Goal: Task Accomplishment & Management: Manage account settings

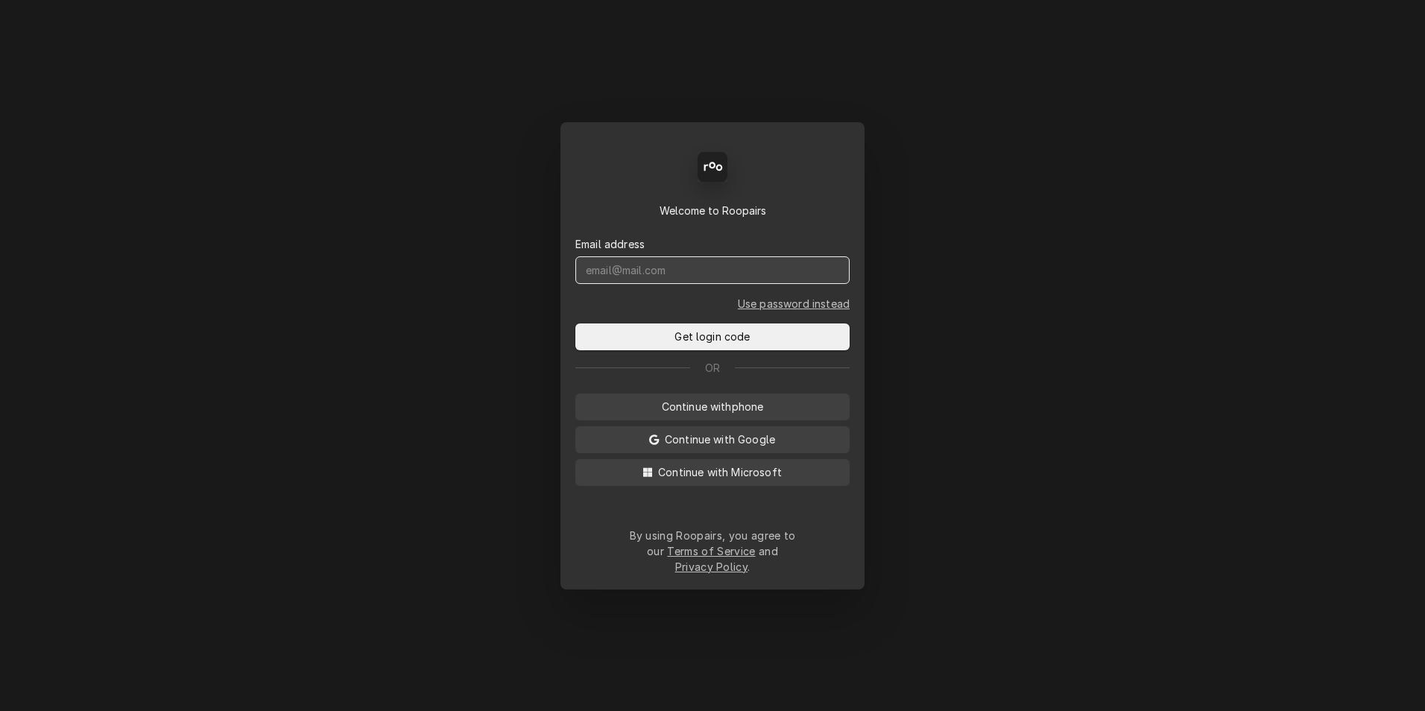
click at [698, 284] on input "Dynamic Content Wrapper" at bounding box center [712, 270] width 274 height 28
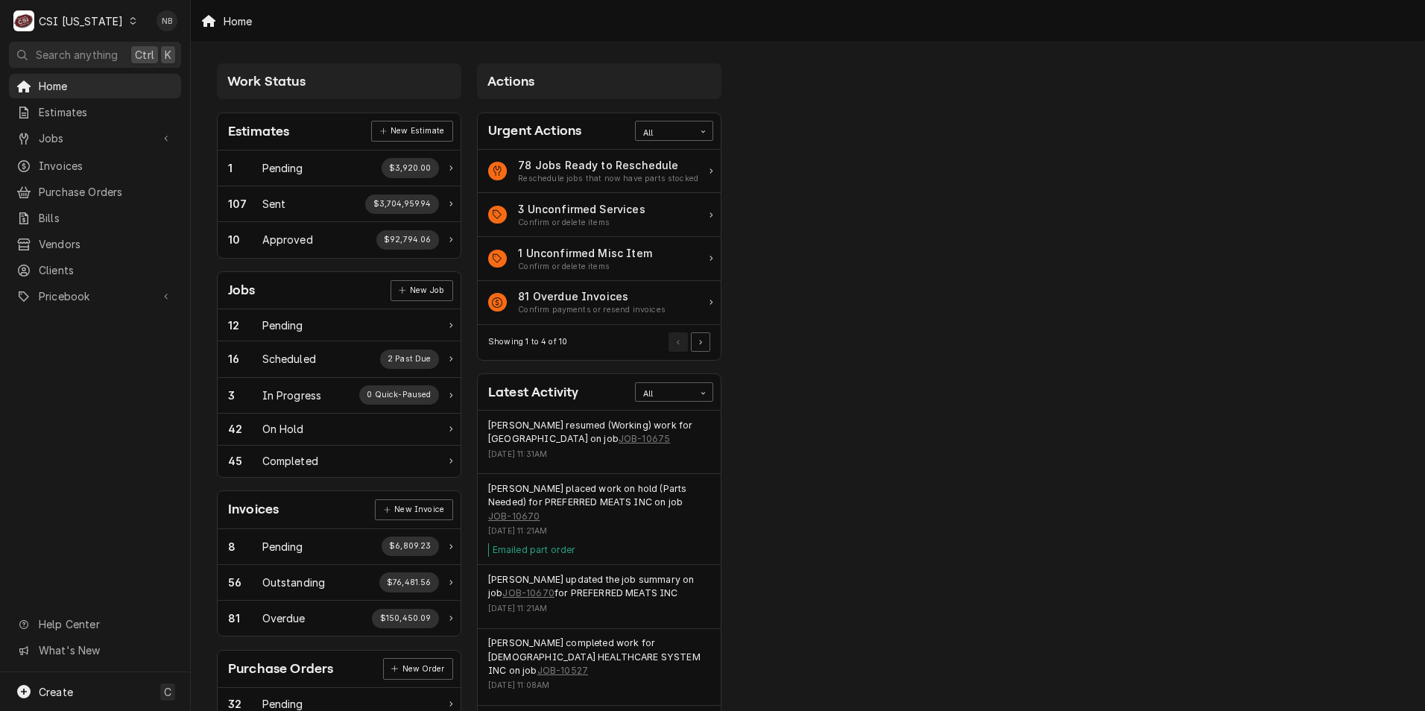
click at [69, 18] on div "CSI Kentucky" at bounding box center [81, 21] width 84 height 16
click at [171, 75] on div "CSI St. [PERSON_NAME]" at bounding box center [232, 82] width 197 height 16
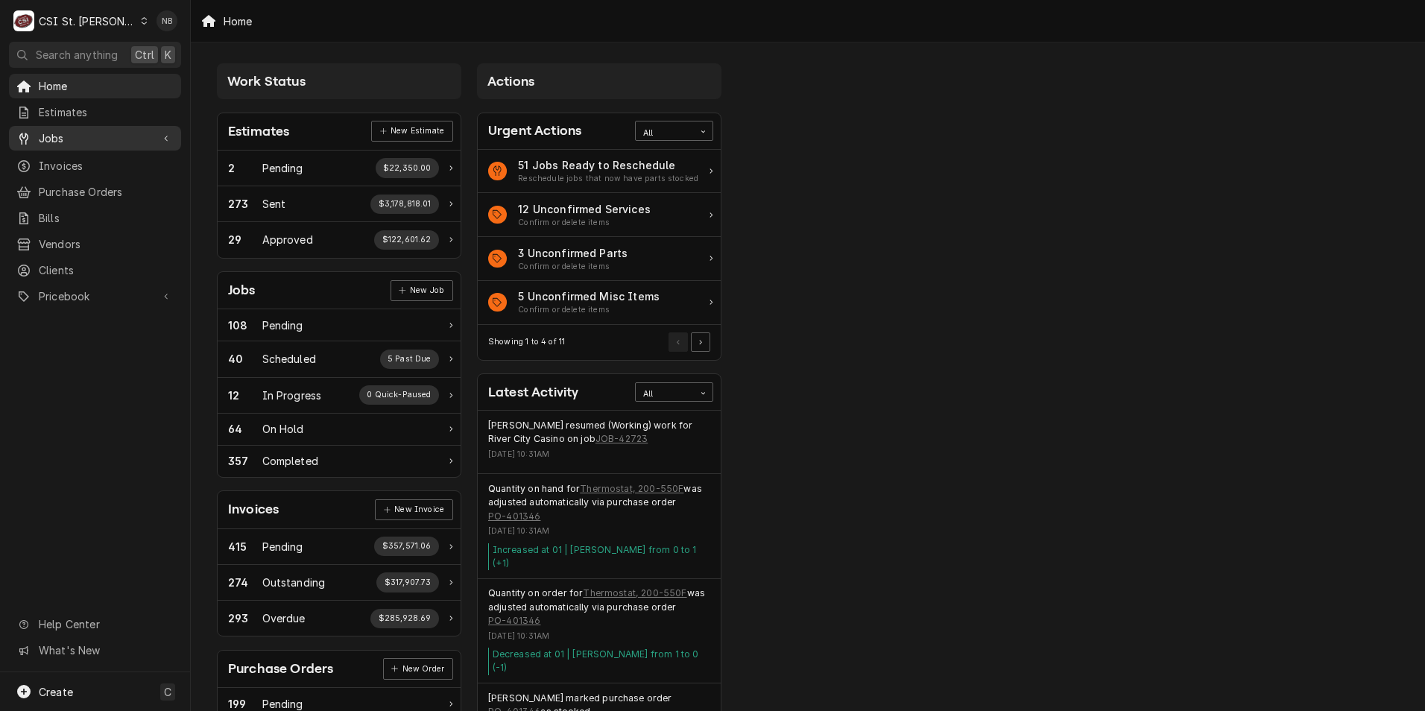
click at [87, 130] on span "Jobs" at bounding box center [95, 138] width 113 height 16
click at [93, 147] on div "Jobs Jobs Job Series" at bounding box center [95, 163] width 172 height 75
click at [86, 157] on span "Jobs" at bounding box center [106, 165] width 135 height 16
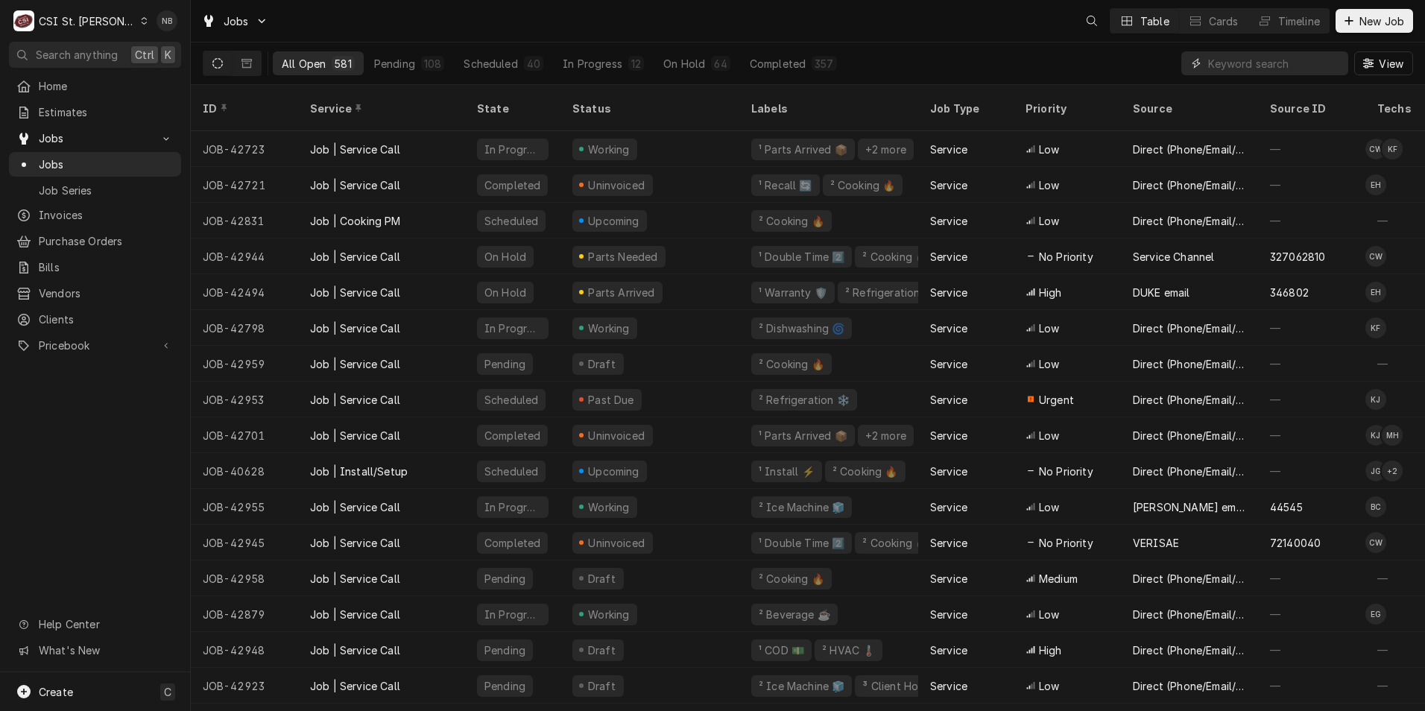
click at [1229, 57] on input "Dynamic Content Wrapper" at bounding box center [1274, 63] width 133 height 24
type input "42957"
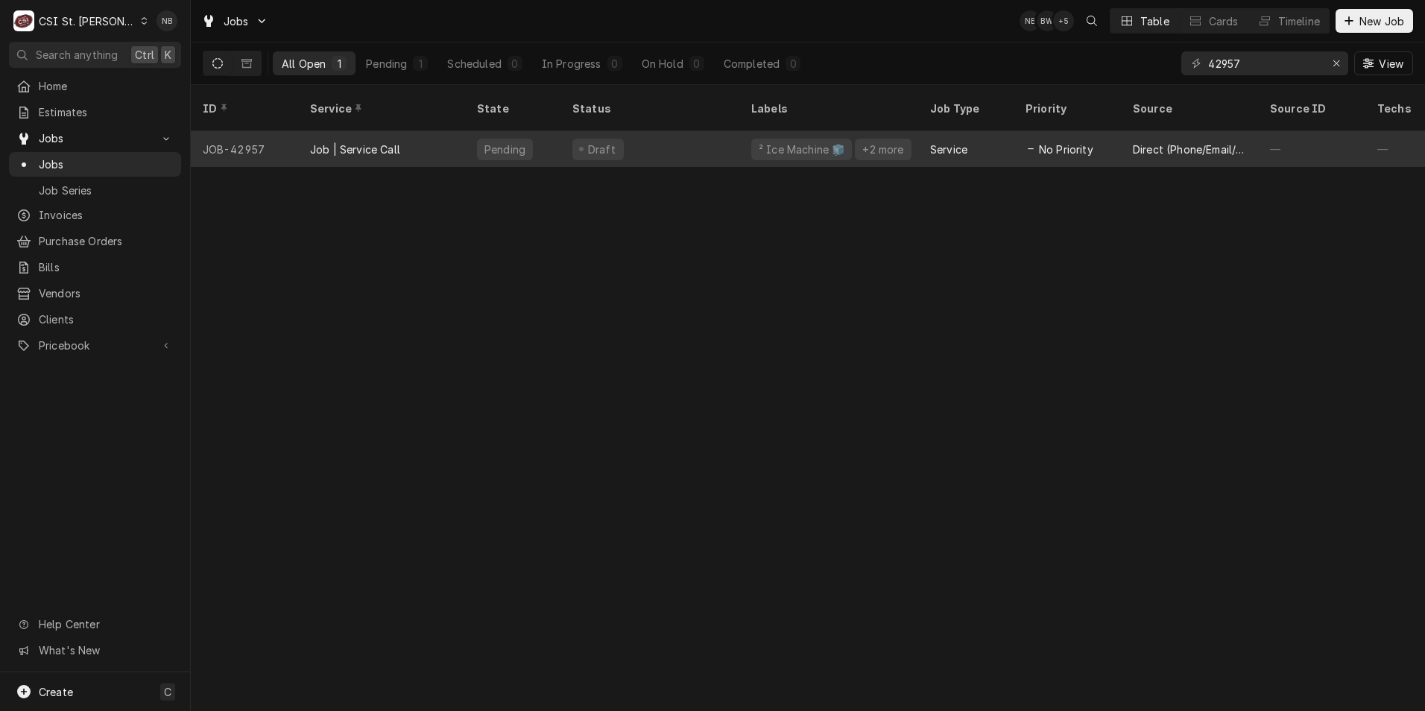
click at [701, 131] on div "Draft" at bounding box center [650, 149] width 179 height 36
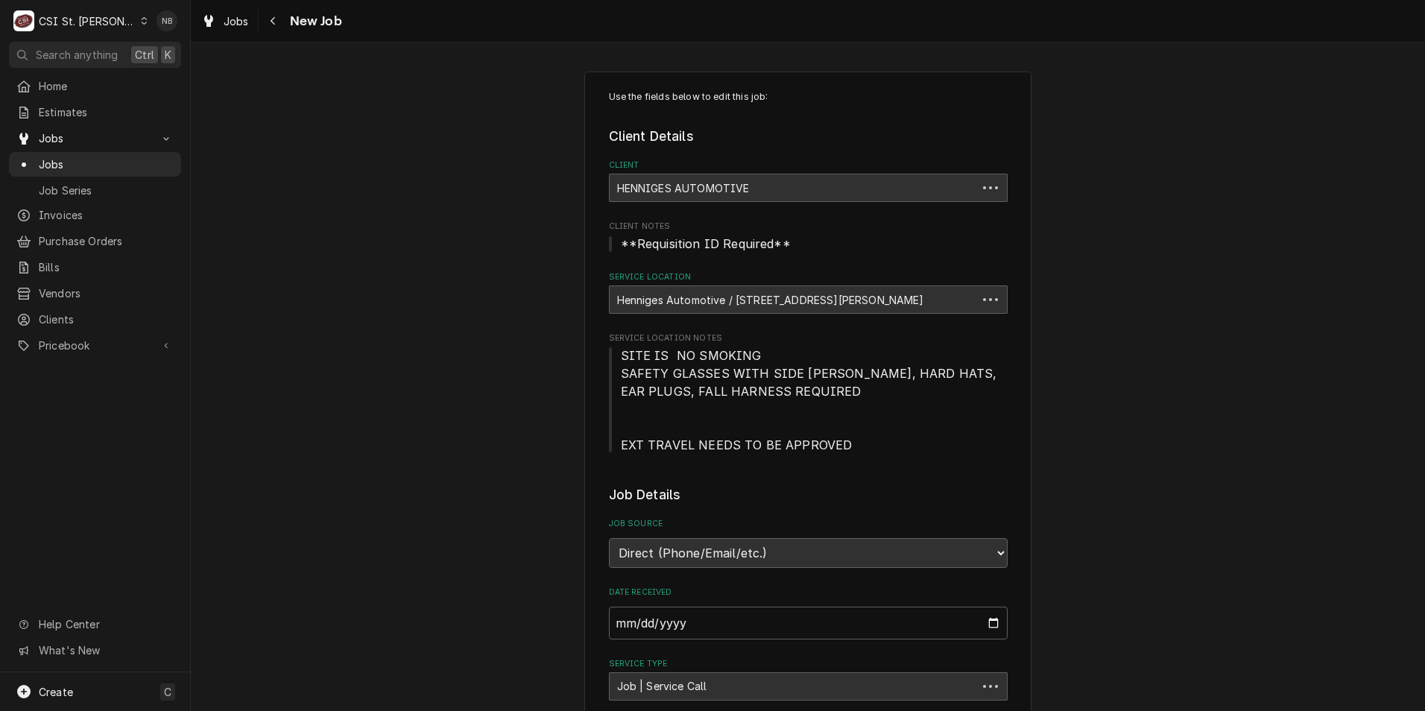
type textarea "x"
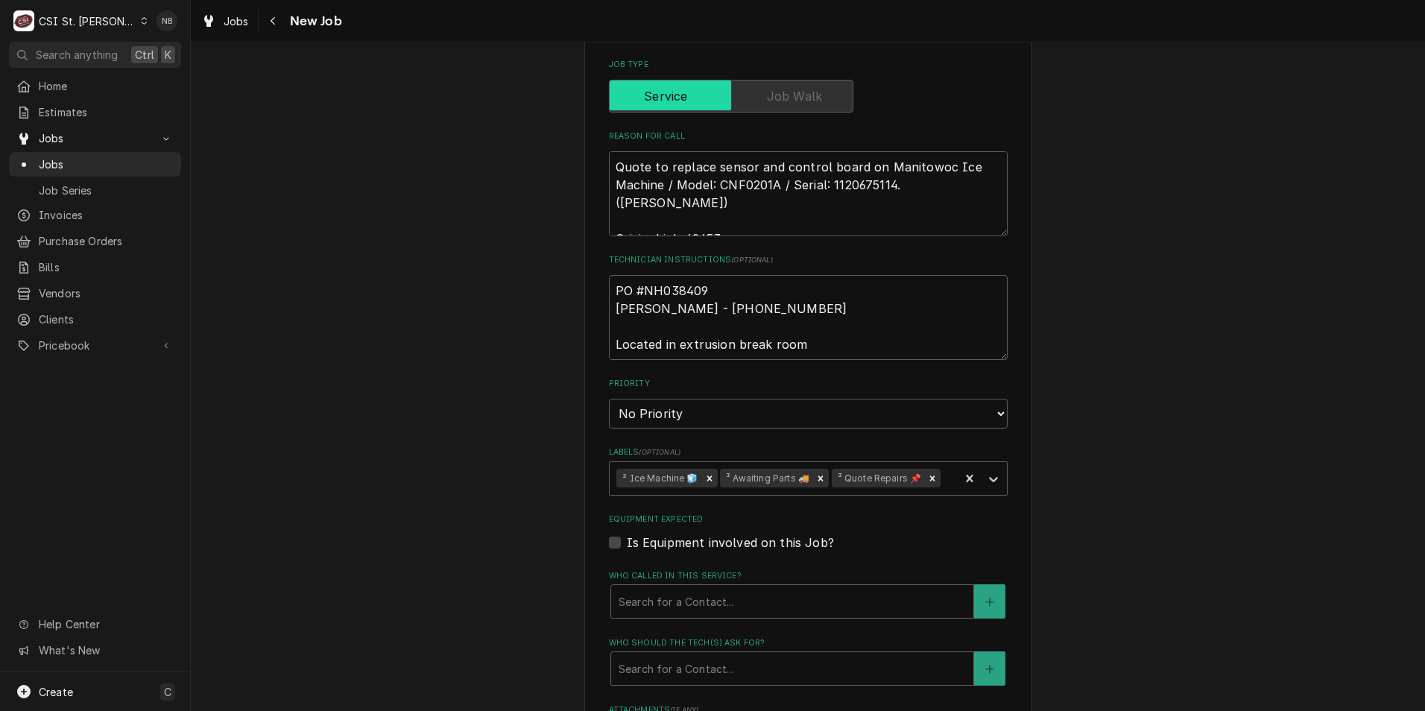
scroll to position [671, 0]
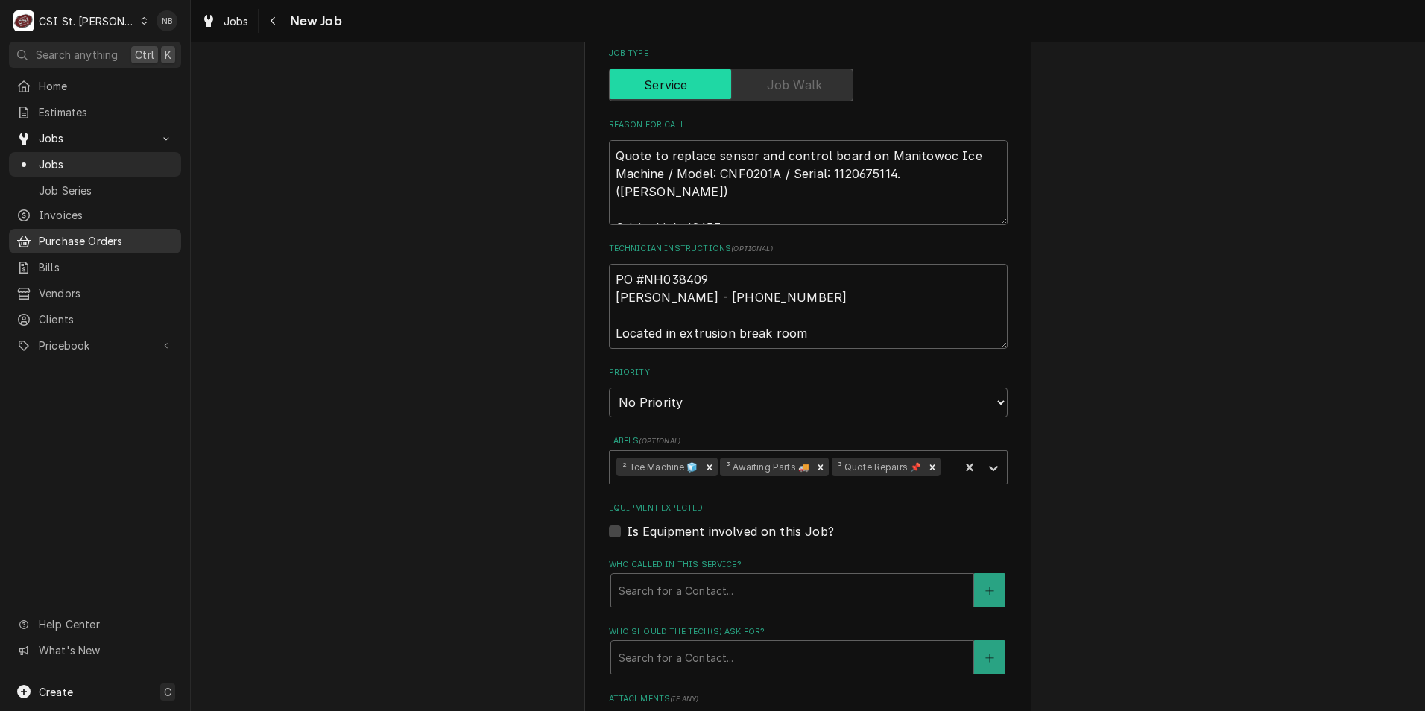
click at [90, 238] on span "Purchase Orders" at bounding box center [106, 241] width 135 height 16
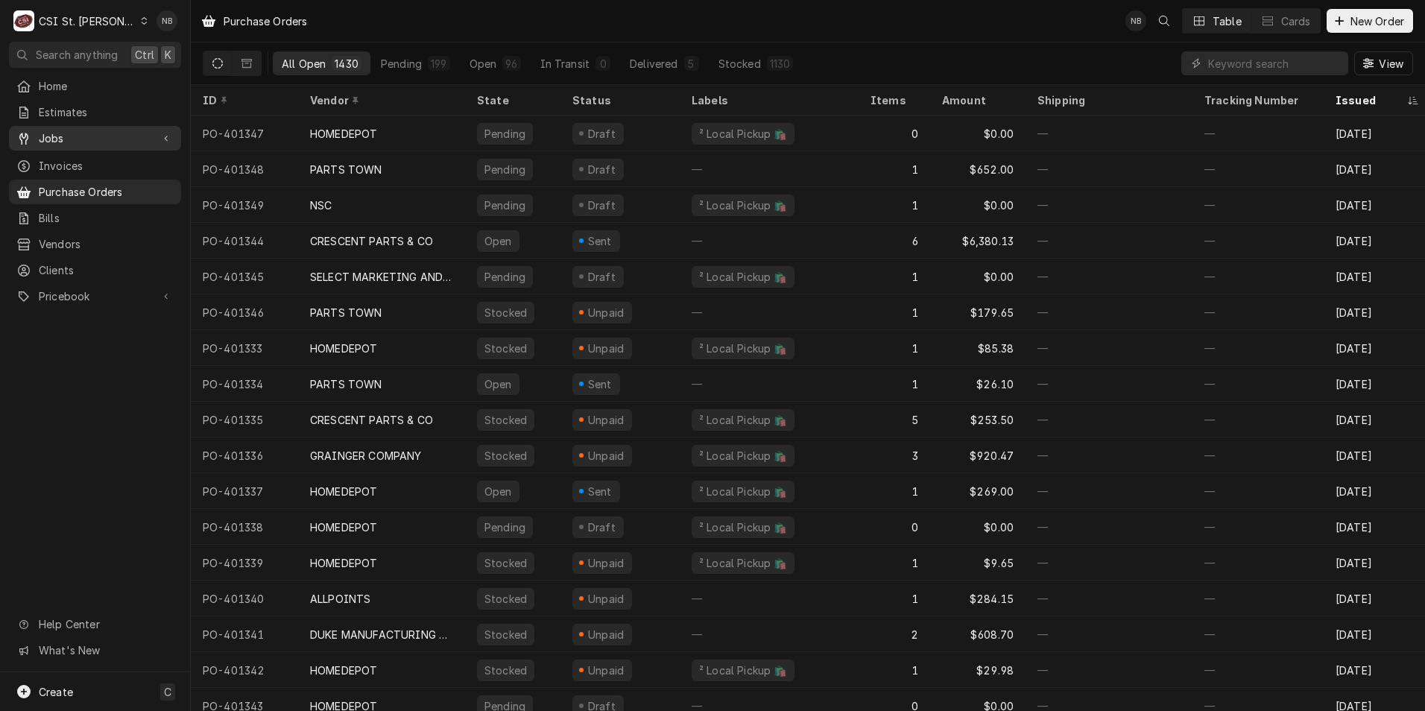
click at [98, 136] on span "Jobs" at bounding box center [95, 138] width 113 height 16
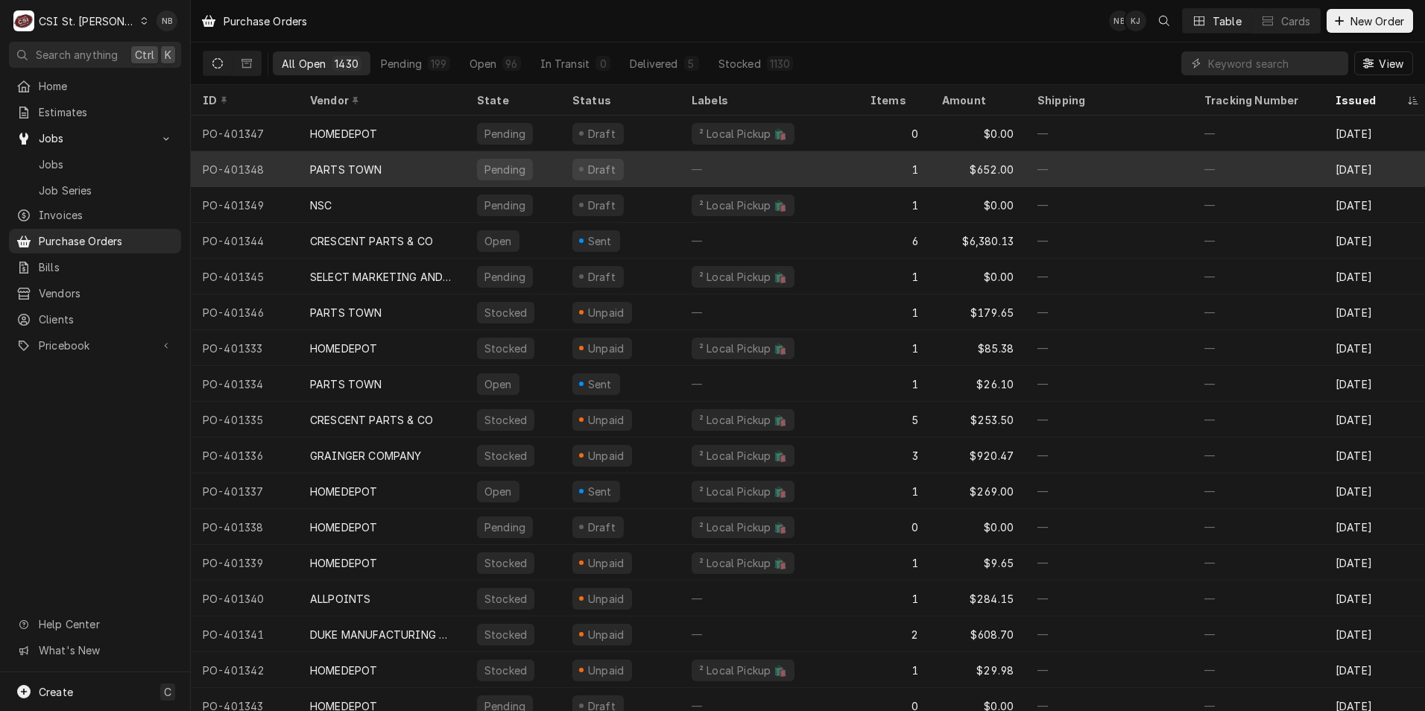
click at [550, 168] on div "Pending" at bounding box center [512, 169] width 95 height 36
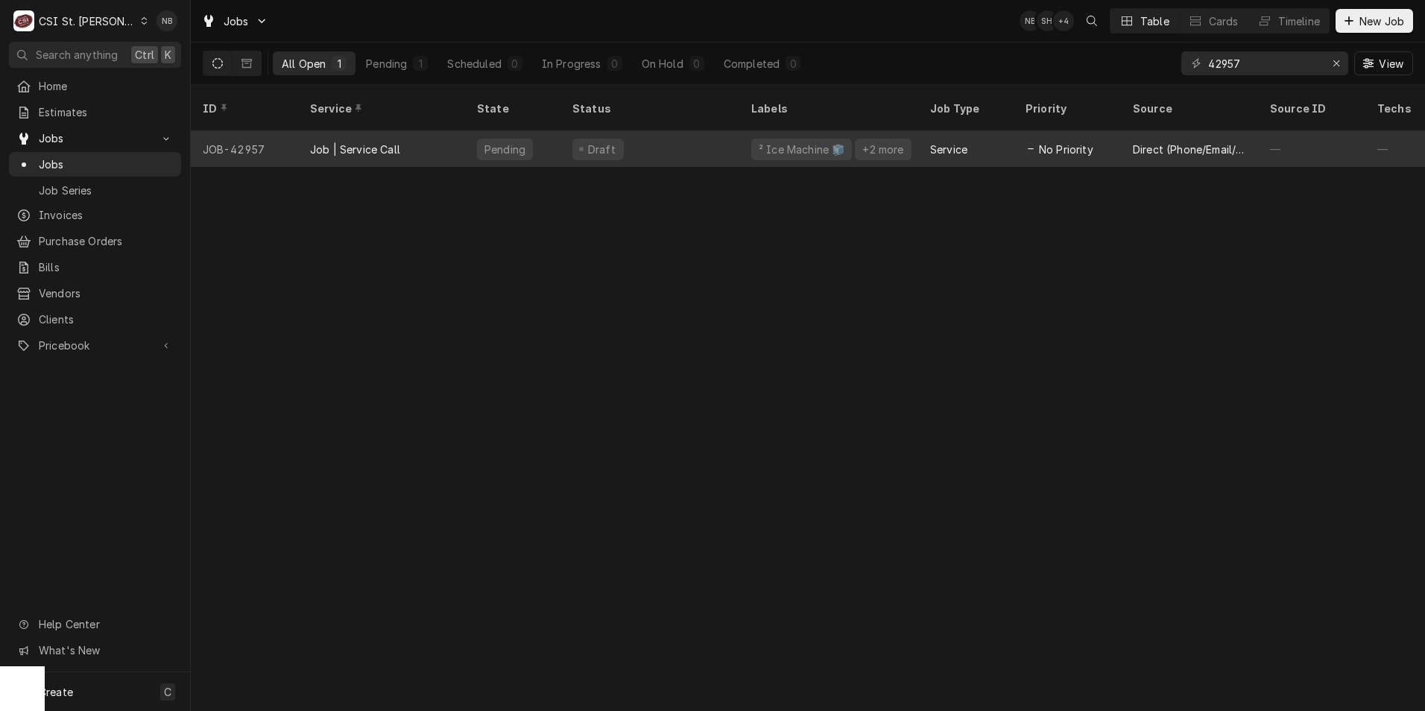
click at [764, 131] on div "² Ice Machine 🧊 +2 more" at bounding box center [828, 149] width 179 height 36
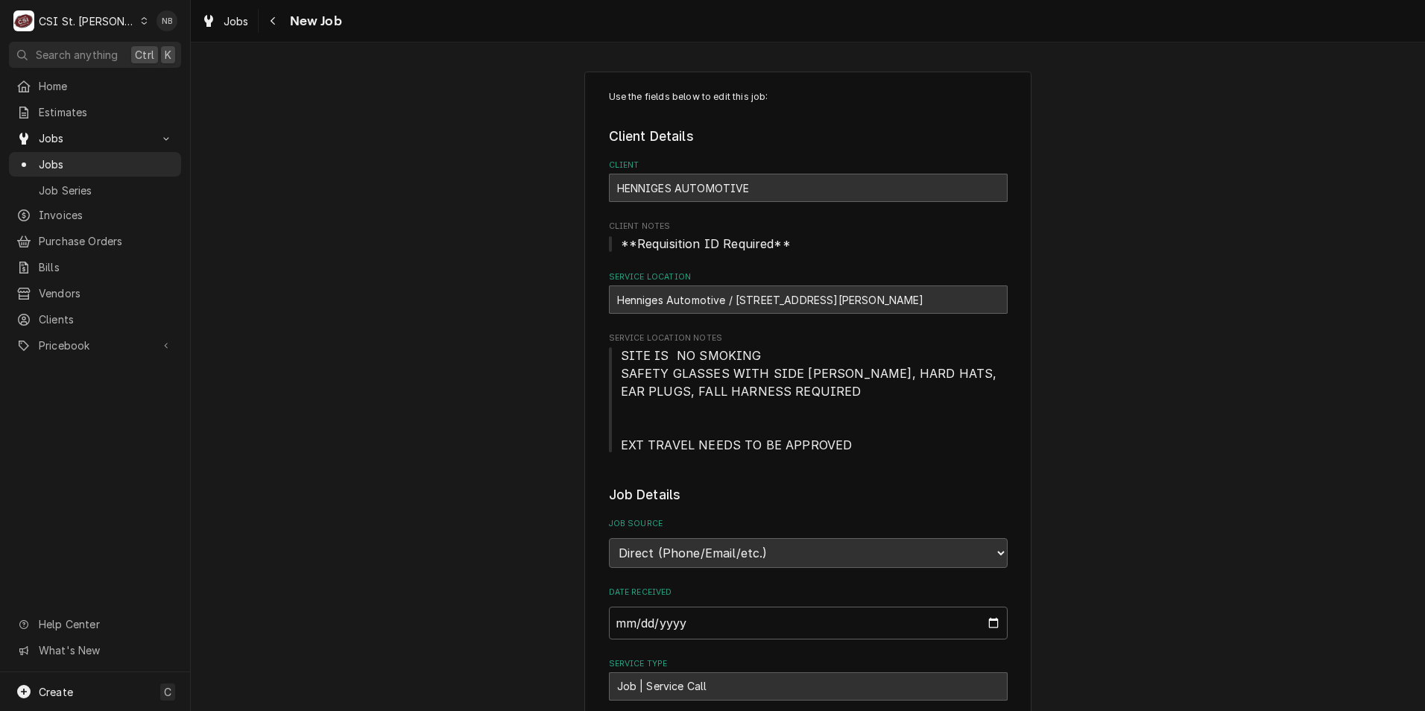
type textarea "x"
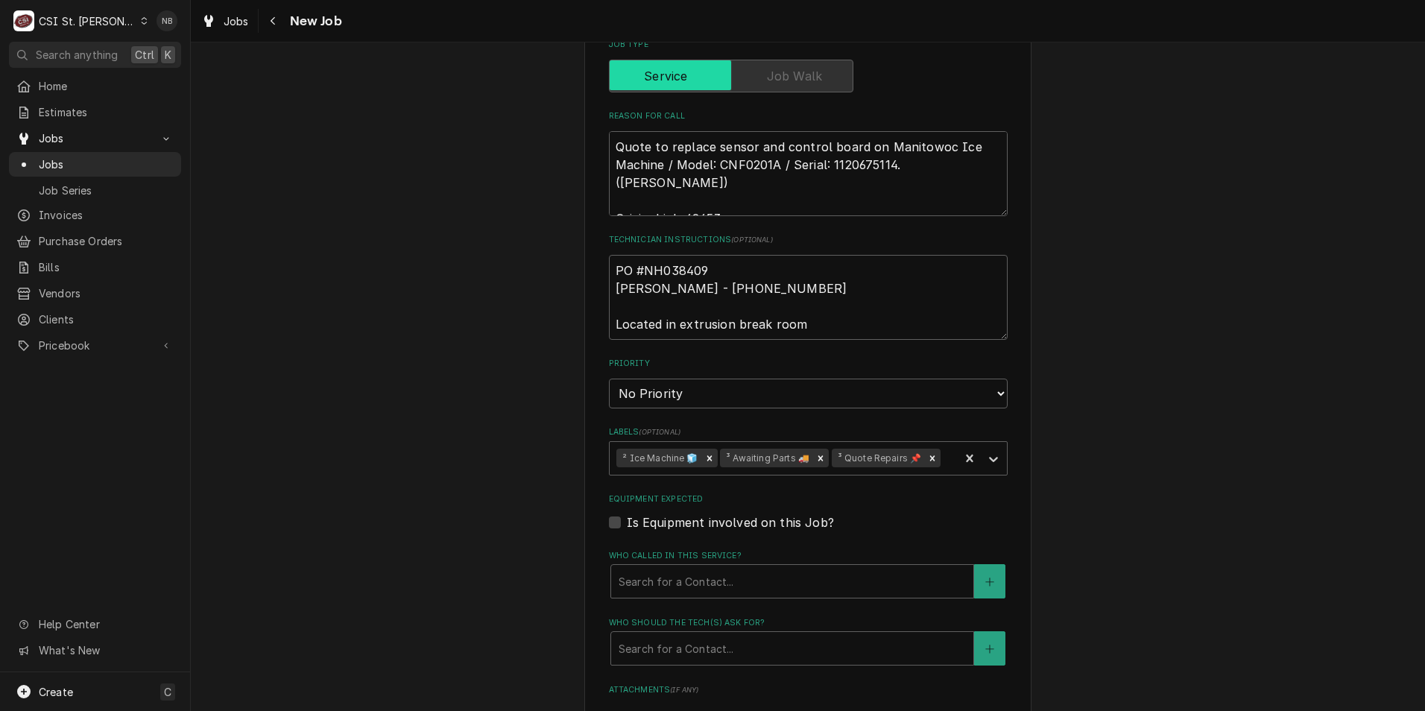
scroll to position [671, 0]
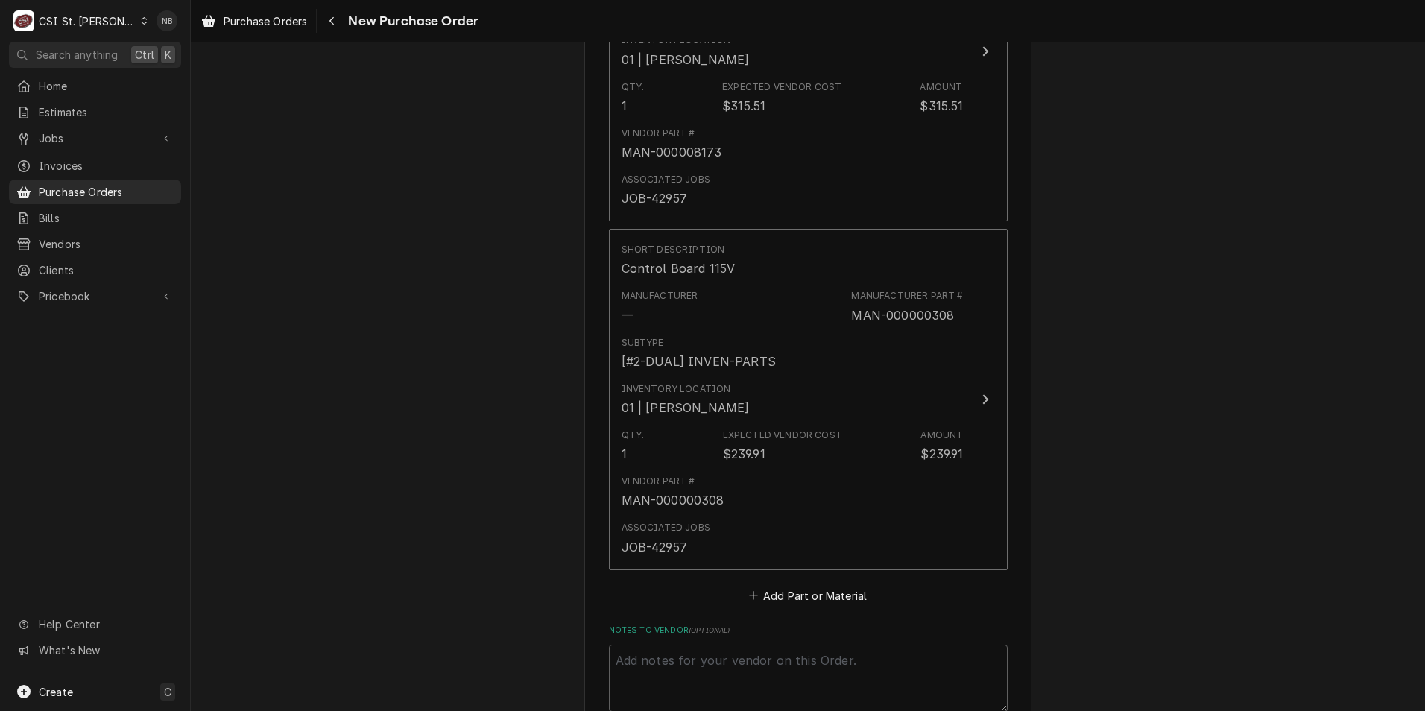
scroll to position [1193, 0]
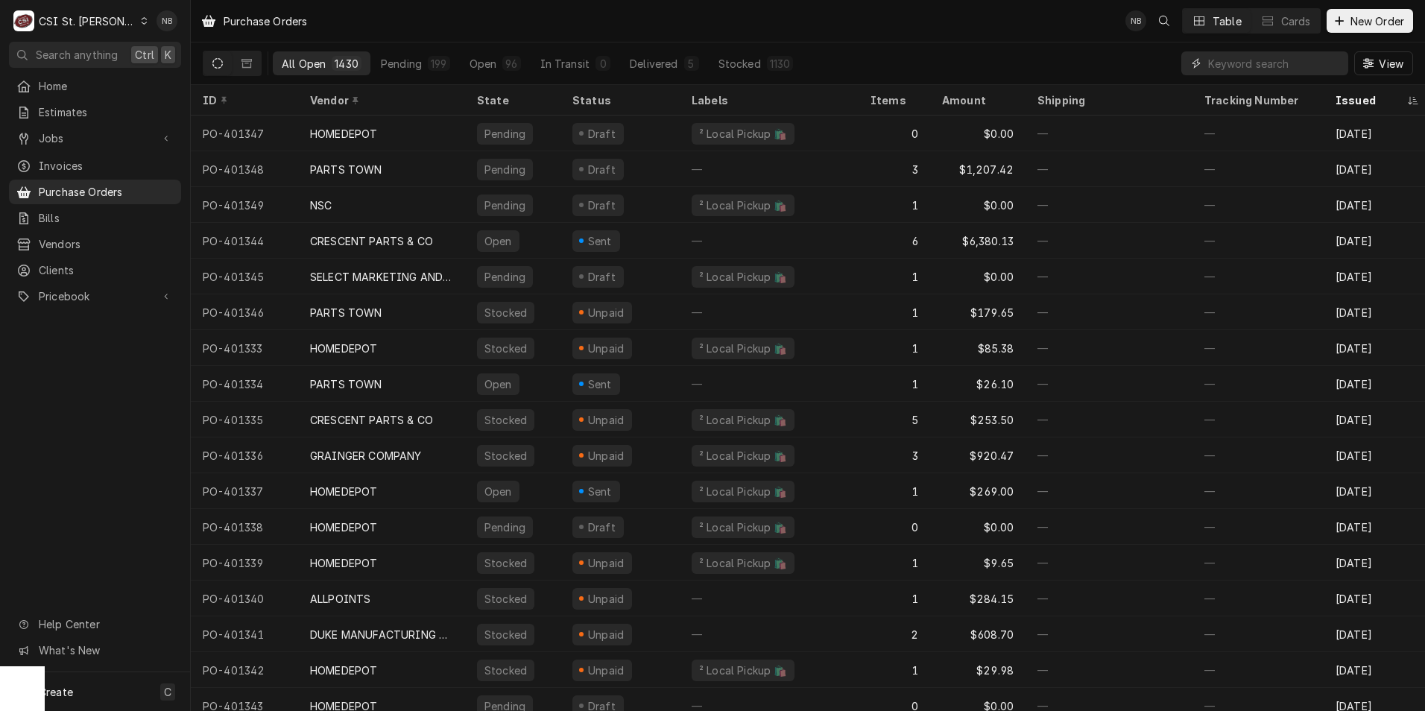
click at [1293, 64] on input "Dynamic Content Wrapper" at bounding box center [1274, 63] width 133 height 24
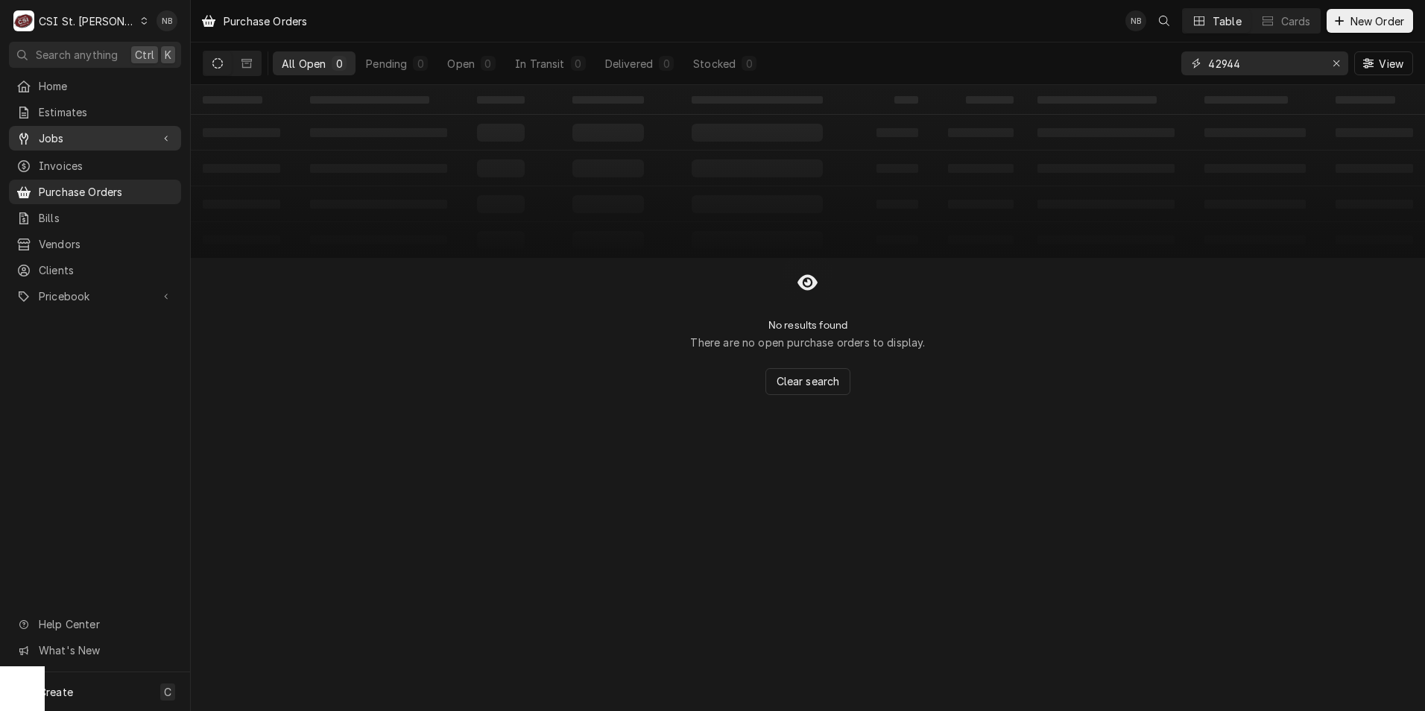
type input "42944"
click at [101, 130] on span "Jobs" at bounding box center [95, 138] width 113 height 16
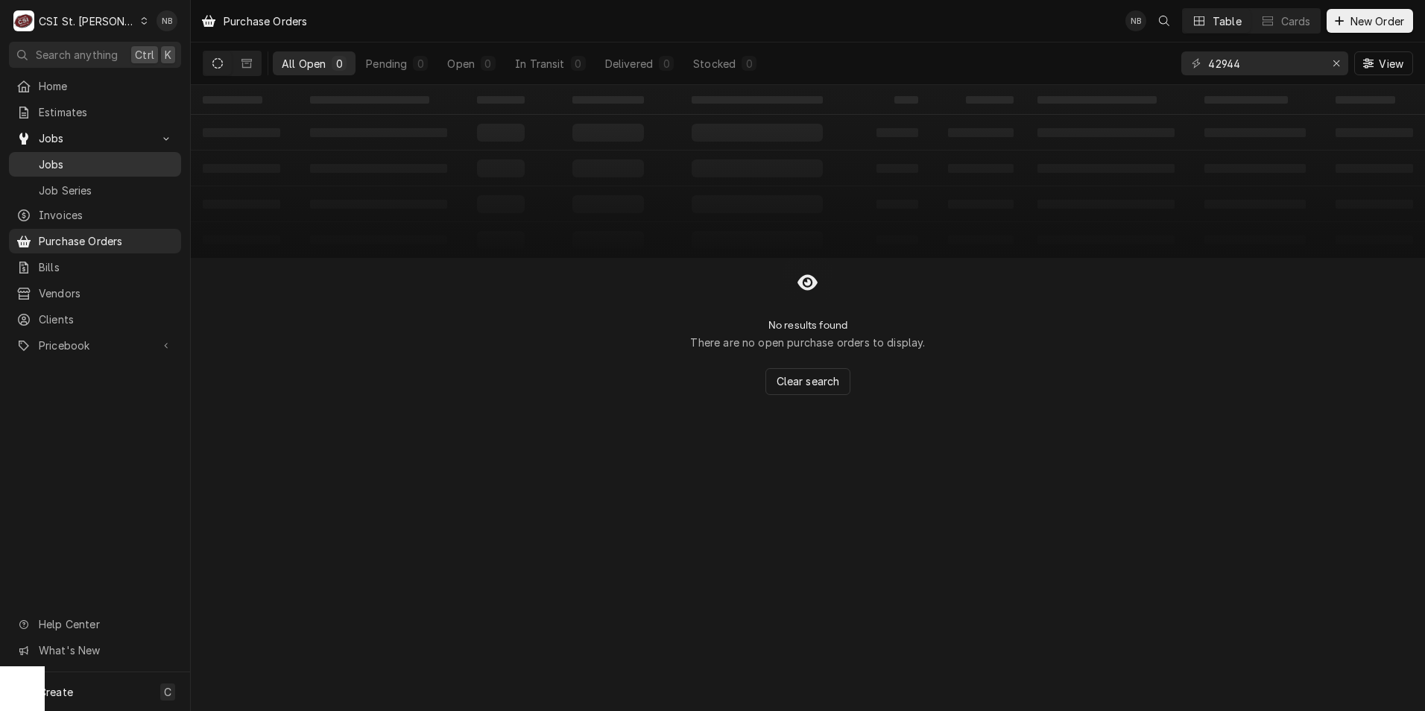
click at [69, 157] on span "Jobs" at bounding box center [106, 165] width 135 height 16
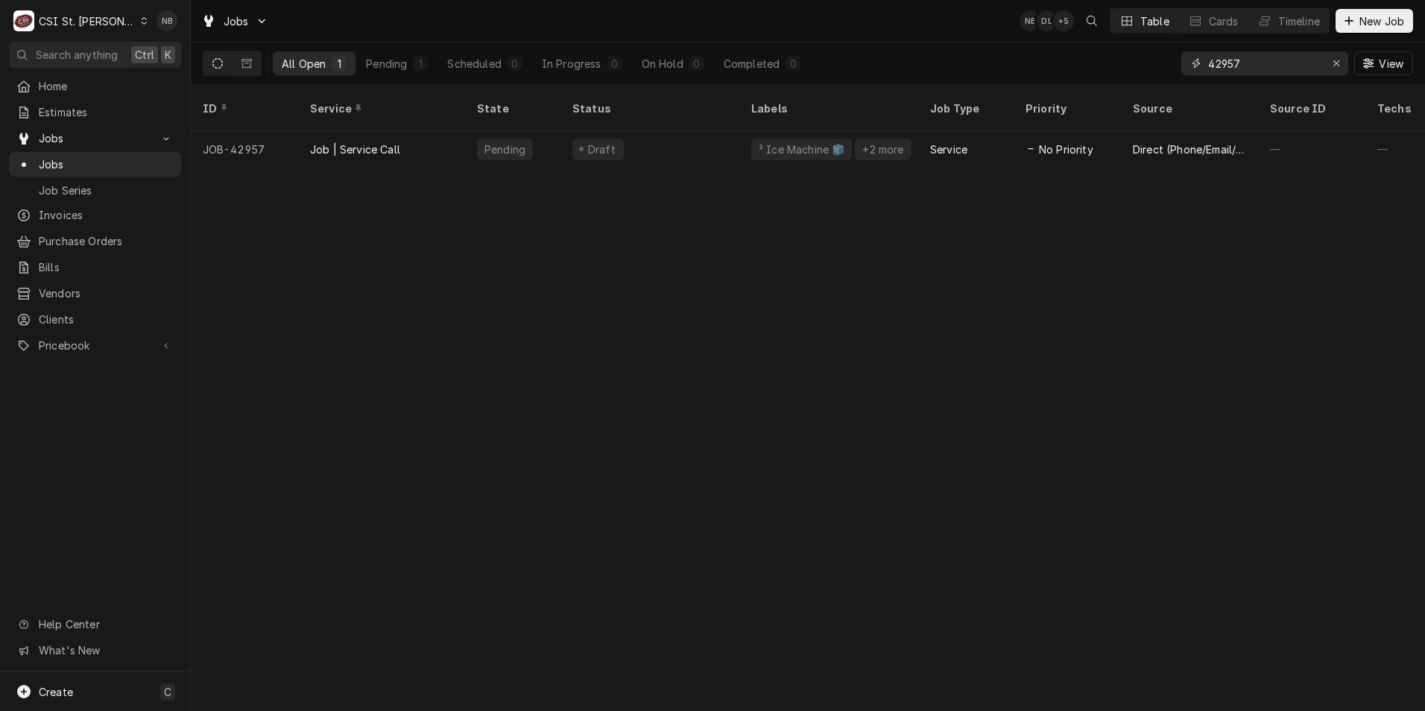
drag, startPoint x: 1245, startPoint y: 69, endPoint x: 1220, endPoint y: 73, distance: 25.0
click at [1220, 73] on input "42957" at bounding box center [1264, 63] width 112 height 24
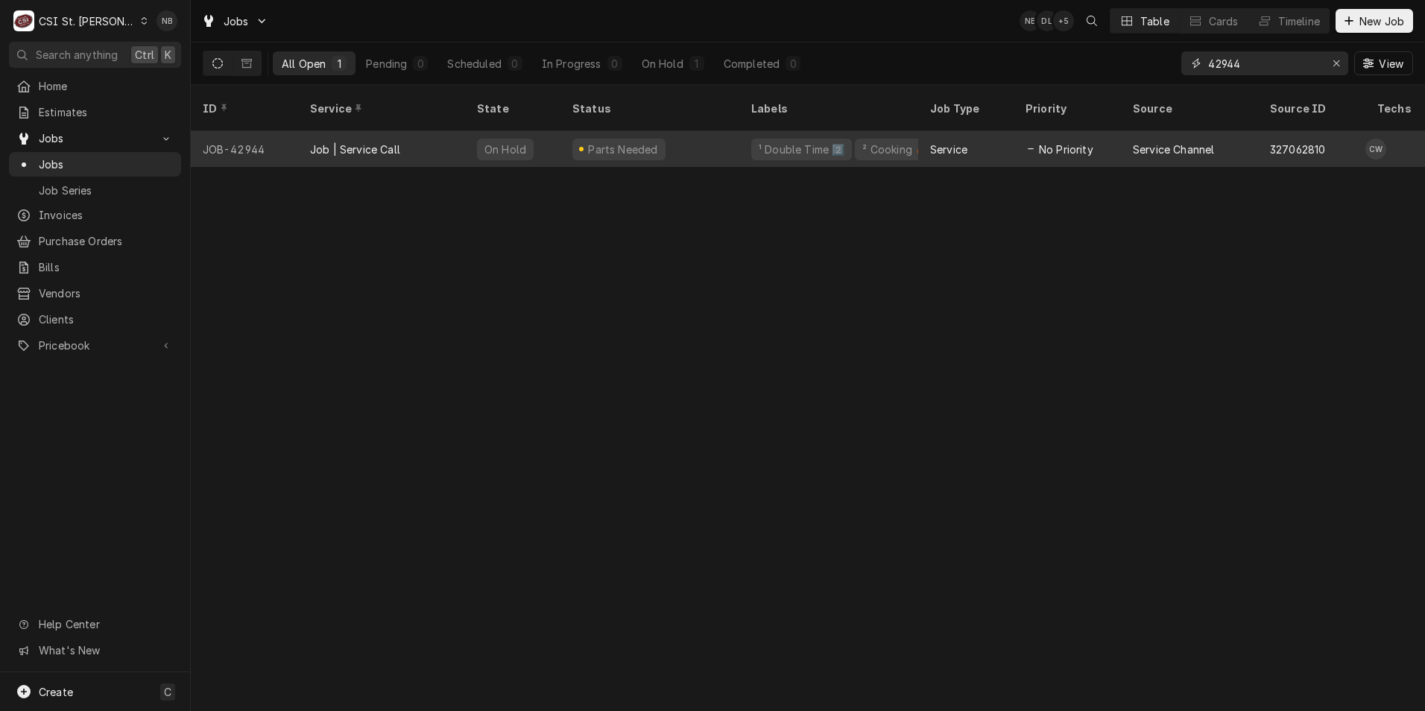
type input "42944"
click at [698, 131] on div "Parts Needed" at bounding box center [650, 149] width 179 height 36
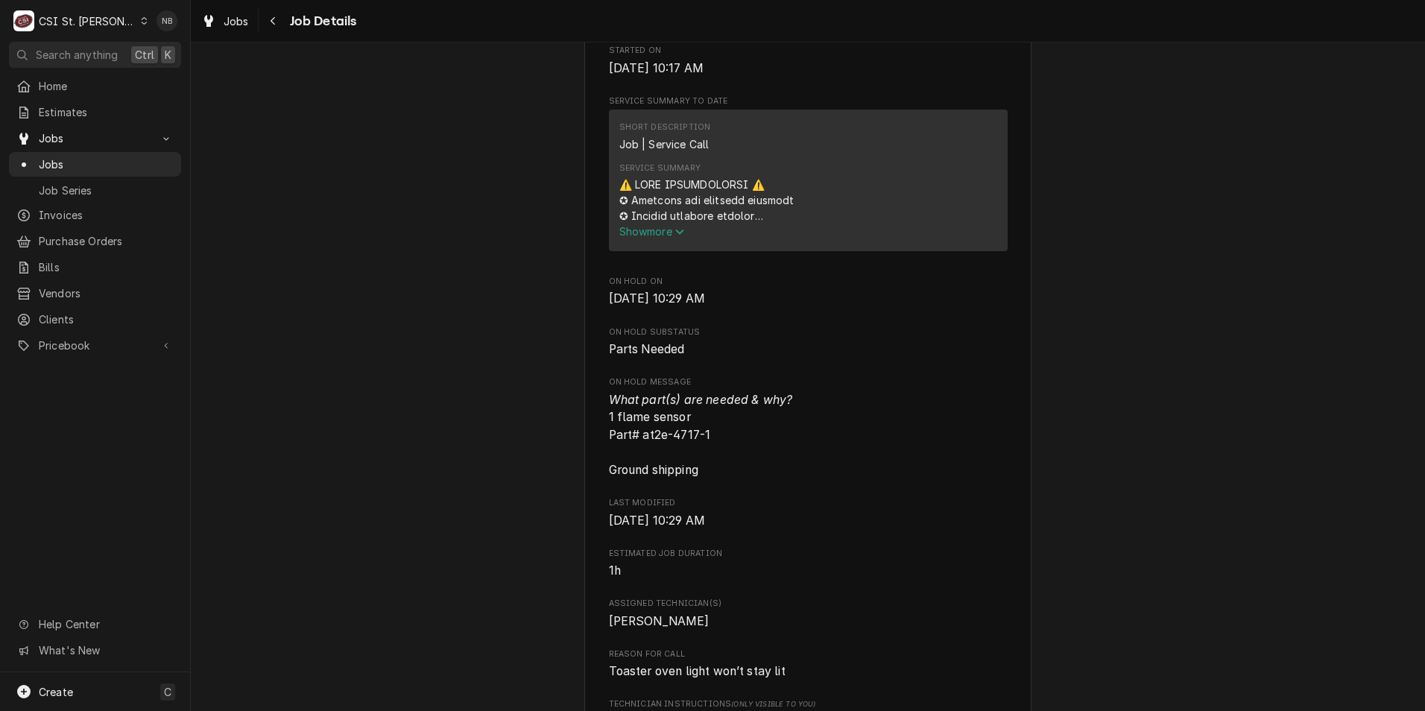
scroll to position [894, 0]
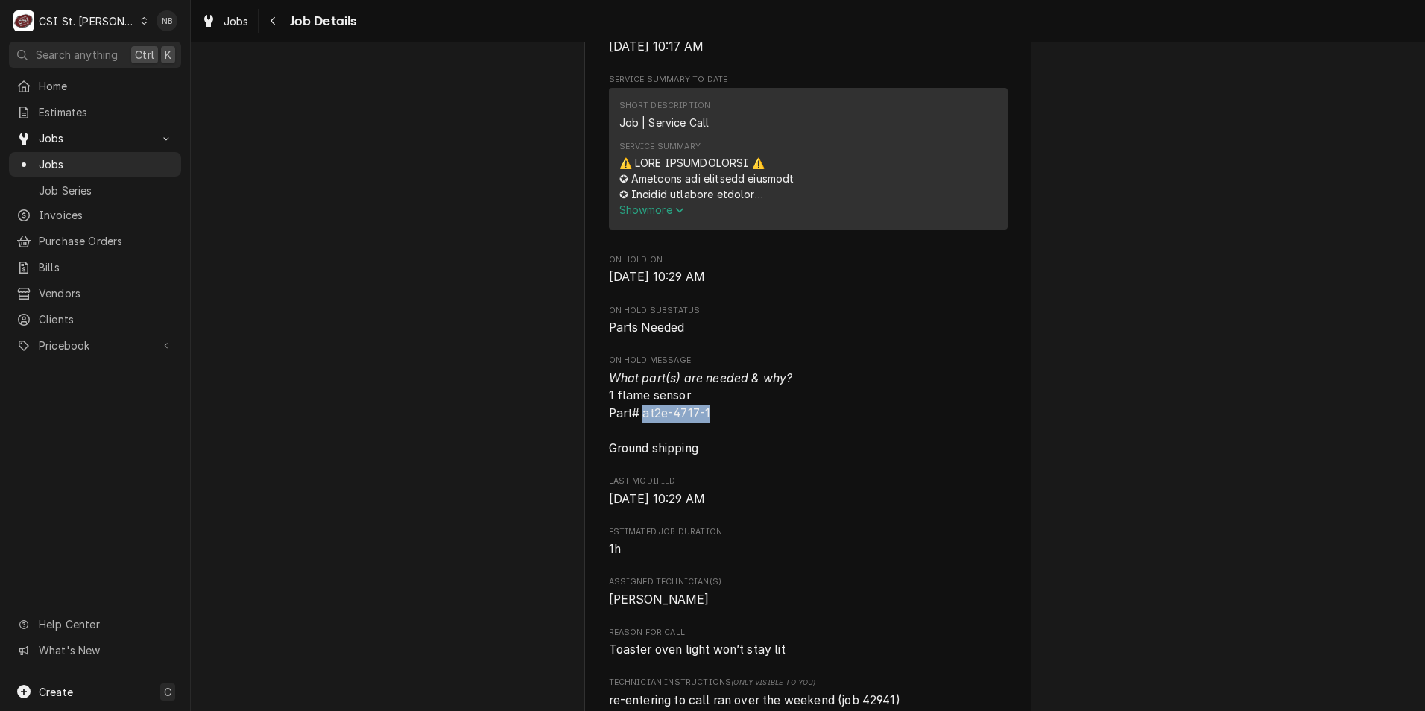
drag, startPoint x: 711, startPoint y: 432, endPoint x: 637, endPoint y: 440, distance: 74.2
click at [637, 440] on span "What part(s) are needed & why? 1 flame sensor Part# at2e-4717-1 Ground shipping" at bounding box center [808, 414] width 399 height 88
drag, startPoint x: 637, startPoint y: 440, endPoint x: 668, endPoint y: 435, distance: 30.9
copy span "at2e-4717-1"
click at [87, 240] on span "Purchase Orders" at bounding box center [106, 241] width 135 height 16
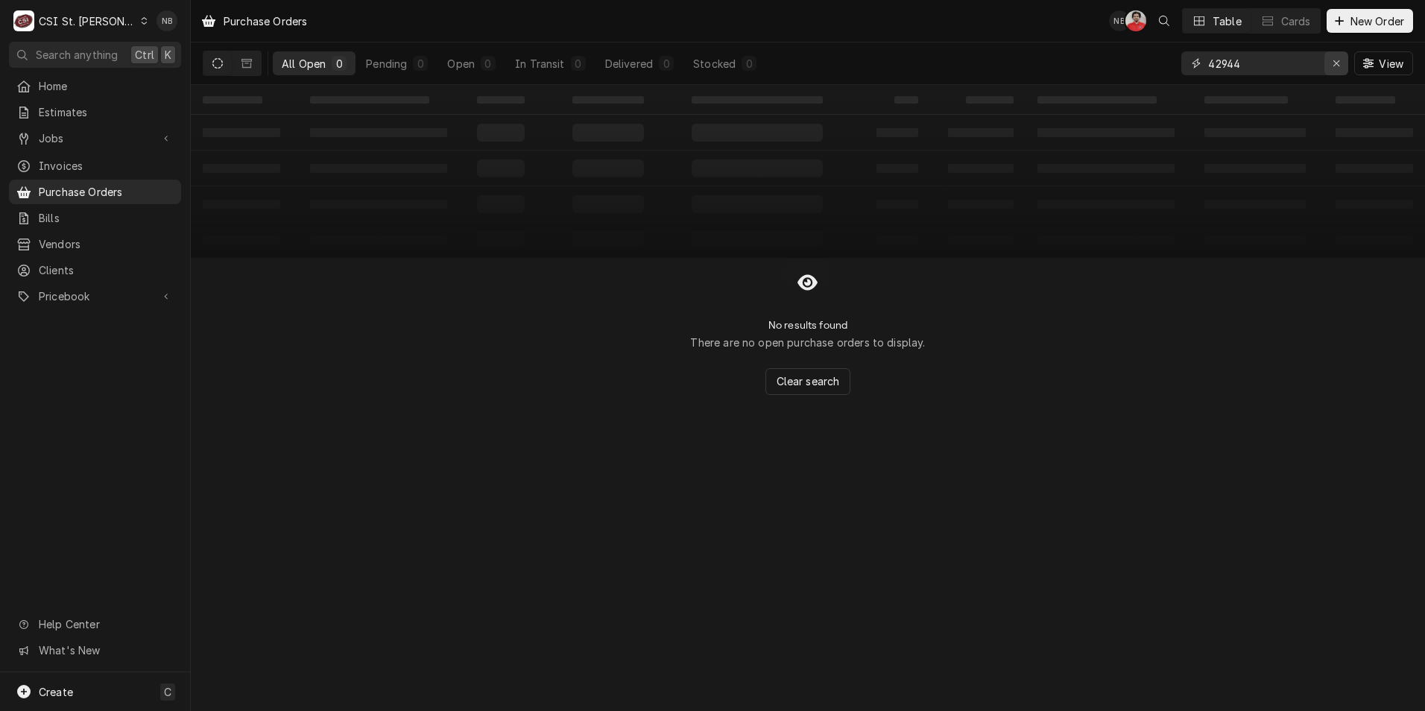
click at [1335, 60] on icon "Erase input" at bounding box center [1337, 63] width 8 height 10
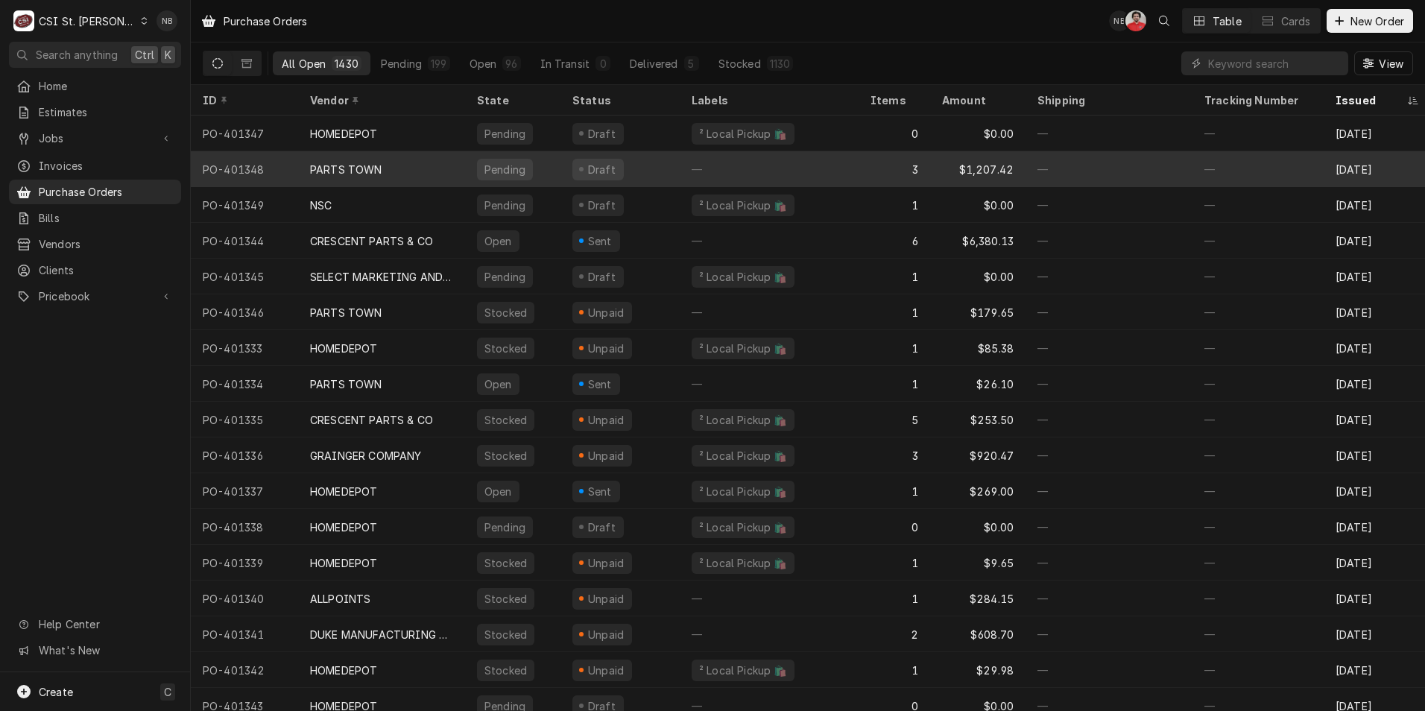
click at [418, 168] on div "PARTS TOWN" at bounding box center [381, 169] width 167 height 36
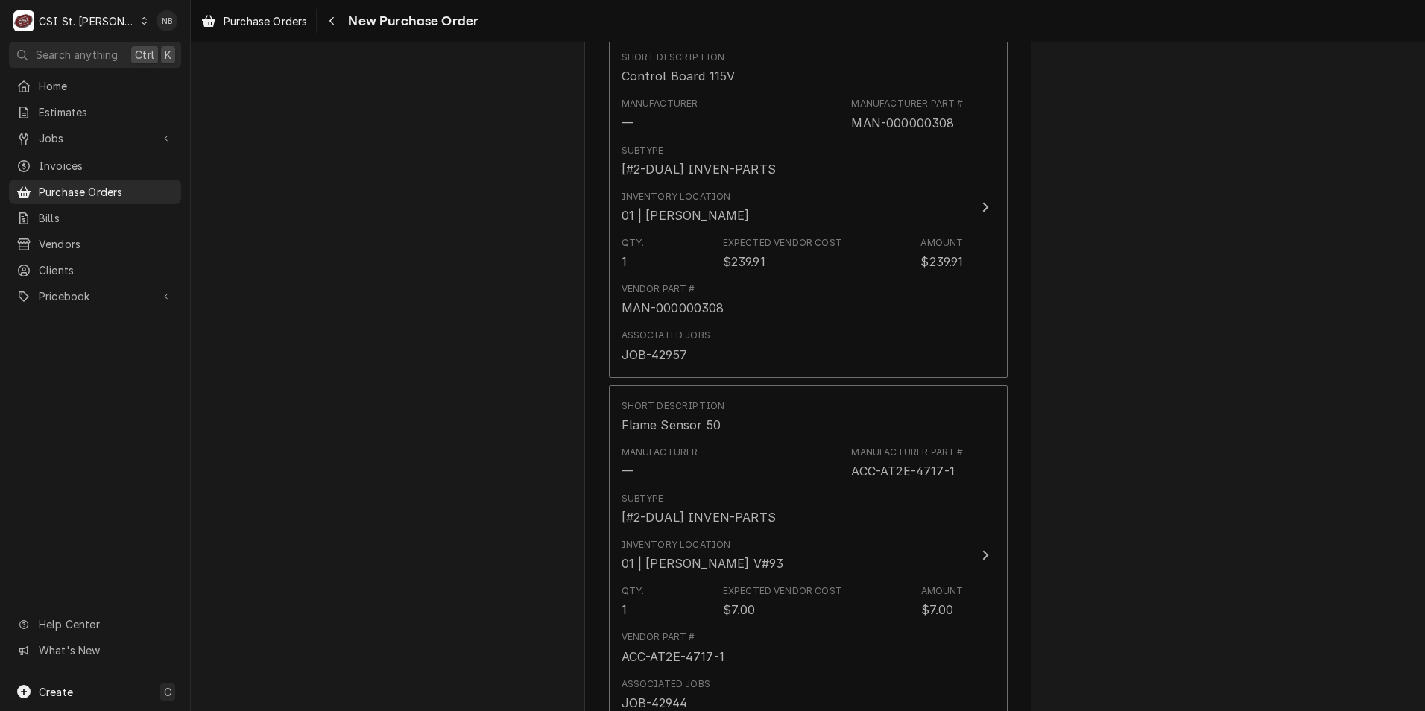
scroll to position [1342, 0]
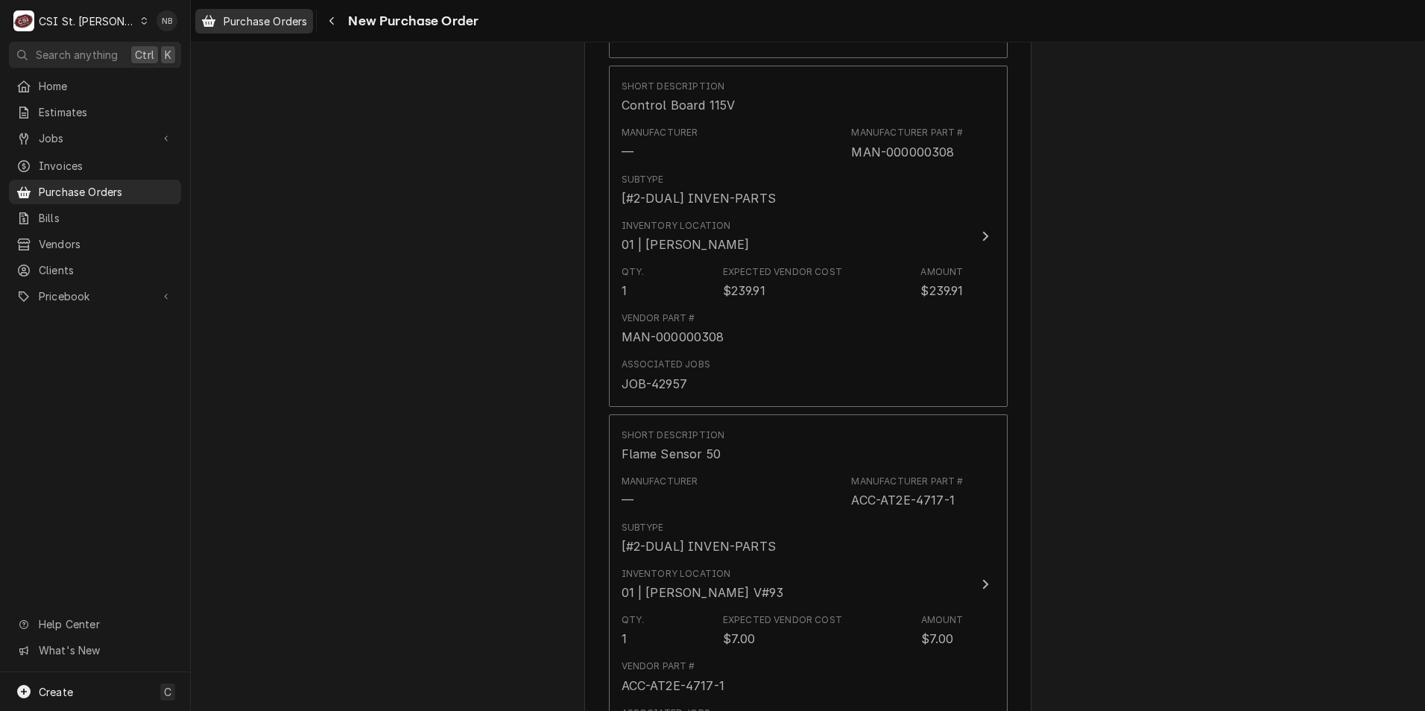
click at [254, 25] on span "Purchase Orders" at bounding box center [265, 21] width 83 height 16
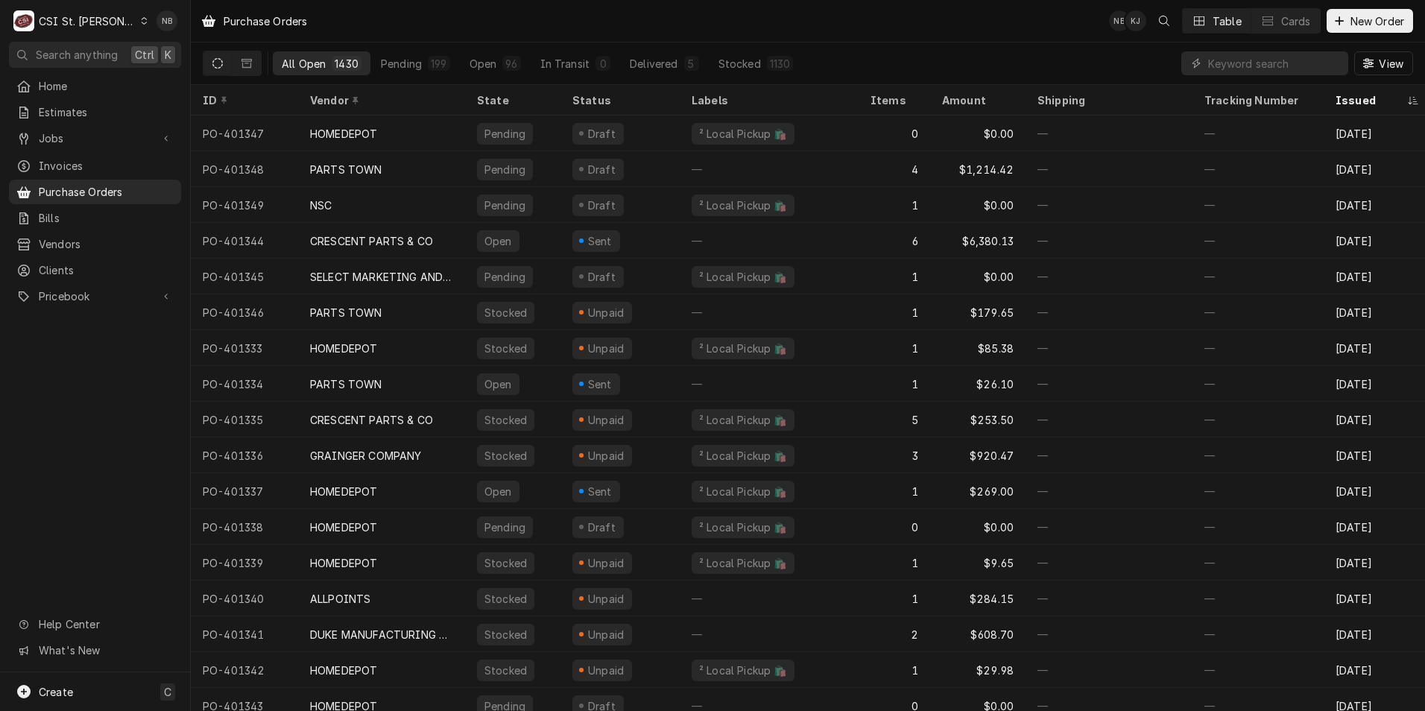
click at [1082, 502] on div "—" at bounding box center [1109, 491] width 167 height 36
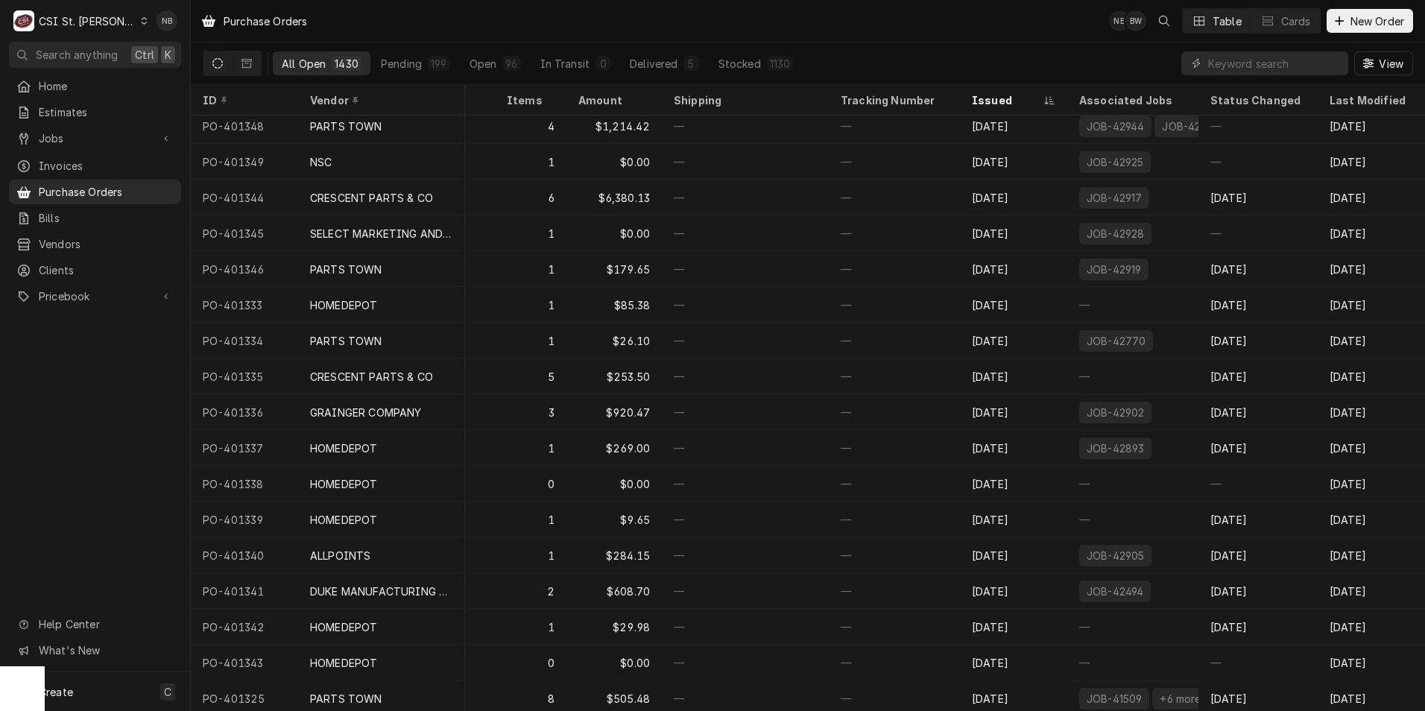
scroll to position [0, 375]
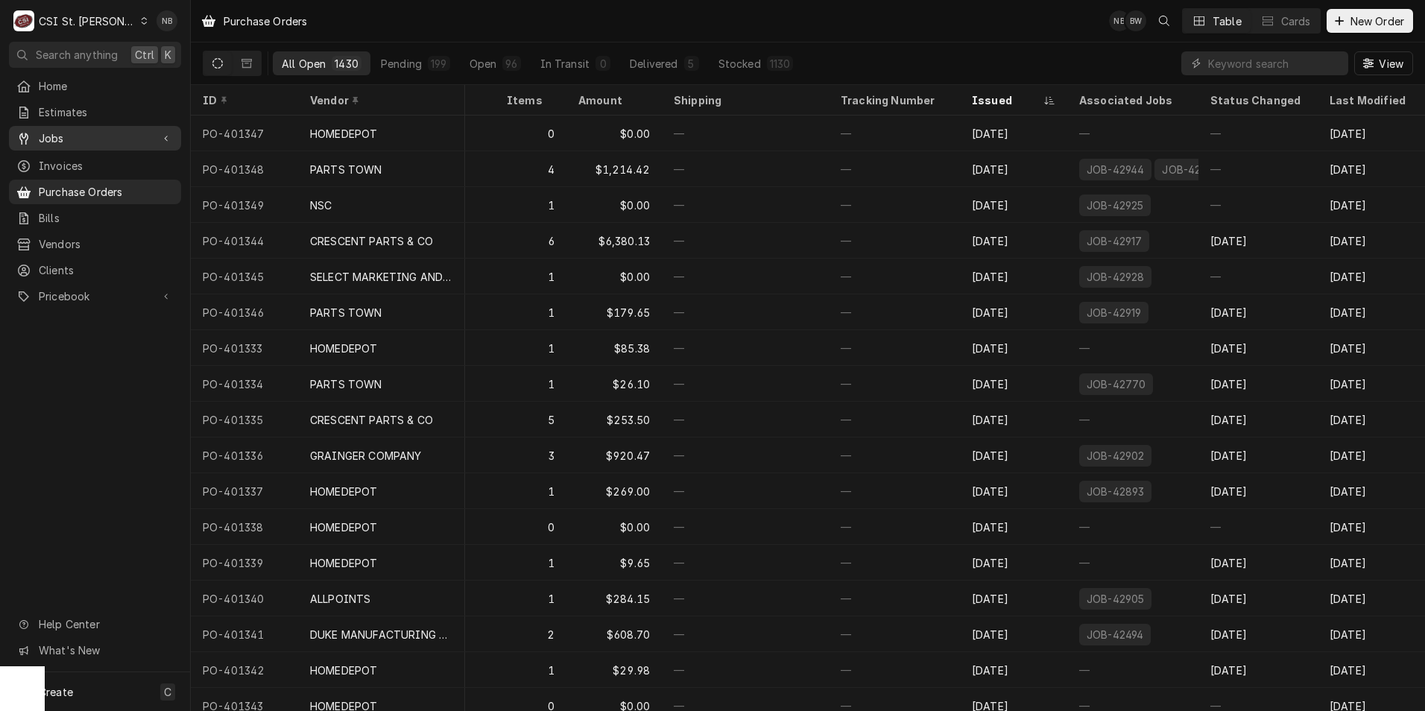
click at [83, 134] on span "Jobs" at bounding box center [95, 138] width 113 height 16
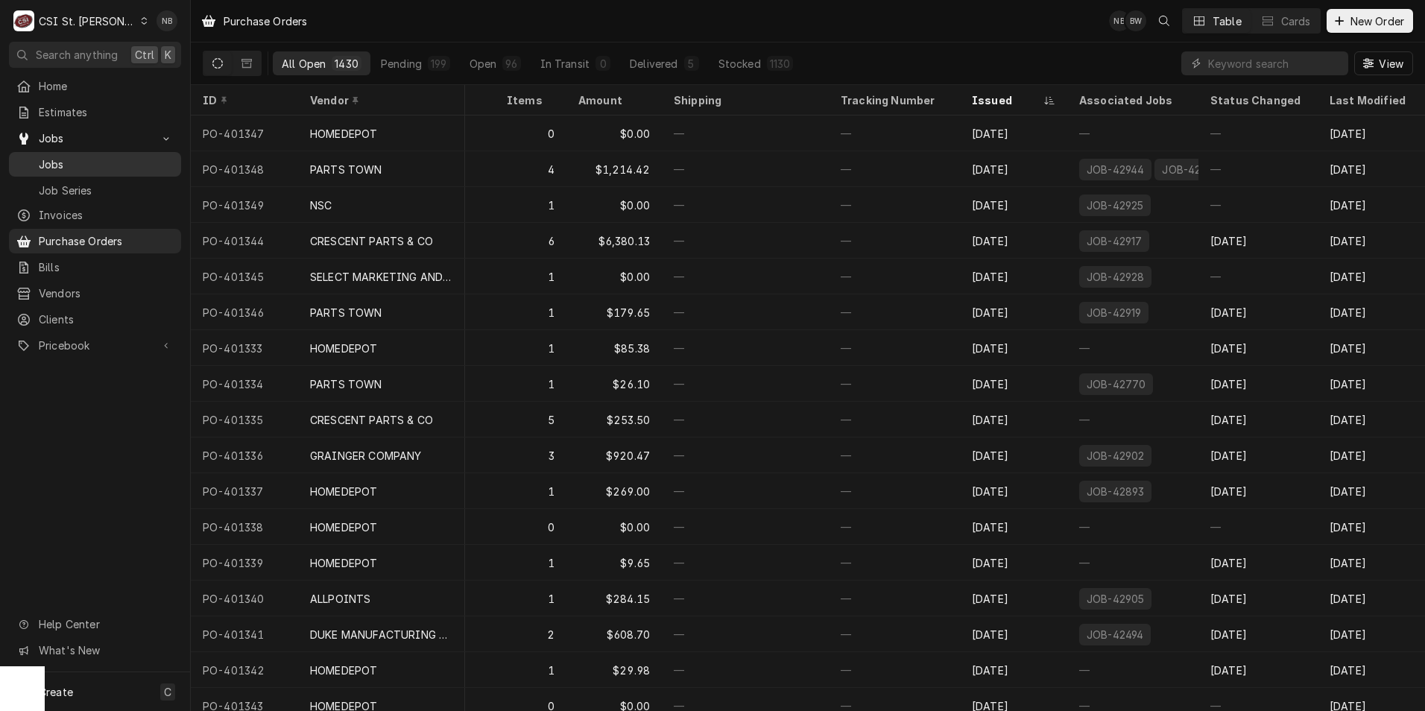
click at [80, 159] on span "Jobs" at bounding box center [106, 165] width 135 height 16
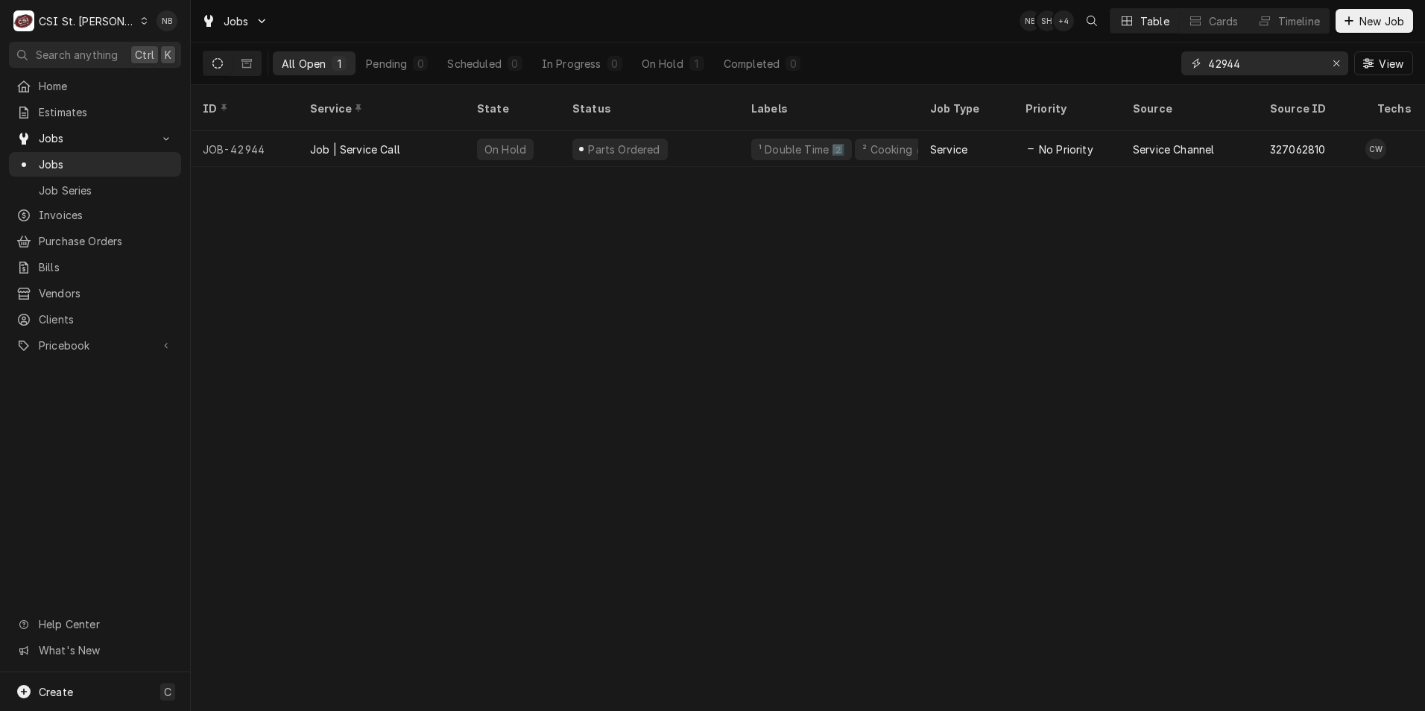
drag, startPoint x: 1260, startPoint y: 57, endPoint x: 1222, endPoint y: 72, distance: 41.1
click at [1222, 72] on input "42944" at bounding box center [1264, 63] width 112 height 24
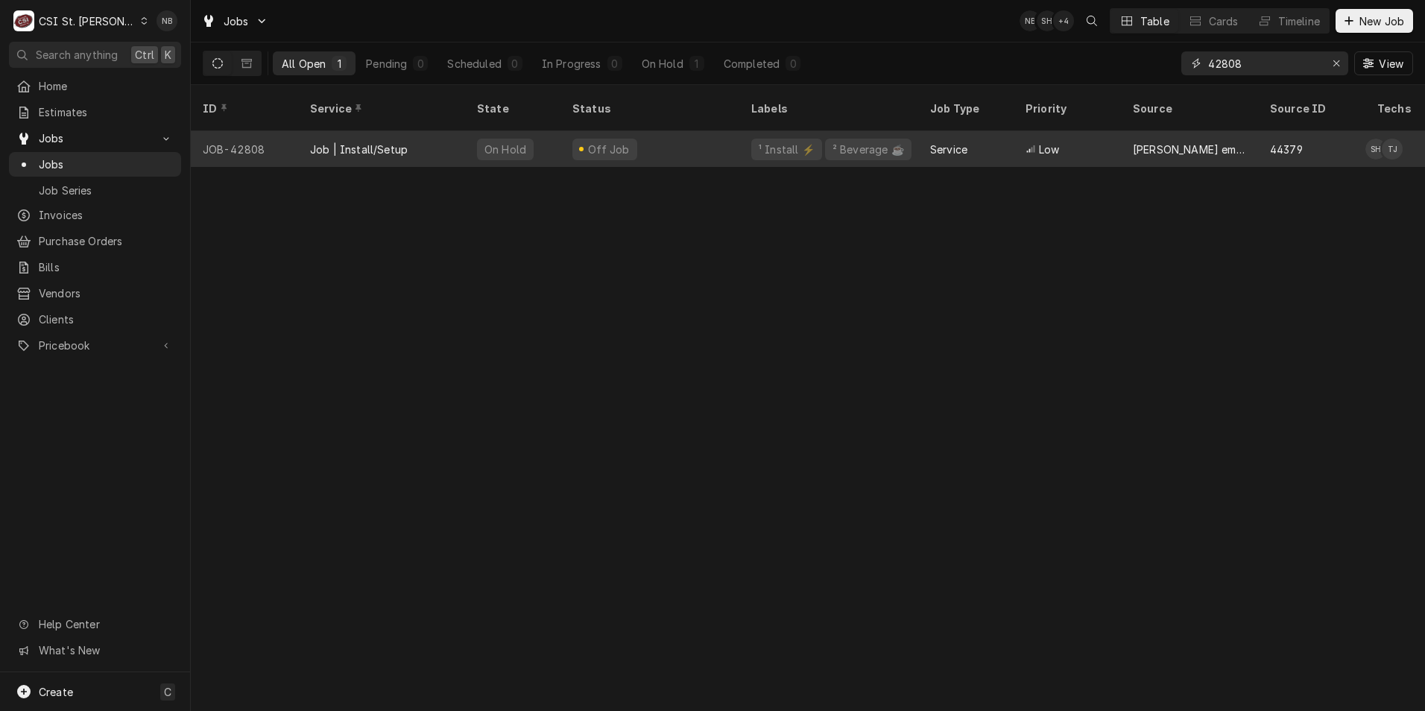
type input "42808"
click at [666, 131] on div "Off Job" at bounding box center [650, 149] width 179 height 36
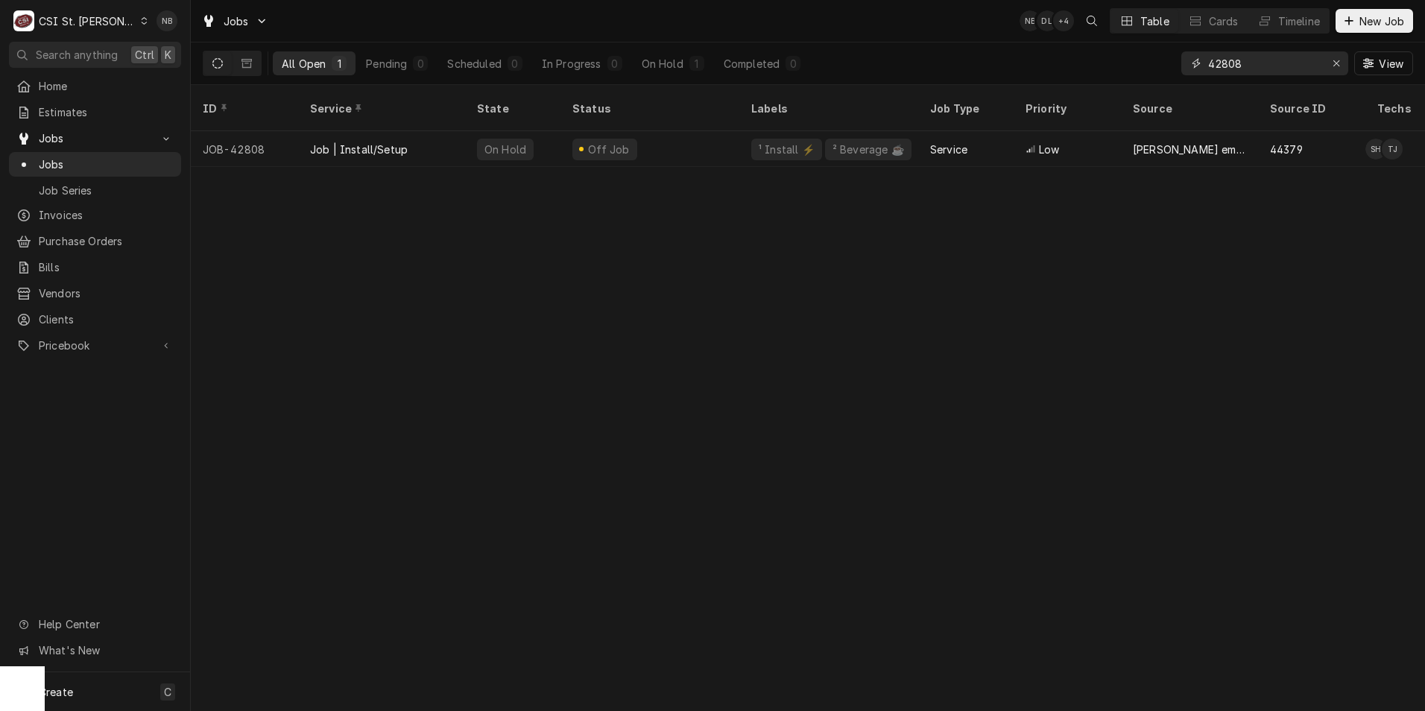
drag, startPoint x: 1272, startPoint y: 63, endPoint x: 1222, endPoint y: 72, distance: 50.1
click at [1223, 71] on input "42808" at bounding box center [1264, 63] width 112 height 24
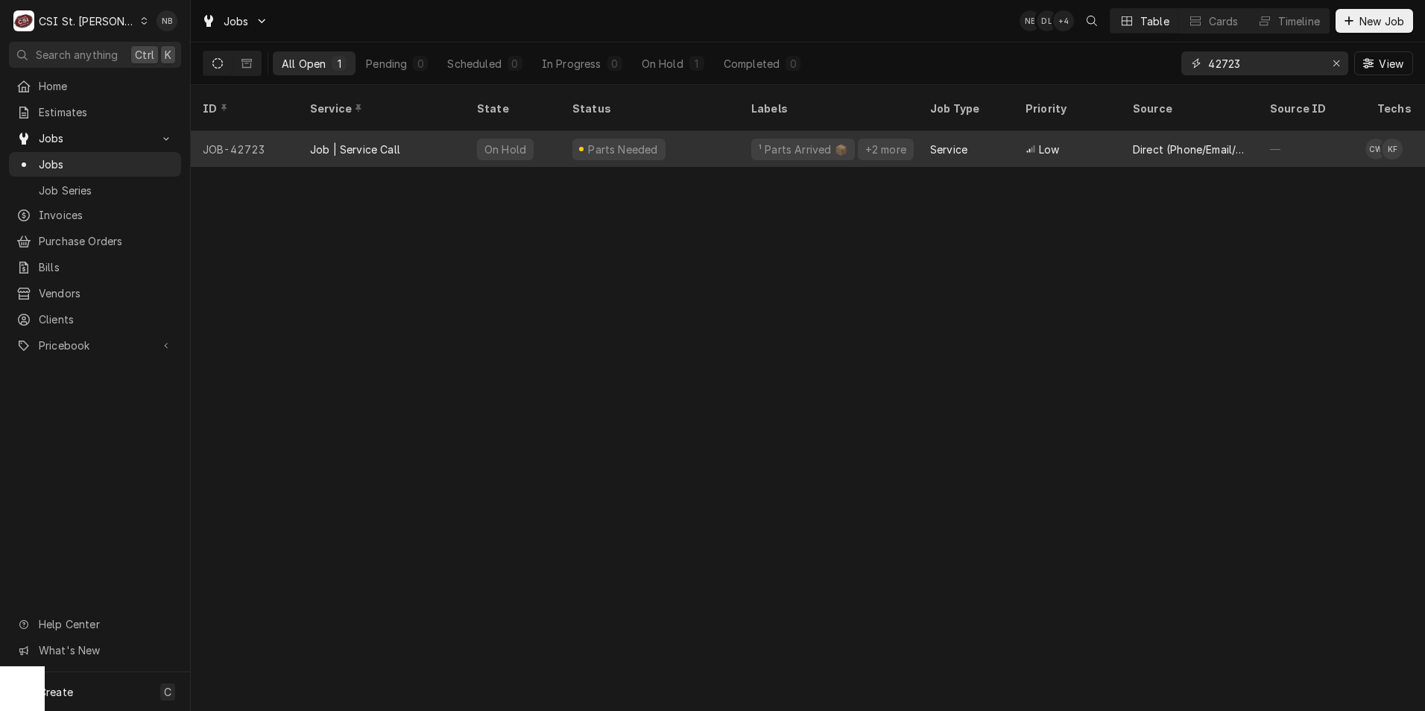
type input "42723"
click at [925, 139] on div "Service" at bounding box center [965, 149] width 95 height 36
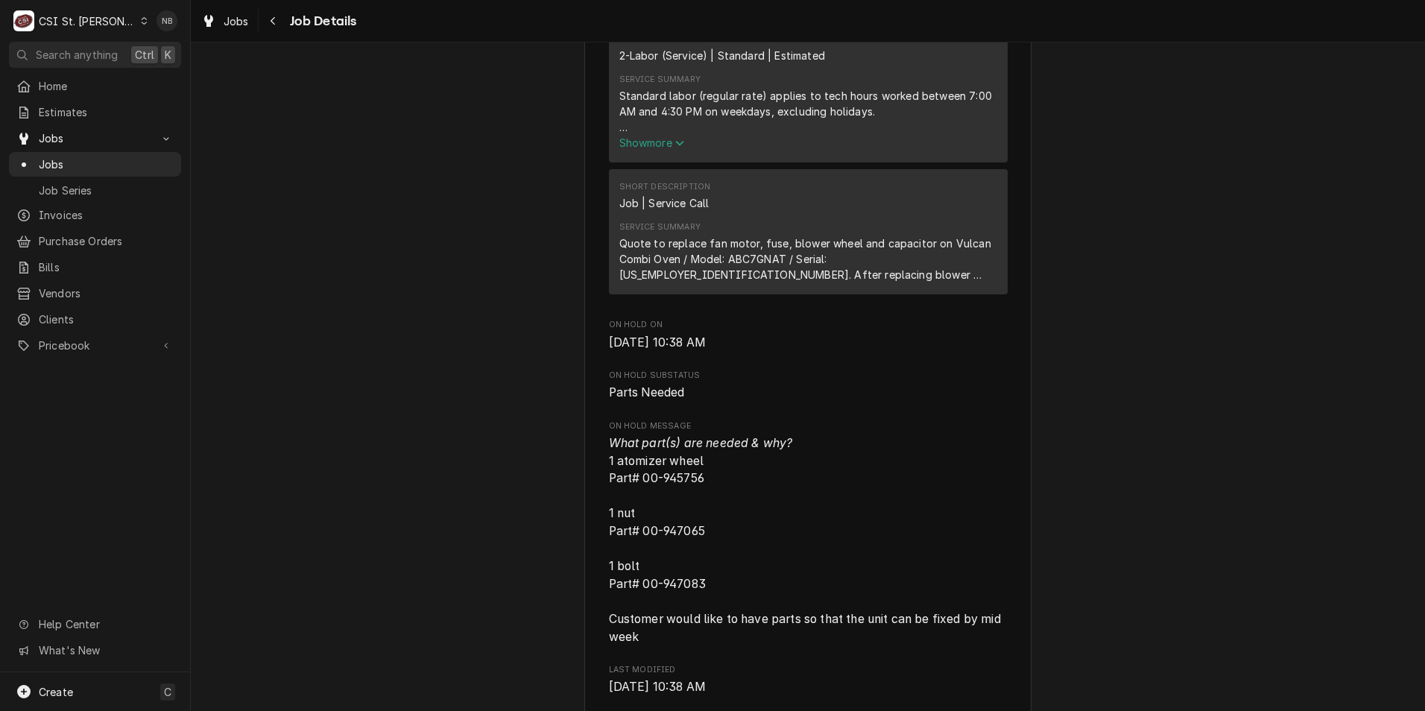
scroll to position [1193, 0]
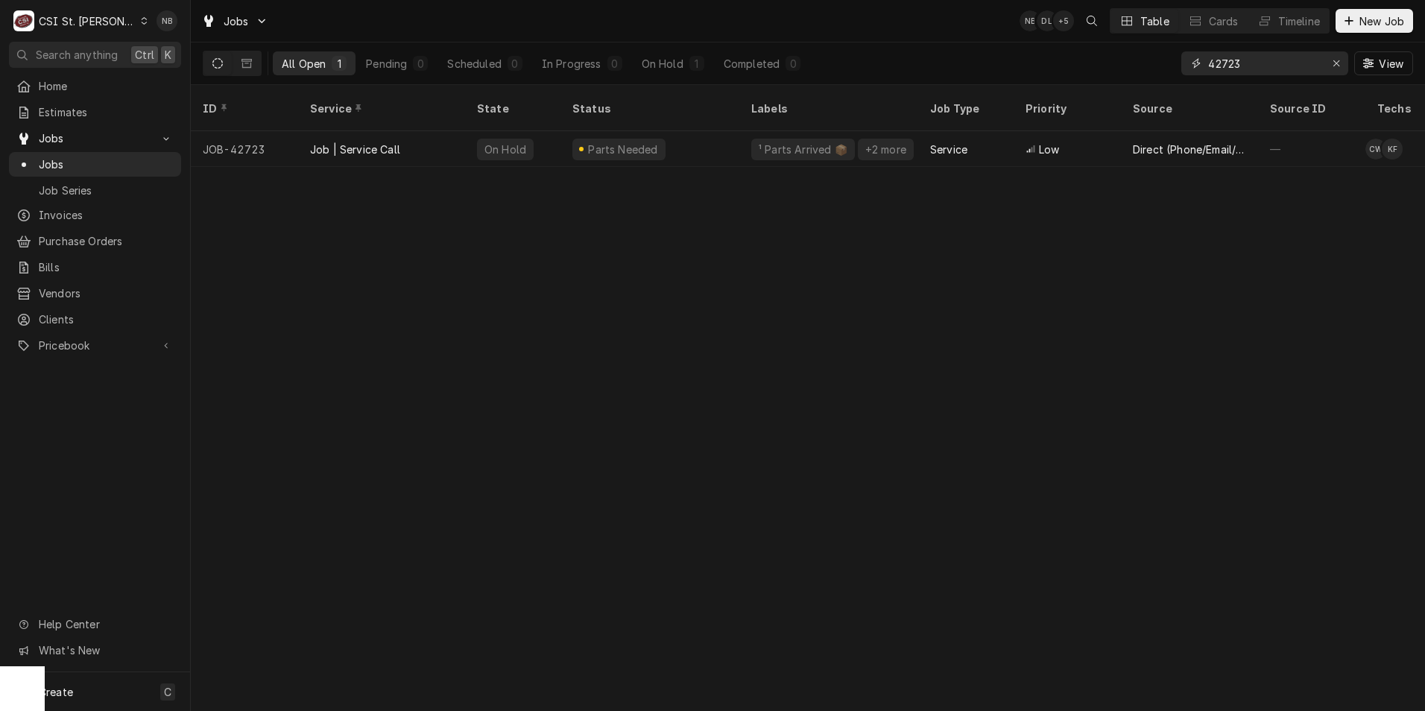
drag, startPoint x: 1243, startPoint y: 57, endPoint x: 1174, endPoint y: 59, distance: 69.3
click at [1174, 59] on div "All Open 1 Pending 0 Scheduled 0 In Progress 0 On Hold 1 Completed 0 42723 View" at bounding box center [808, 63] width 1211 height 42
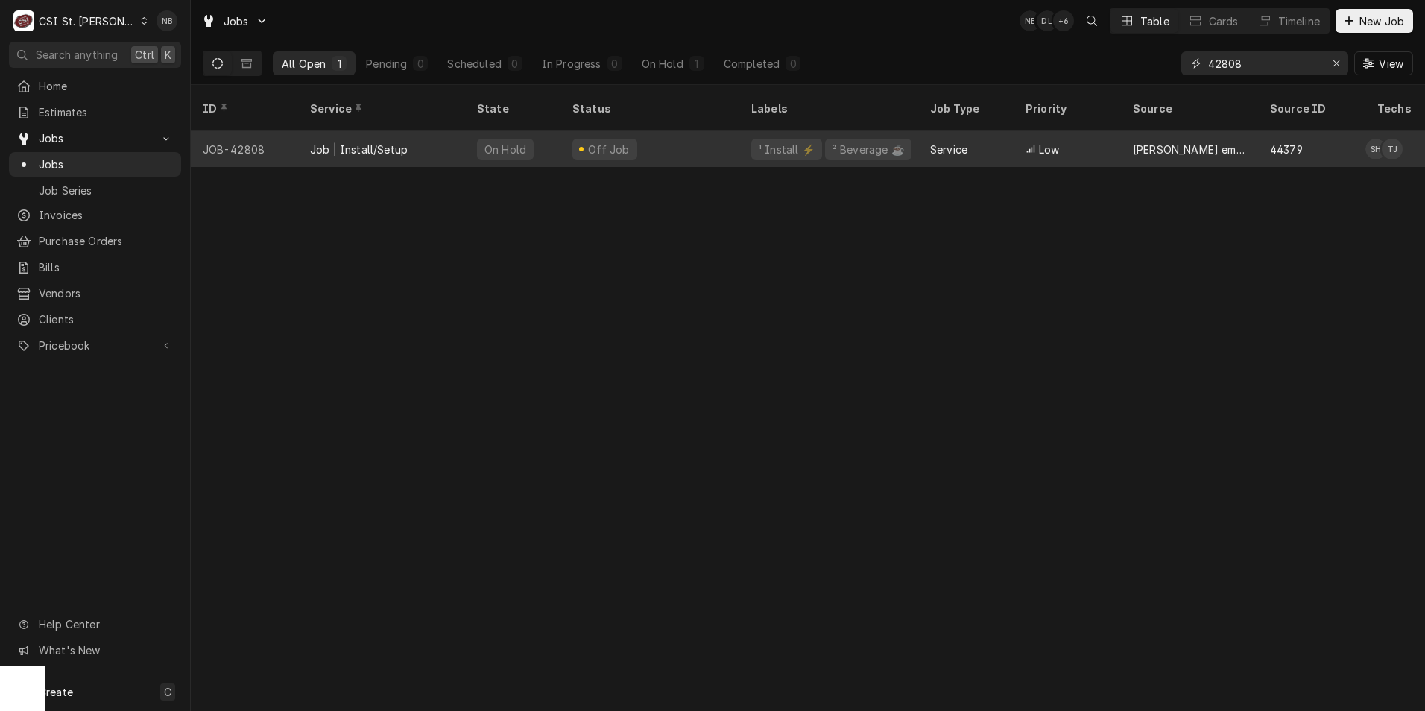
type input "42808"
click at [736, 131] on div "Off Job" at bounding box center [650, 149] width 179 height 36
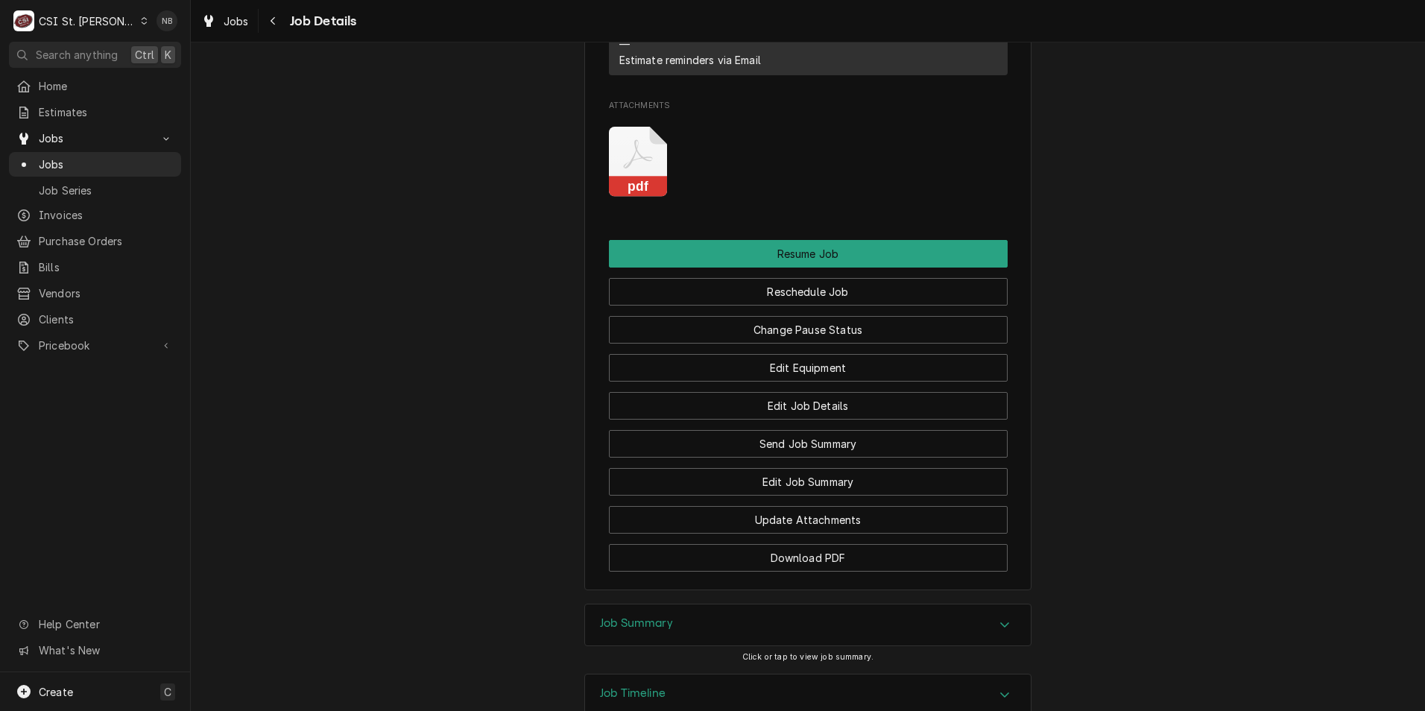
scroll to position [1921, 0]
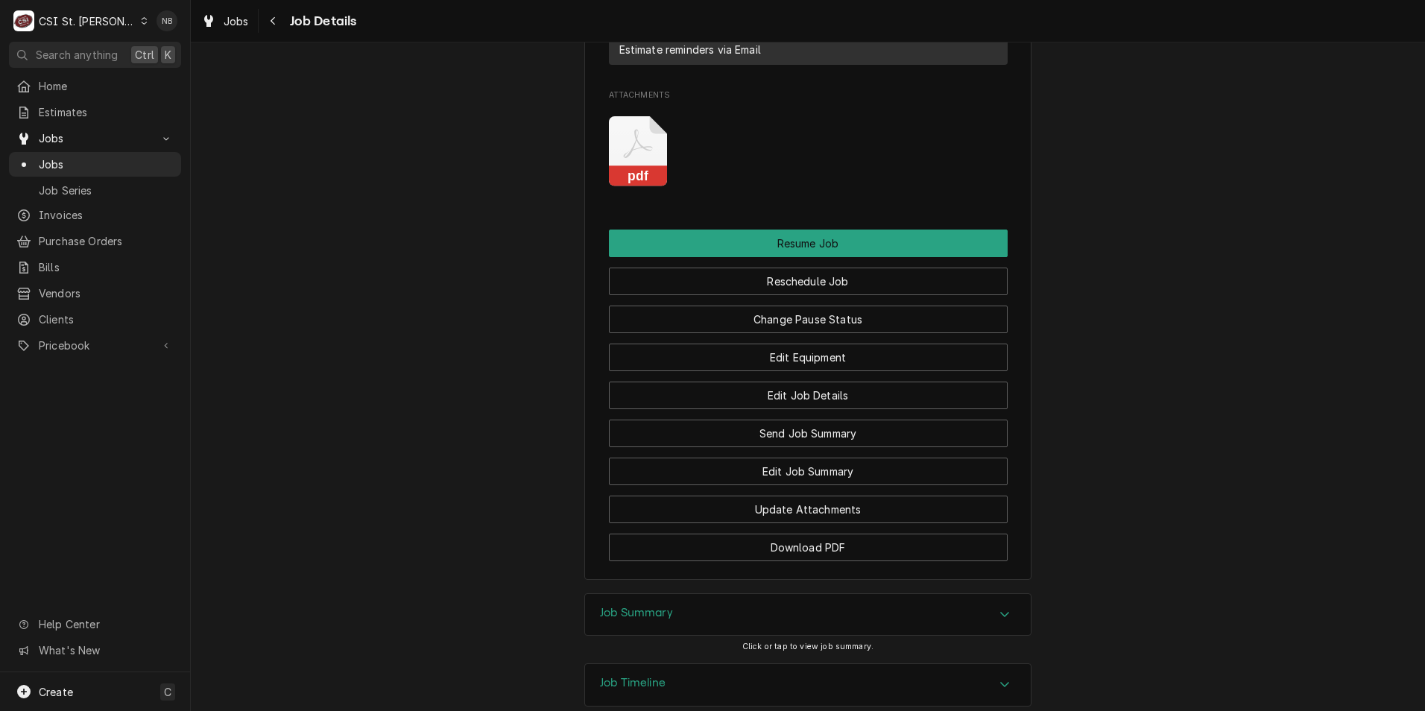
click at [914, 594] on div "Job Summary" at bounding box center [808, 615] width 446 height 42
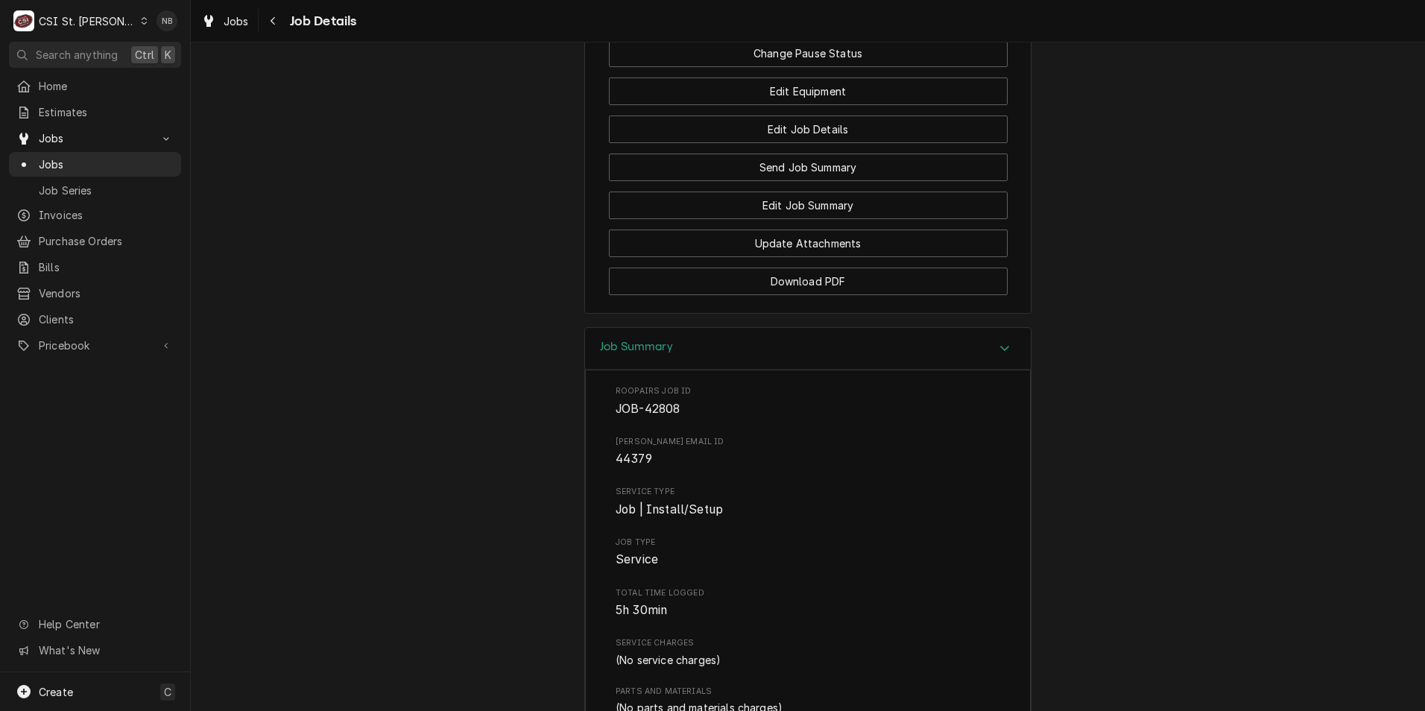
click at [873, 328] on div "Job Summary" at bounding box center [808, 349] width 446 height 42
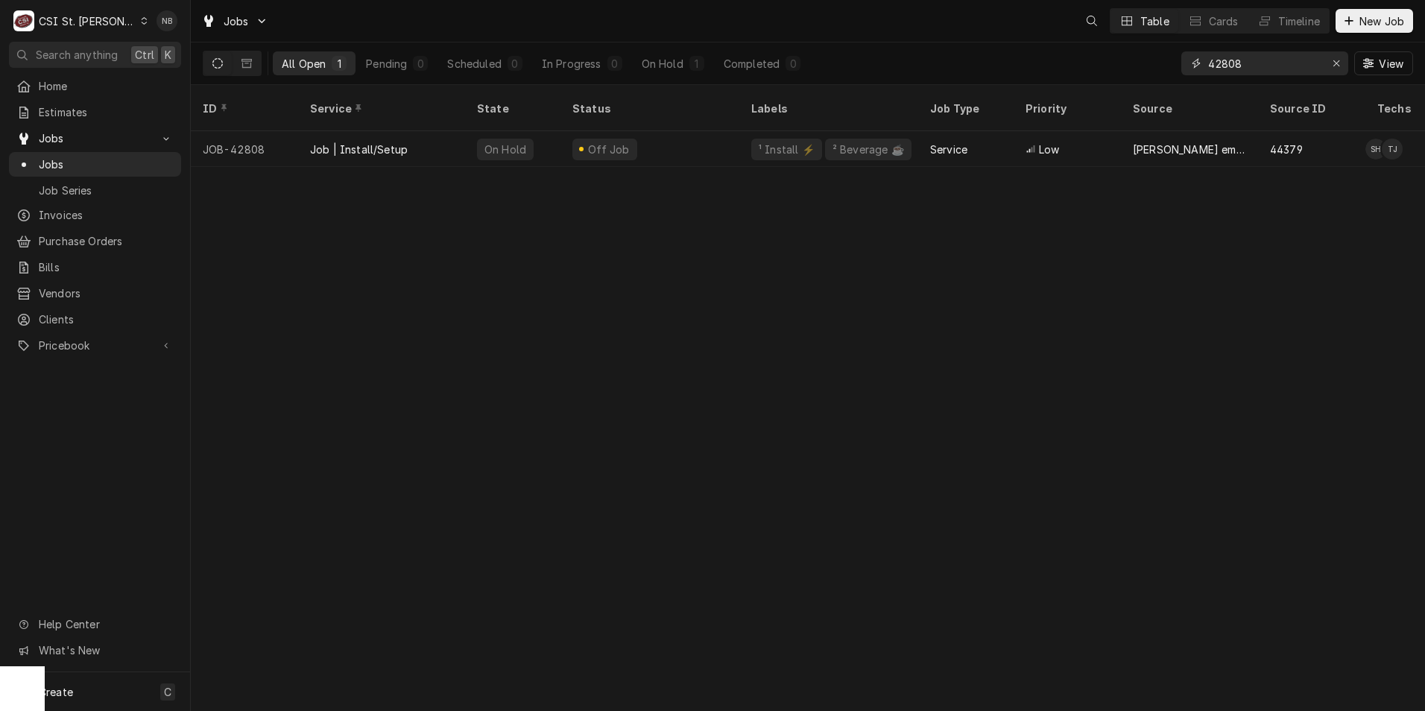
drag, startPoint x: 1269, startPoint y: 62, endPoint x: 1222, endPoint y: 72, distance: 47.9
click at [1222, 72] on input "42808" at bounding box center [1264, 63] width 112 height 24
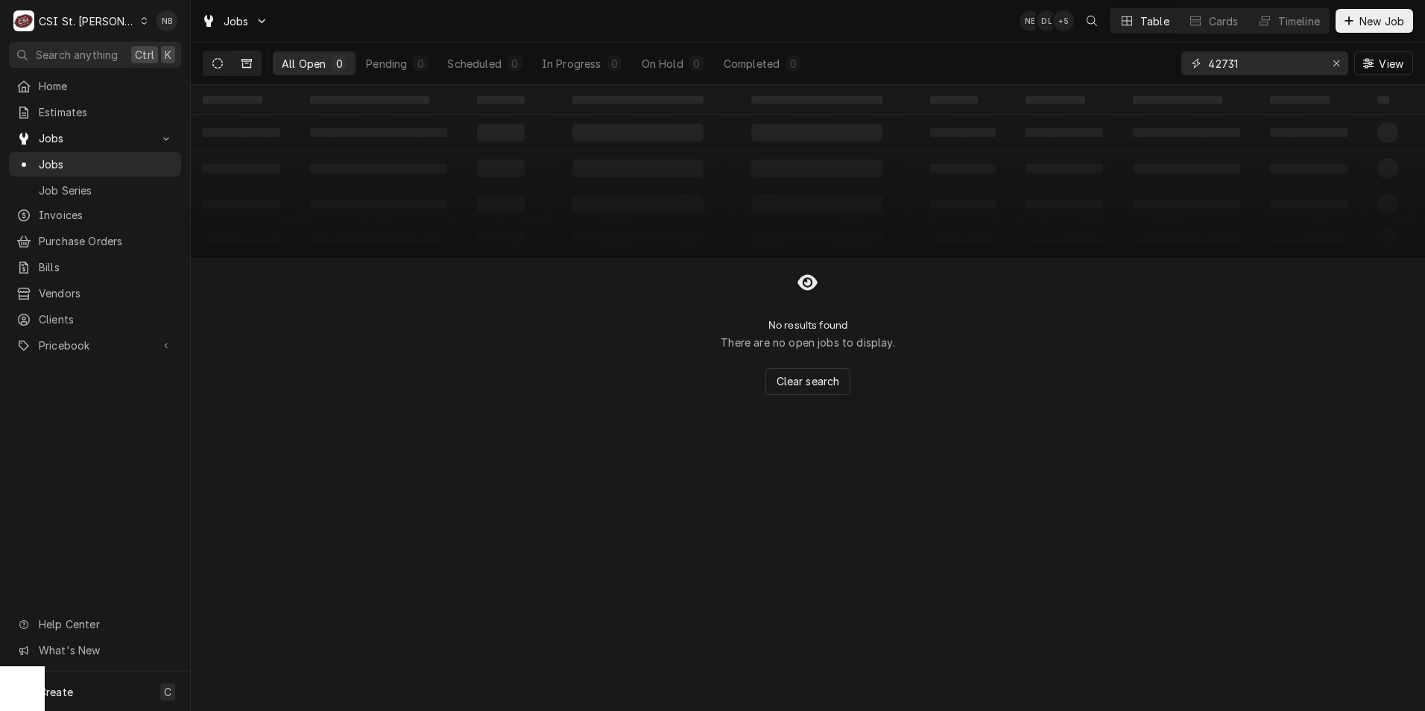
type input "42731"
click at [248, 63] on icon "Dynamic Content Wrapper" at bounding box center [247, 63] width 10 height 10
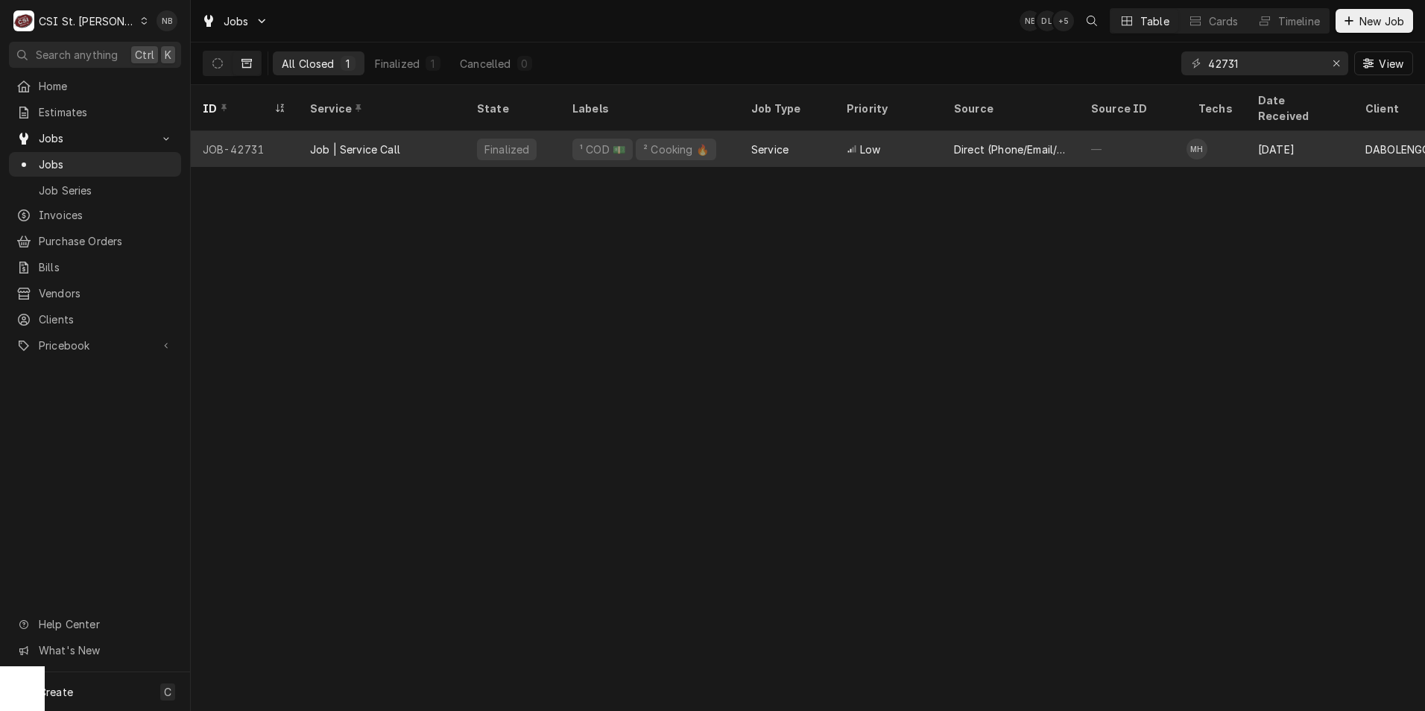
click at [829, 131] on div "Service" at bounding box center [786, 149] width 95 height 36
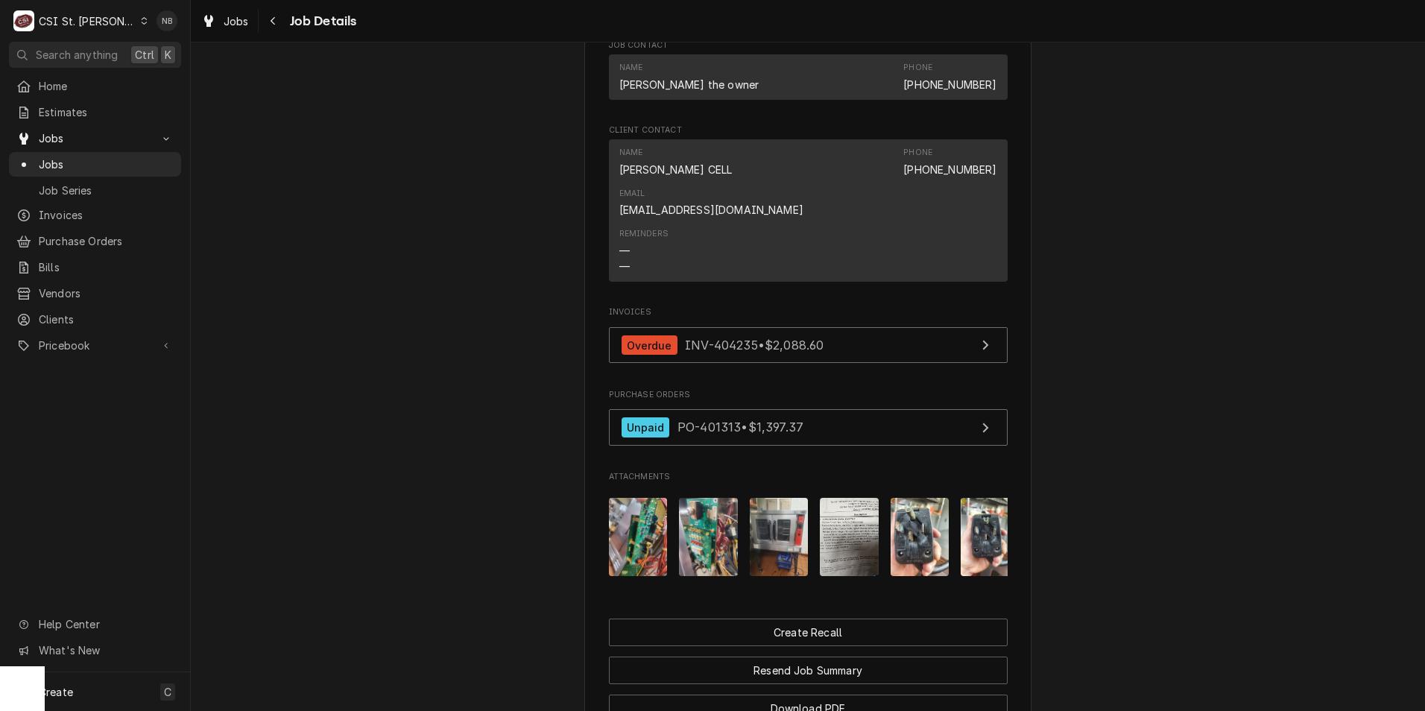
scroll to position [1416, 0]
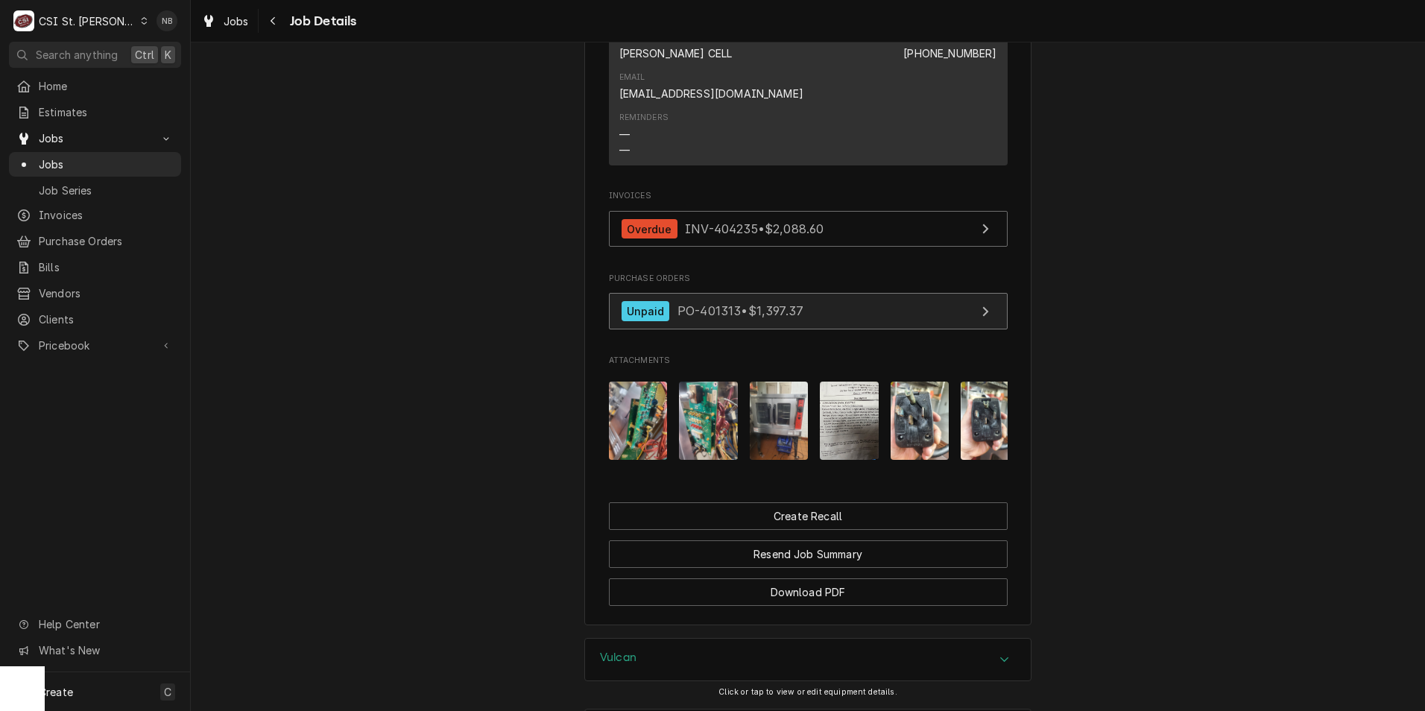
click at [810, 329] on link "Unpaid PO-401313 • $1,397.37" at bounding box center [808, 311] width 399 height 37
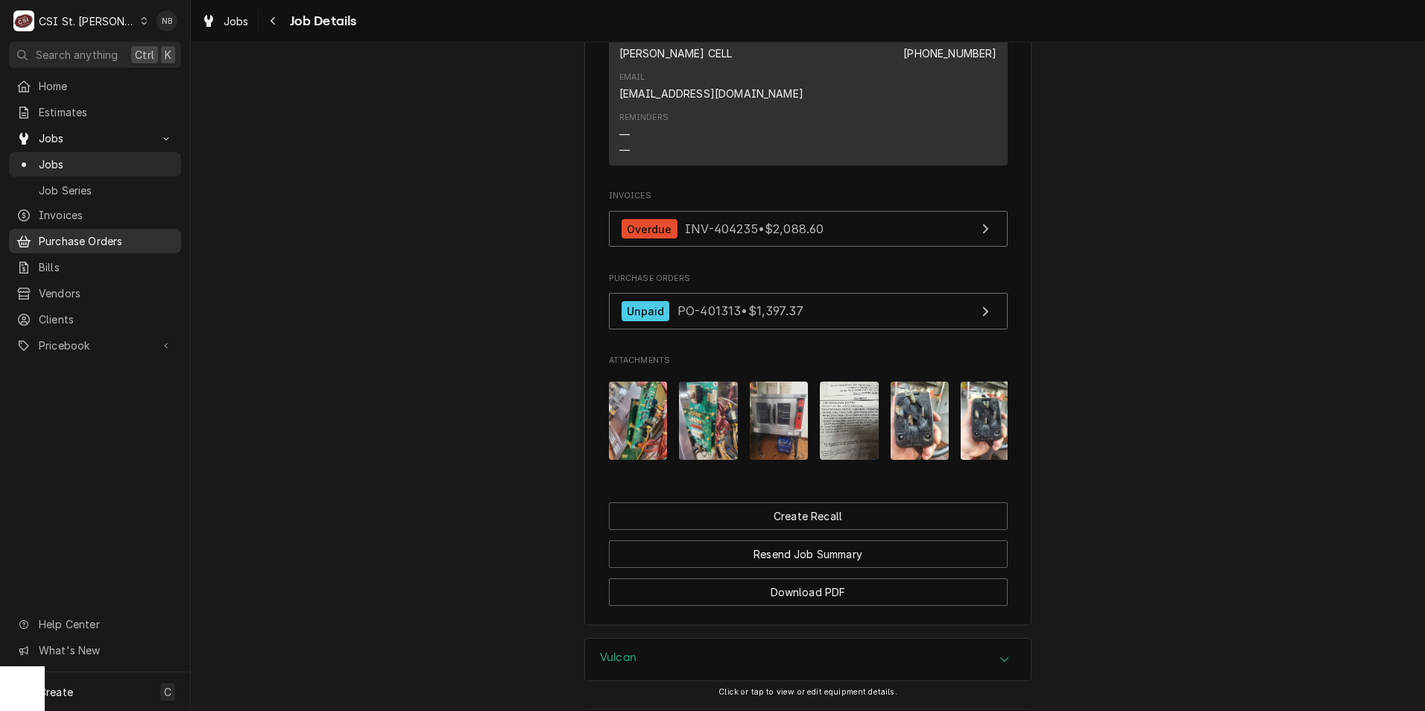
click at [99, 236] on span "Purchase Orders" at bounding box center [106, 241] width 135 height 16
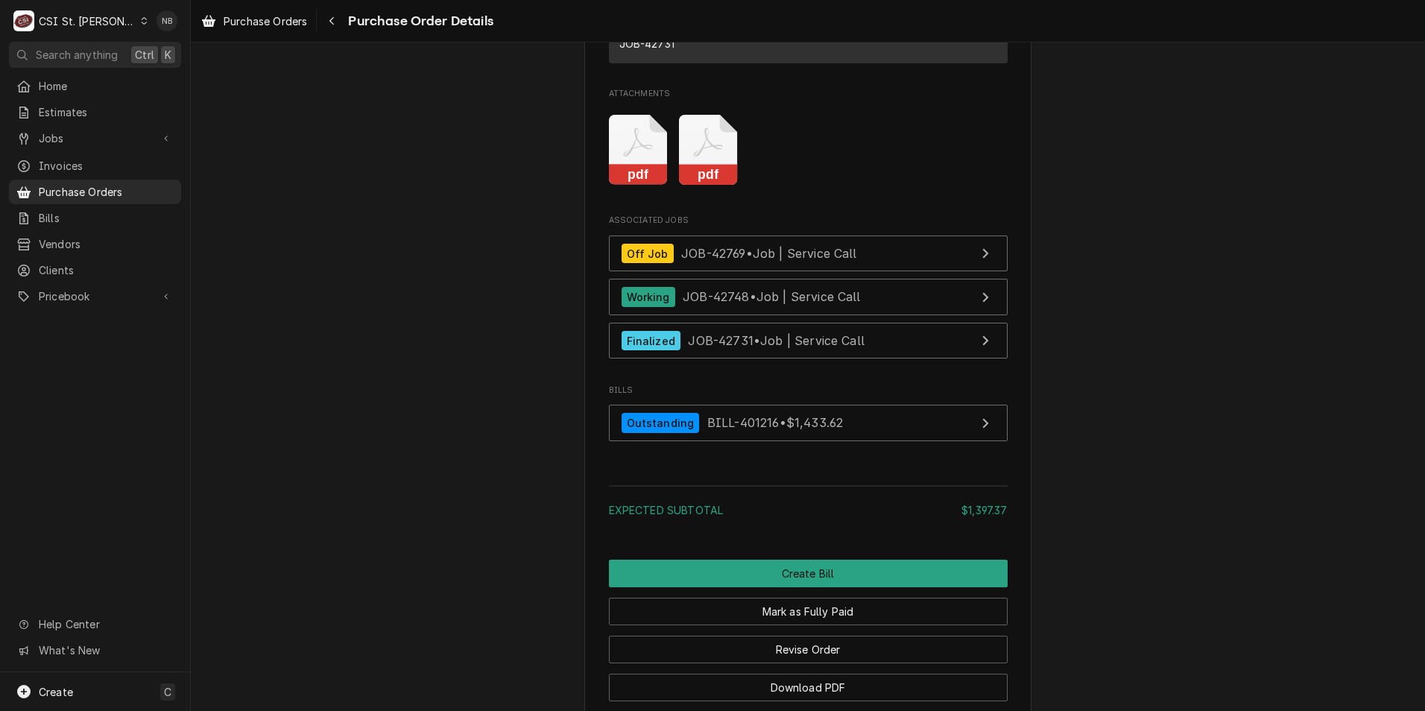
scroll to position [2654, 0]
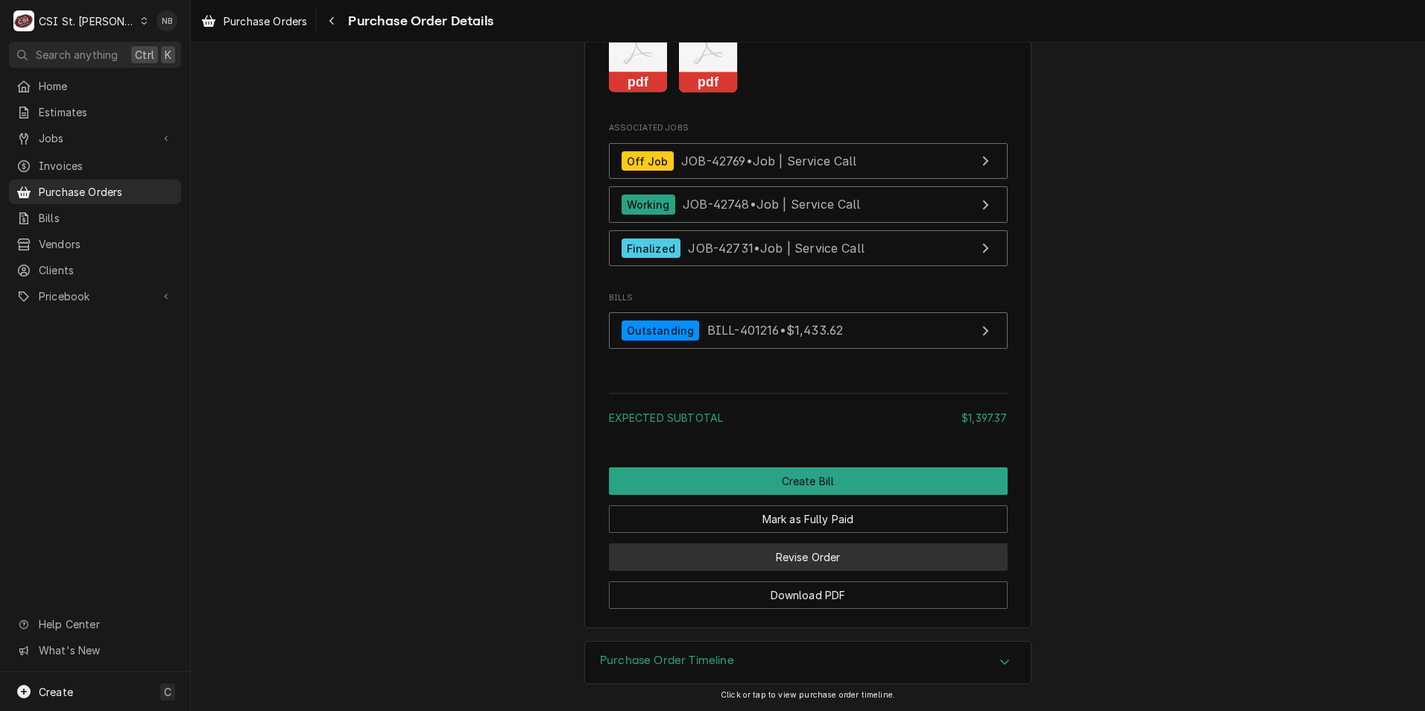
click at [760, 565] on button "Revise Order" at bounding box center [808, 557] width 399 height 28
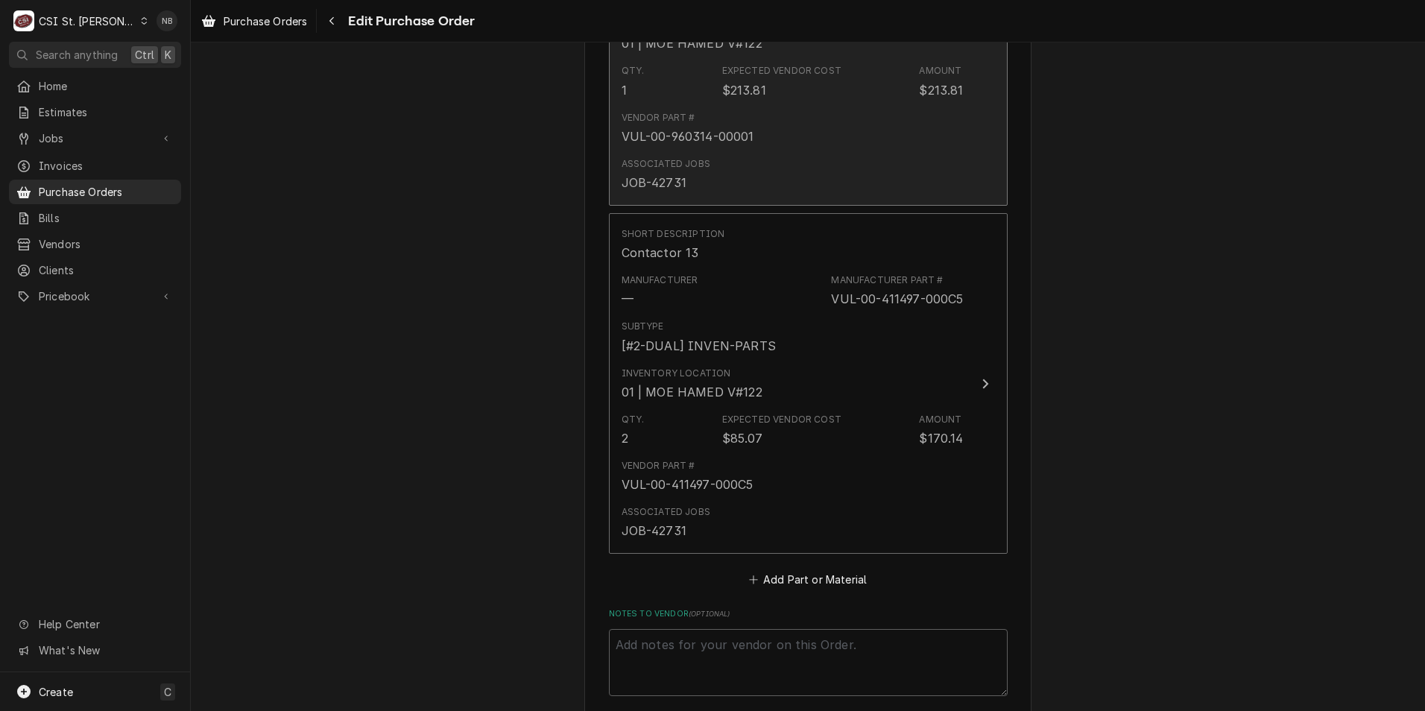
scroll to position [2087, 0]
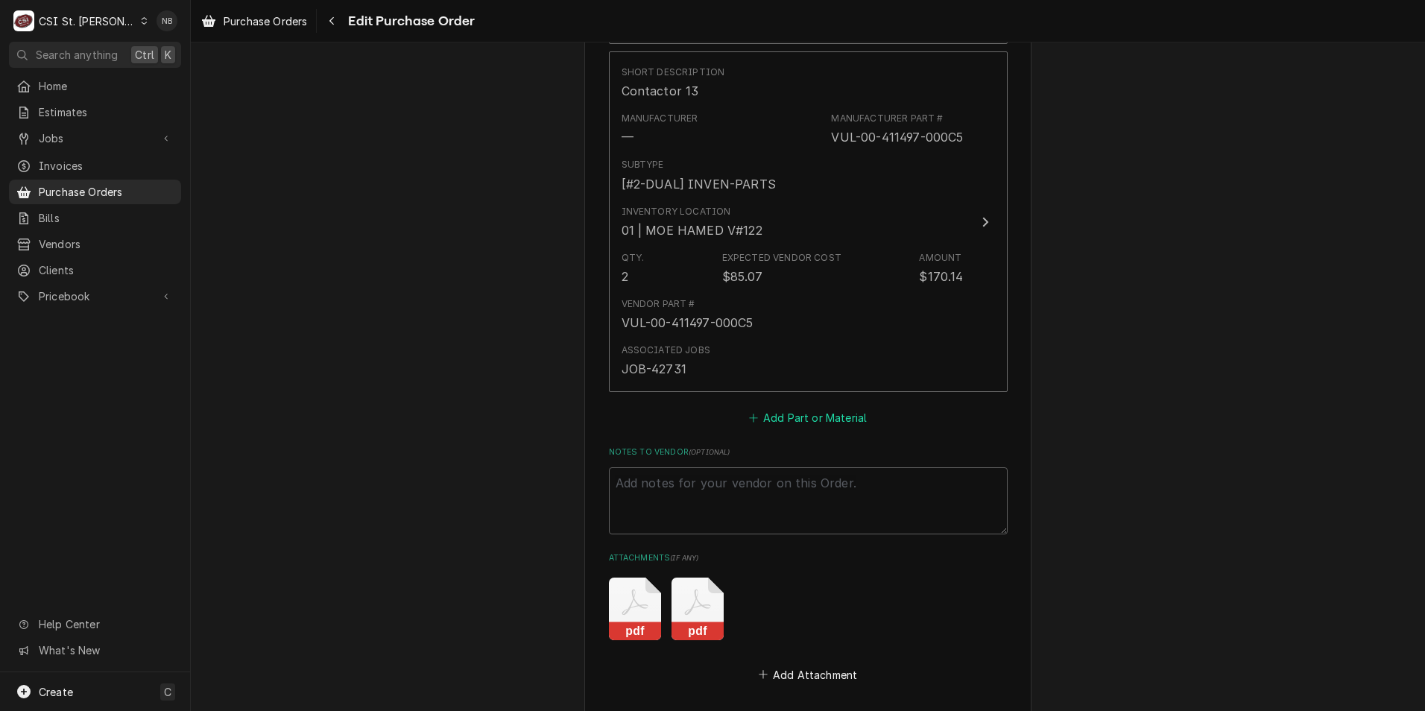
click at [803, 421] on button "Add Part or Material" at bounding box center [807, 418] width 123 height 21
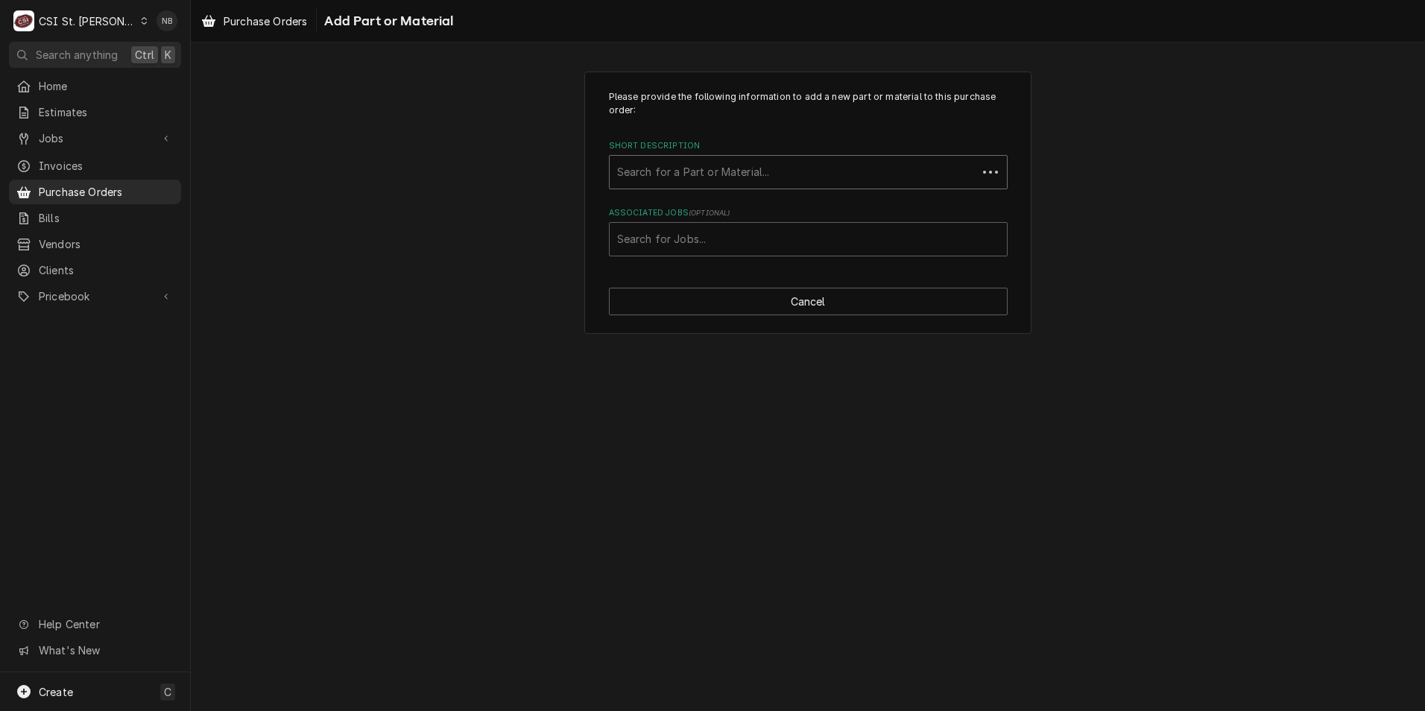
click at [744, 157] on div "Search for a Part or Material..." at bounding box center [793, 172] width 367 height 33
type input "Lowes"
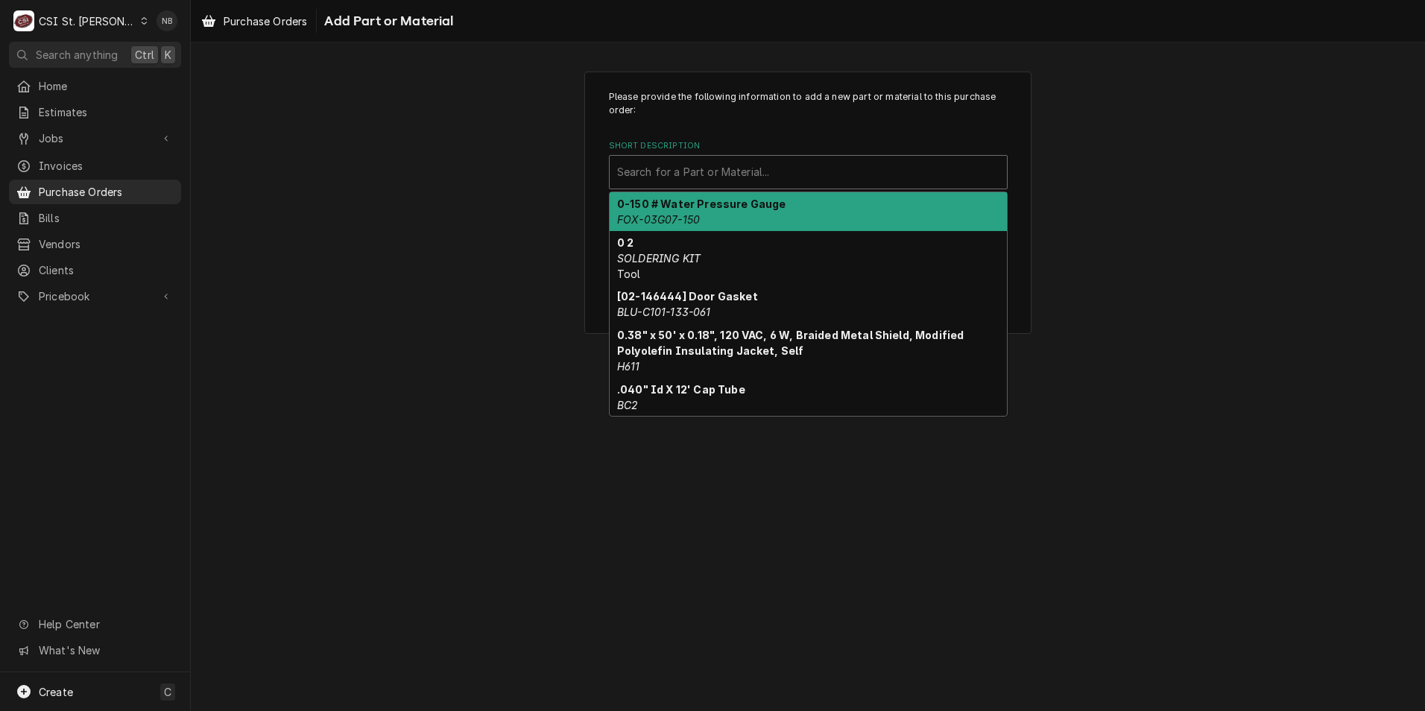
click at [751, 174] on div "Short Description" at bounding box center [808, 172] width 382 height 27
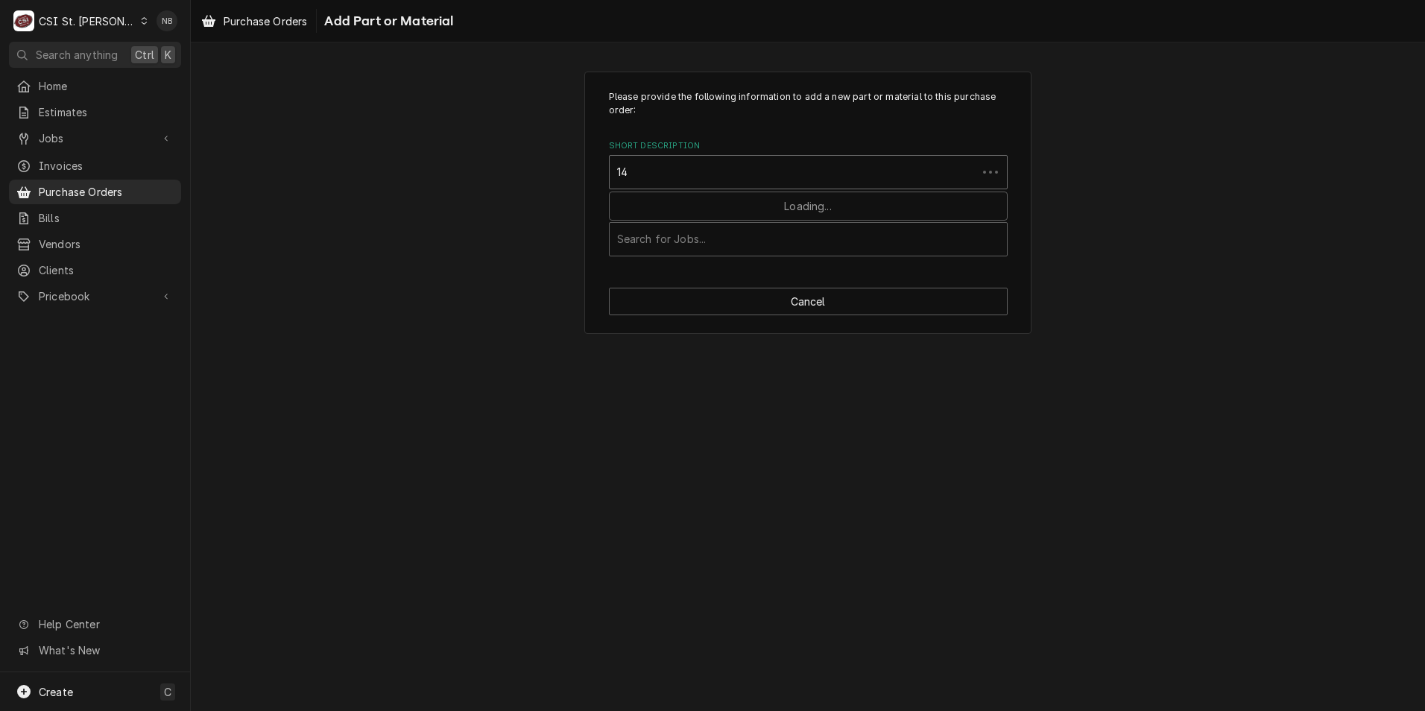
type input "1"
type input "4"
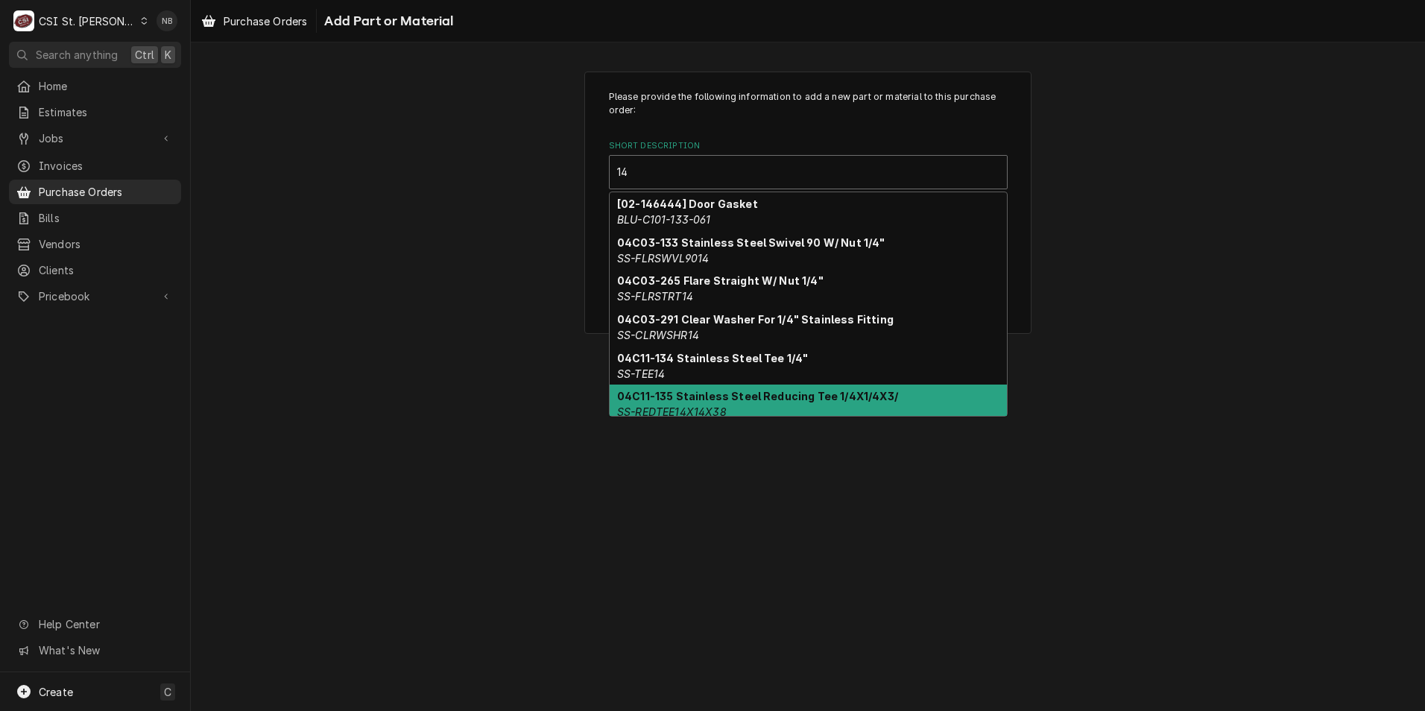
type input "14"
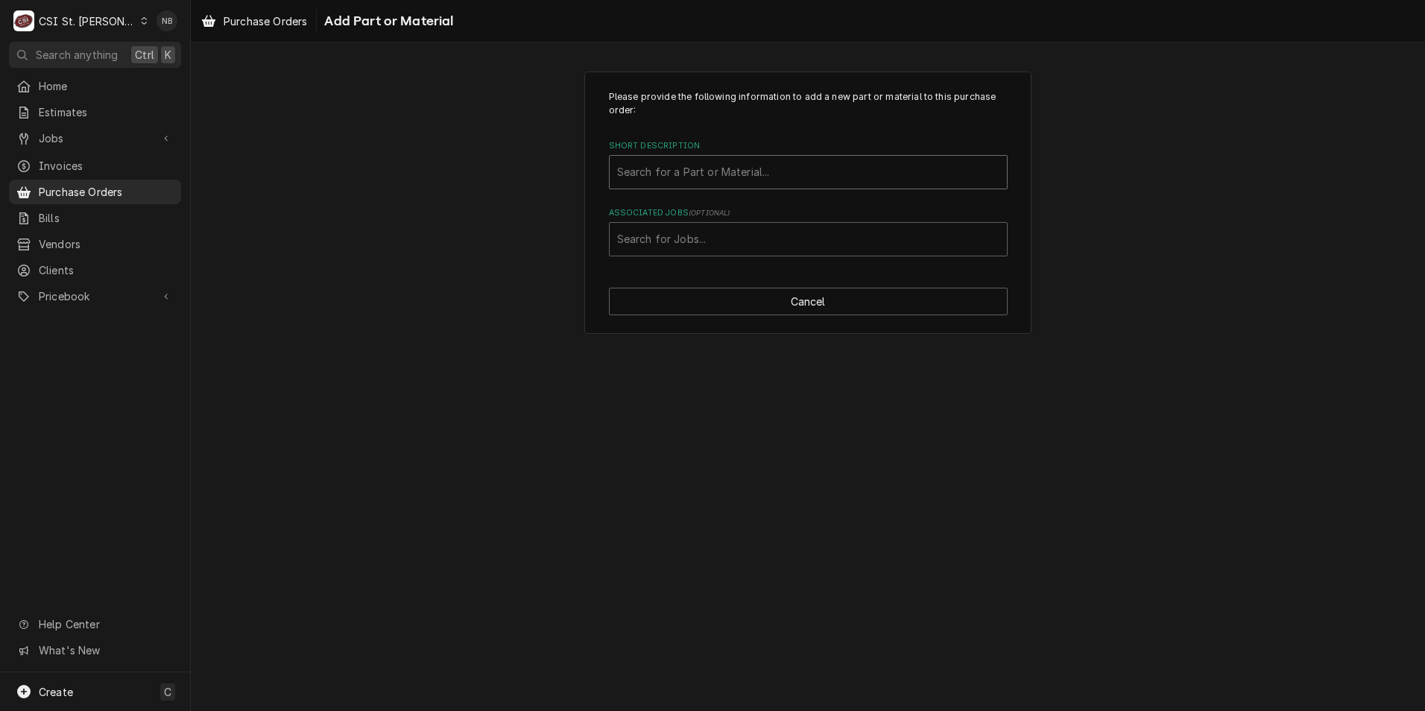
paste input "Utilitech 50-Amp 125/250-Volt NEMA 14-50p 4-wire Grounding Heavy-duty Straight …"
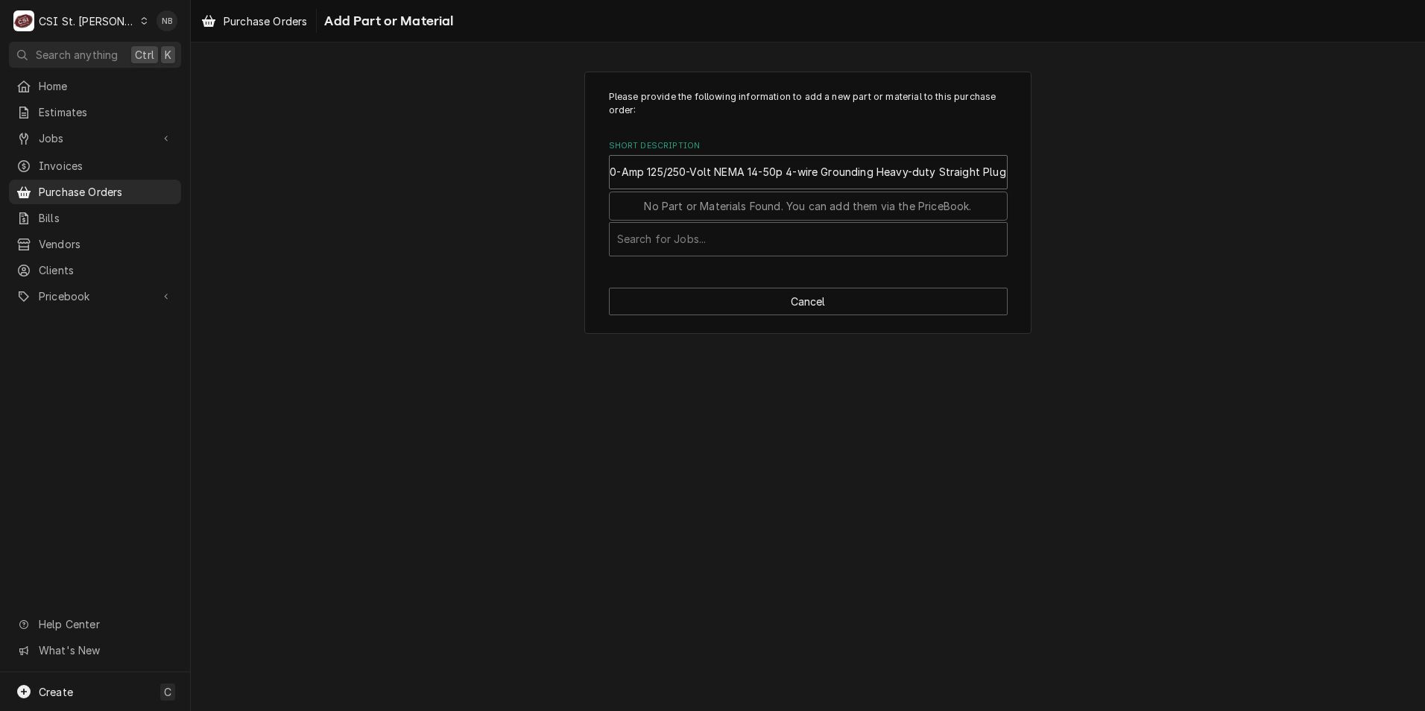
type input "Utilitech 50-Amp 125/250-Volt NEMA 14-50p 4-wire Grounding Heavy-duty Straight …"
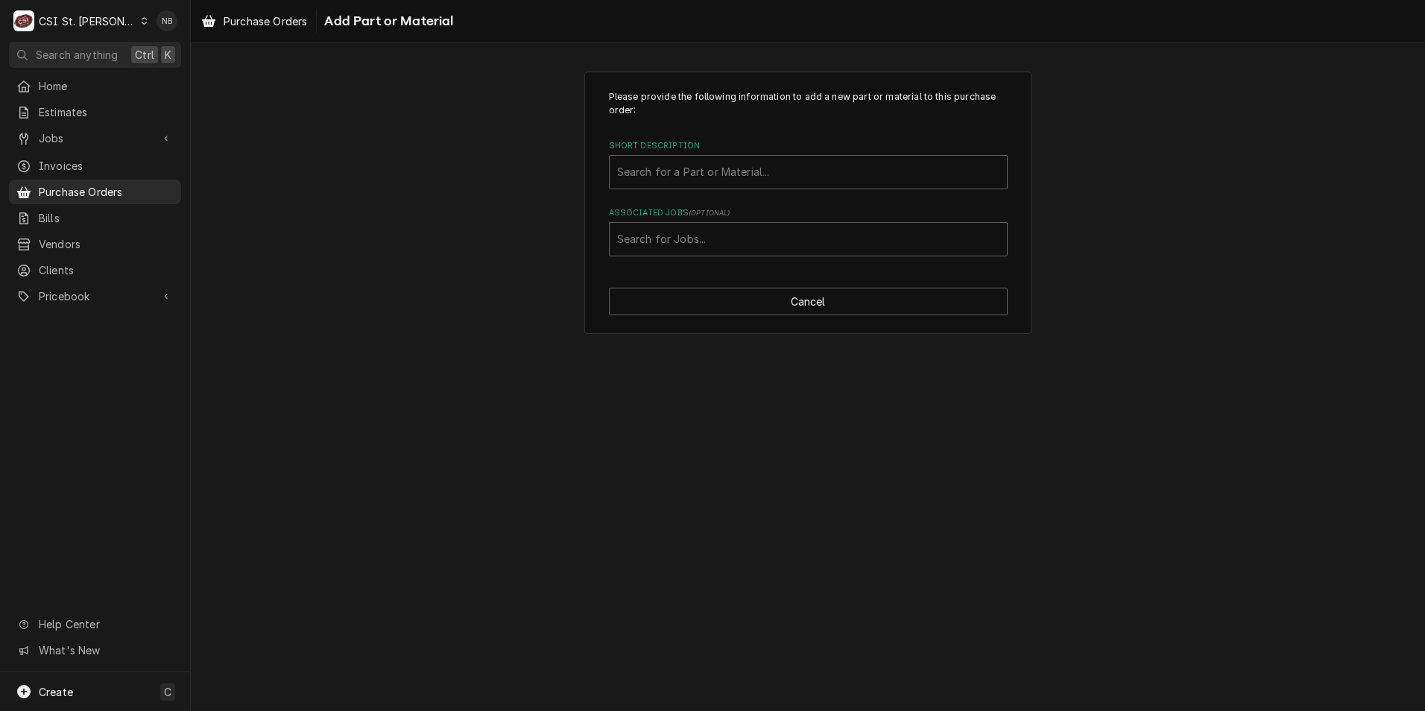
scroll to position [0, 0]
click at [586, 186] on div "Please provide the following information to add a new part or material to this …" at bounding box center [807, 203] width 447 height 263
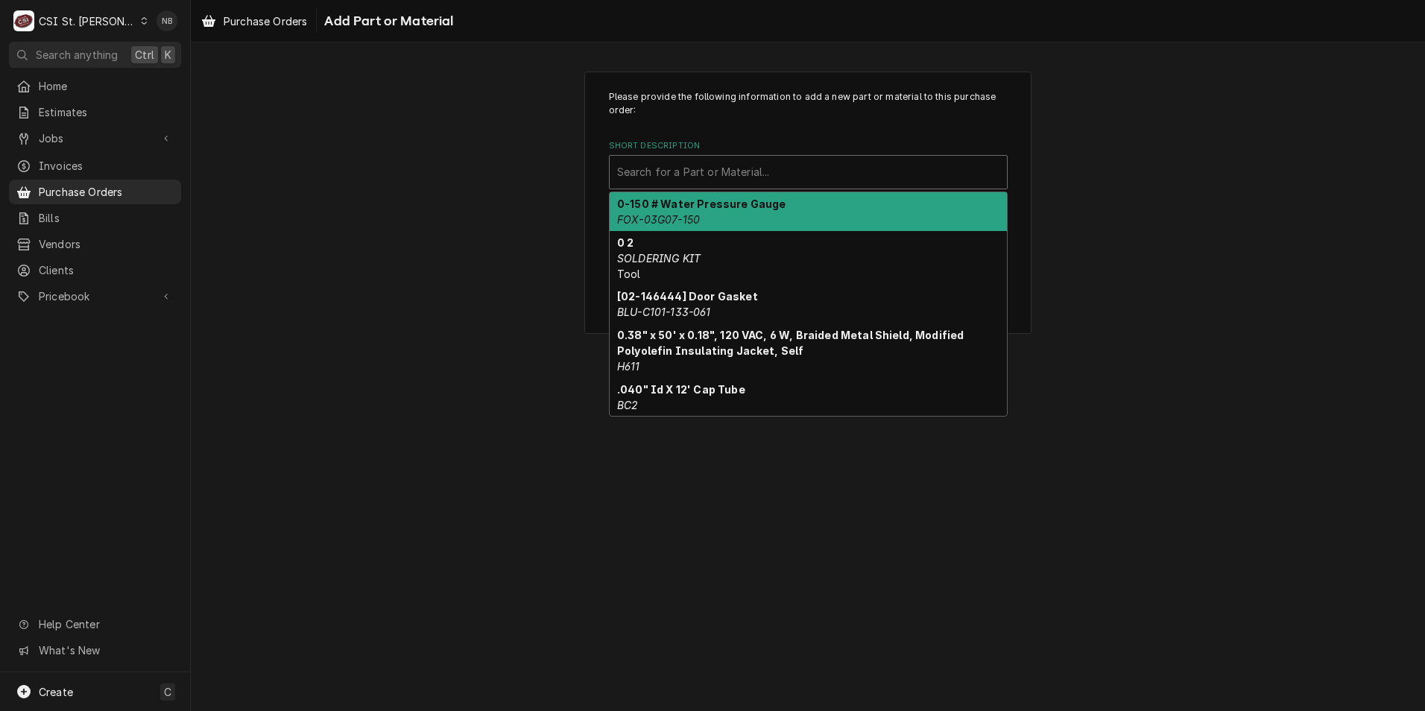
click at [681, 174] on div "Short Description" at bounding box center [808, 172] width 382 height 27
paste input "Utilitech 50-Amp 125/250-Volt NEMA 14-50p 4-wire Grounding Heavy-duty Straight …"
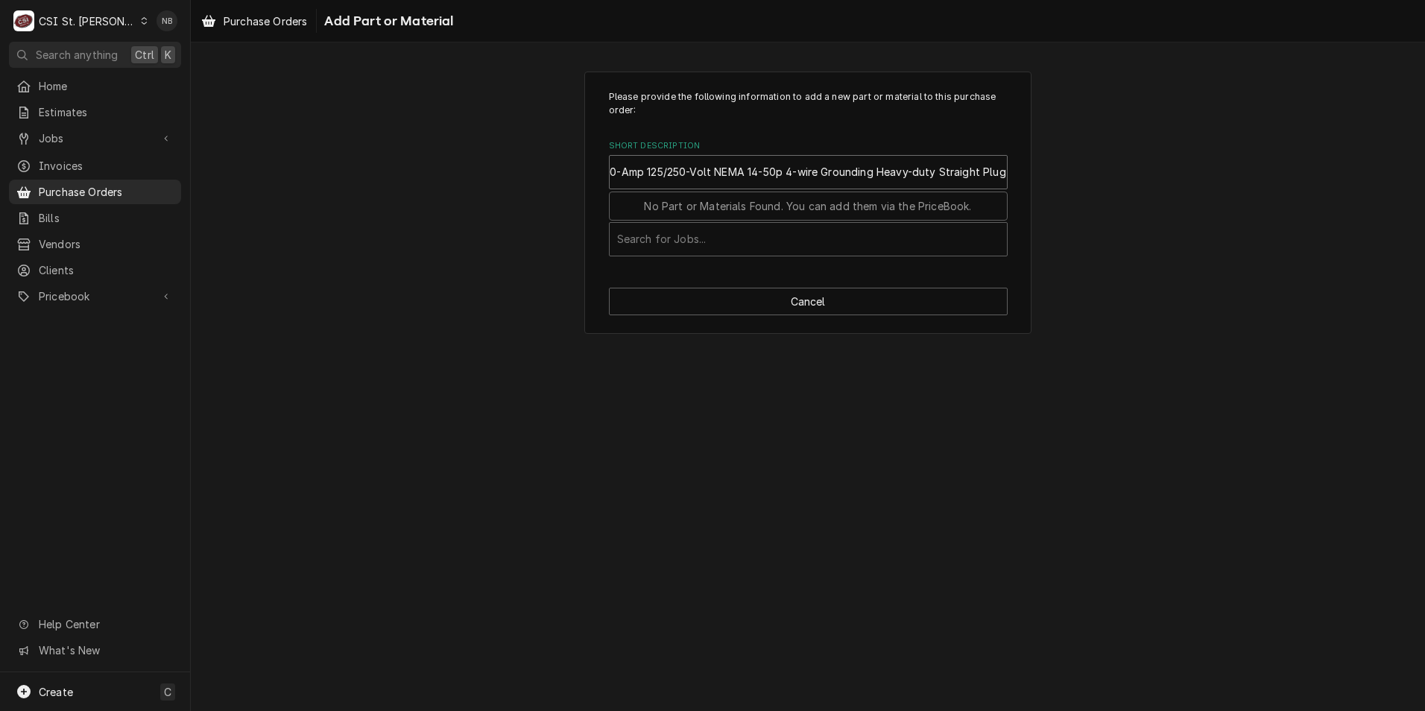
click at [682, 171] on input "Utilitech 50-Amp 125/250-Volt NEMA 14-50p 4-wire Grounding Heavy-duty Straight …" at bounding box center [783, 172] width 451 height 24
type input "Utilitech 50-Amp 125/250-Volt NEMA 14-50p 4-wire Grounding Heavy-duty Straight …"
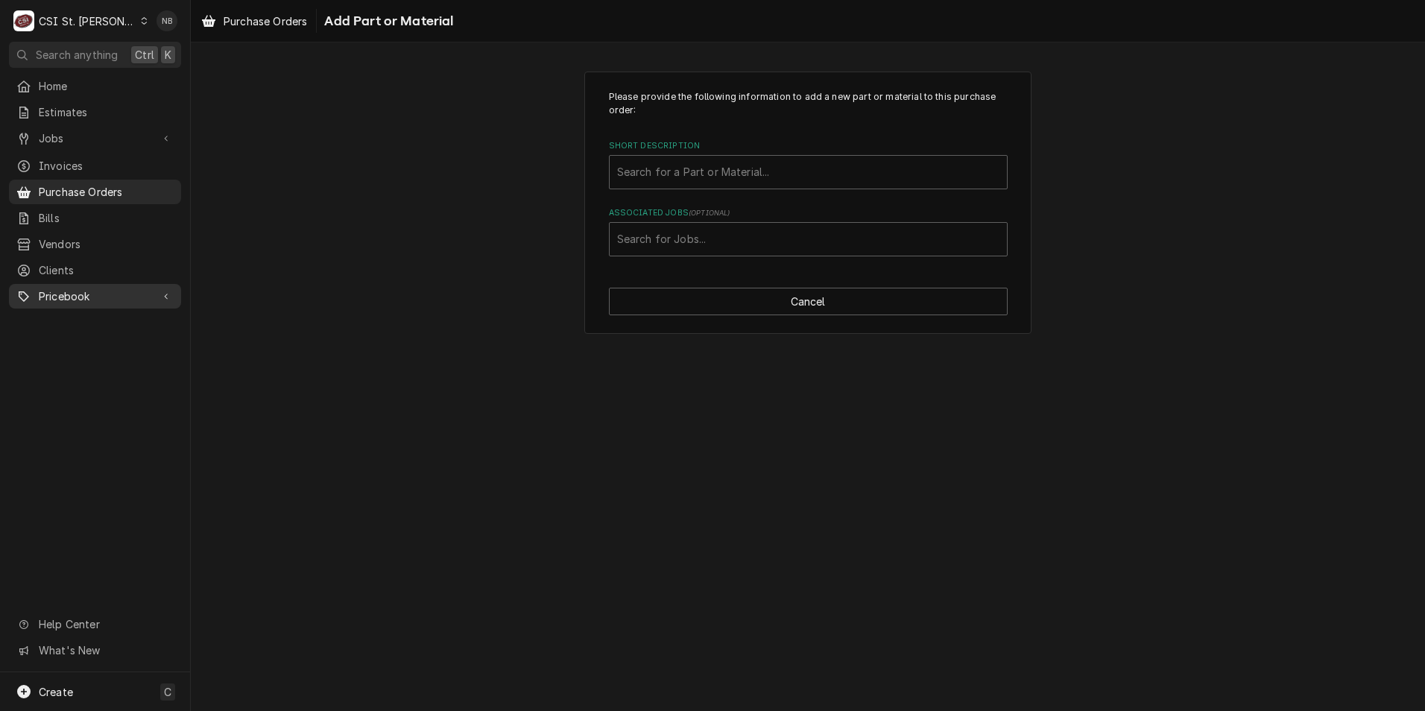
scroll to position [0, 0]
drag, startPoint x: 88, startPoint y: 285, endPoint x: 58, endPoint y: 293, distance: 30.9
click at [58, 293] on span "Pricebook" at bounding box center [95, 296] width 113 height 16
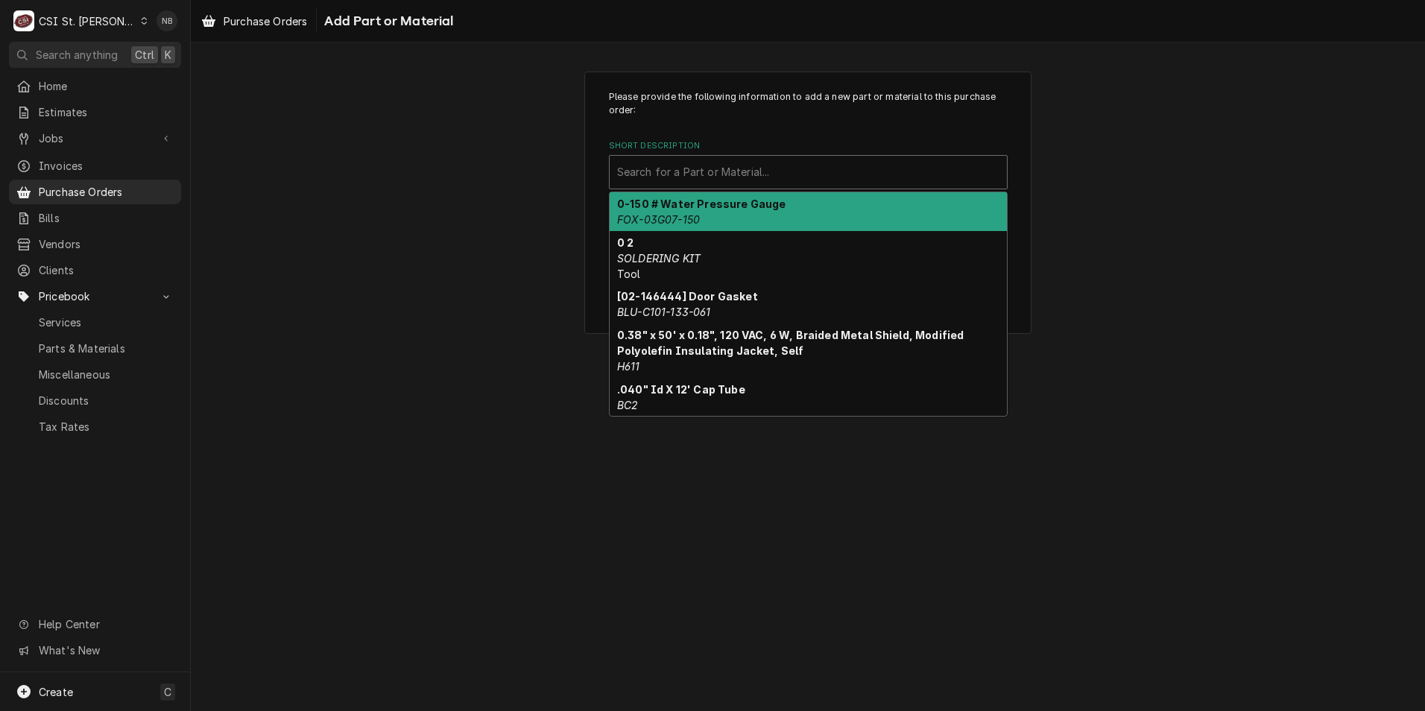
click at [744, 159] on div "Short Description" at bounding box center [808, 172] width 382 height 27
paste input "Utilitech 50-Amp 125/250-Volt NEMA 14-50p 4-wire Grounding Heavy-duty Straight …"
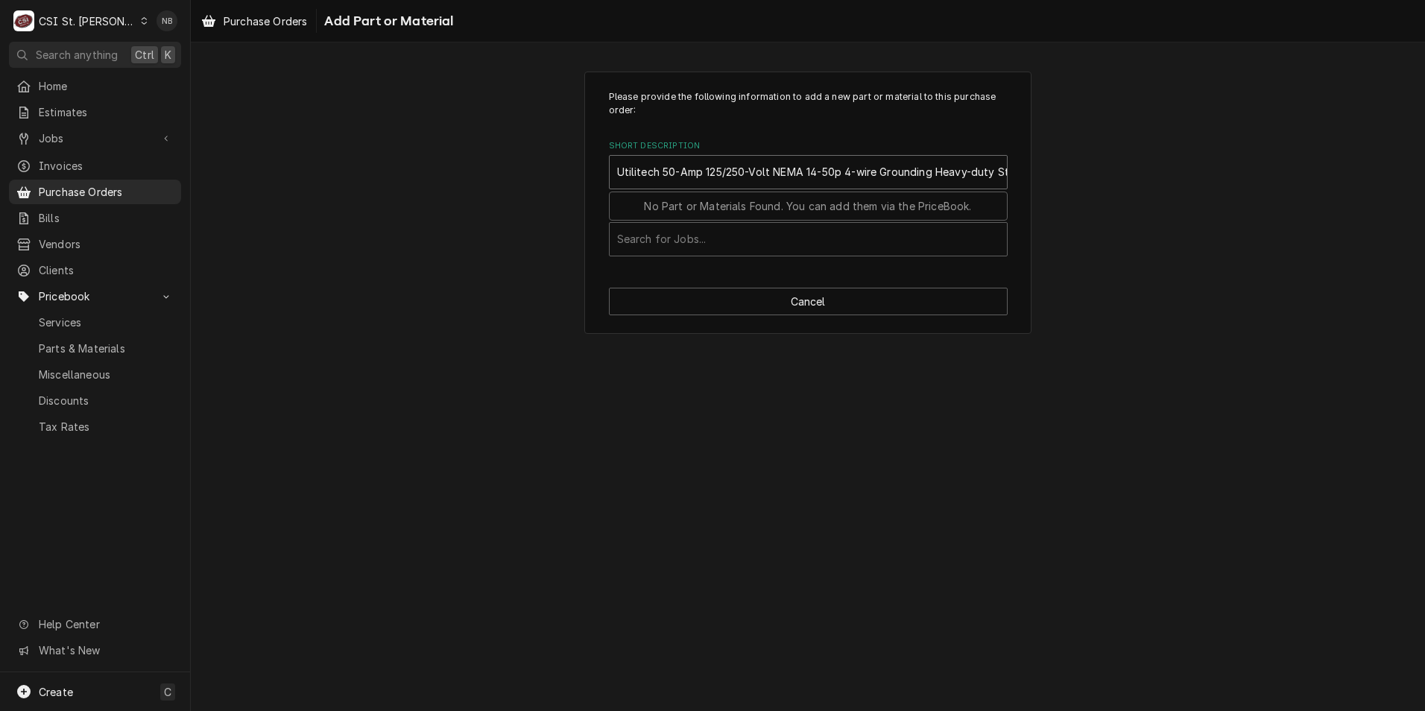
scroll to position [0, 59]
type input "Utilitech 50-Amp 125/250-Volt NEMA 14-50p 4-wire Grounding Heavy-duty Straight …"
click at [1009, 174] on div "Please provide the following information to add a new part or material to this …" at bounding box center [807, 203] width 447 height 263
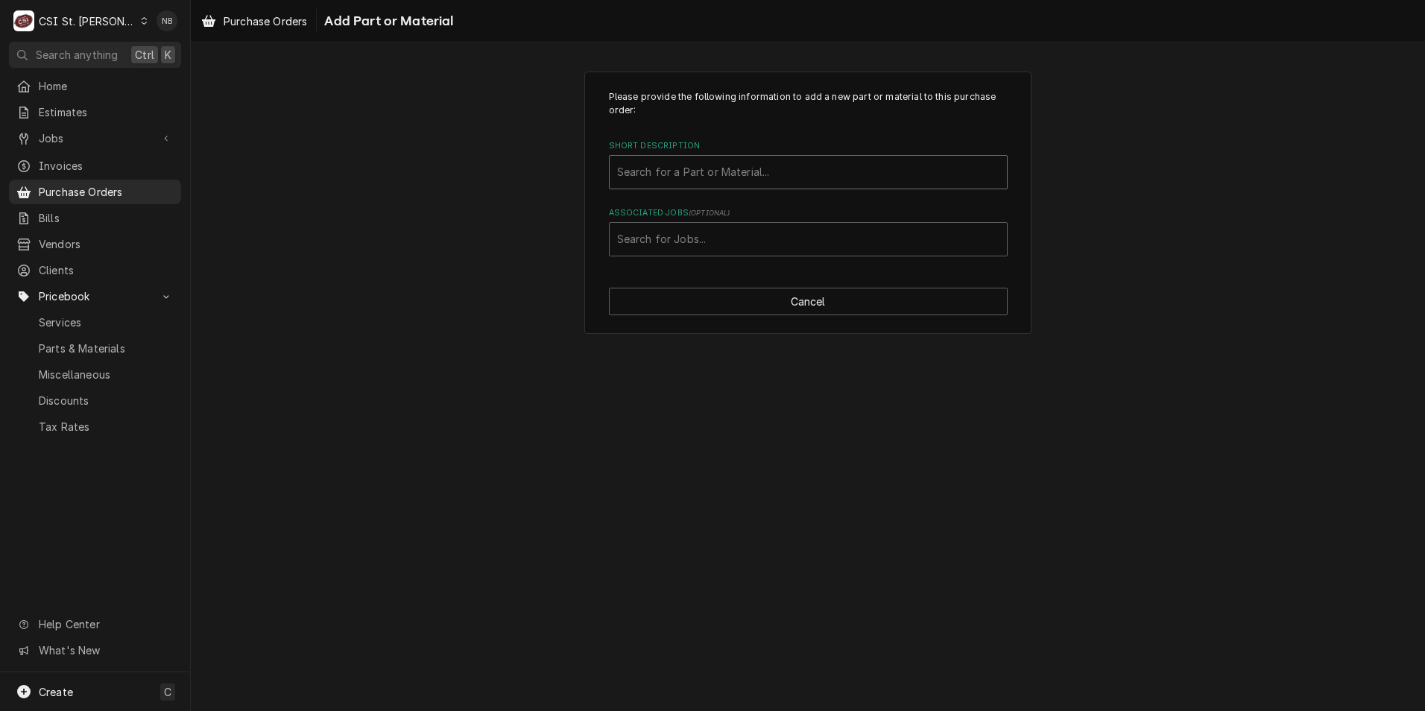
click at [982, 171] on div "Short Description" at bounding box center [808, 172] width 382 height 27
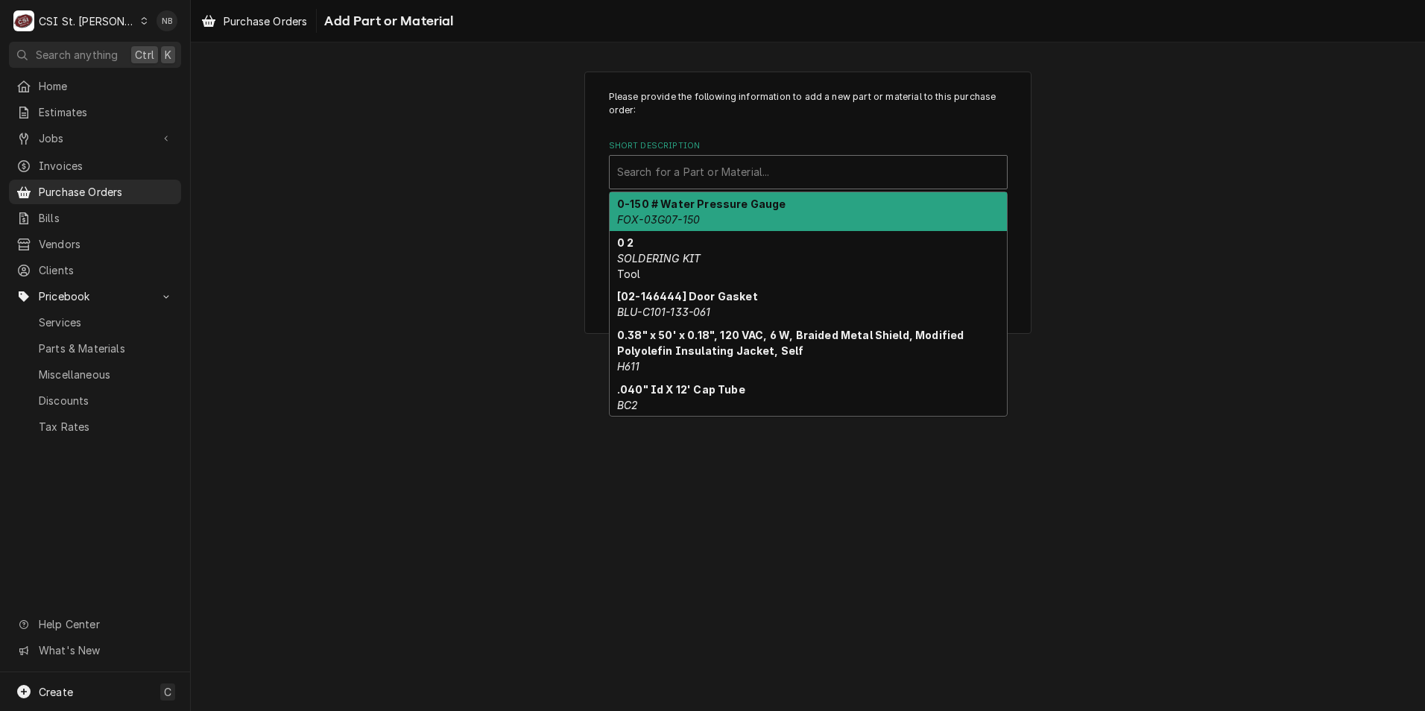
paste input "Utilitech 50-Amp 125/250-Volt NEMA 14-50p 4-wire Grounding Heavy-duty Straight …"
type input "Utilitech 50-Amp 125/250-Volt NEMA 14-50p 4-wire Grounding Heavy-duty Straight …"
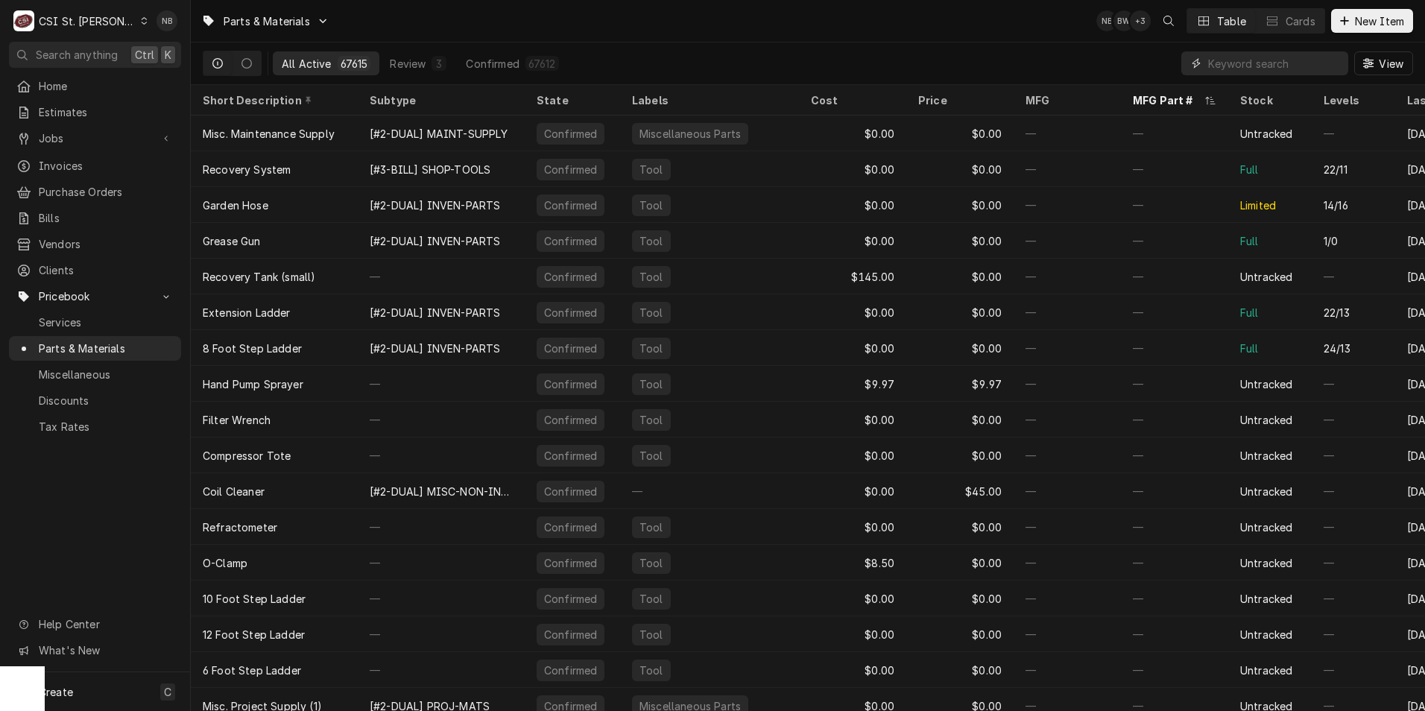
click at [1272, 67] on input "Dynamic Content Wrapper" at bounding box center [1274, 63] width 133 height 24
paste input "Utilitech 50-Amp 125/250-Volt NEMA 14-50p 4-wire Grounding Heavy-duty Straight …"
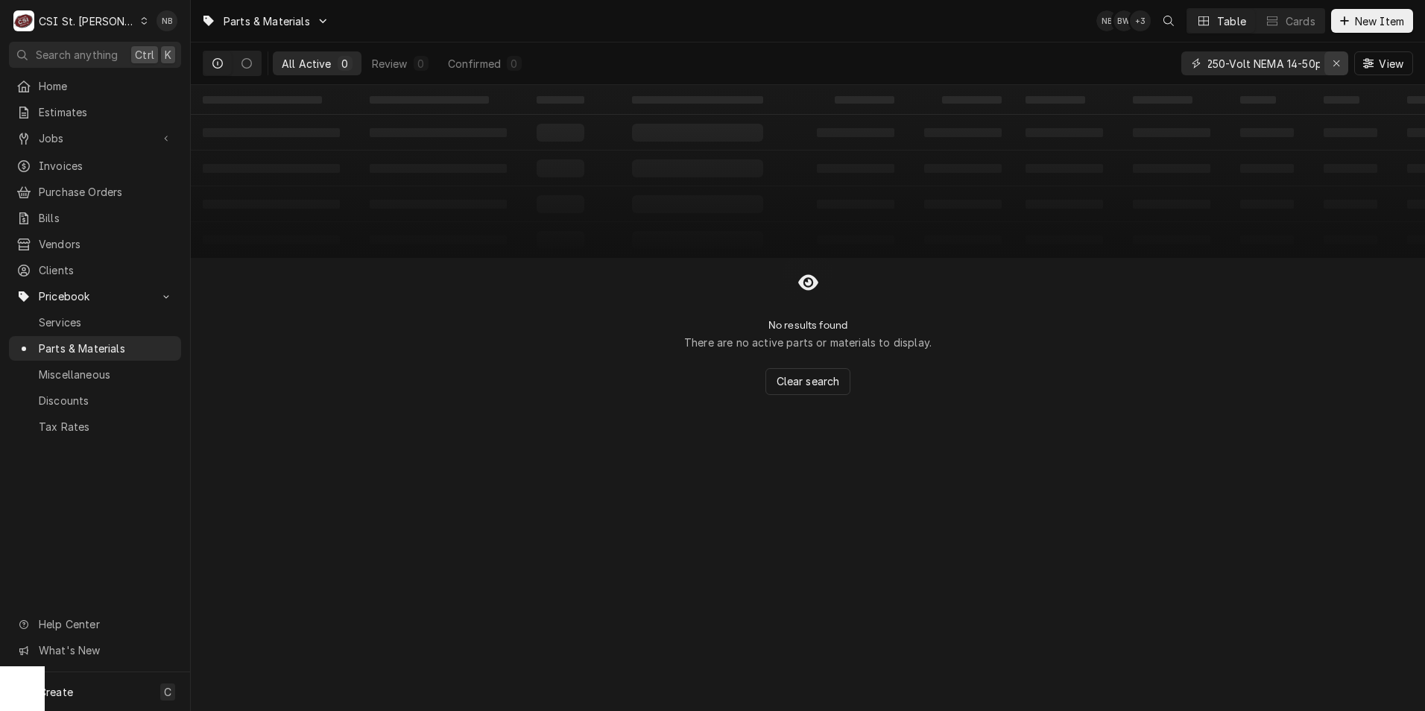
scroll to position [0, 341]
drag, startPoint x: 1318, startPoint y: 61, endPoint x: 1252, endPoint y: 57, distance: 65.7
click at [1252, 57] on input "Utilitech 50-Amp 125/250-Volt NEMA 14-50p 4-wire Grounding Heavy-duty Straight …" at bounding box center [1264, 63] width 112 height 24
drag, startPoint x: 1212, startPoint y: 60, endPoint x: 1113, endPoint y: 58, distance: 99.1
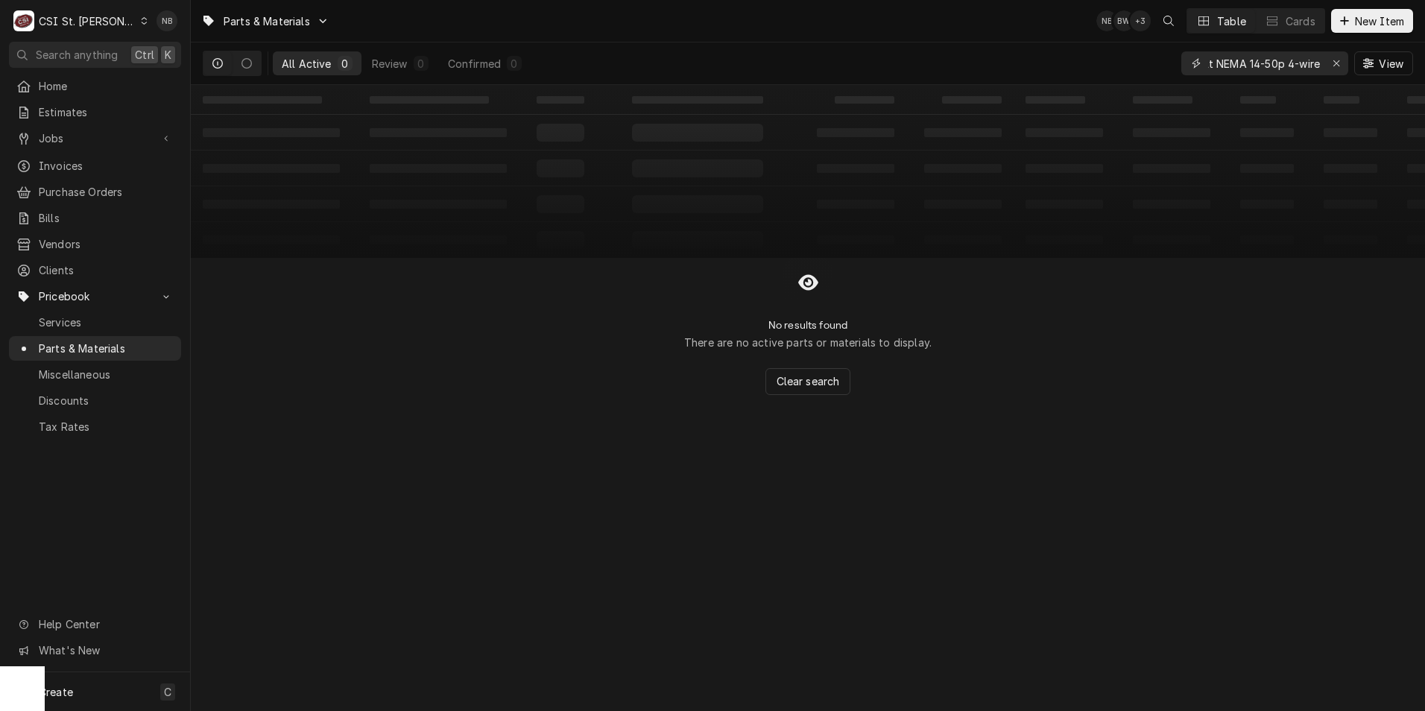
click at [1113, 58] on div "All Active 0 Review 0 Confirmed 0 Utilitech 50-Amp 125/250-Volt NEMA 14-50p 4-w…" at bounding box center [808, 63] width 1211 height 42
type input "Utilitech 50-Amp 125/250-Volt NEMA 14-50p 4-wire"
click at [1389, 28] on span "New Item" at bounding box center [1379, 21] width 55 height 16
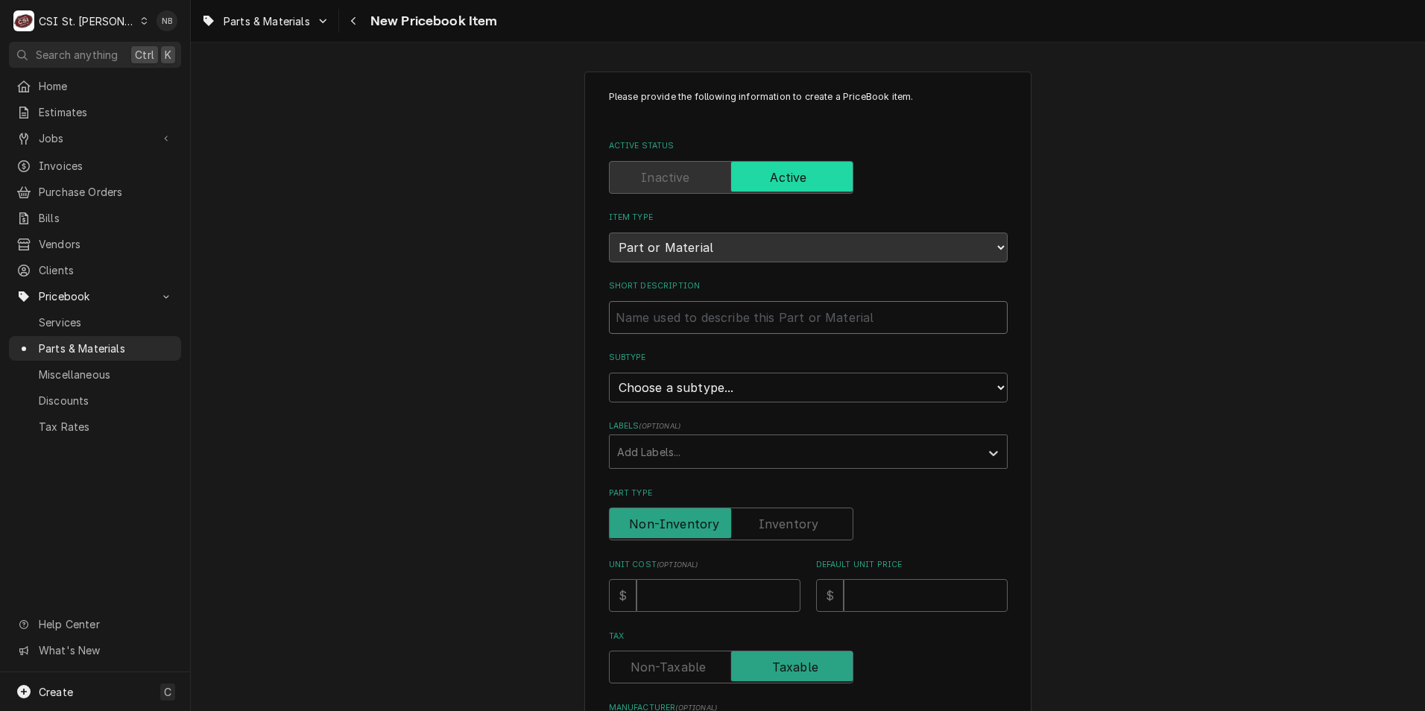
click at [676, 315] on input "Short Description" at bounding box center [808, 317] width 399 height 33
paste input "Utilitech 50-Amp 125/250-Volt NEMA 14-50p 4-wire Grounding Heavy-duty Straight …"
type textarea "x"
type input "Utilitech 50-Amp 125/250-Volt NEMA 14-50p 4-wire Grounding Heavy-duty Straight …"
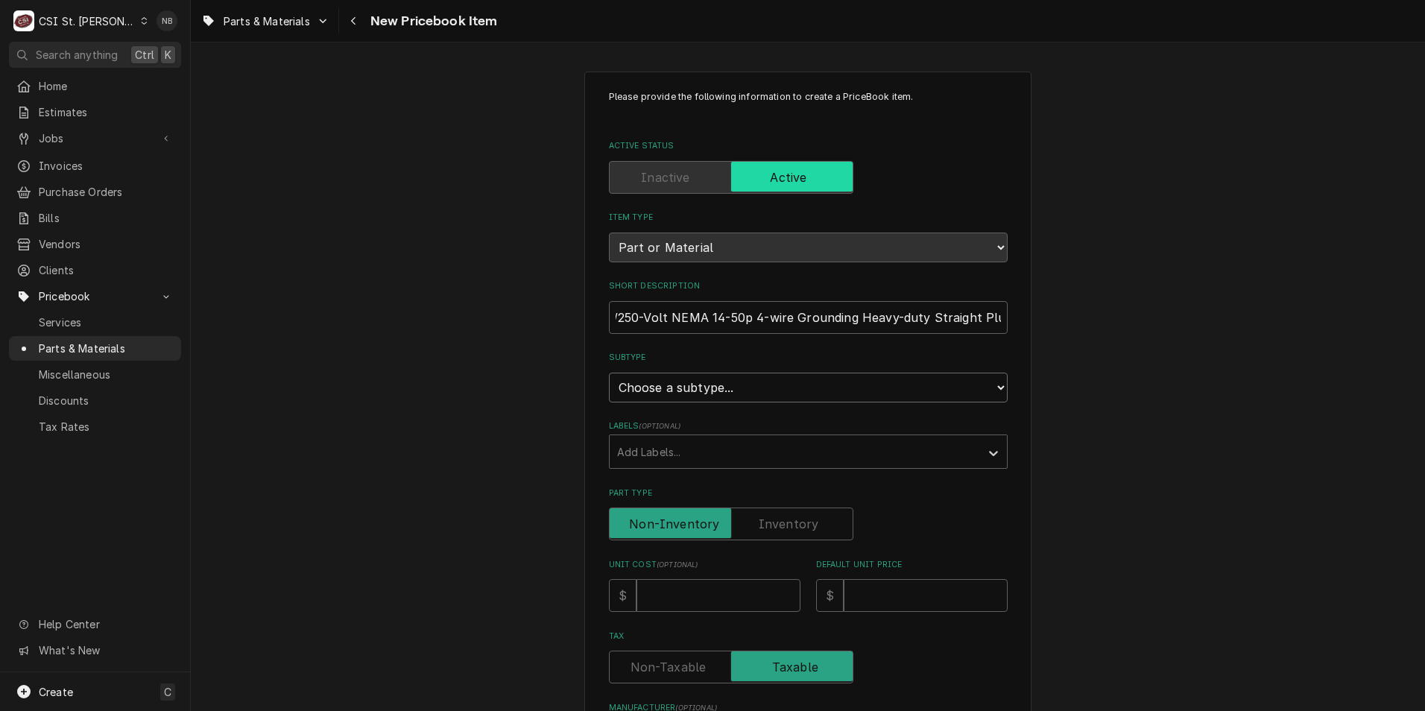
click at [773, 394] on select "Choose a subtype... [#2-DUAL] AFTERHRS-WH-CHG-2 [#2-DUAL] [PERSON_NAME]-EQUIP […" at bounding box center [808, 388] width 399 height 30
select select "1"
click at [609, 373] on select "Choose a subtype... [#2-DUAL] AFTERHRS-WH-CHG-2 [#2-DUAL] [PERSON_NAME]-EQUIP […" at bounding box center [808, 388] width 399 height 30
click at [730, 436] on div "Add Labels..." at bounding box center [795, 451] width 370 height 33
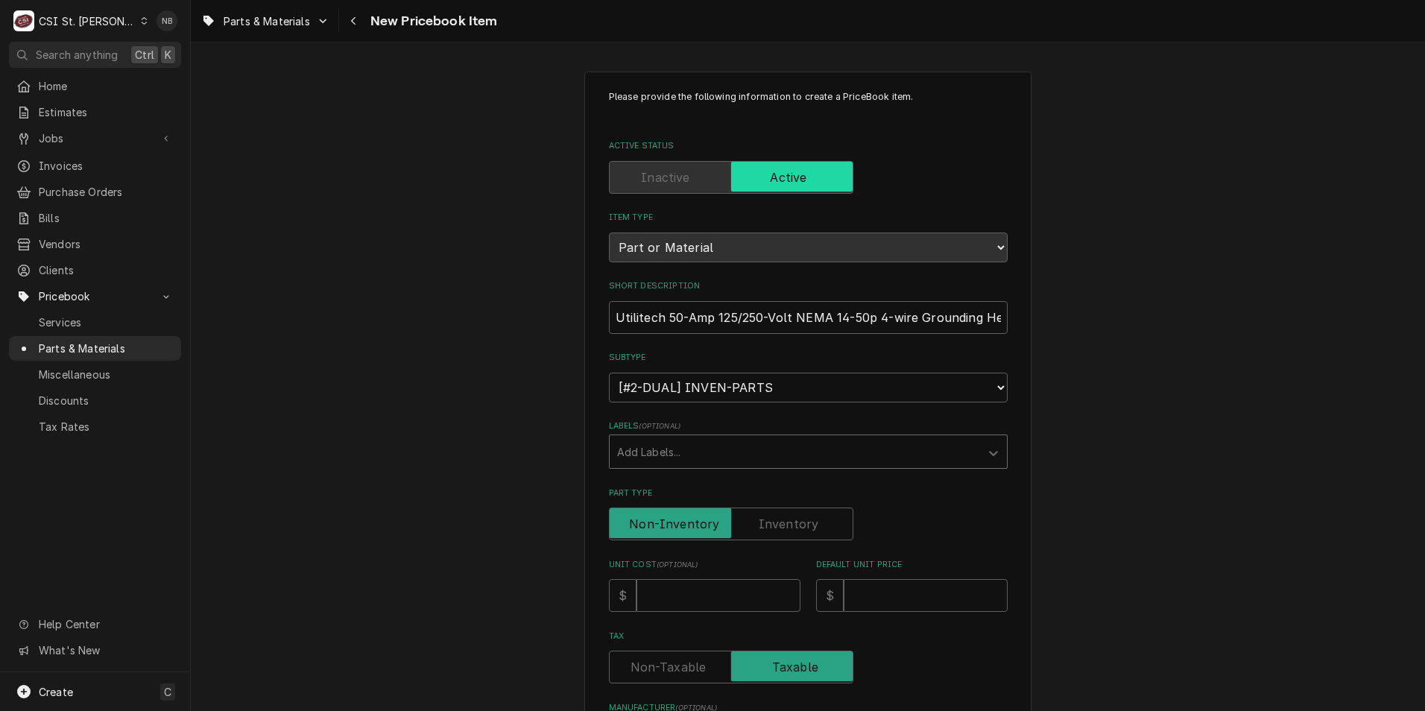
click at [730, 436] on div "Add Labels..." at bounding box center [795, 451] width 370 height 33
click at [529, 414] on div "Please provide the following information to create a PriceBook item. Active Sta…" at bounding box center [808, 627] width 1234 height 1138
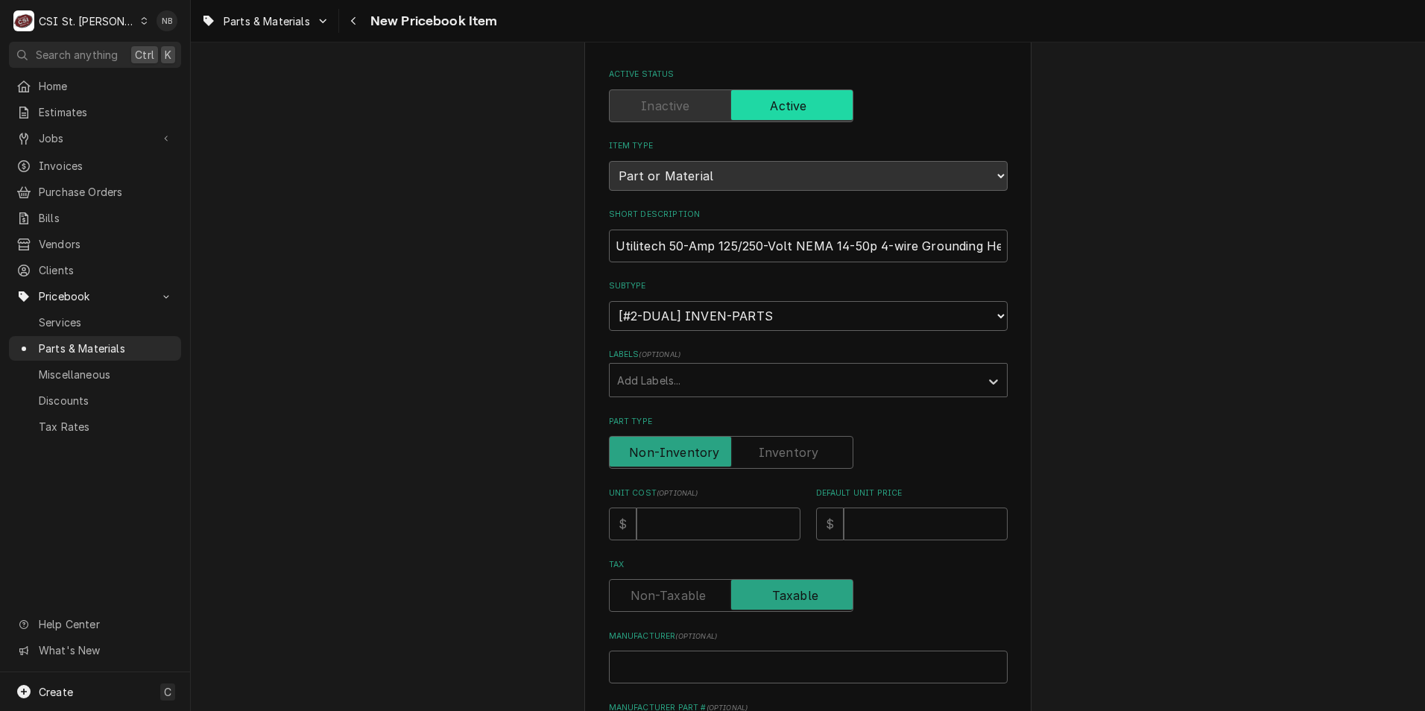
scroll to position [224, 0]
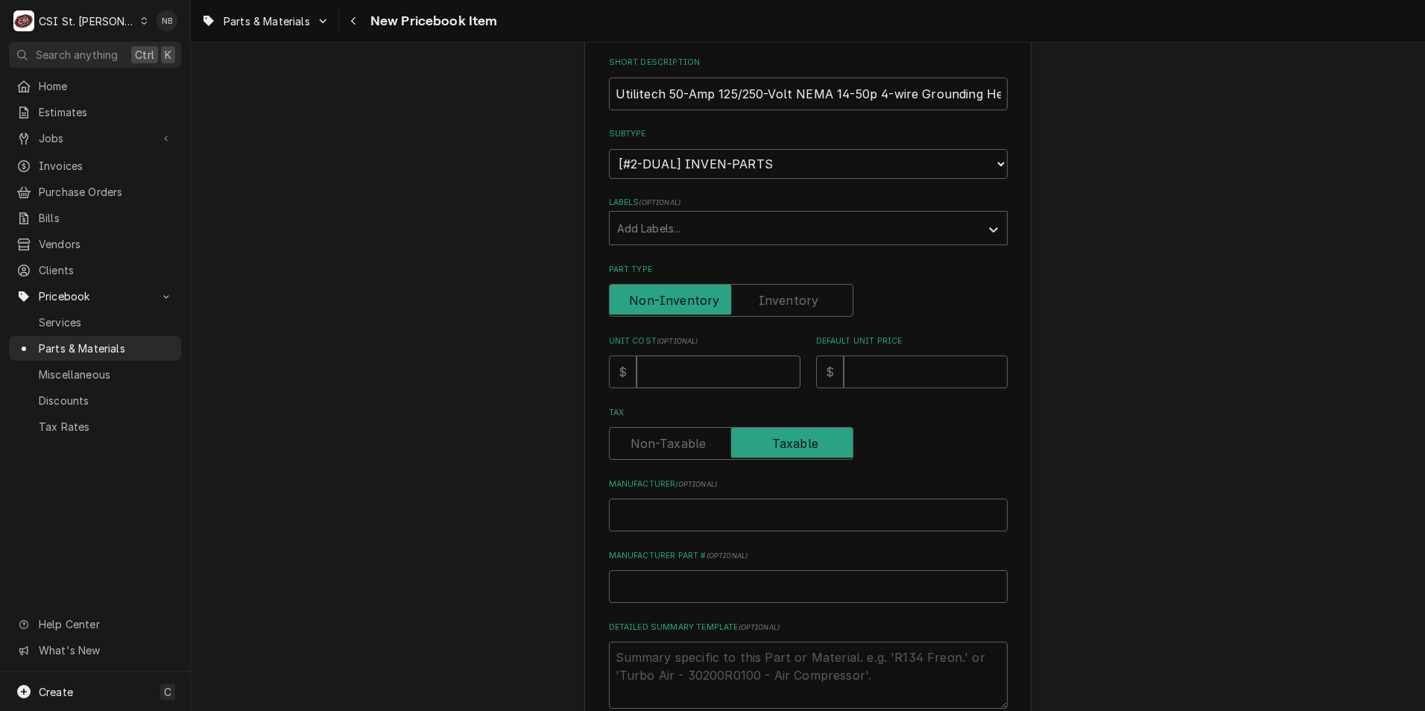
click at [667, 368] on input "Unit Cost ( optional )" at bounding box center [719, 372] width 164 height 33
type textarea "x"
type input "1"
type textarea "x"
type input "19"
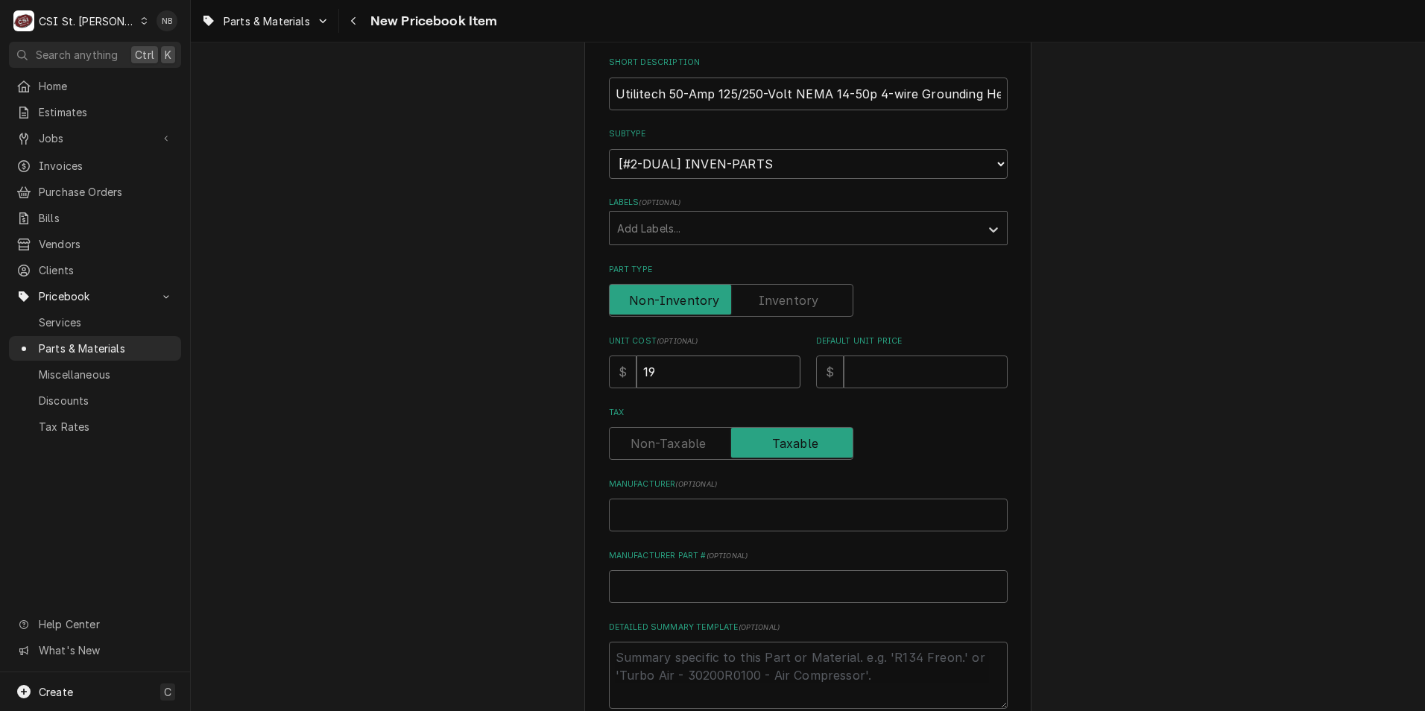
type textarea "x"
type input "19.9"
type textarea "x"
type input "19.99"
type textarea "x"
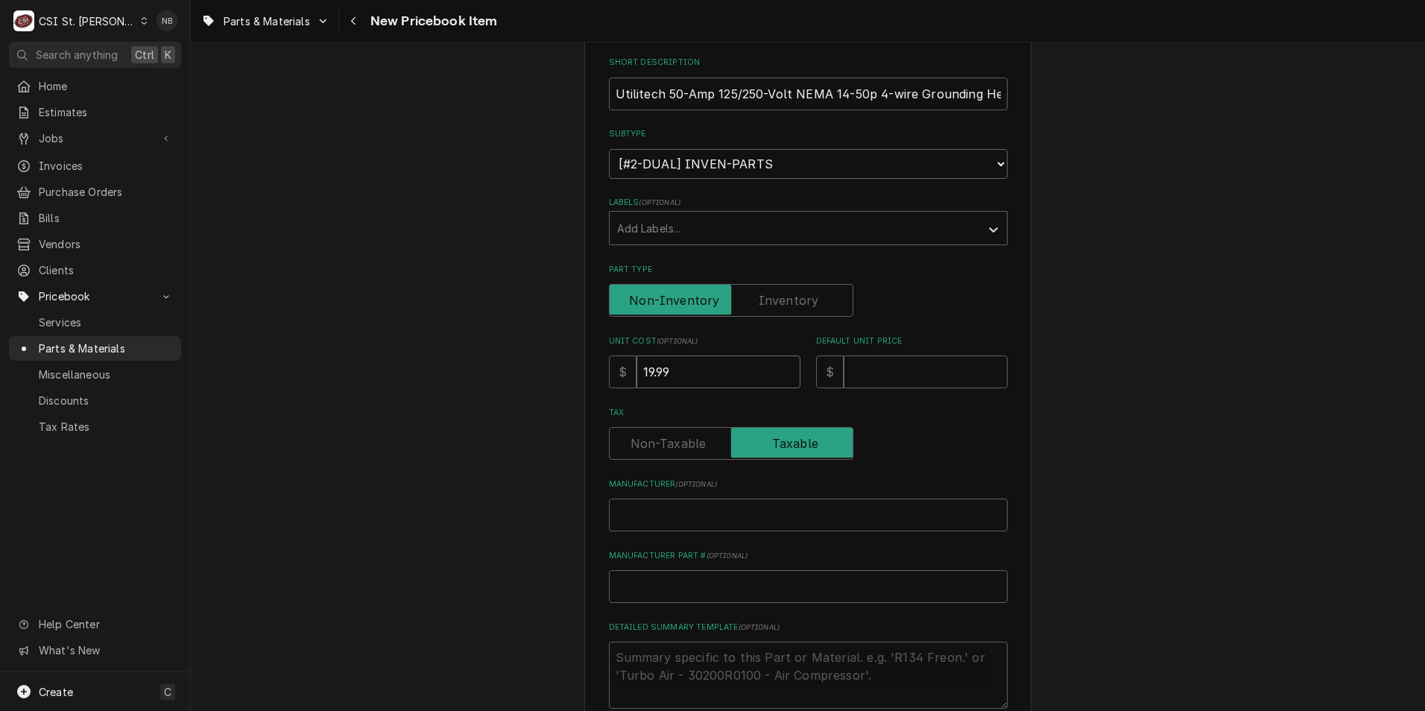
type input "19.998"
type textarea "x"
type input "19.99"
type textarea "x"
type input "19.9"
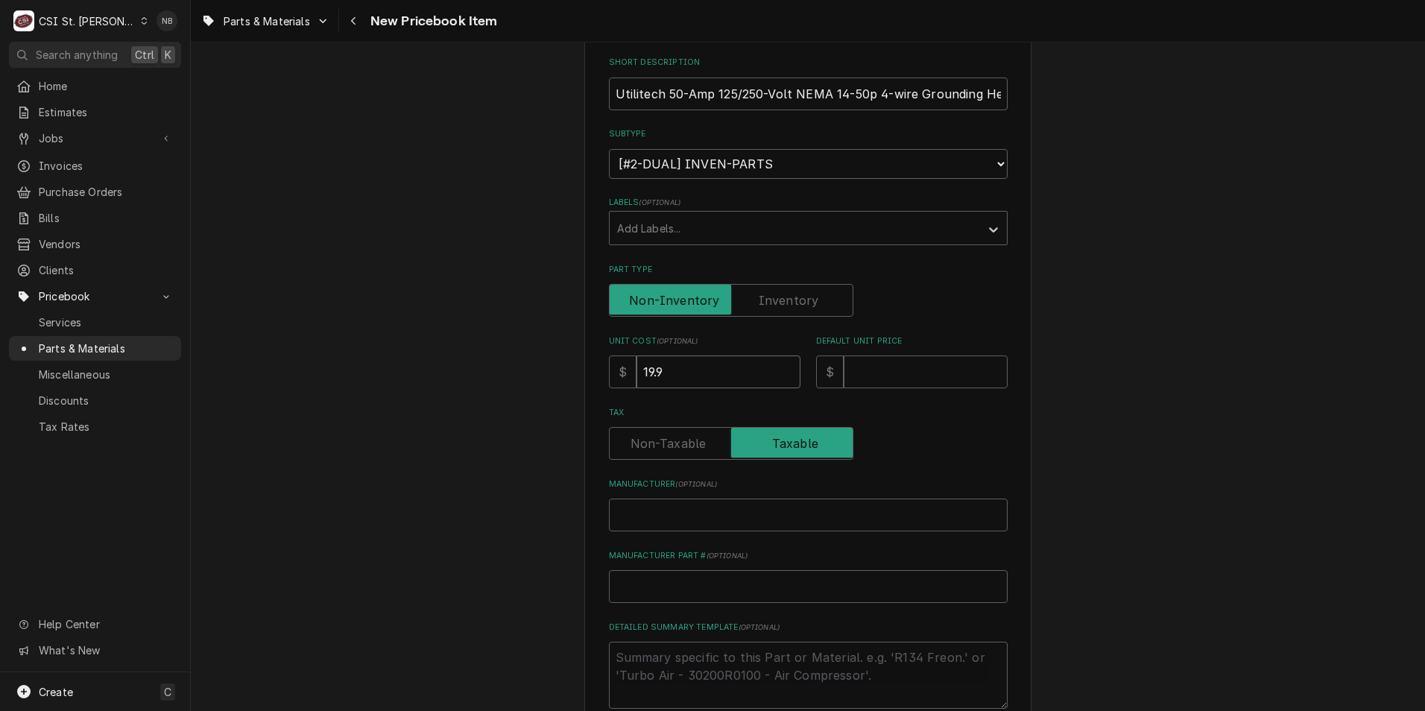
type textarea "x"
type input "19.98"
type textarea "x"
type input "0"
type textarea "x"
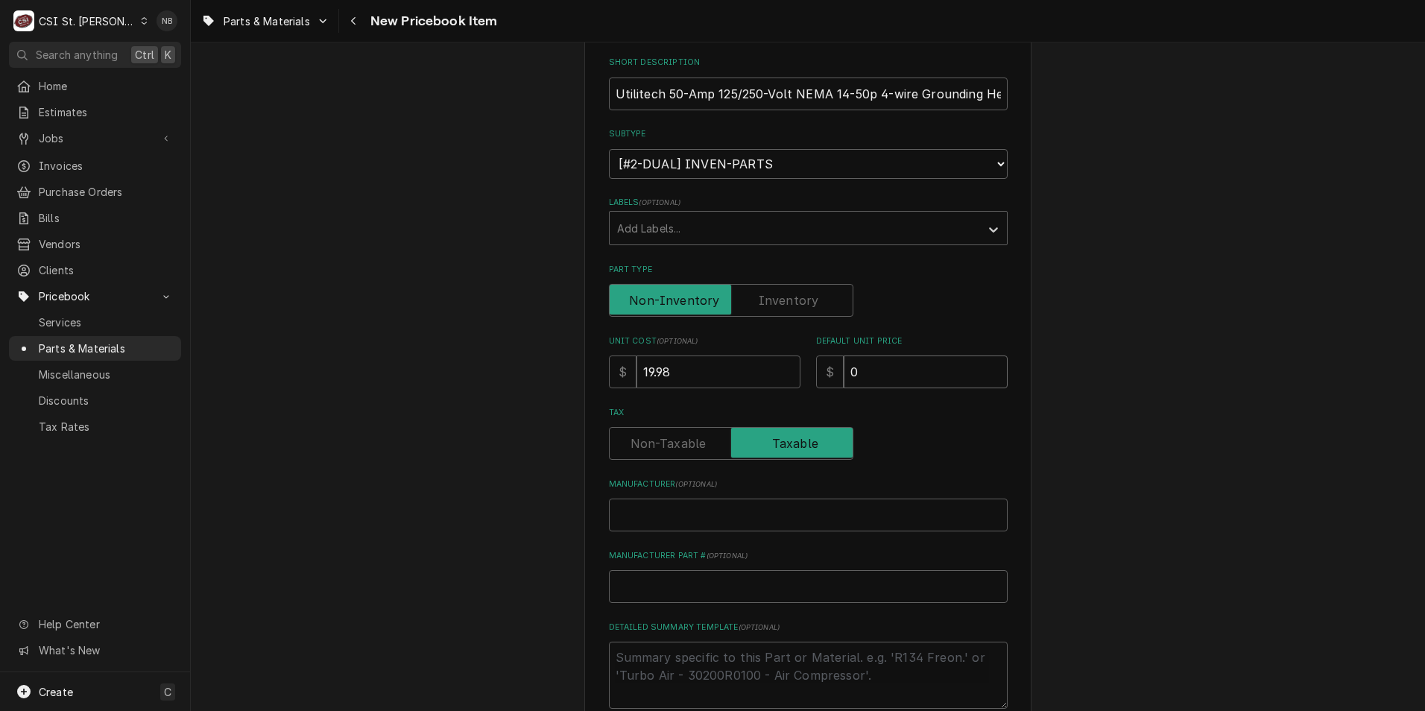
type input "09"
type textarea "x"
type input "0"
type textarea "x"
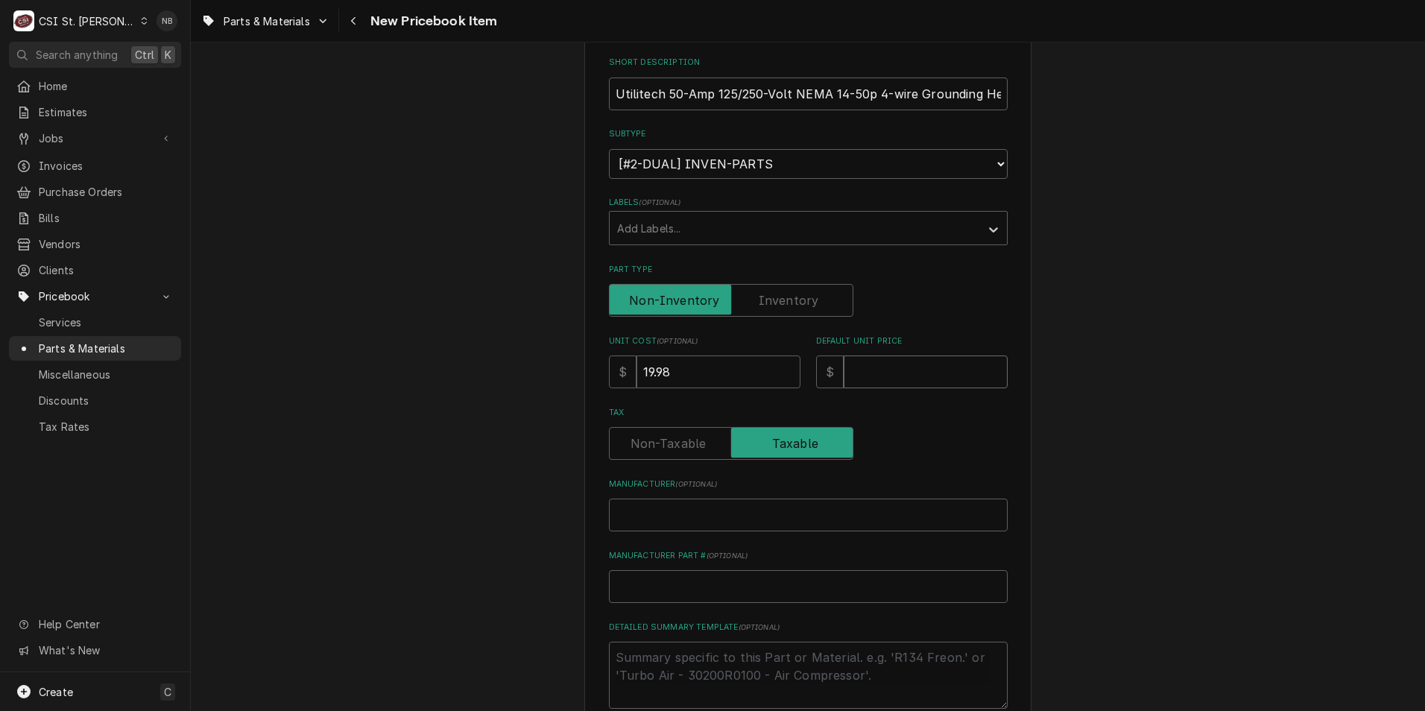
type input "0"
type textarea "x"
type input "09"
type textarea "x"
type input "0"
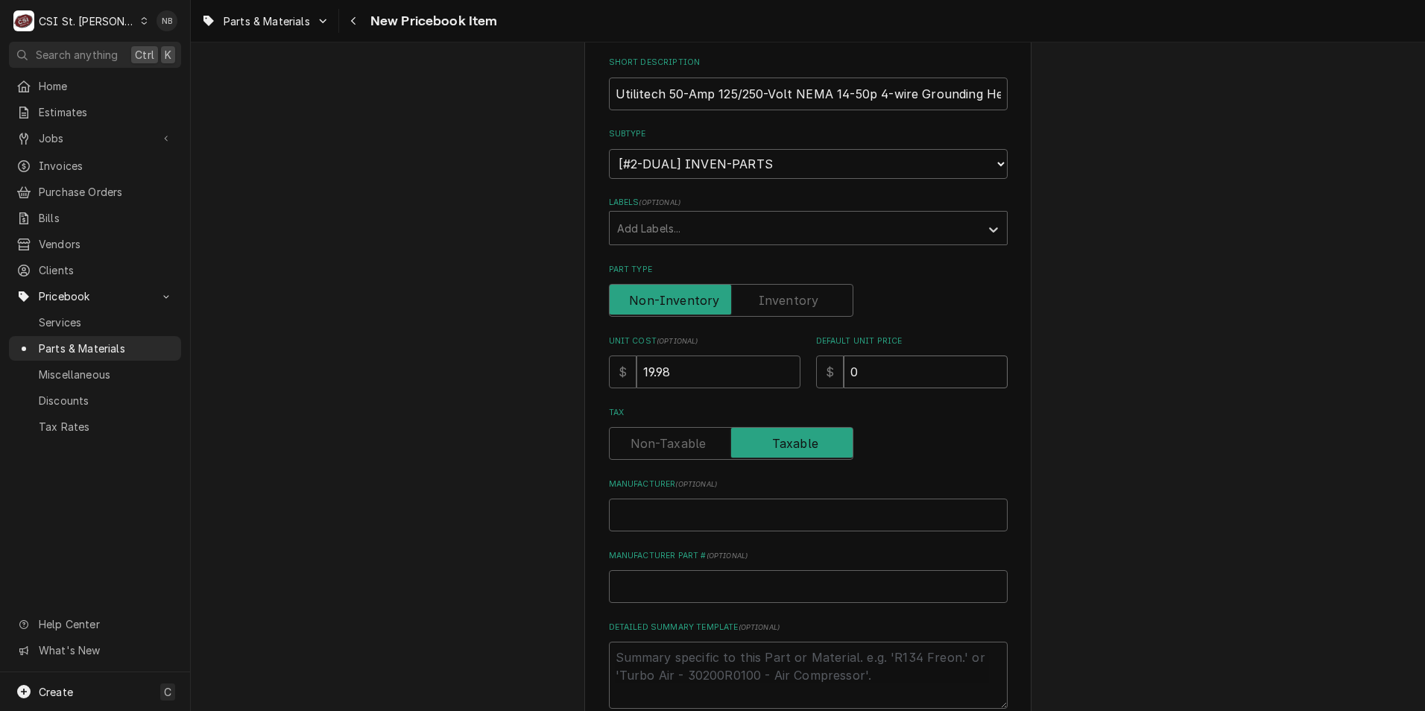
type textarea "x"
type input "1"
type textarea "x"
type input "19"
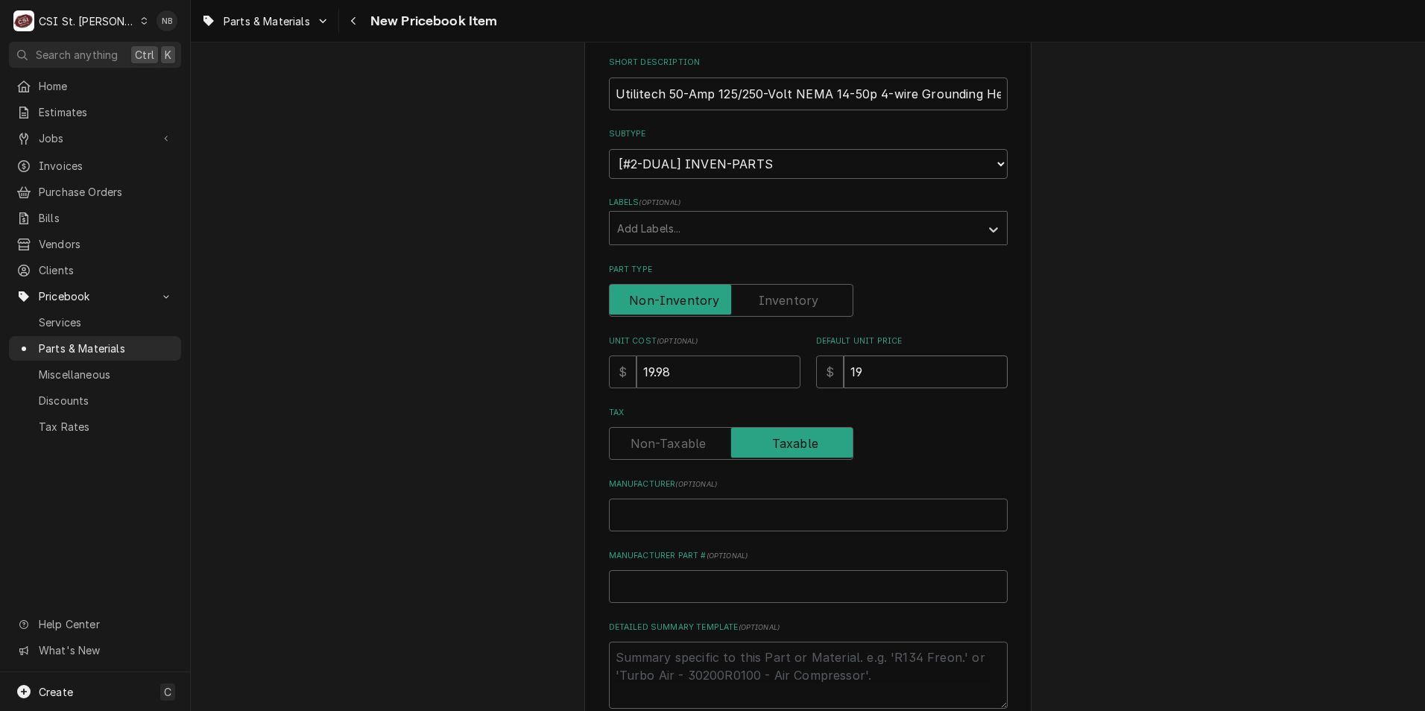
type textarea "x"
type input "19.9"
type textarea "x"
type input "19.98"
click at [857, 480] on label "Manufacturer ( optional )" at bounding box center [808, 485] width 399 height 12
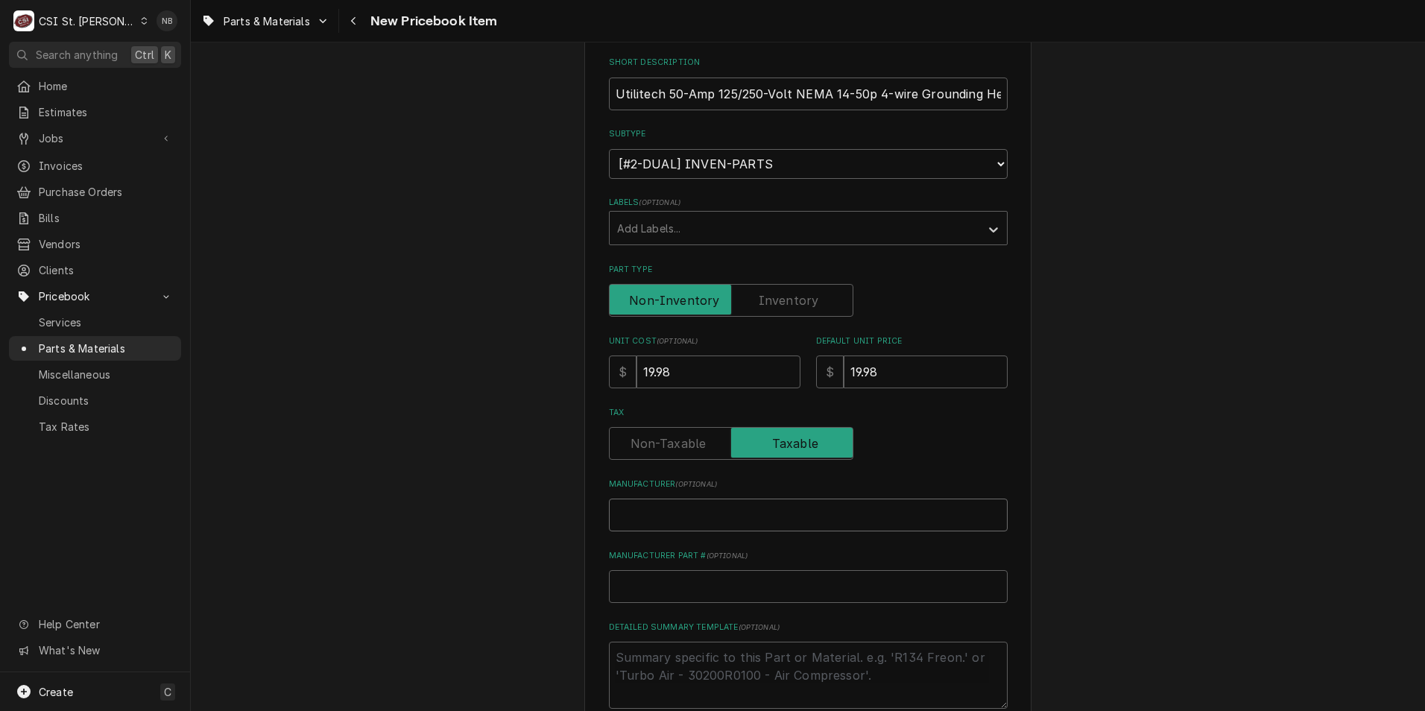
click at [857, 499] on input "Manufacturer ( optional )" at bounding box center [808, 515] width 399 height 33
type textarea "x"
type input "U"
type textarea "x"
type input "Ut"
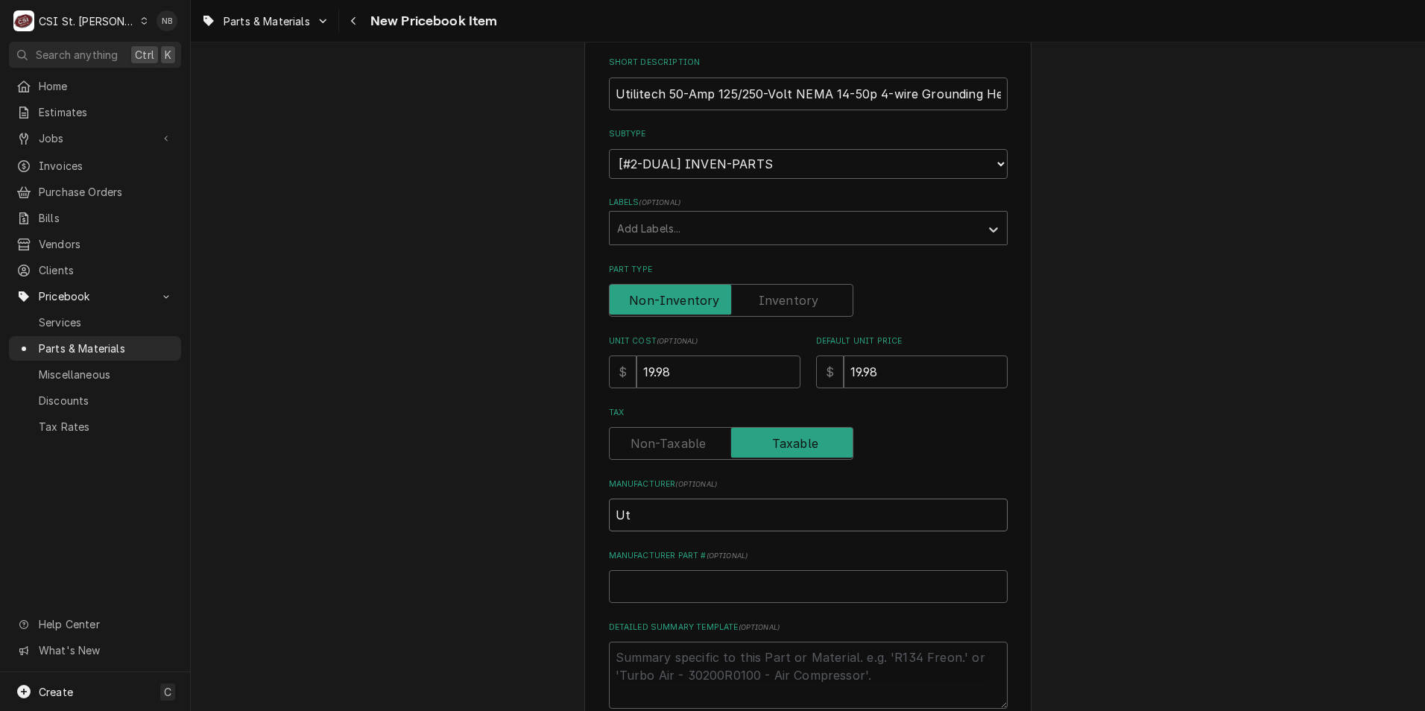
type textarea "x"
type input "Utl"
type textarea "x"
type input "Utli"
type textarea "x"
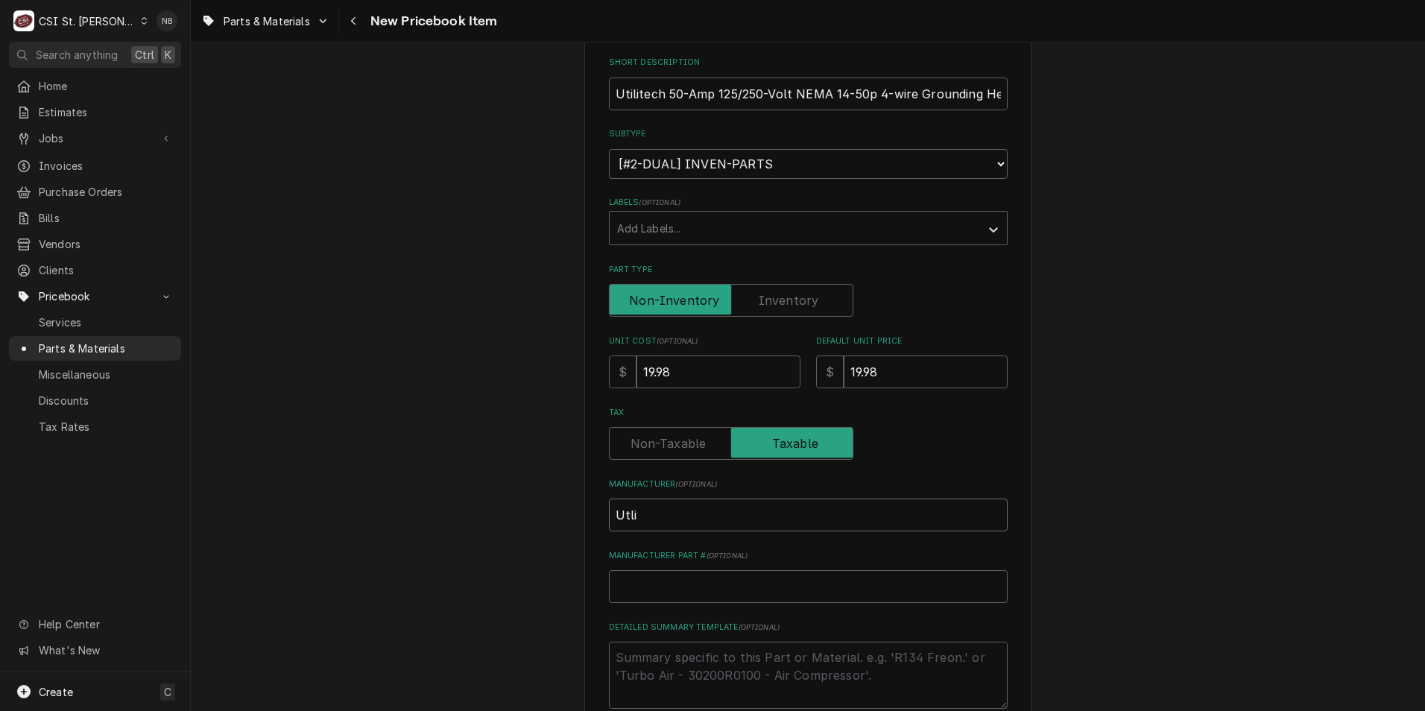
type input "Utlit"
type textarea "x"
type input "Utli"
type textarea "x"
type input "Utl"
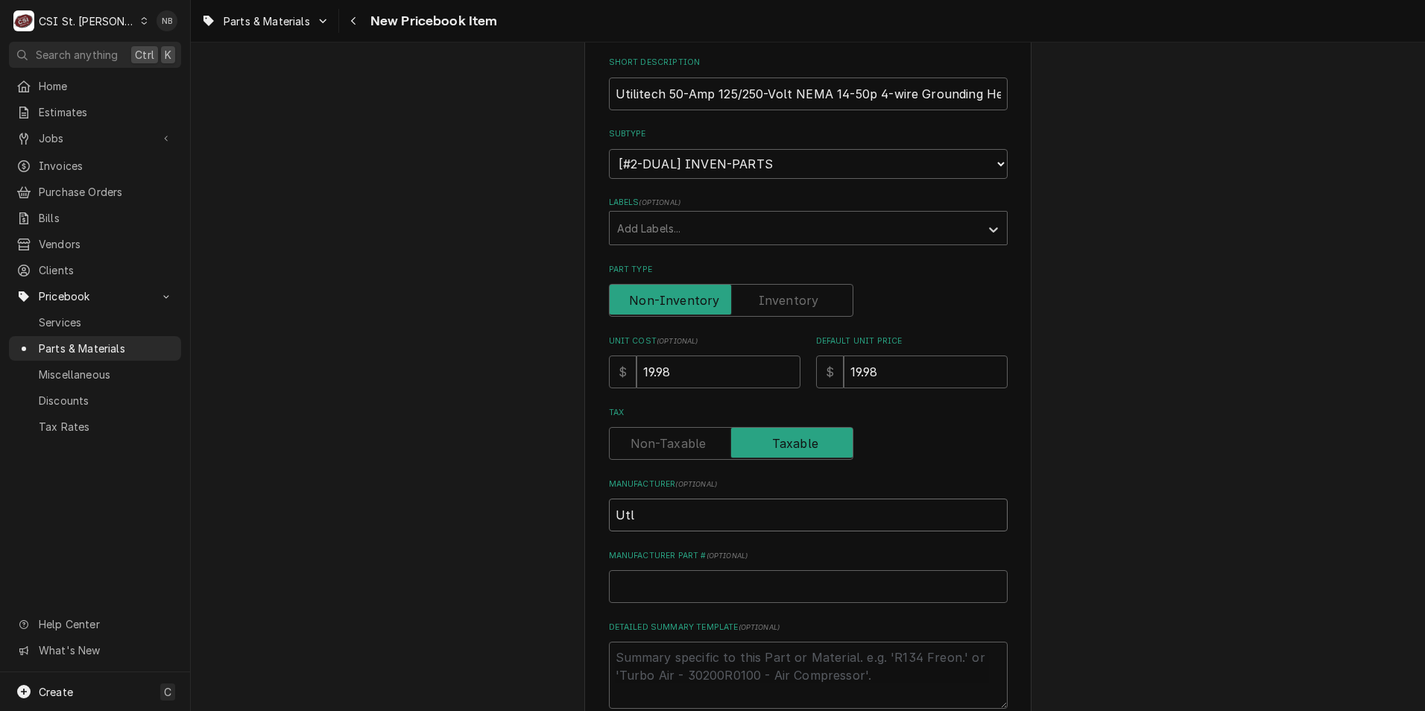
type textarea "x"
type input "Ut"
type textarea "x"
type input "Uti"
type textarea "x"
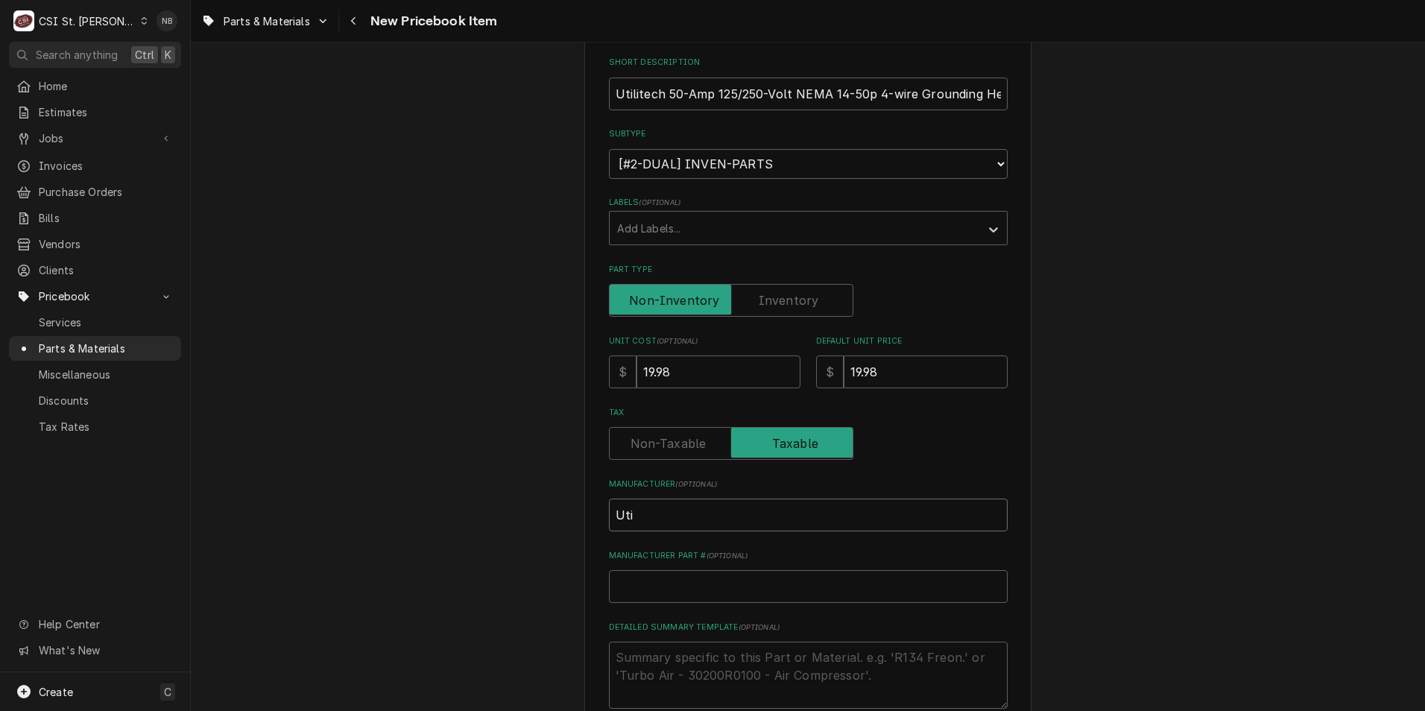
type input "Util"
type textarea "x"
type input "Utili"
type textarea "x"
type input "Utilit"
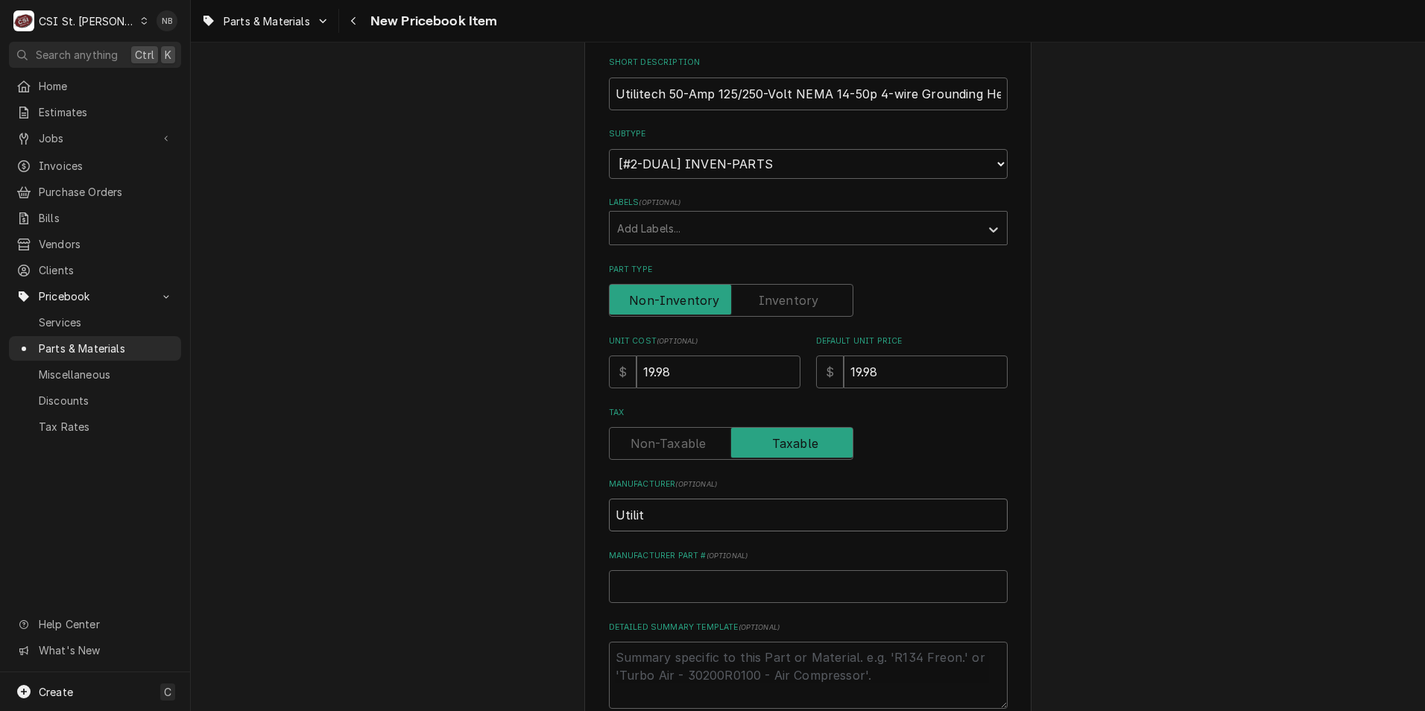
type textarea "x"
type input "Utilite"
type textarea "x"
type input "Utilitec"
type textarea "x"
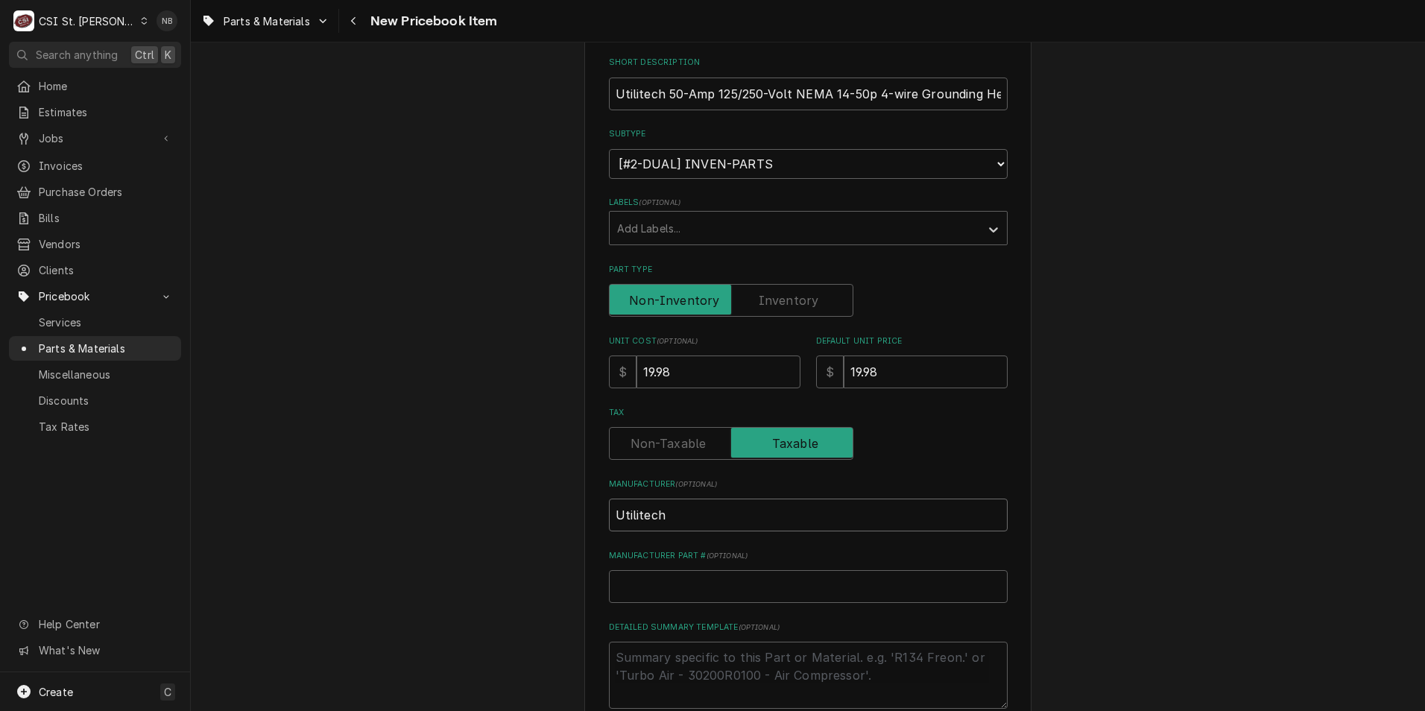
type input "Utilitech"
type textarea "x"
type input "4"
type textarea "x"
type input "42"
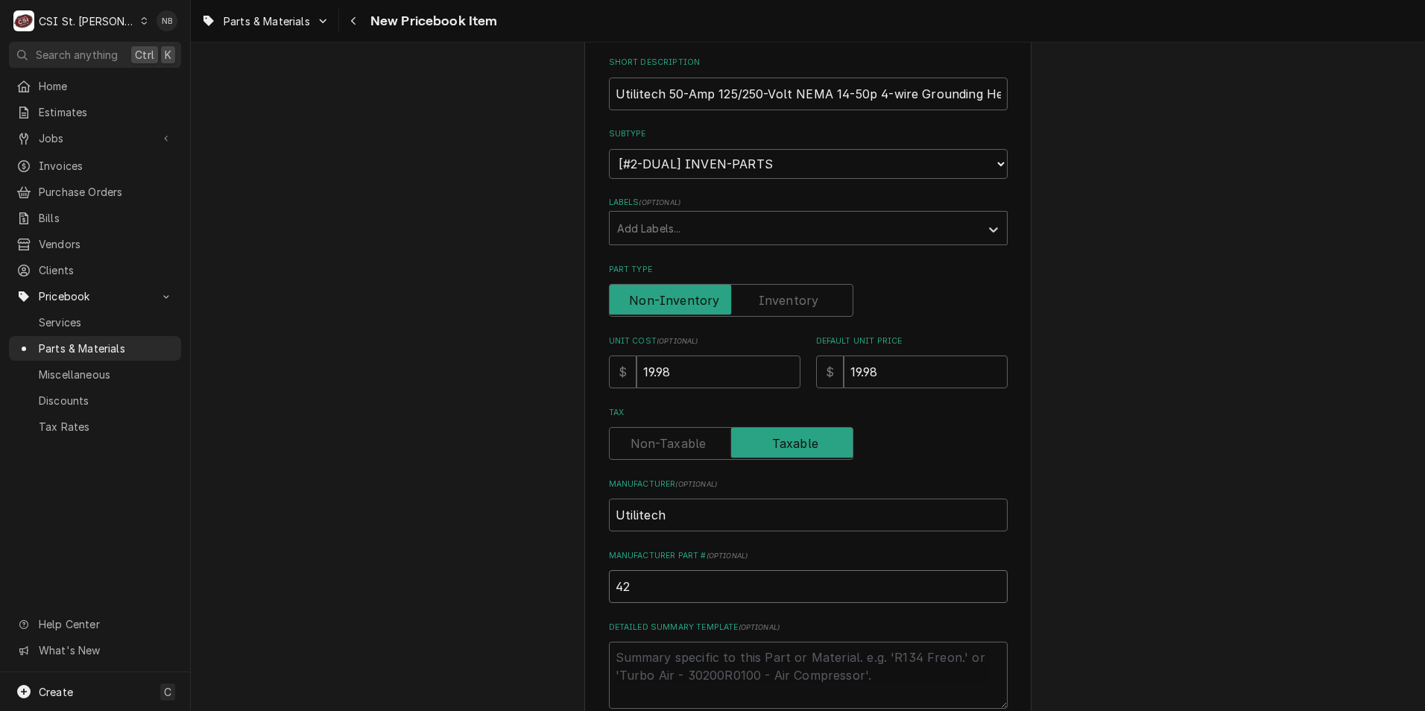
type textarea "x"
type input "423"
type textarea "x"
type input "4235"
type textarea "x"
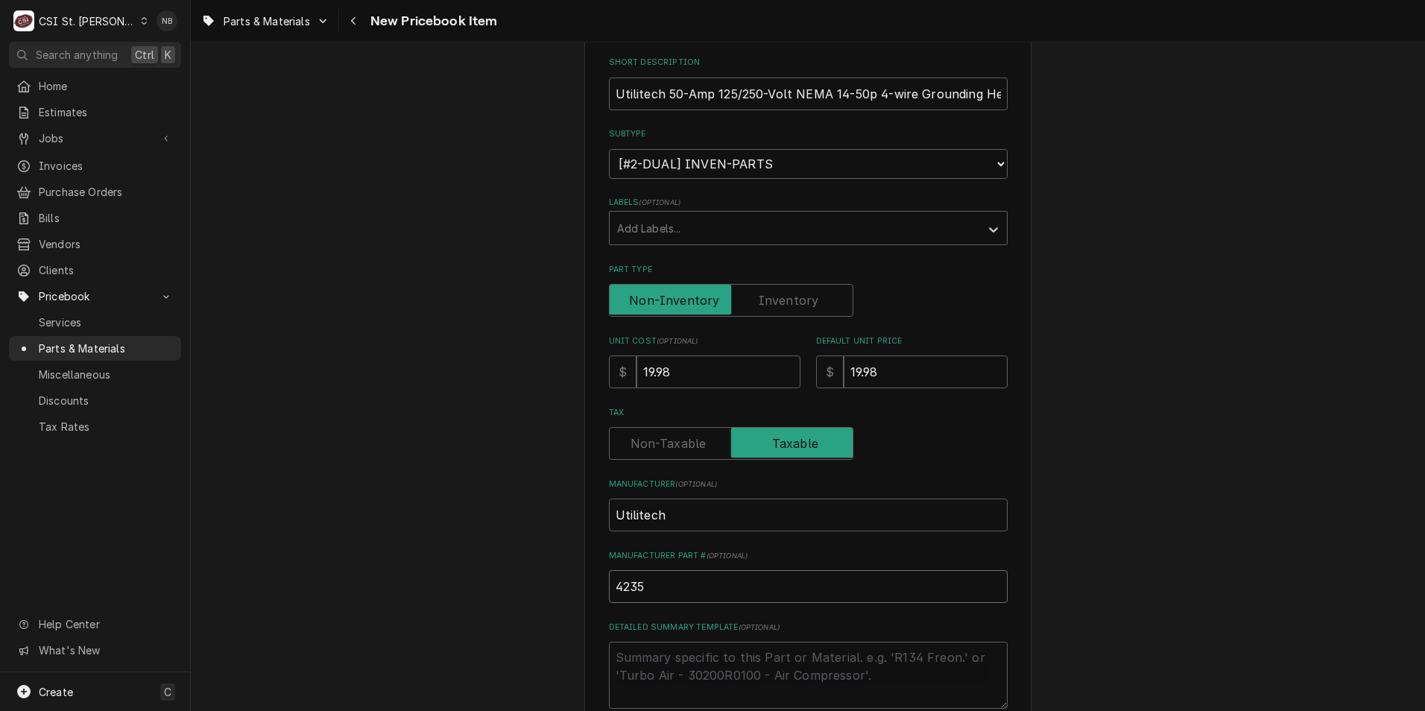
type input "42357"
type textarea "x"
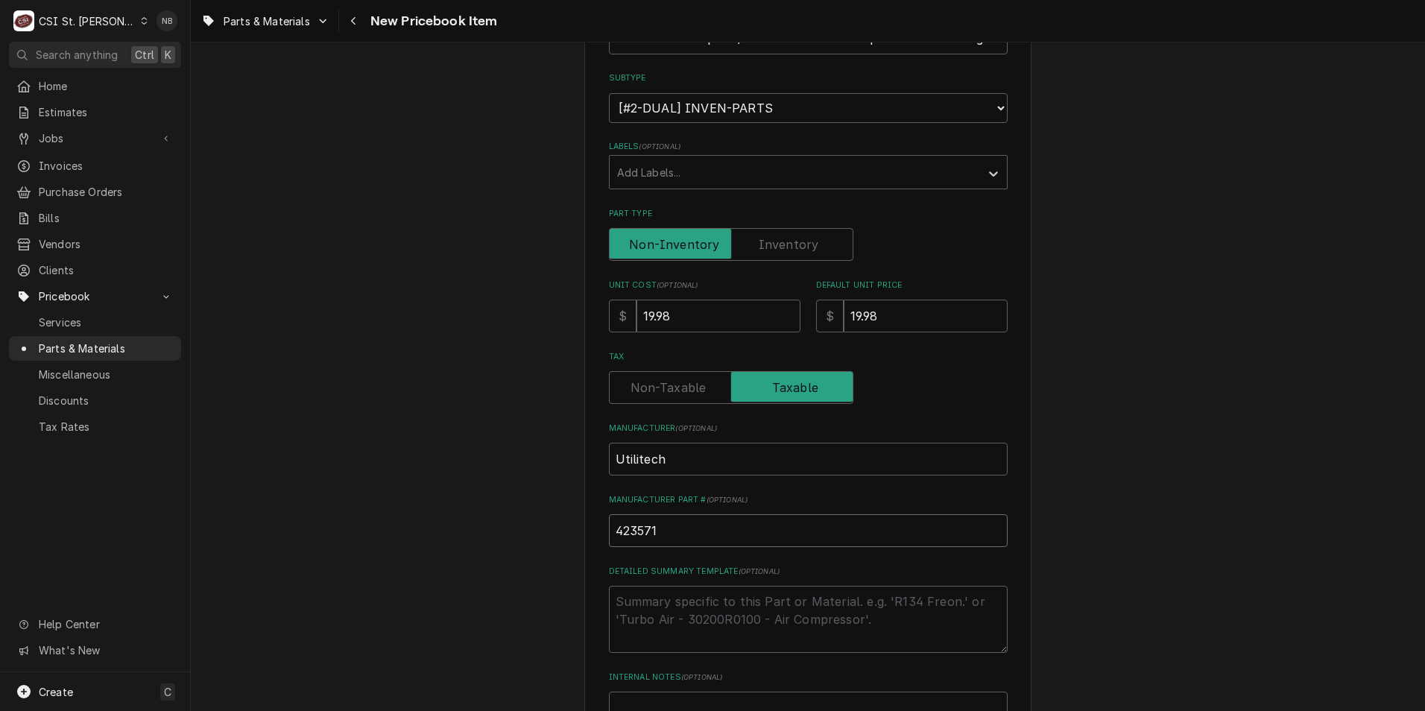
scroll to position [373, 0]
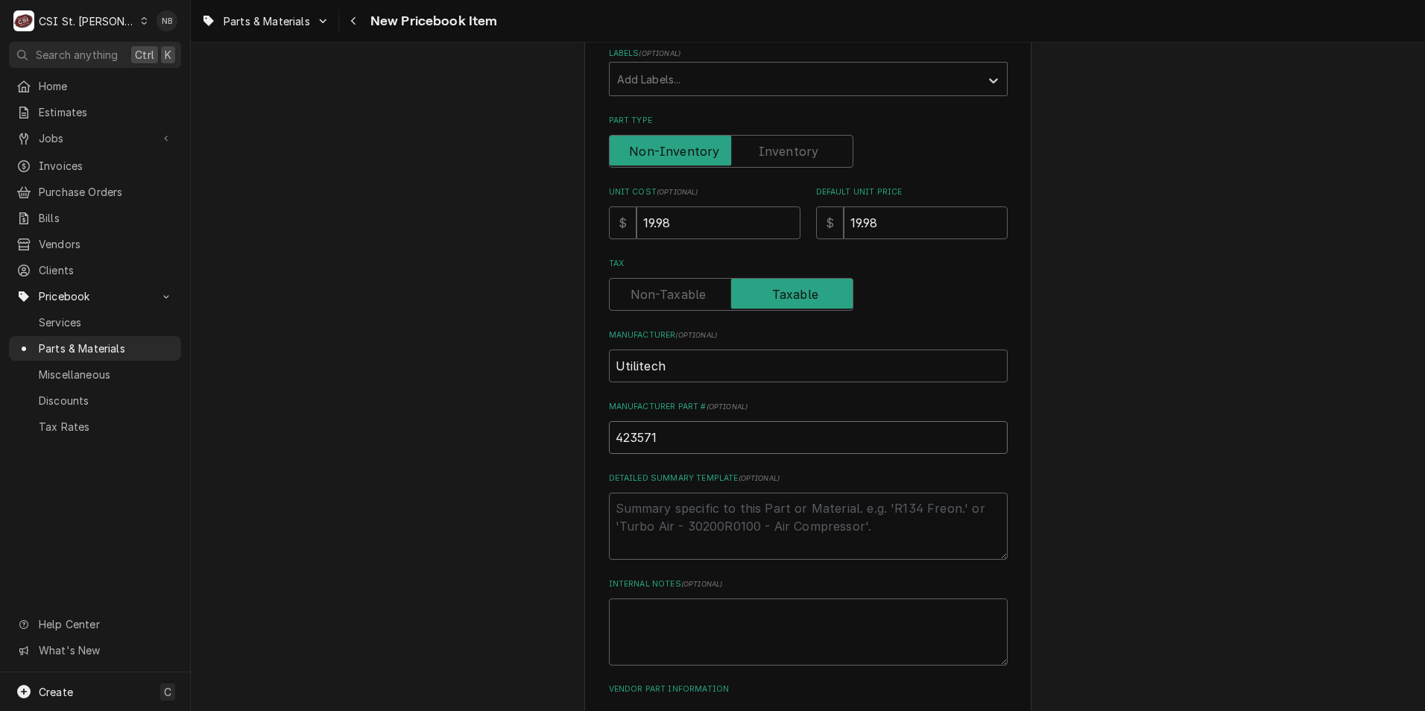
type input "423571"
click at [889, 536] on textarea "Detailed Summary Template ( optional )" at bounding box center [808, 526] width 399 height 67
paste textarea "Utilitech 50-Amp 125/250-Volt NEMA 14-50p 4-wire Grounding Heavy-duty Straight …"
type textarea "x"
type textarea "Utilitech 50-Amp 125/250-Volt NEMA 14-50p 4-wire Grounding Heavy-duty Straight …"
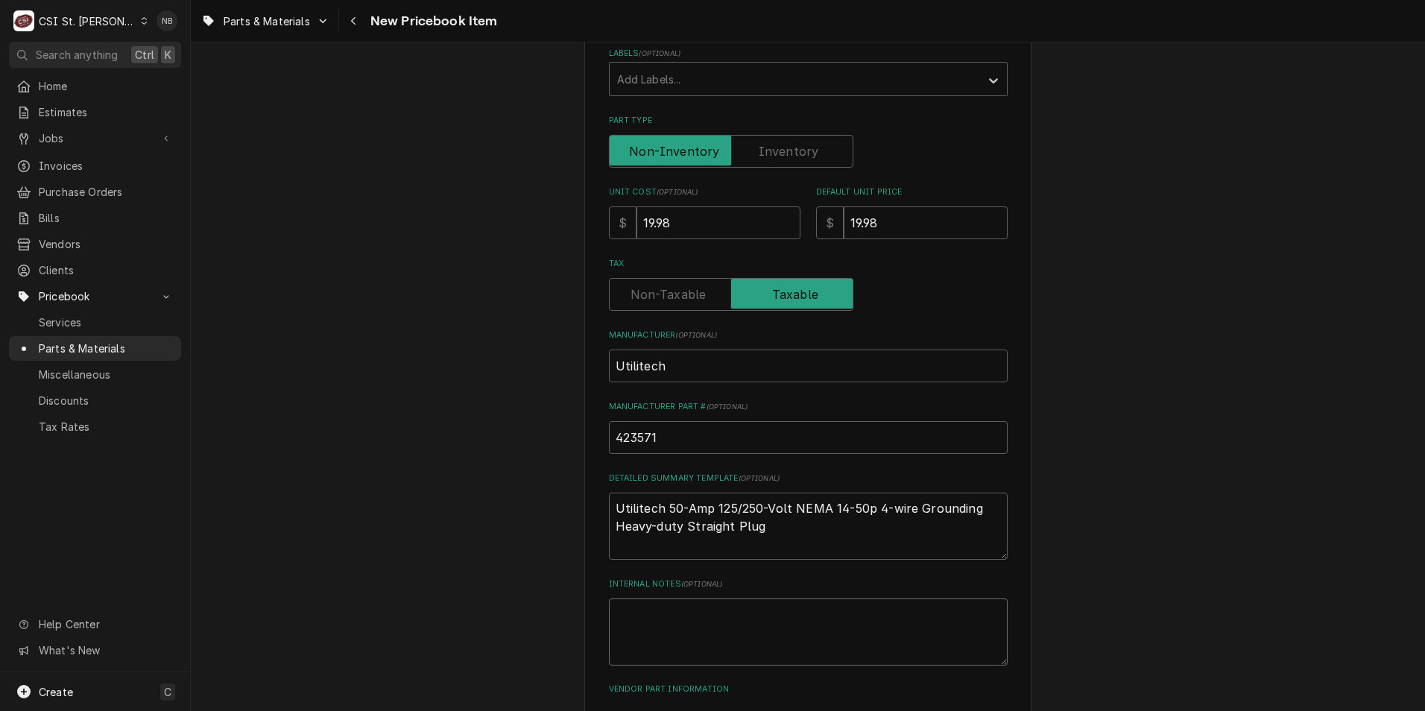
click at [915, 628] on textarea "Internal Notes ( optional )" at bounding box center [808, 632] width 399 height 67
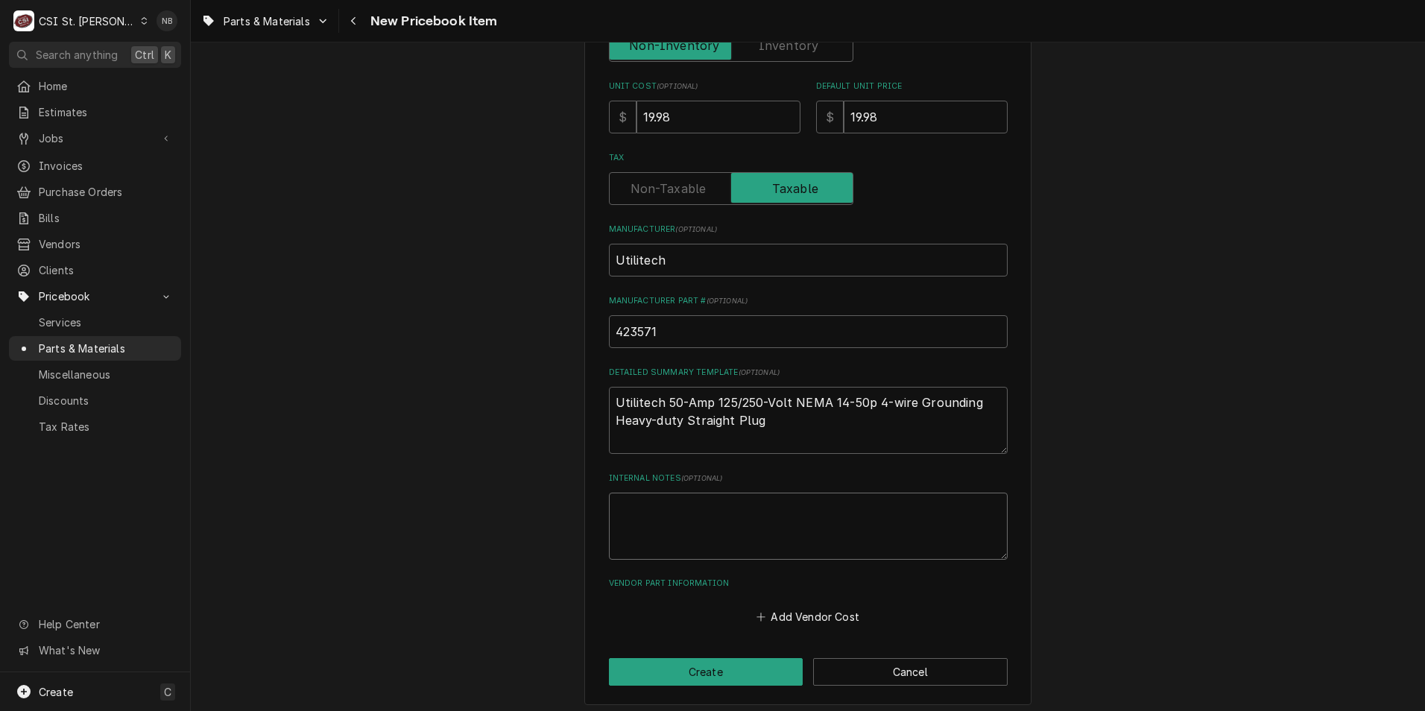
scroll to position [485, 0]
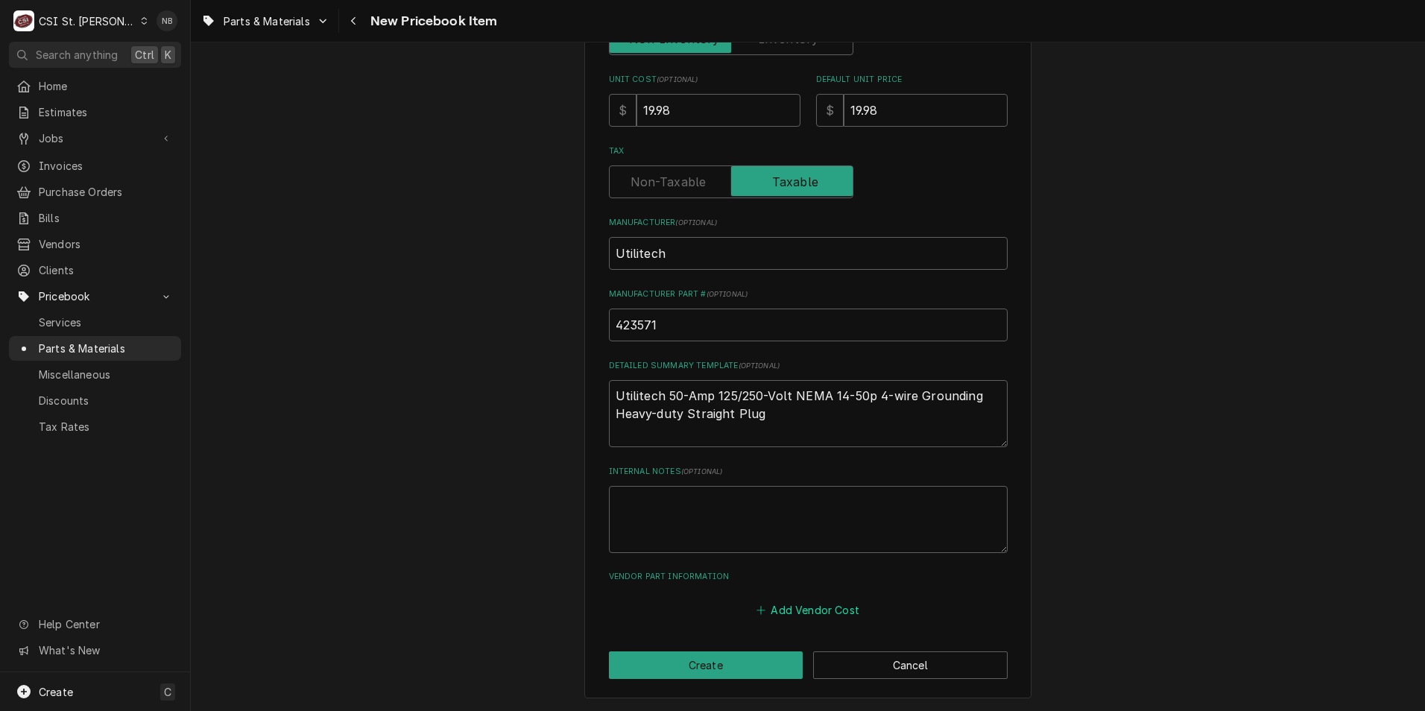
click at [794, 607] on button "Add Vendor Cost" at bounding box center [808, 609] width 108 height 21
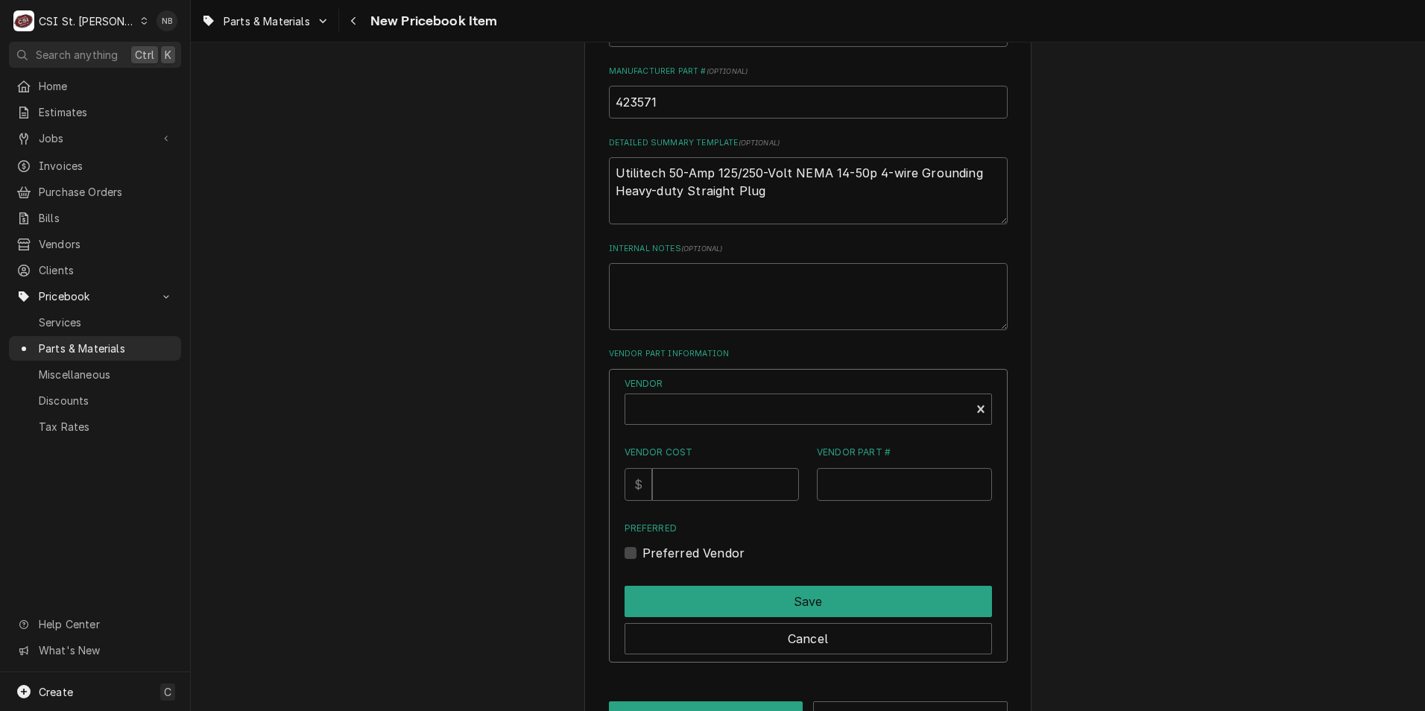
scroll to position [709, 0]
type textarea "x"
click at [747, 409] on div "Vendor" at bounding box center [798, 415] width 330 height 36
type input "Lowes"
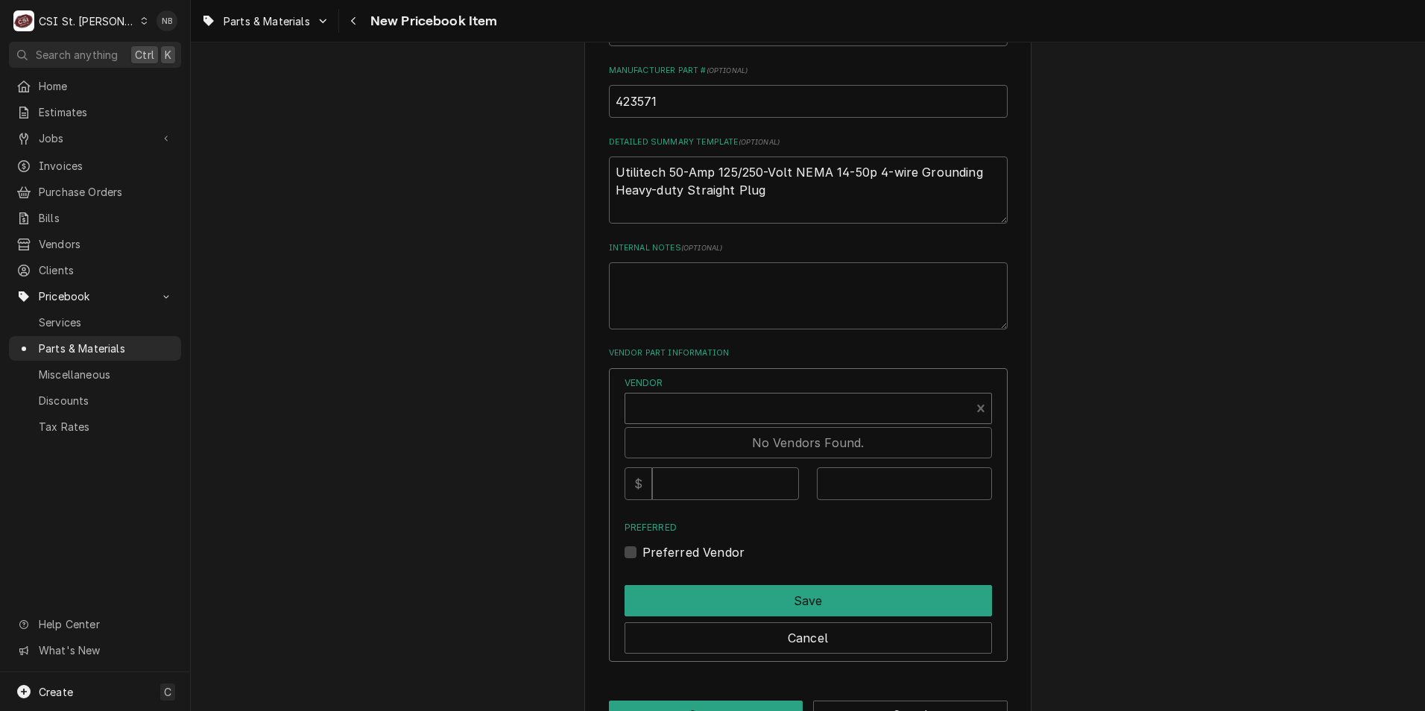
click at [790, 375] on div "Vendor Use Up and Down to choose options, press Enter to select the currently f…" at bounding box center [808, 515] width 399 height 294
click at [765, 423] on div "Vendor" at bounding box center [798, 410] width 330 height 36
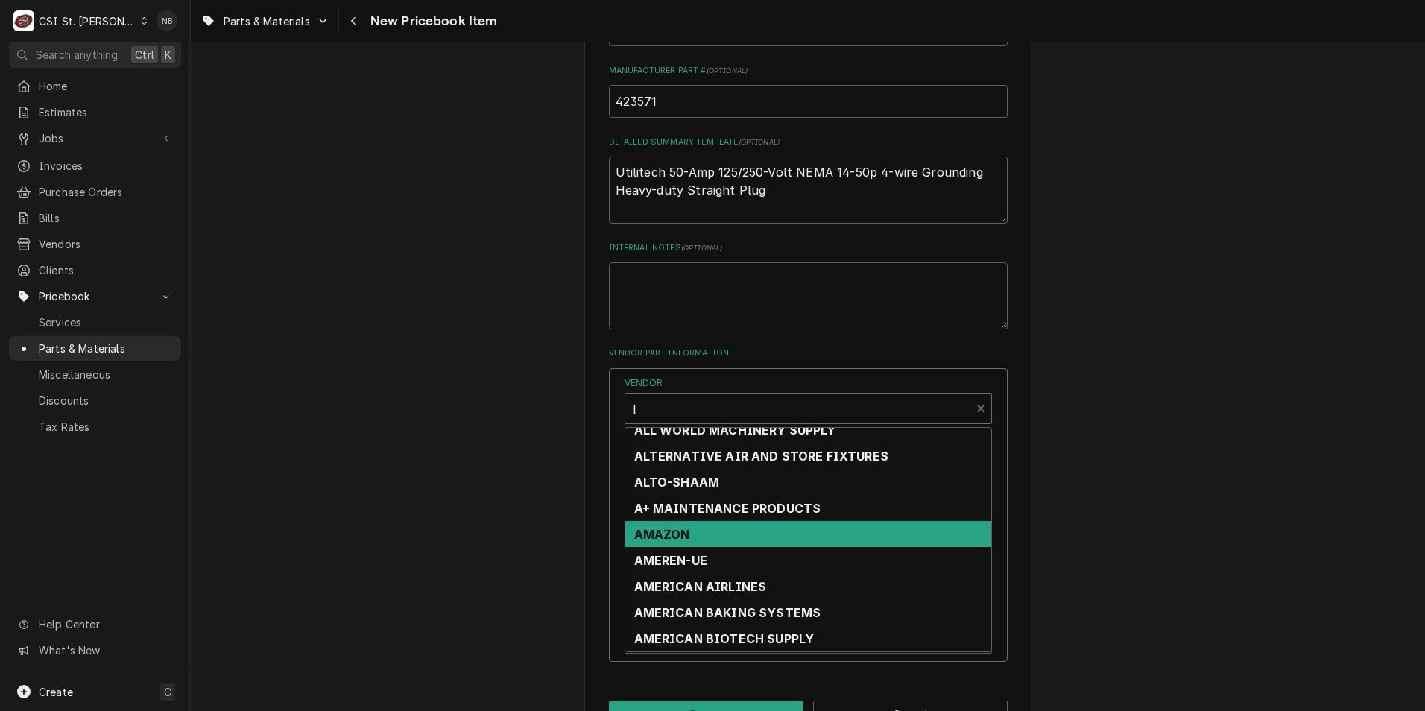
scroll to position [0, 0]
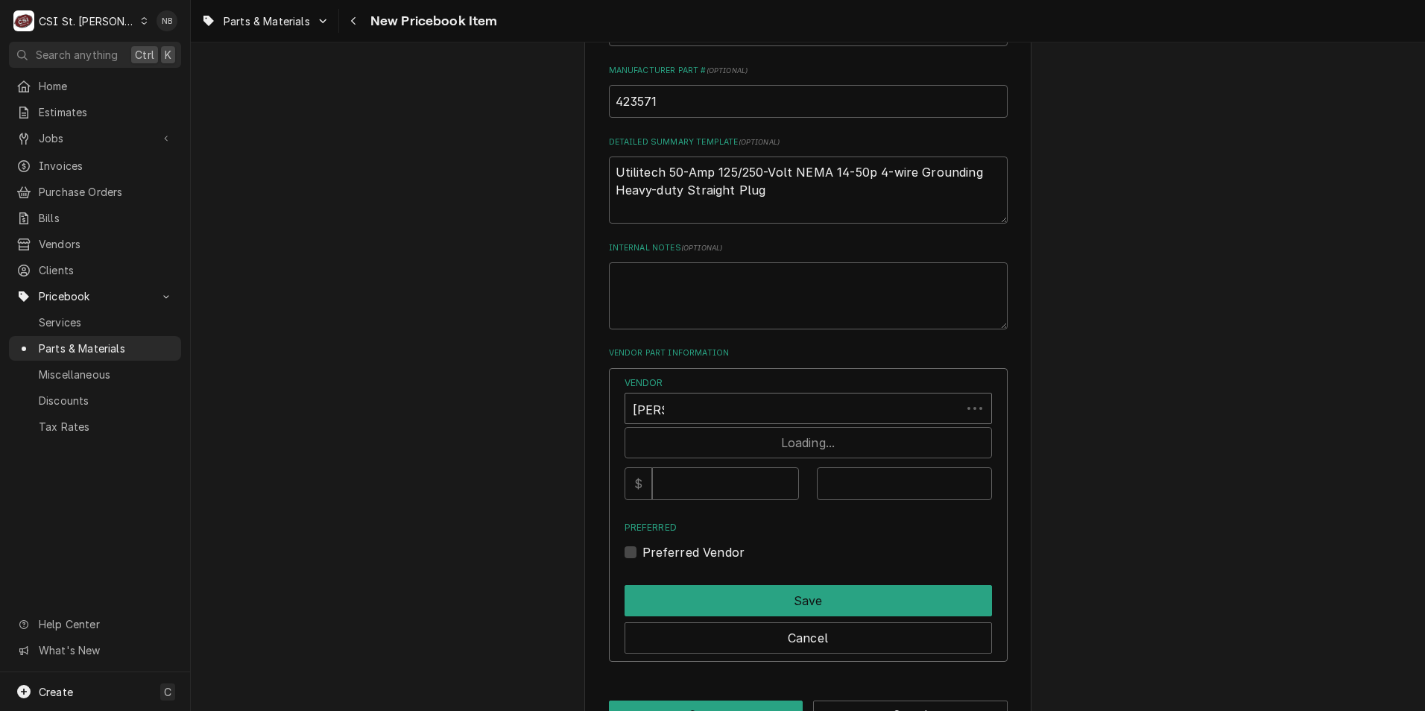
type input "lowes"
drag, startPoint x: 713, startPoint y: 411, endPoint x: 515, endPoint y: 389, distance: 198.7
click at [517, 388] on div "Please provide the following information to create a PriceBook item. Active Sta…" at bounding box center [808, 54] width 1234 height 1411
click at [459, 353] on div "Please provide the following information to create a PriceBook item. Active Sta…" at bounding box center [808, 54] width 1234 height 1411
click at [903, 648] on button "Cancel" at bounding box center [808, 637] width 367 height 31
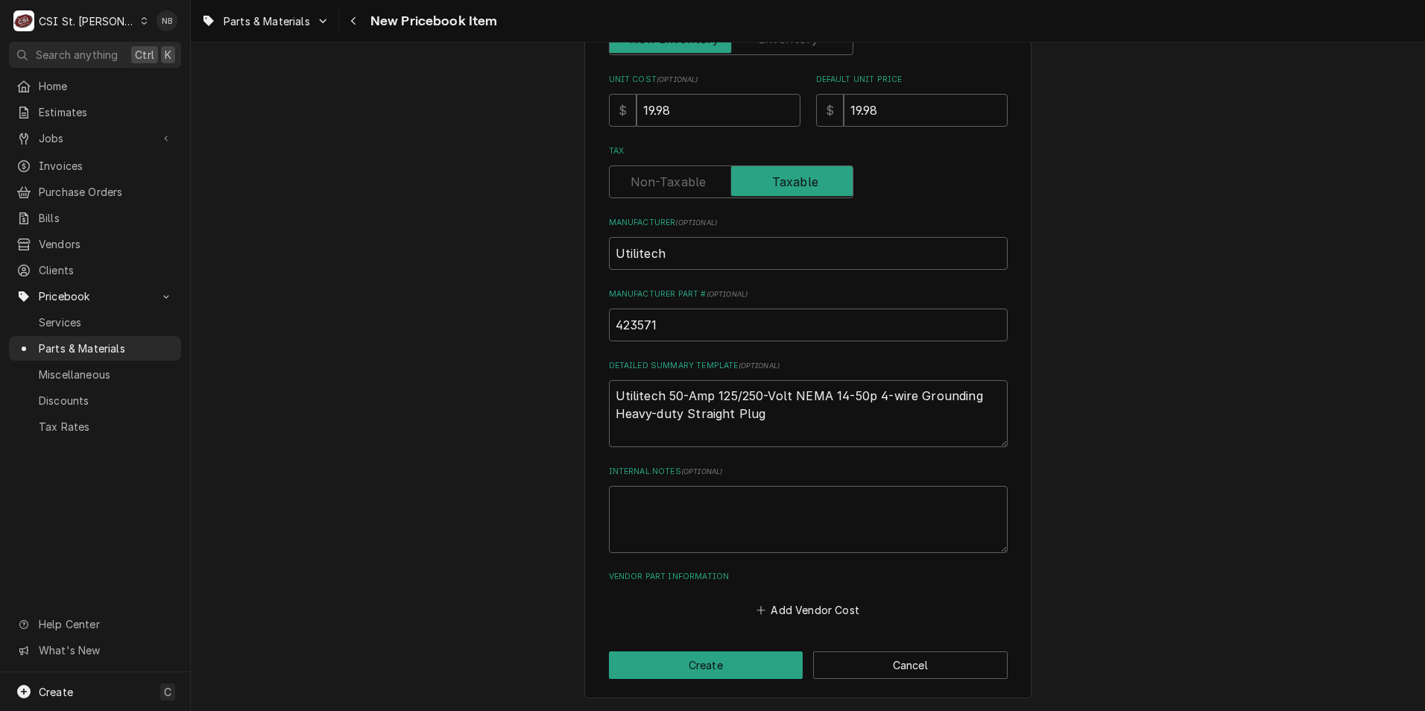
scroll to position [485, 0]
click at [729, 667] on button "Create" at bounding box center [706, 665] width 195 height 28
type textarea "x"
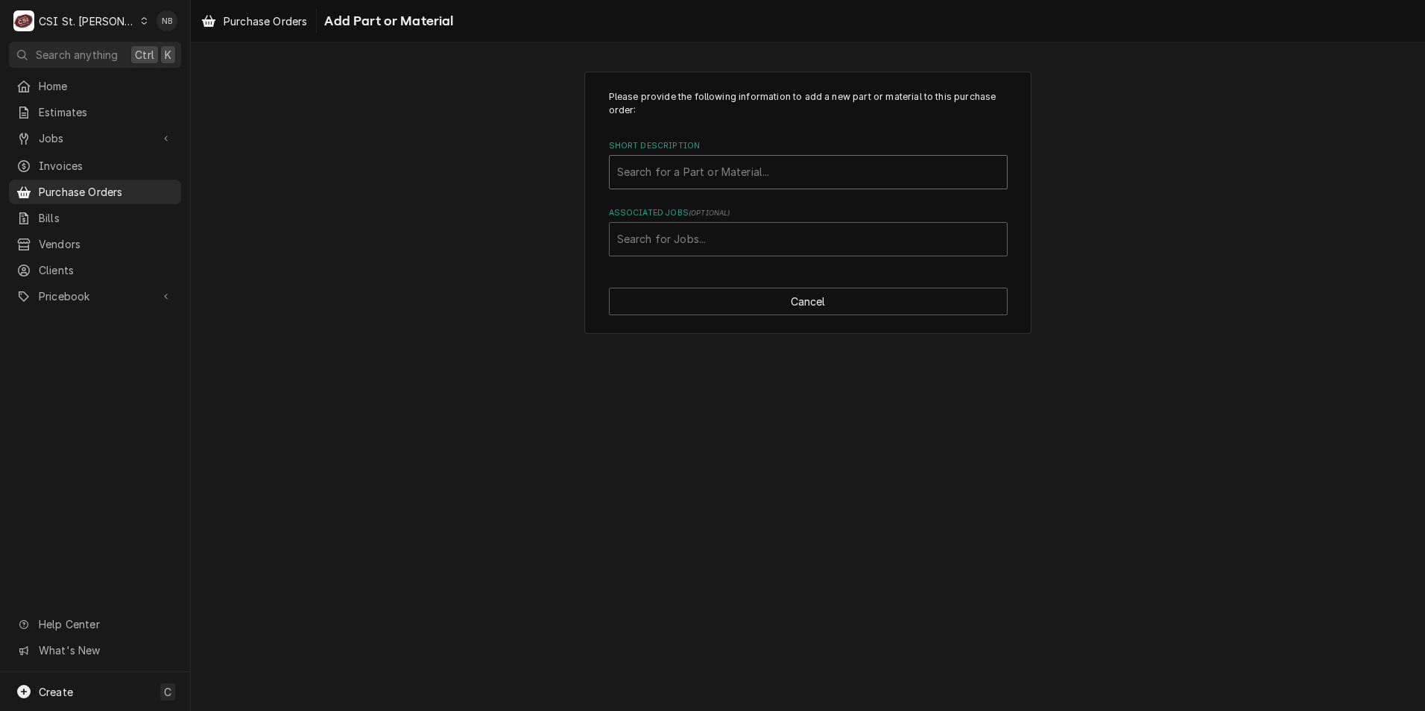
click at [674, 162] on div "Short Description" at bounding box center [808, 172] width 382 height 27
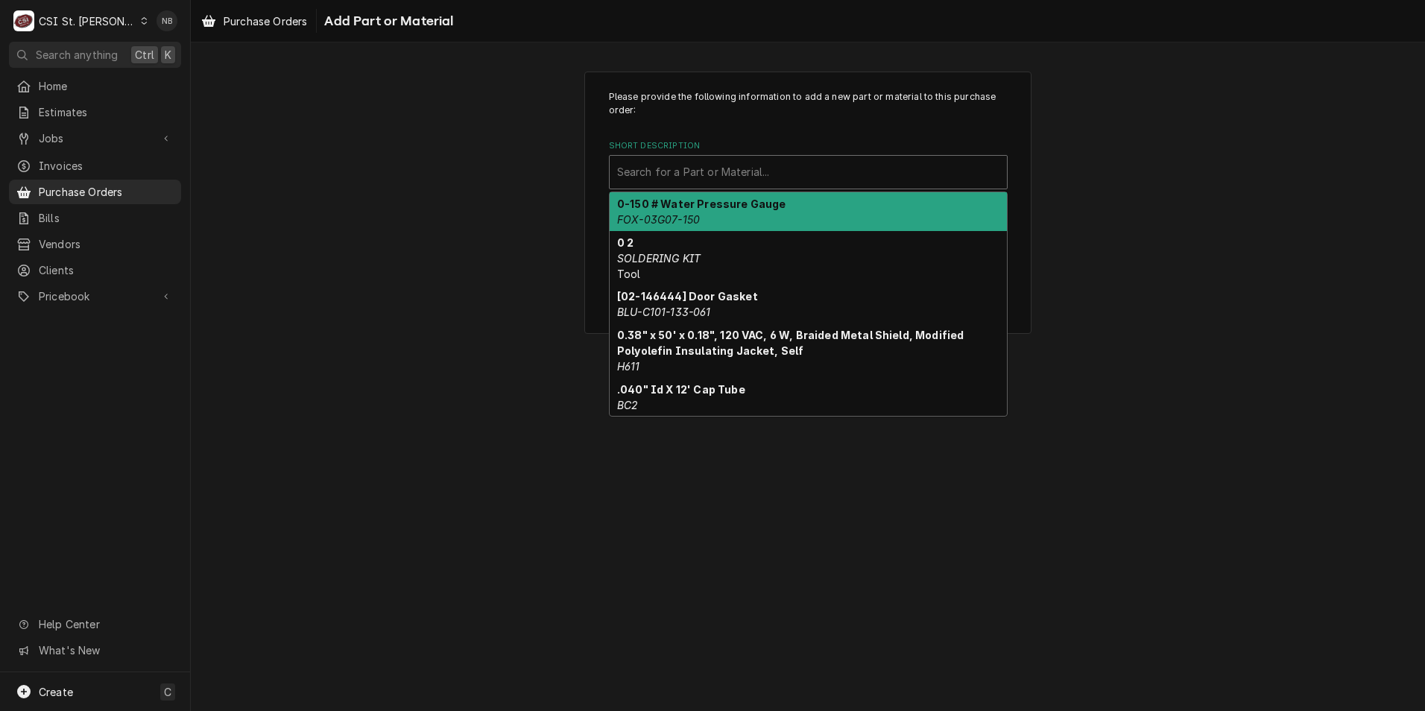
paste input "Utilitech 50-Amp 125/250-Volt NEMA 14-50p 4-wire Grounding Heavy-duty Straight …"
type input "Utilitech 50-Amp 125/250-Volt NEMA 14-50p 4-wire Grounding Heavy-duty Straight …"
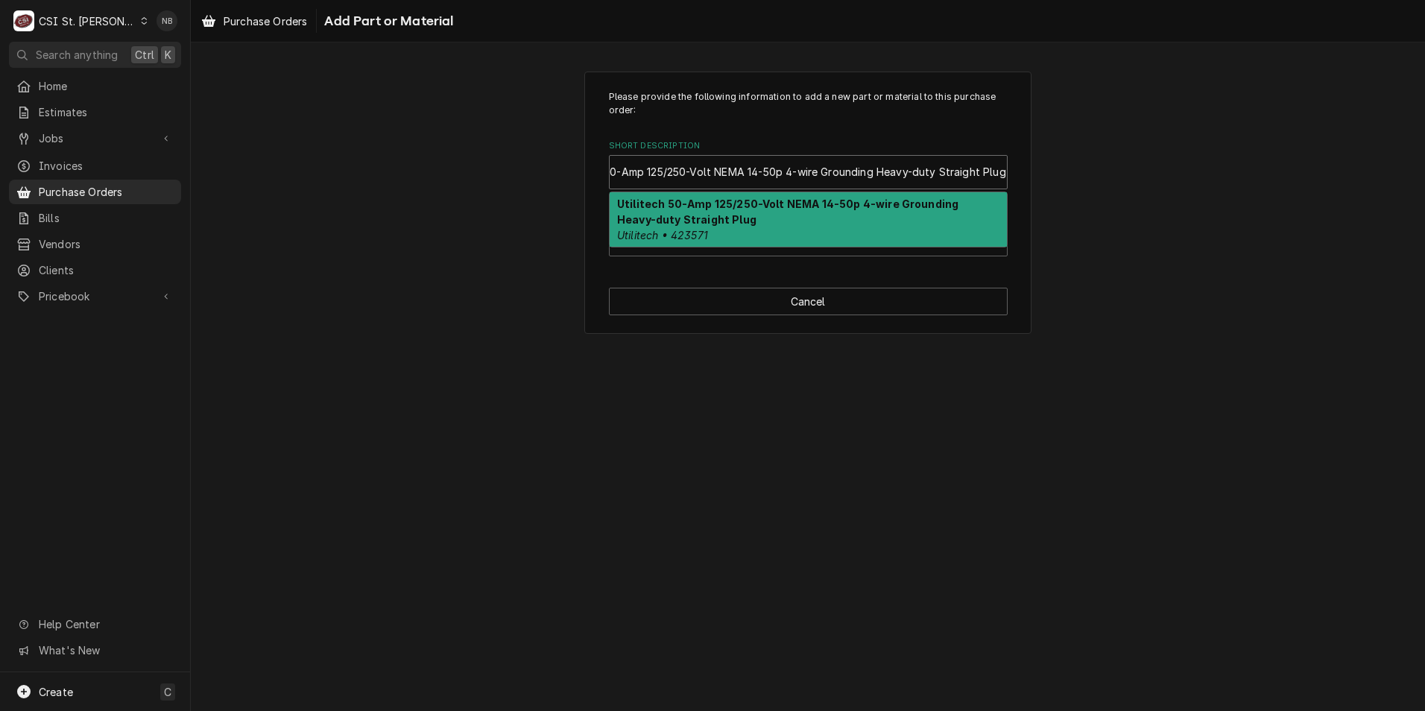
click at [695, 207] on strong "Utilitech 50-Amp 125/250-Volt NEMA 14-50p 4-wire Grounding Heavy-duty Straight …" at bounding box center [787, 212] width 341 height 28
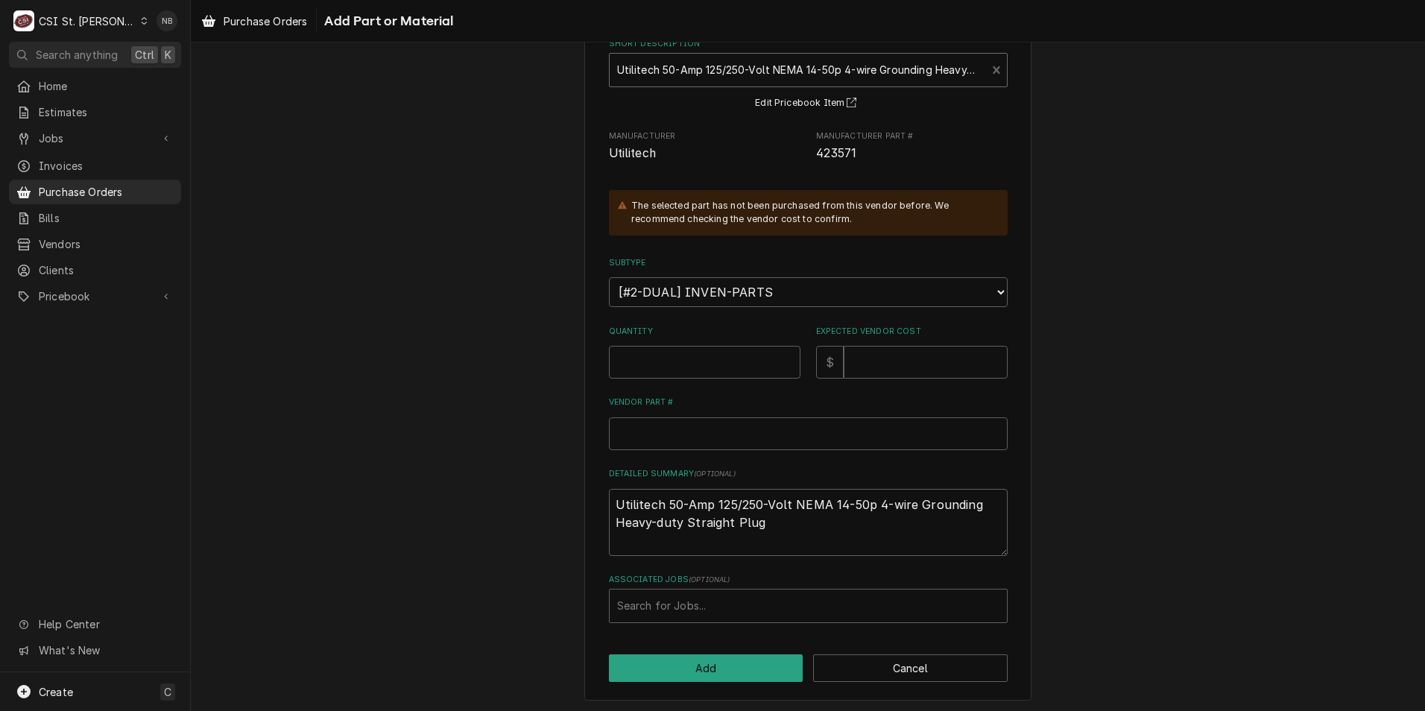
scroll to position [105, 0]
click at [668, 350] on input "Quantity" at bounding box center [705, 359] width 192 height 33
type textarea "x"
type input "1"
type textarea "x"
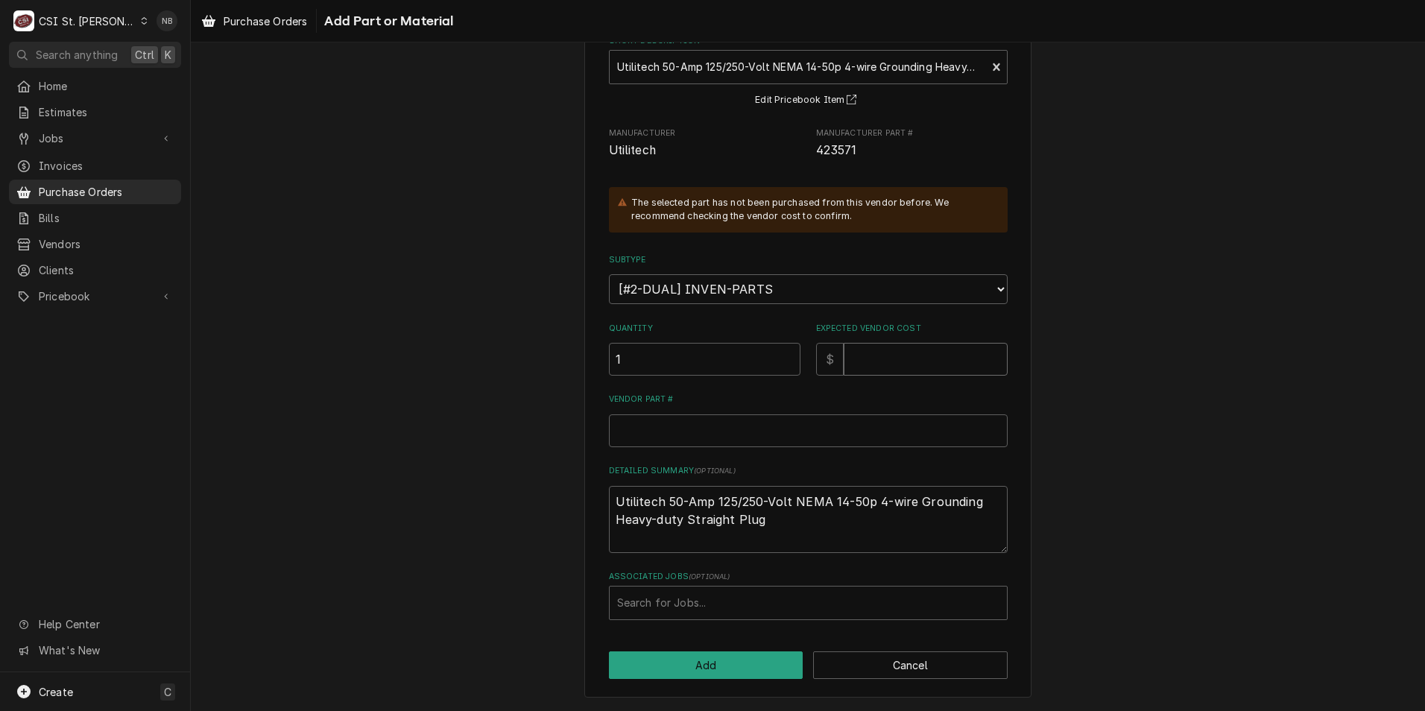
type input "1"
type textarea "x"
type input "19"
type textarea "x"
type input "19.9"
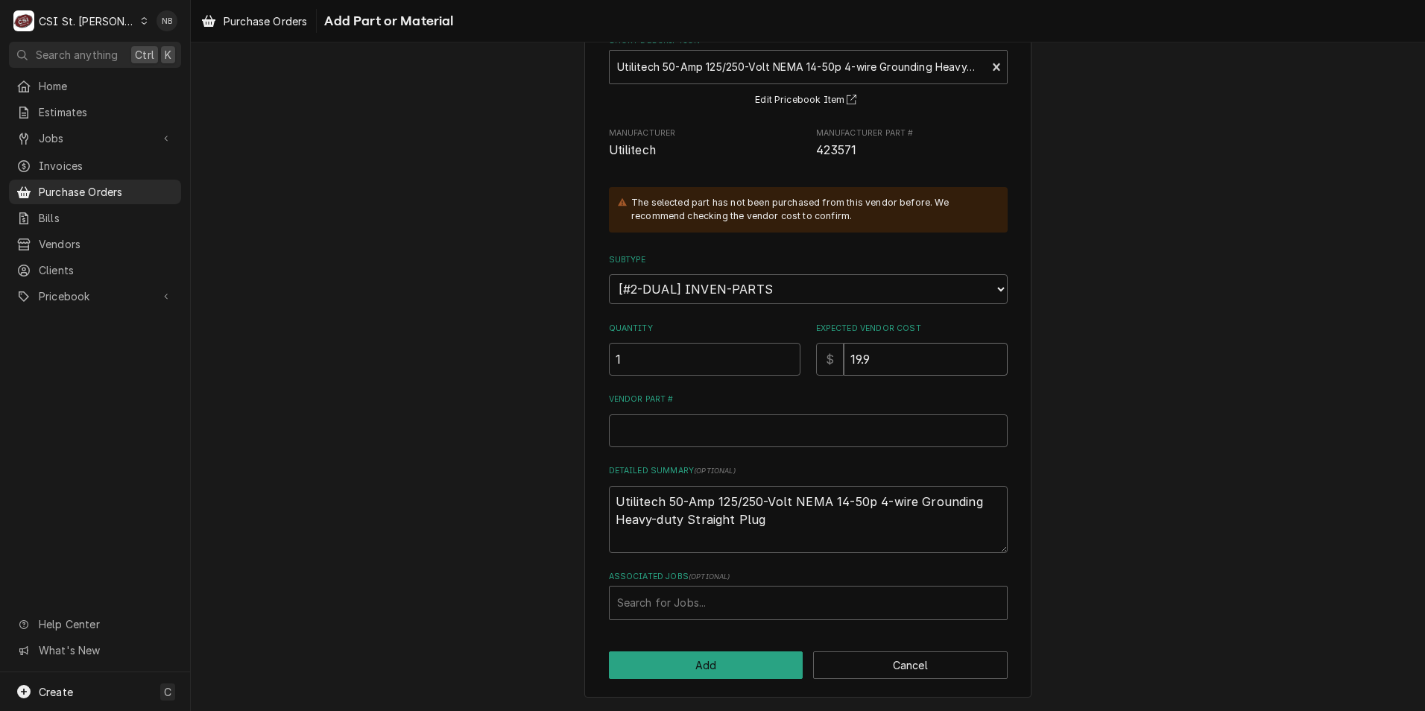
type textarea "x"
type input "19.98"
type textarea "x"
type input "4"
type textarea "x"
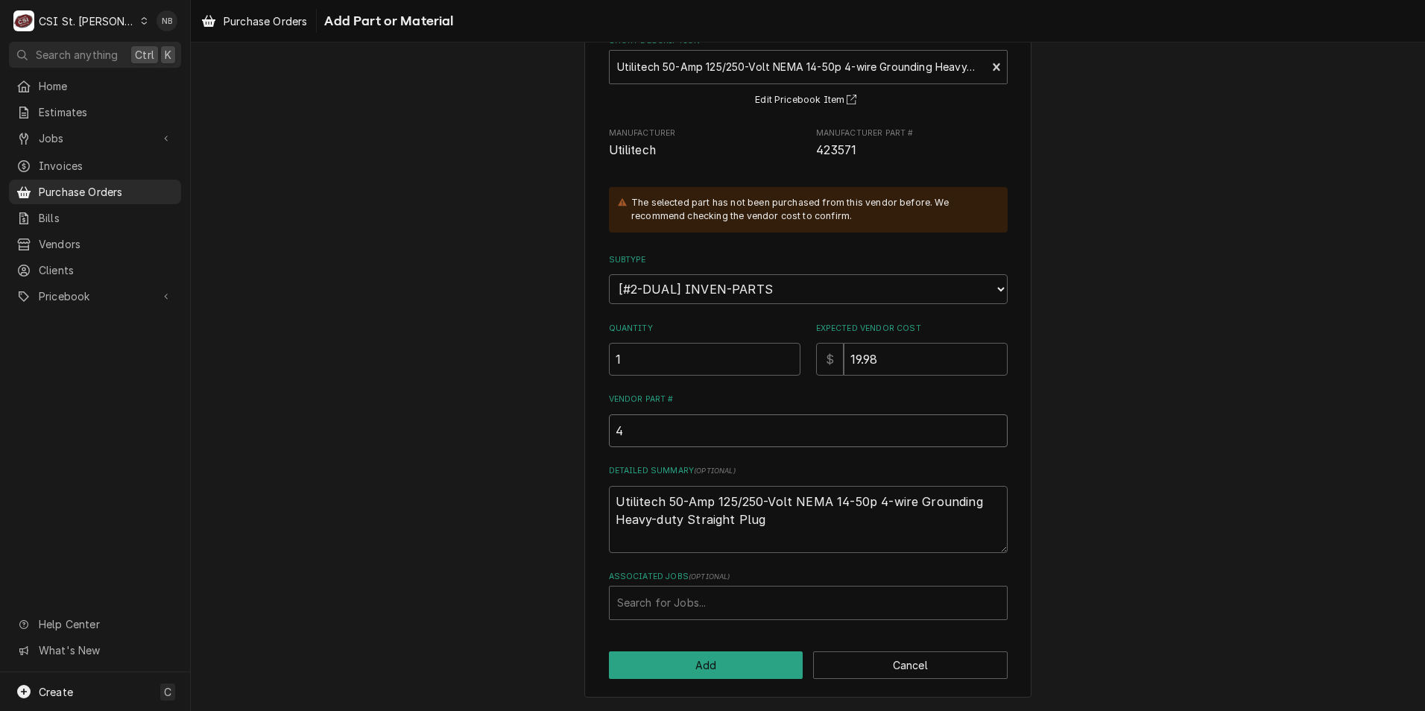
type input "42"
type textarea "x"
type input "423"
type textarea "x"
type input "4235"
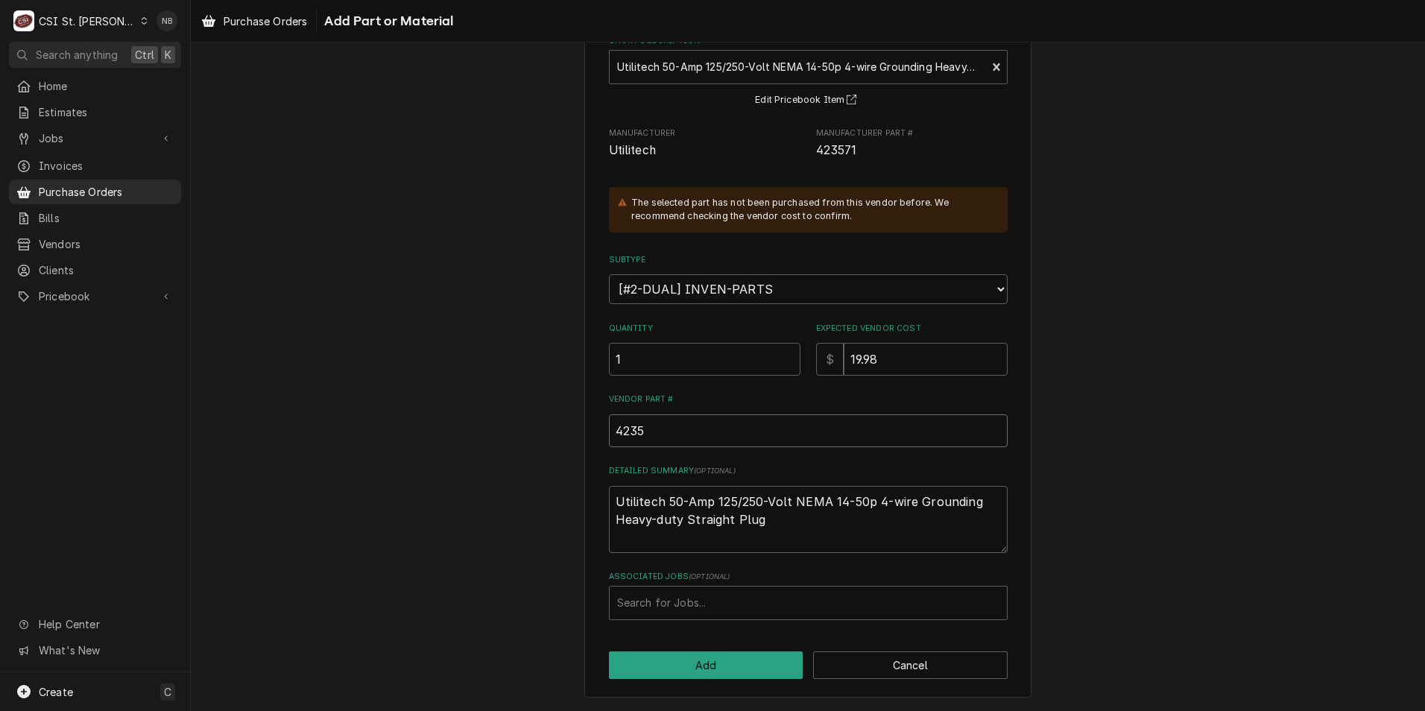
type textarea "x"
type input "42357"
type textarea "x"
type input "423571"
click at [727, 615] on div "Associated Jobs" at bounding box center [808, 603] width 382 height 27
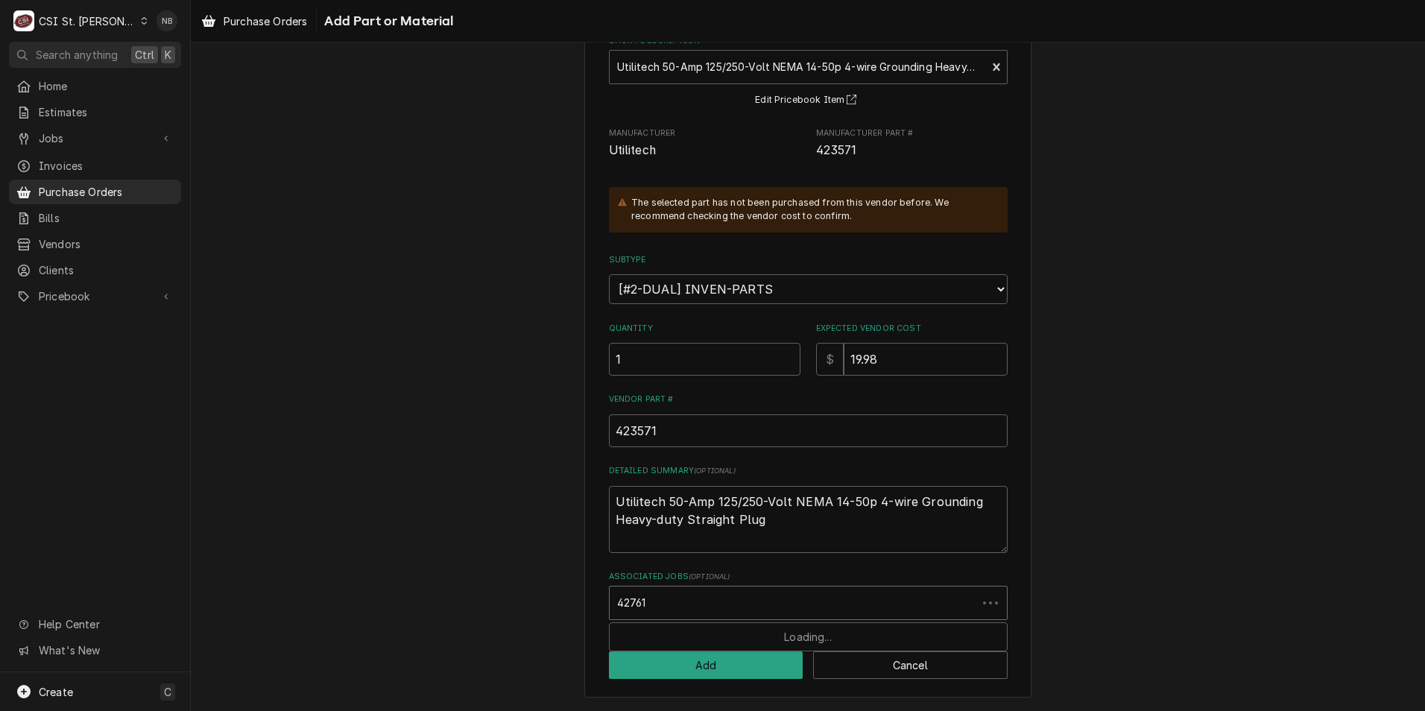
type input "42761"
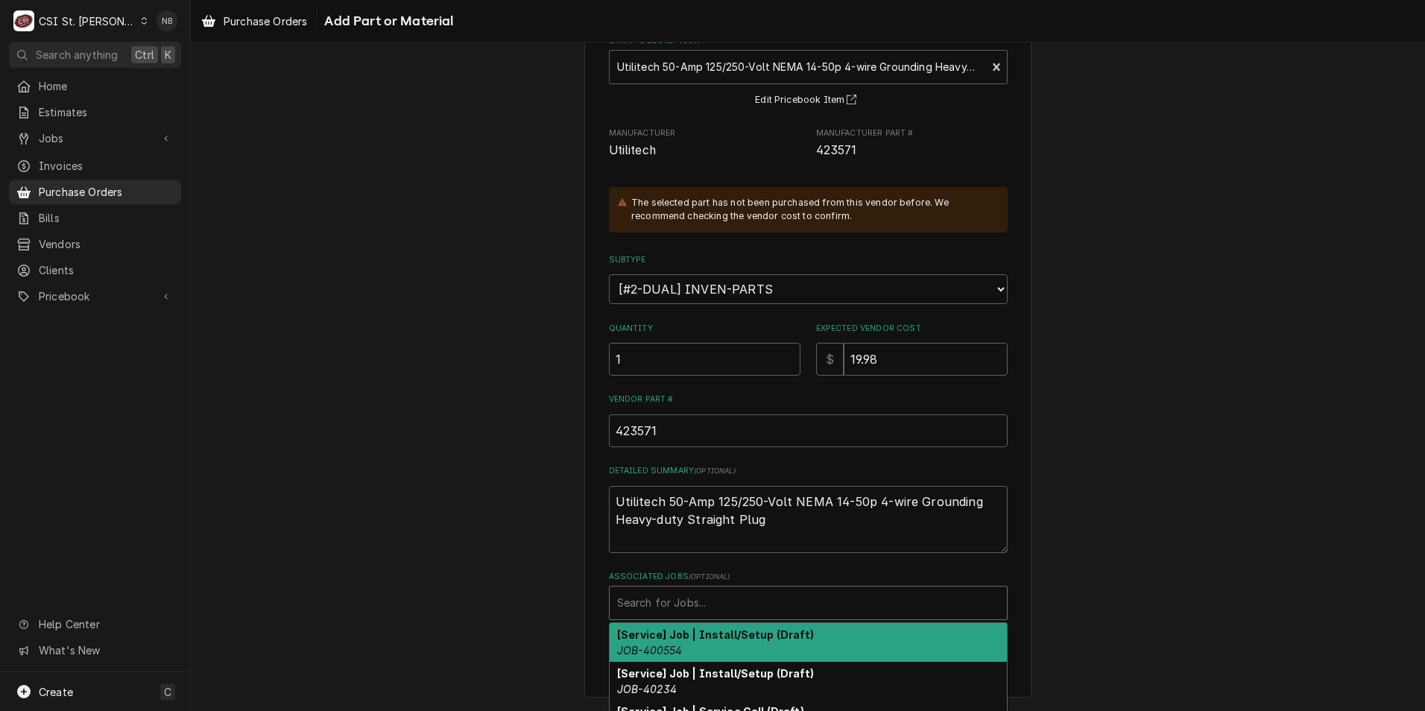
click at [651, 605] on div "Associated Jobs" at bounding box center [808, 603] width 382 height 27
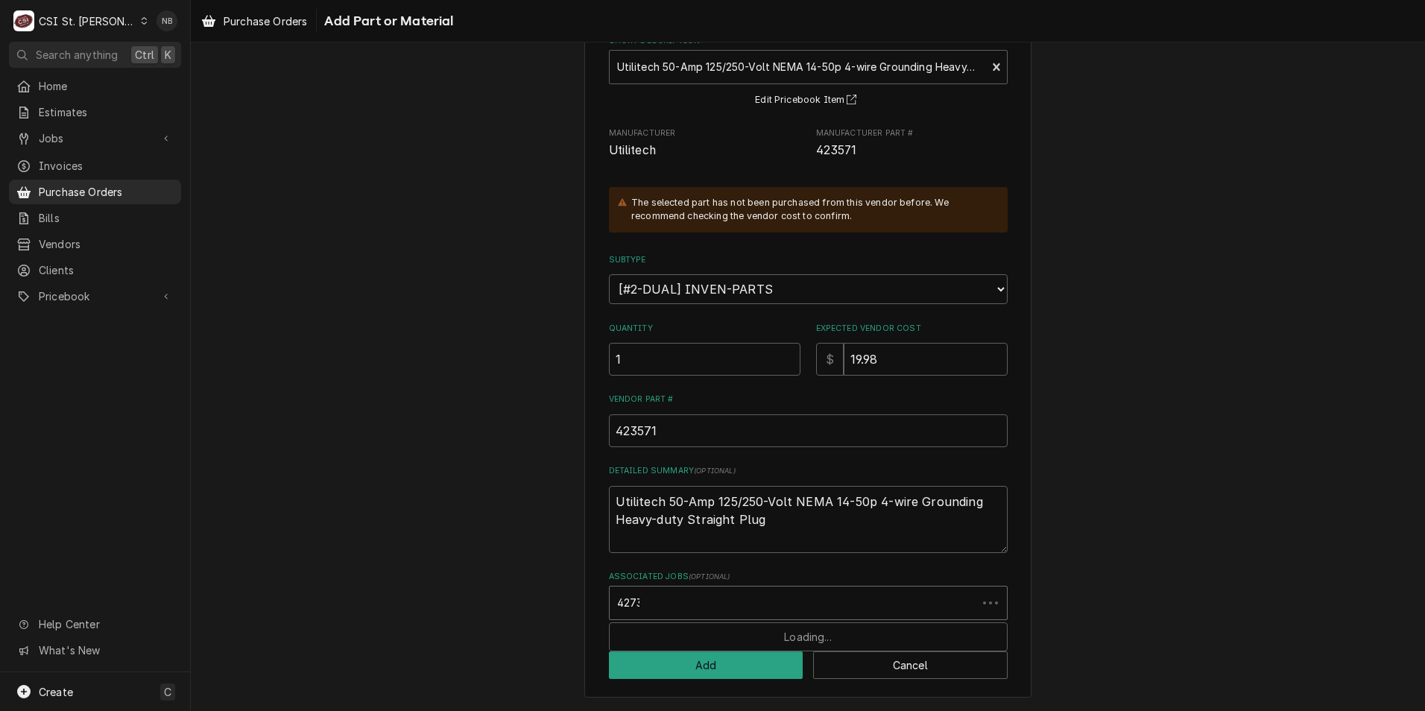
type input "42731"
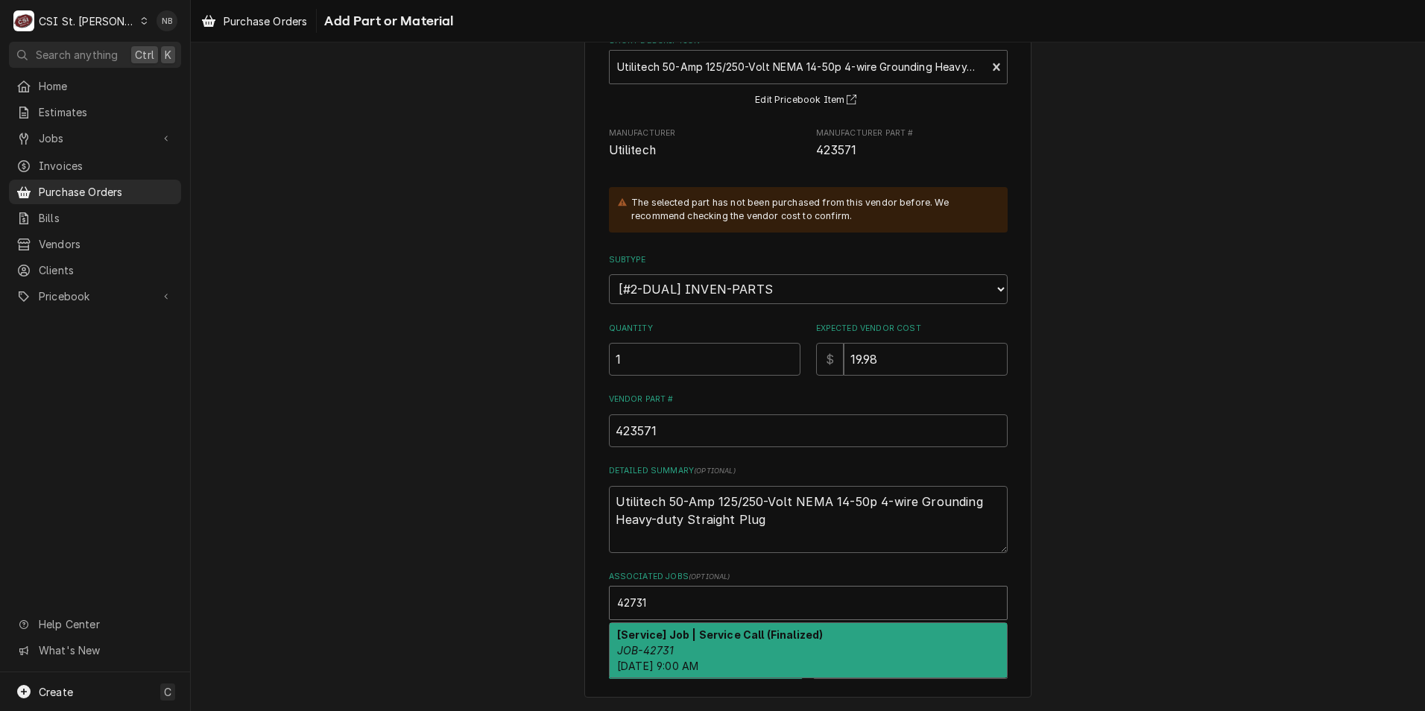
click at [722, 642] on div "[Service] Job | Service Call (Finalized) JOB-42731 Fri, Sep 26th, 2025 - 9:00 AM" at bounding box center [808, 650] width 397 height 54
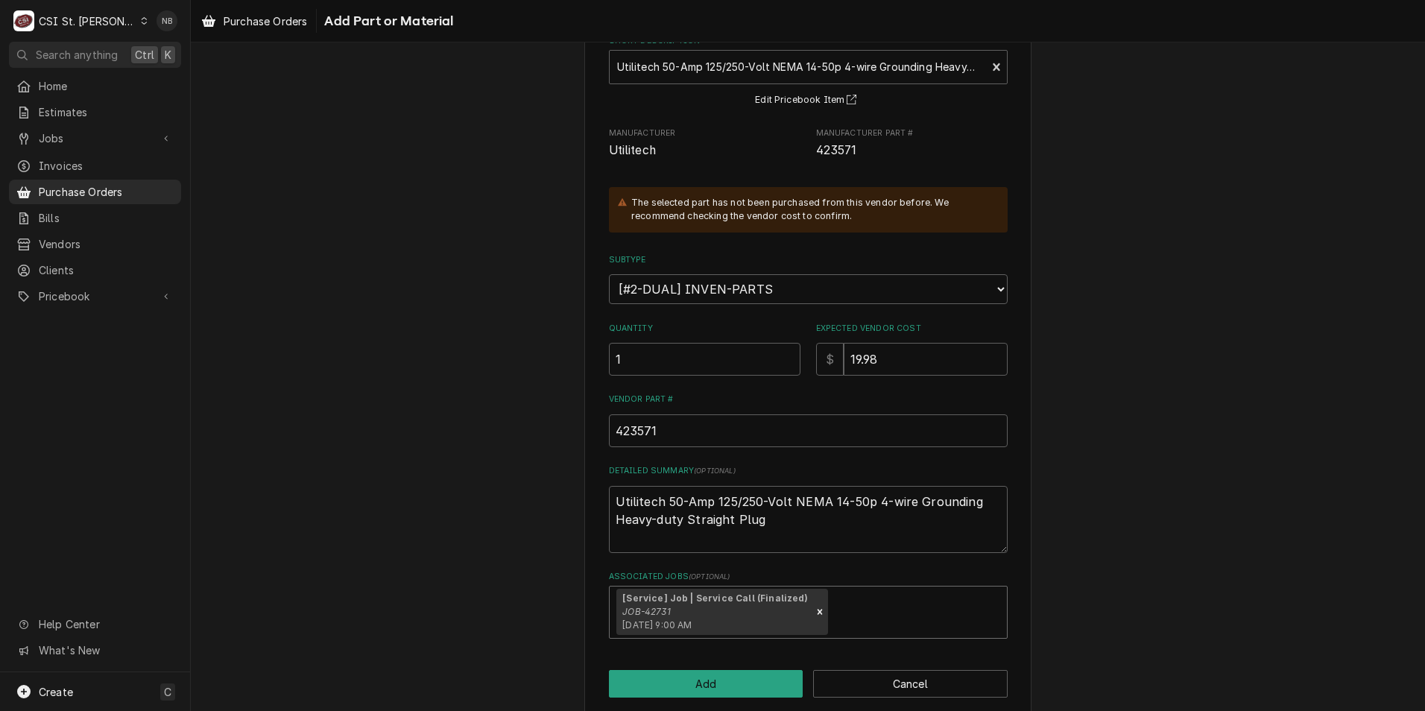
click at [722, 644] on div "Please provide the following information to add a new part or material to this …" at bounding box center [807, 341] width 447 height 751
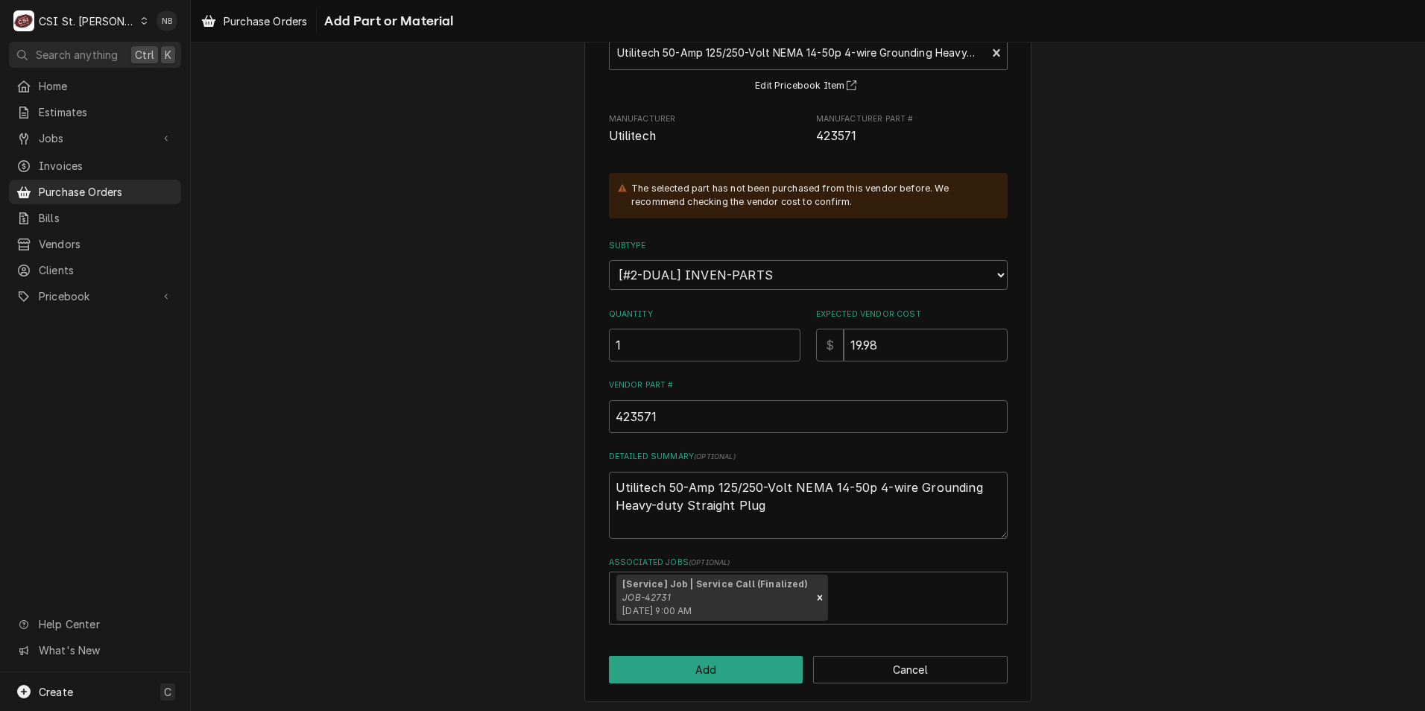
scroll to position [124, 0]
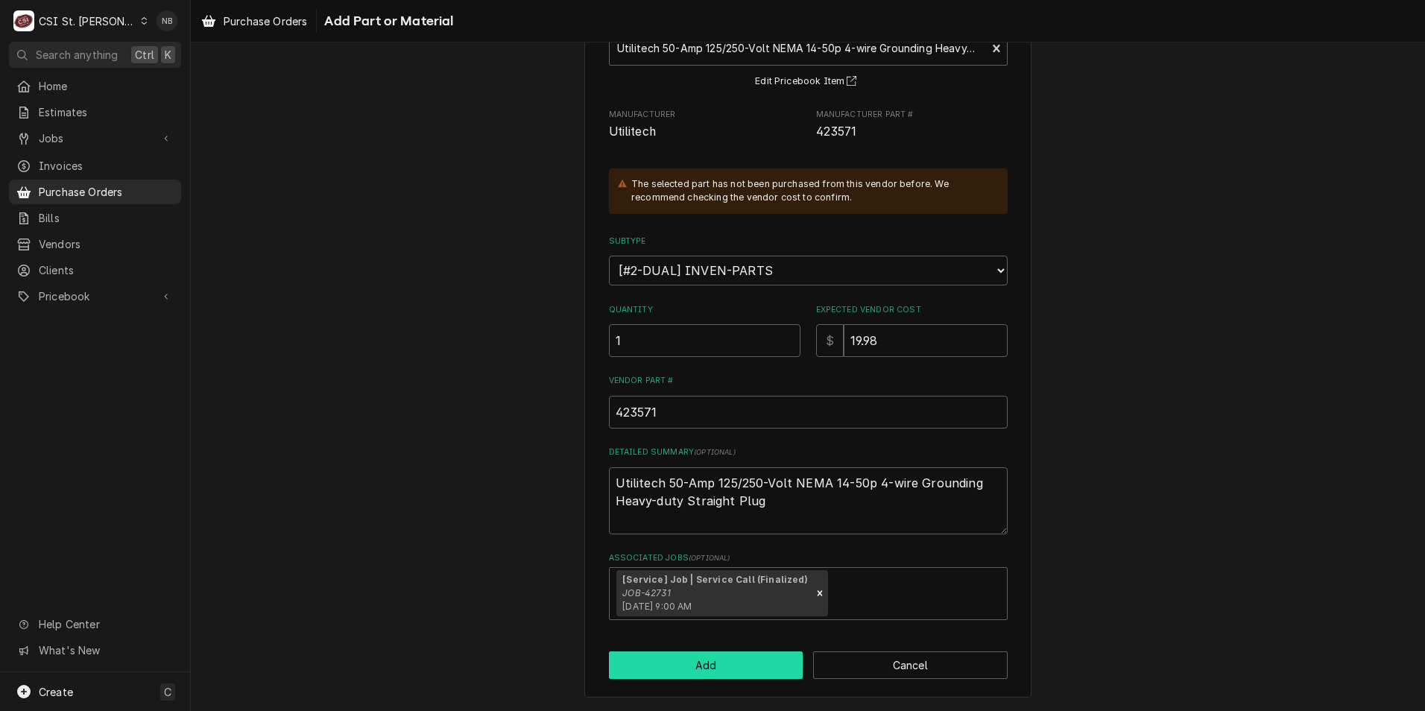
click at [714, 669] on button "Add" at bounding box center [706, 665] width 195 height 28
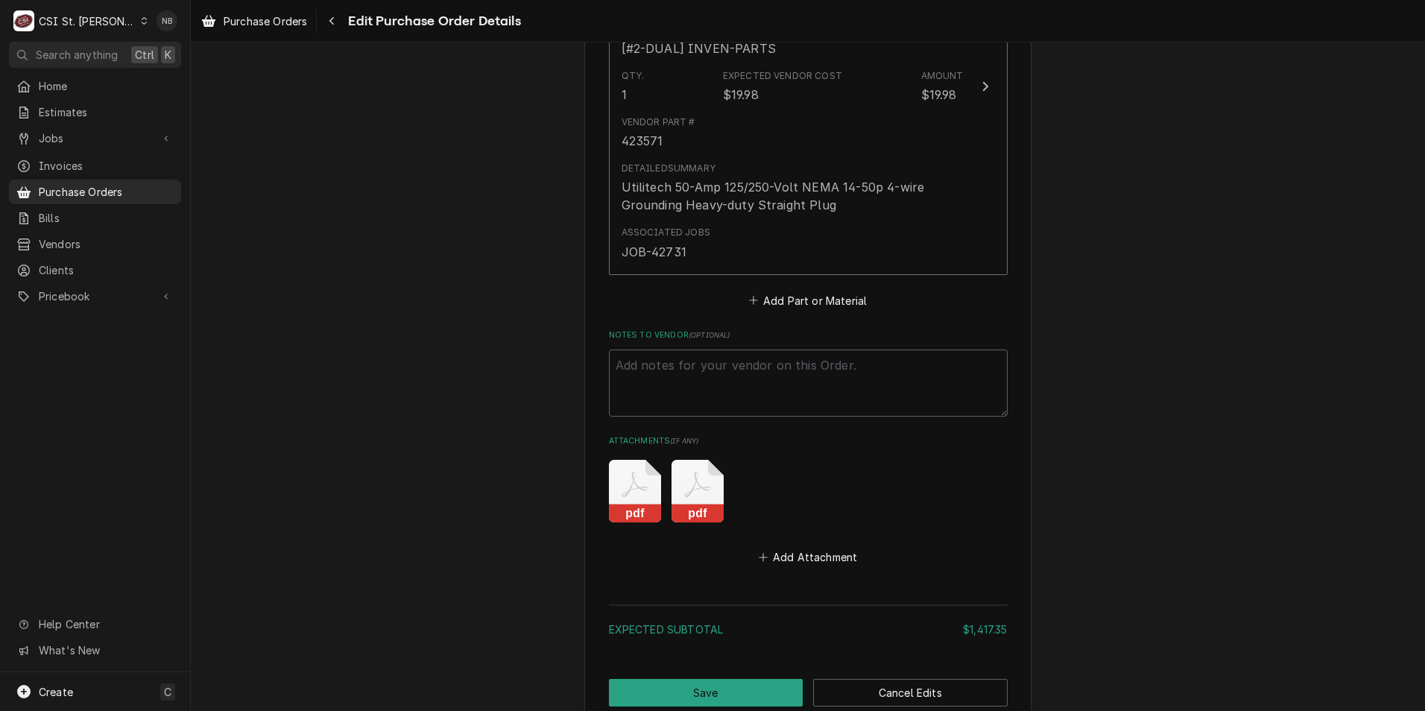
scroll to position [2686, 0]
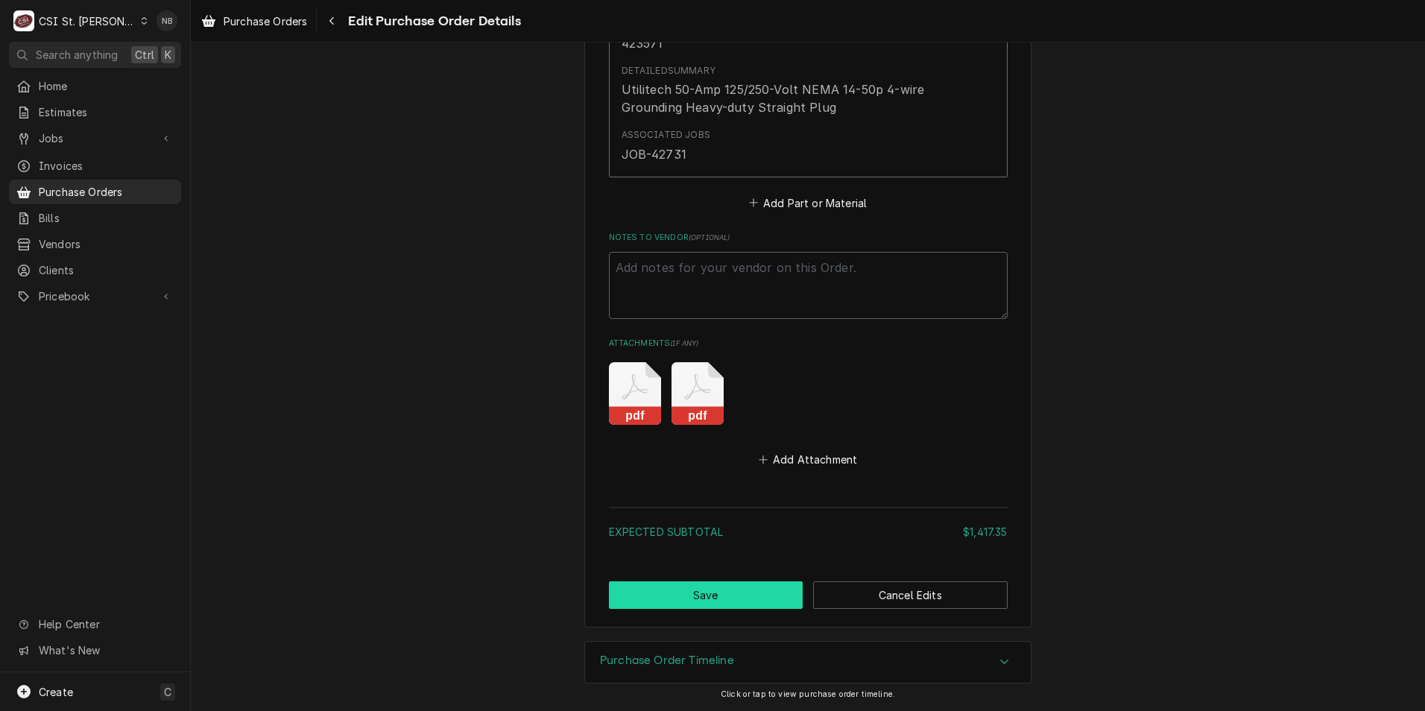
click at [730, 595] on button "Save" at bounding box center [706, 595] width 195 height 28
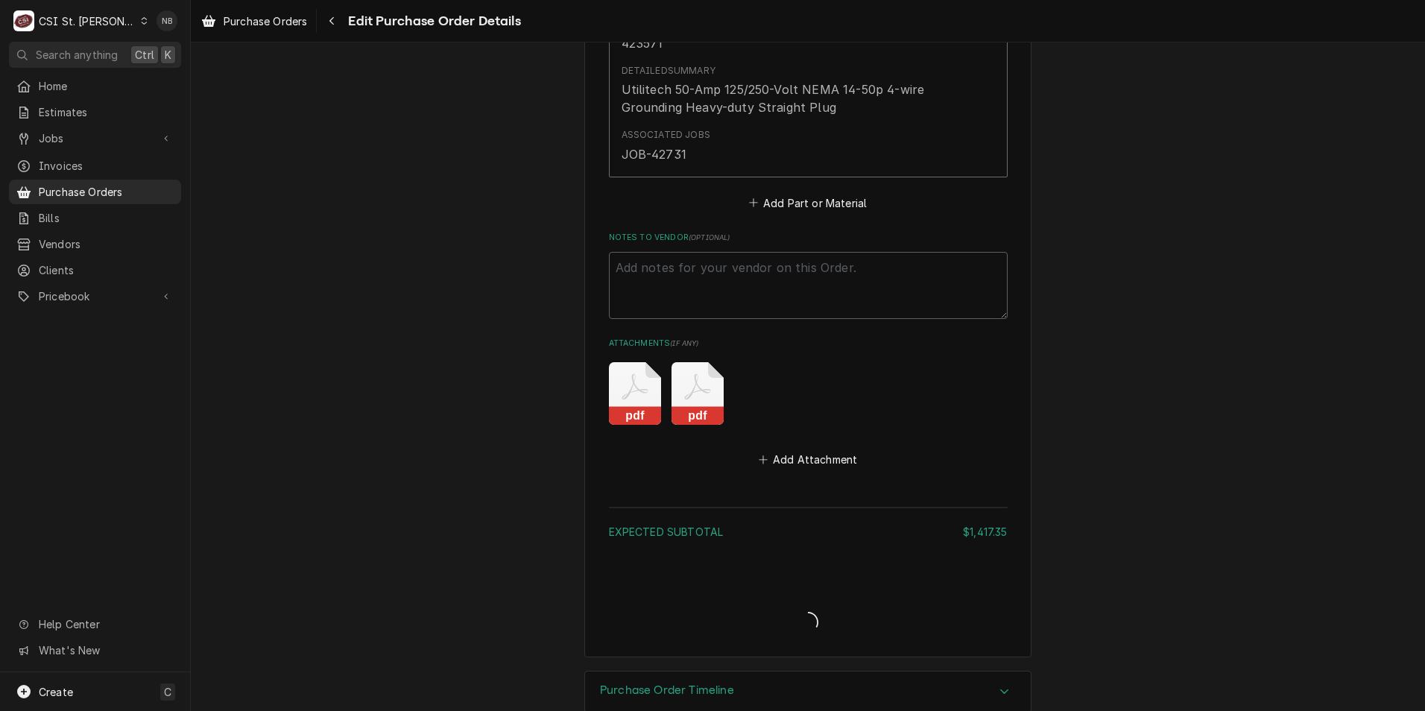
type textarea "x"
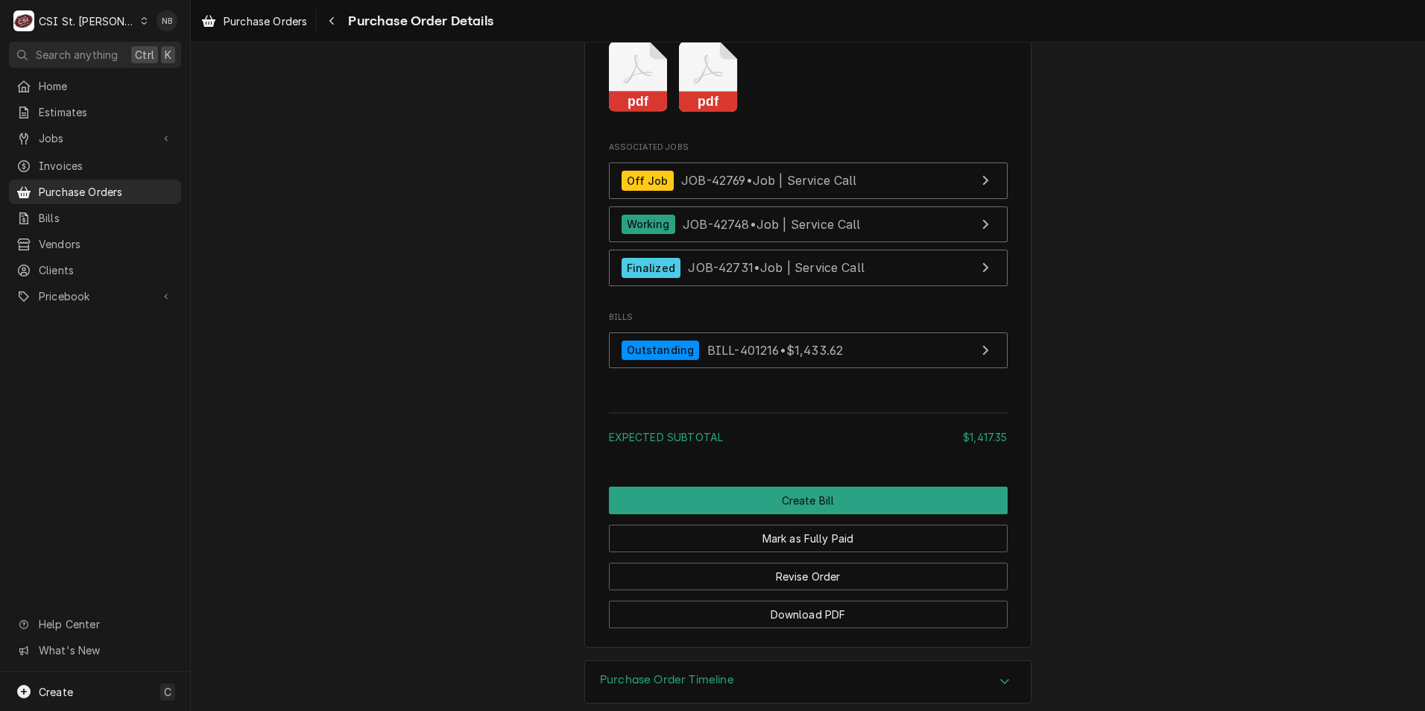
scroll to position [2990, 0]
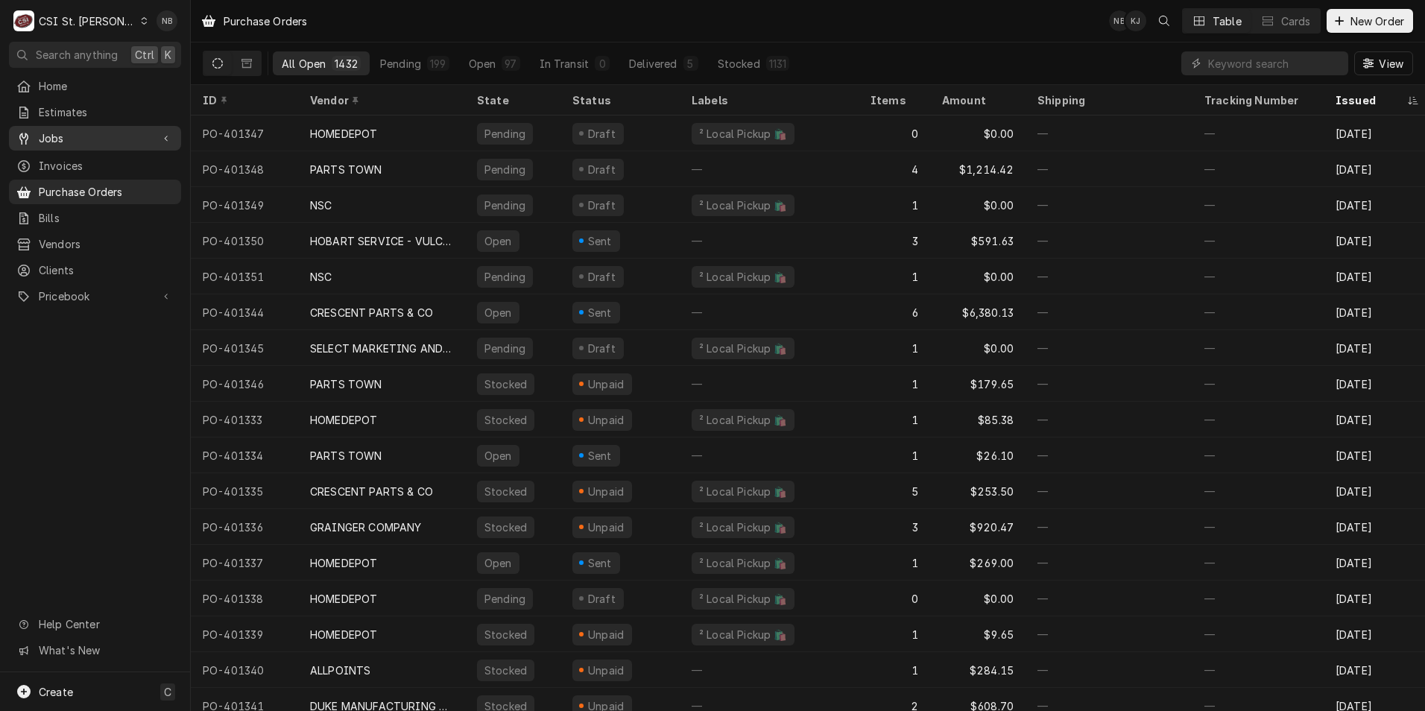
click at [82, 130] on span "Jobs" at bounding box center [95, 138] width 113 height 16
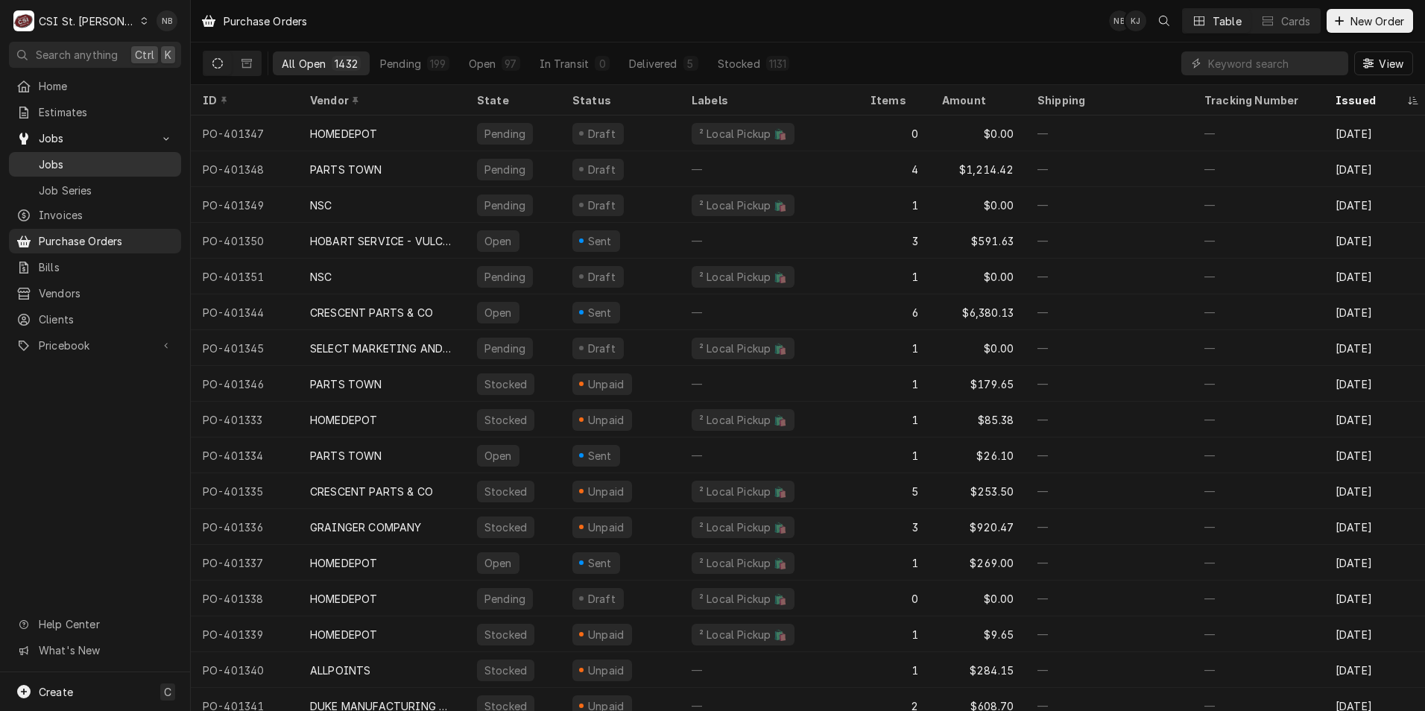
click at [103, 166] on span "Jobs" at bounding box center [106, 165] width 135 height 16
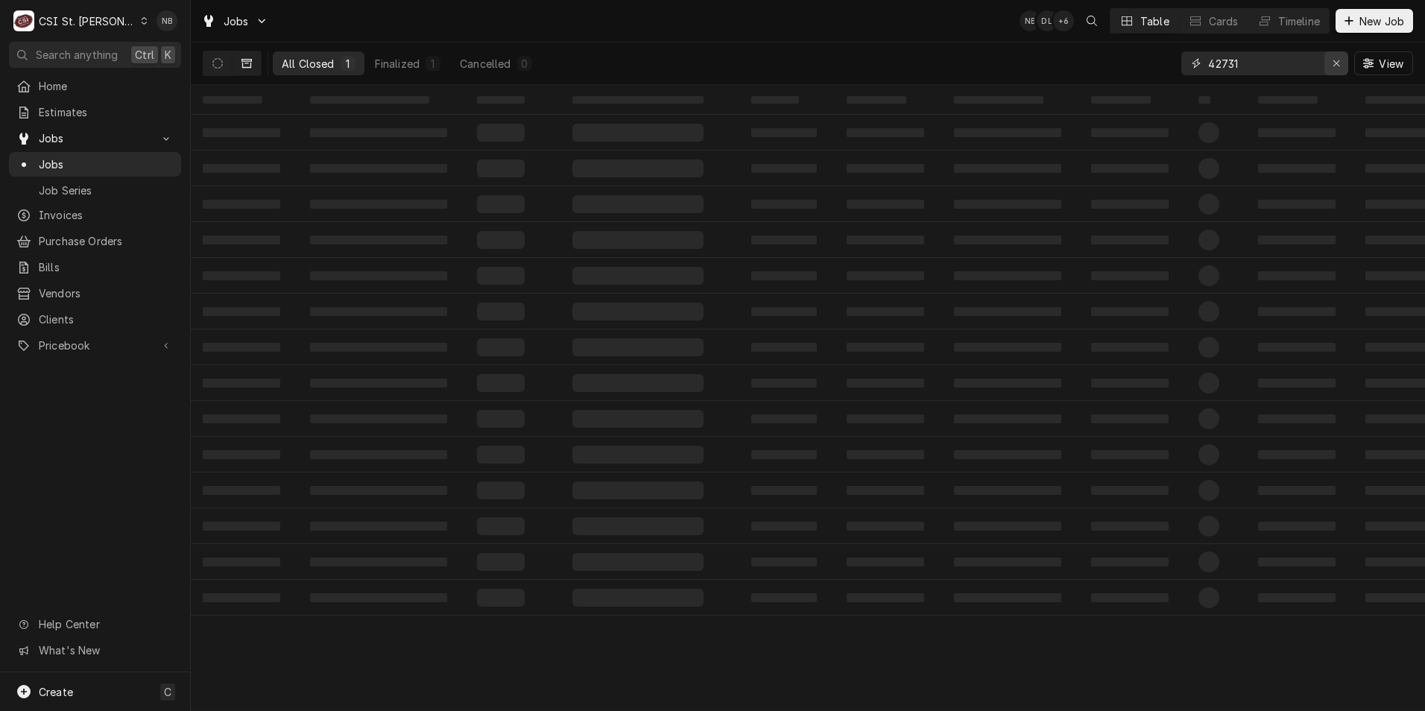
click at [1340, 65] on div "Erase input" at bounding box center [1336, 63] width 15 height 15
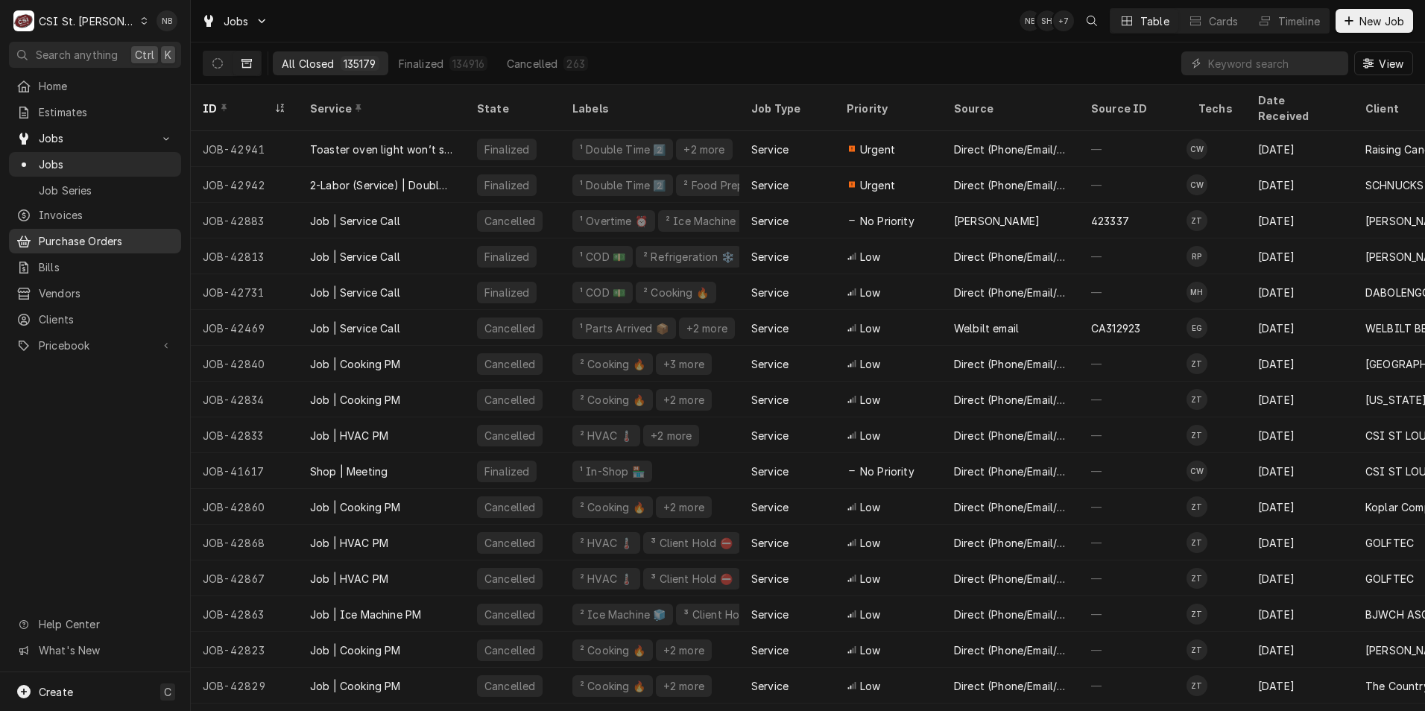
click at [89, 233] on span "Purchase Orders" at bounding box center [106, 241] width 135 height 16
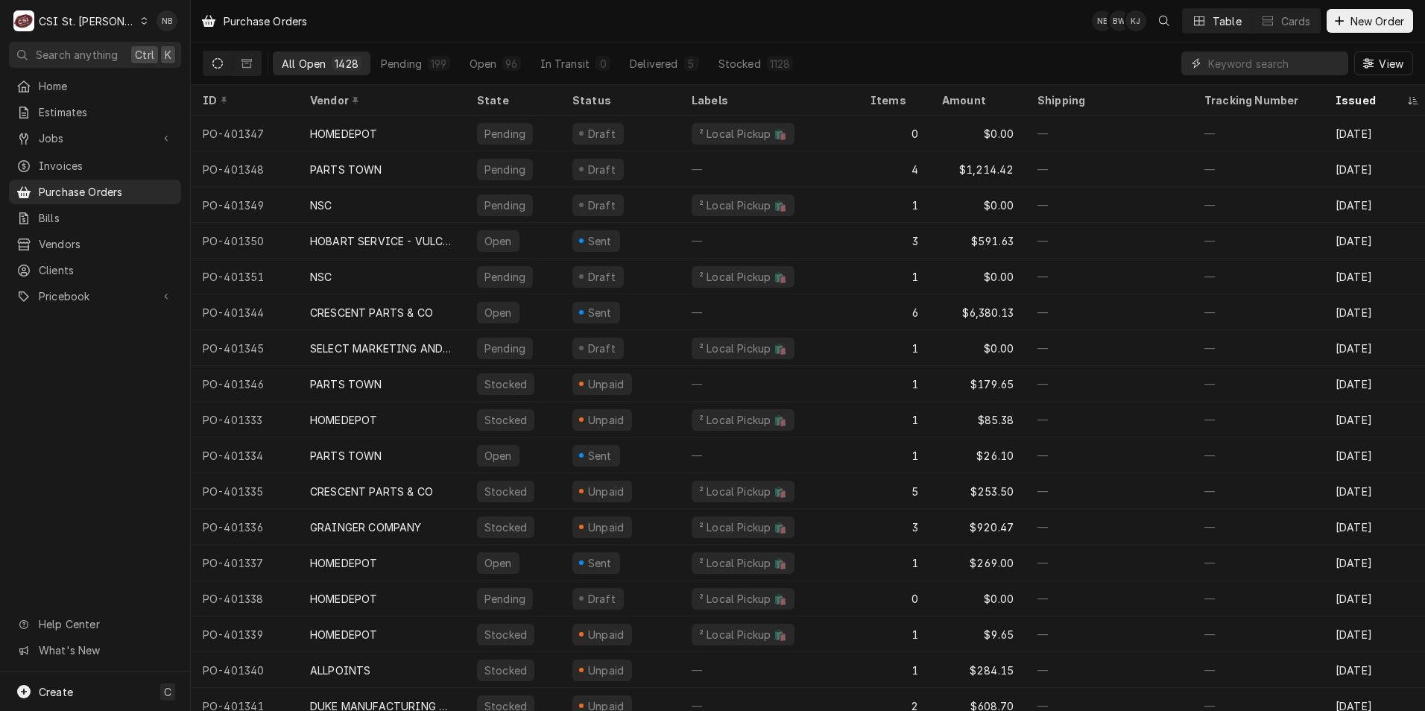
click at [1294, 71] on input "Dynamic Content Wrapper" at bounding box center [1274, 63] width 133 height 24
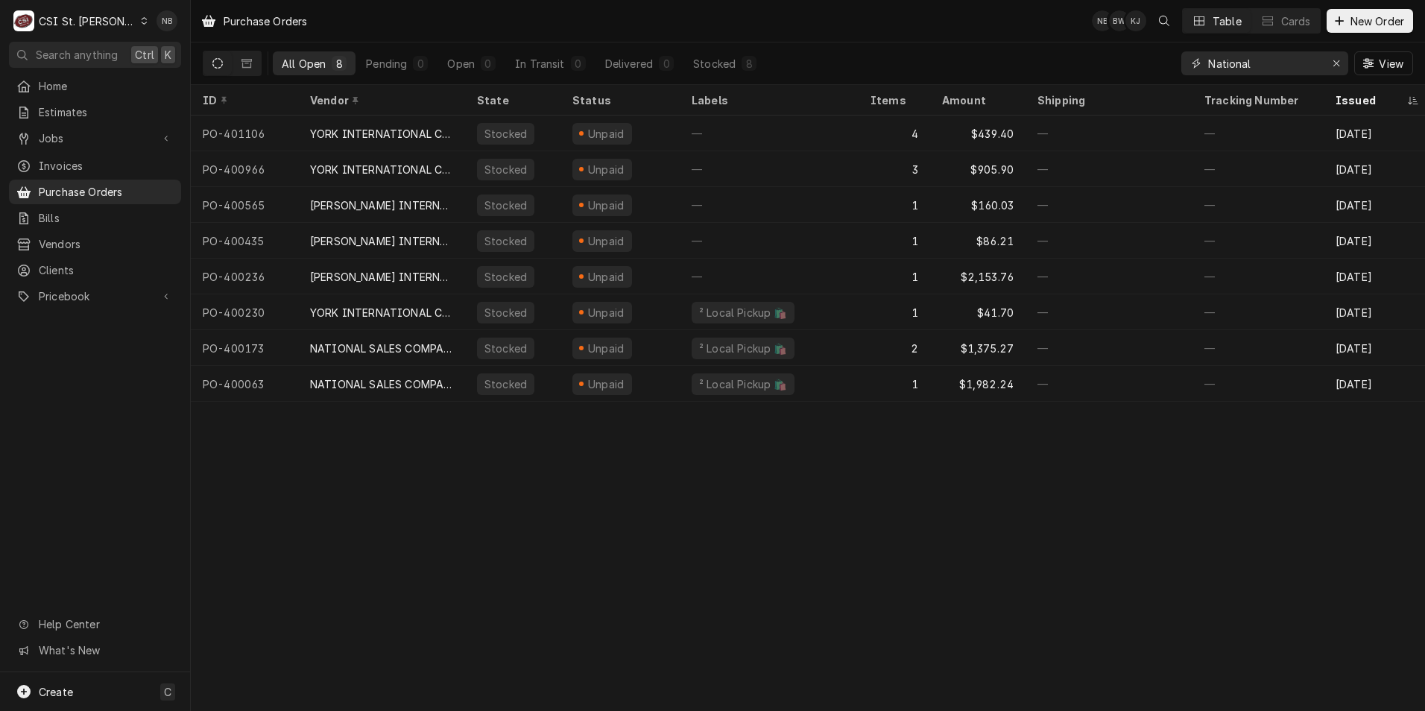
type input "National"
click at [1336, 60] on icon "Erase input" at bounding box center [1337, 63] width 8 height 10
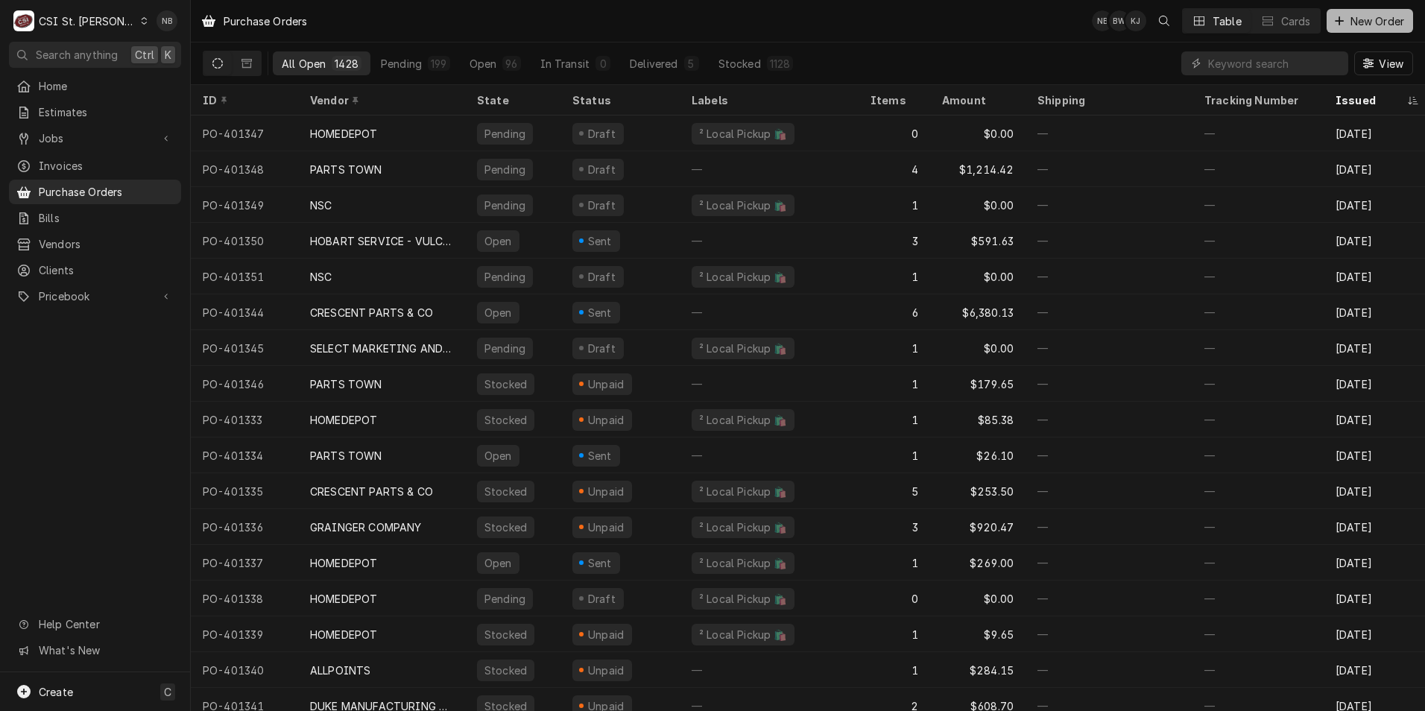
click at [1375, 21] on span "New Order" at bounding box center [1378, 21] width 60 height 16
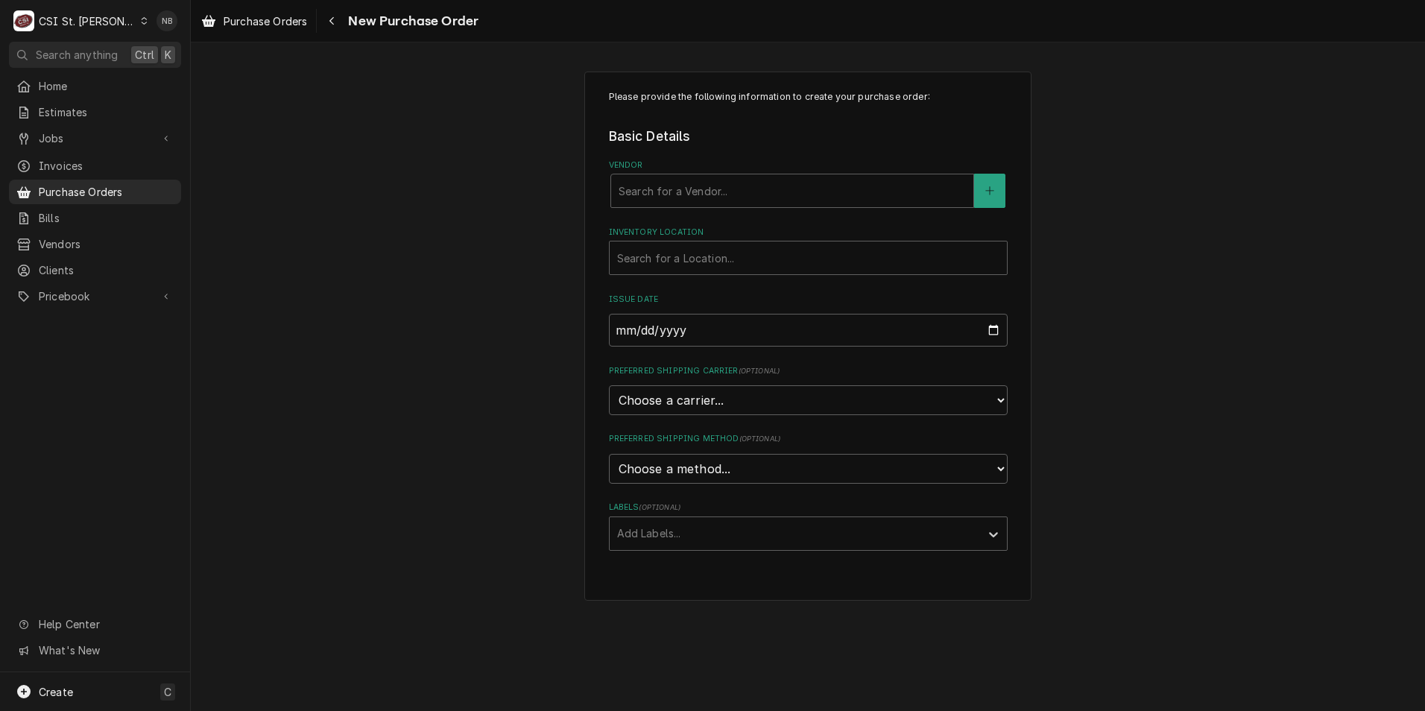
click at [722, 173] on div "Vendor Search for a Vendor..." at bounding box center [808, 184] width 399 height 48
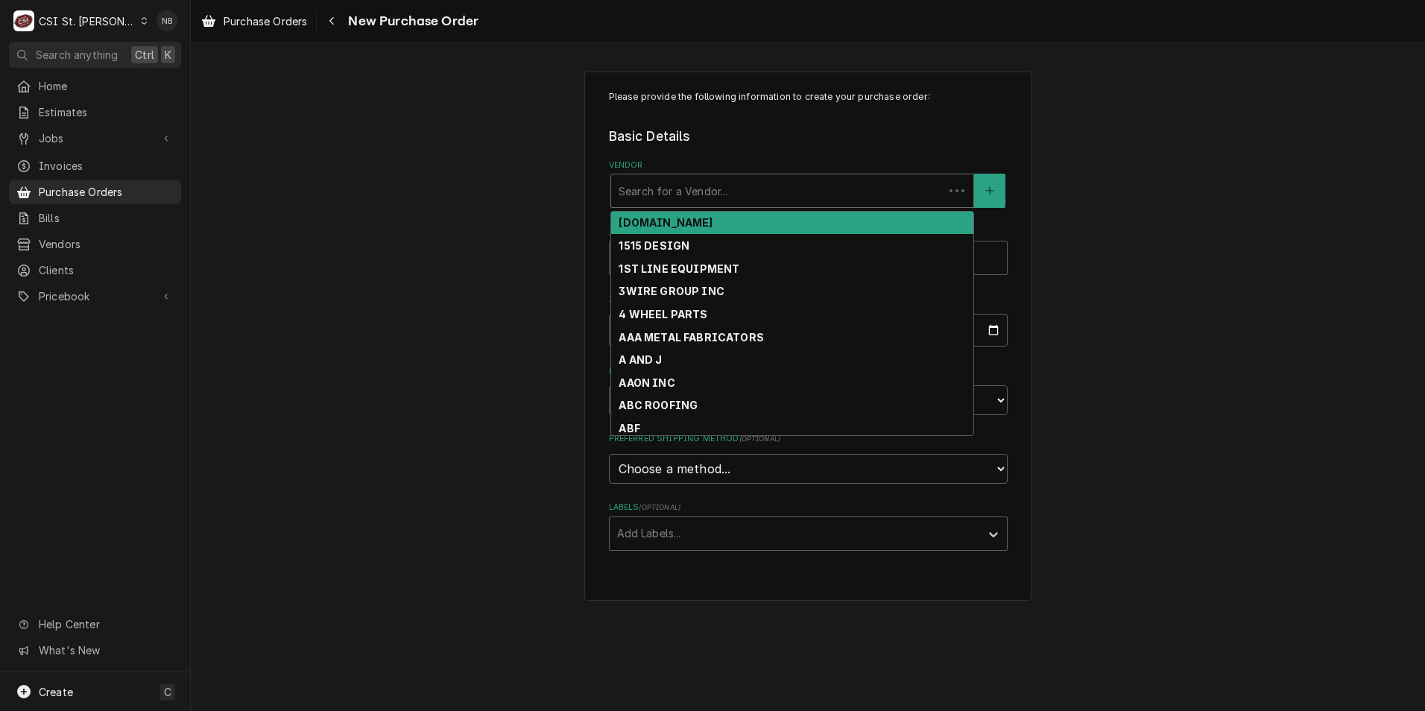
click at [722, 189] on div "Vendor" at bounding box center [778, 190] width 318 height 27
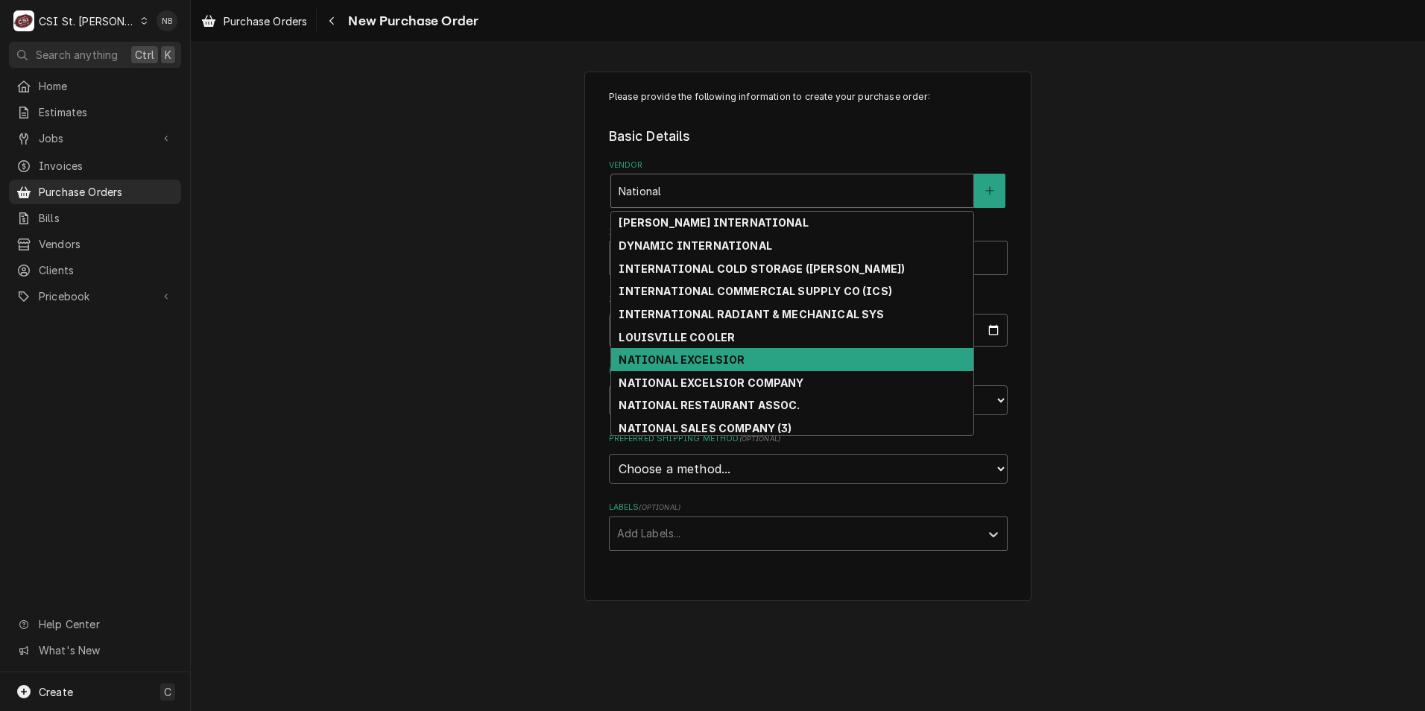
type input "National"
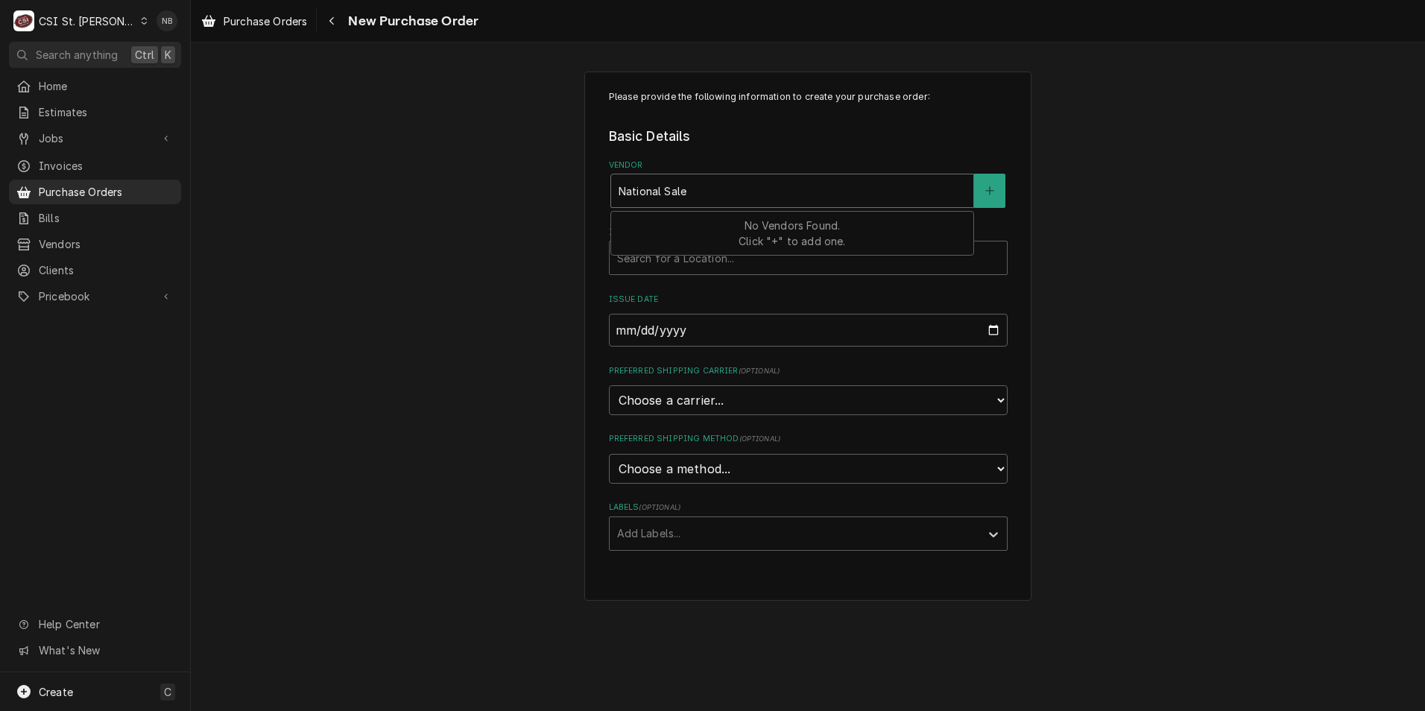
type input "National Sales"
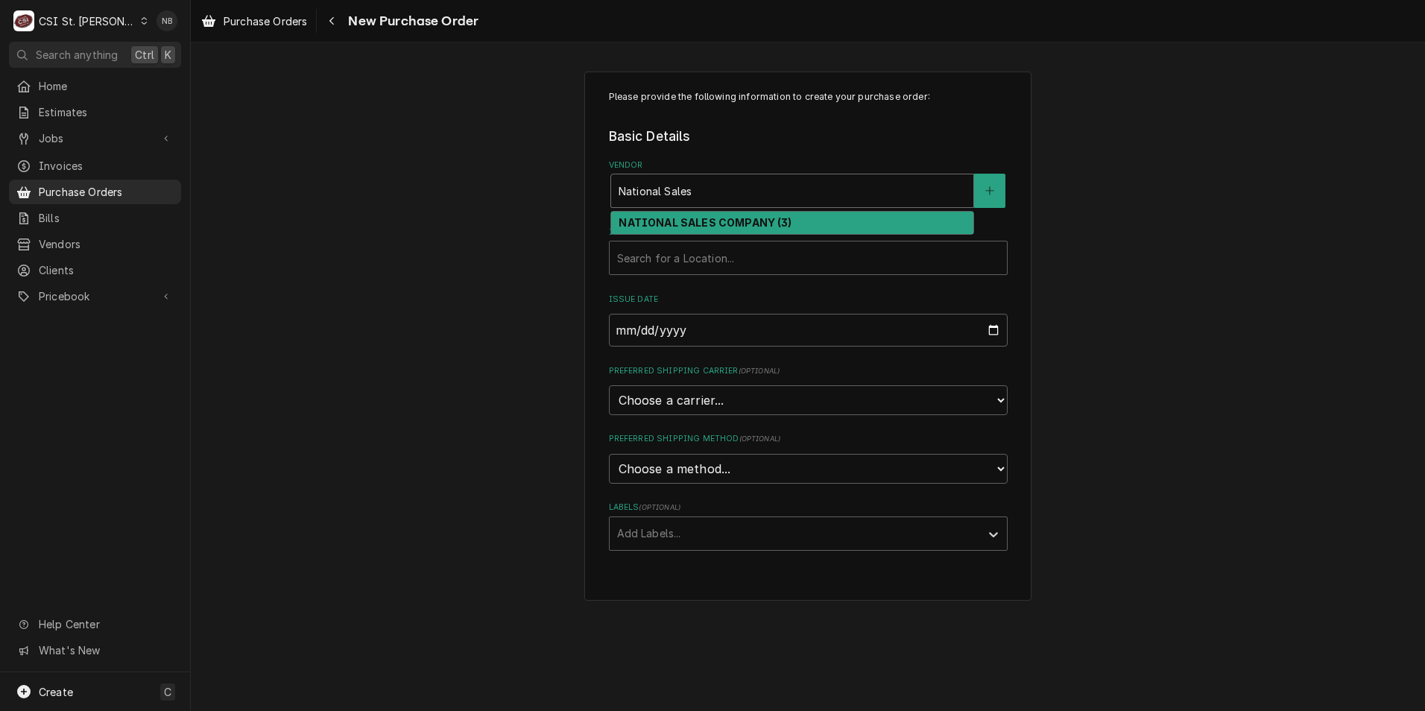
click at [679, 215] on div "NATIONAL SALES COMPANY (3)" at bounding box center [792, 223] width 362 height 23
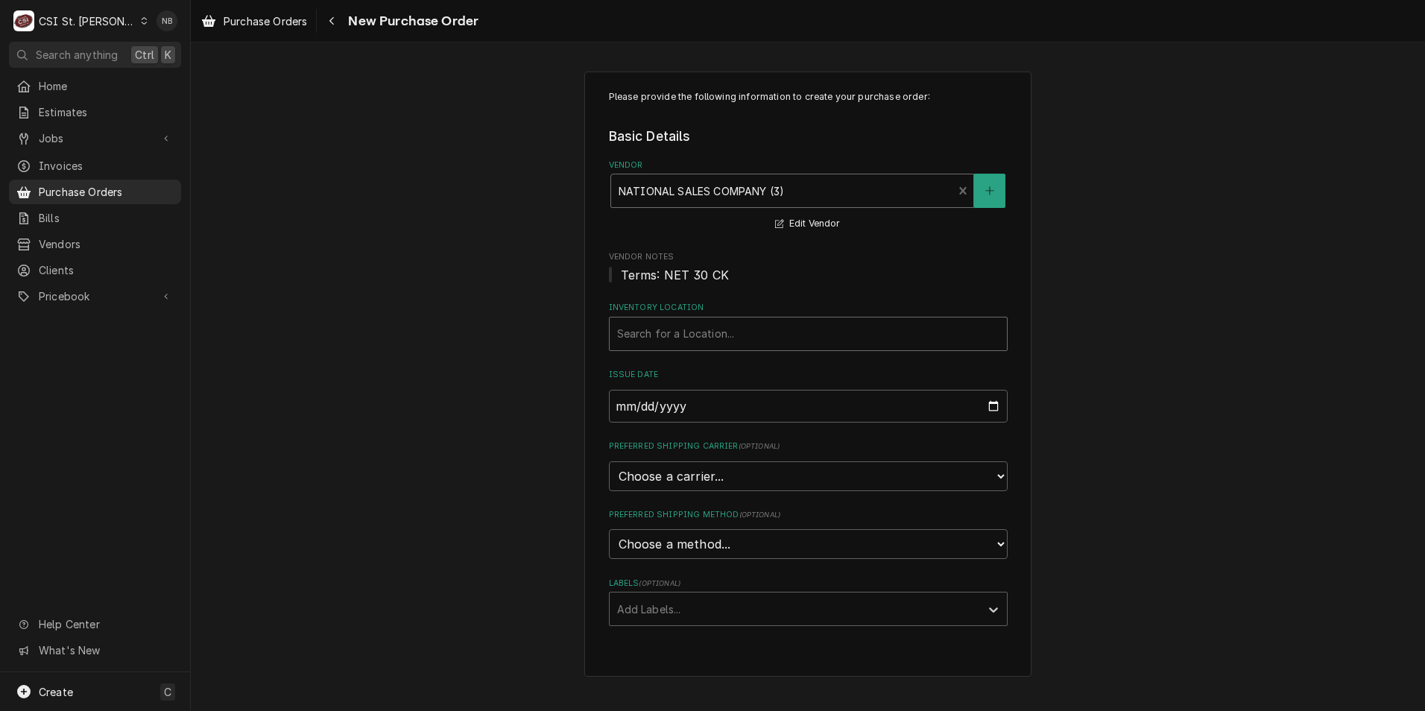
click at [706, 329] on div "Inventory Location" at bounding box center [808, 334] width 382 height 27
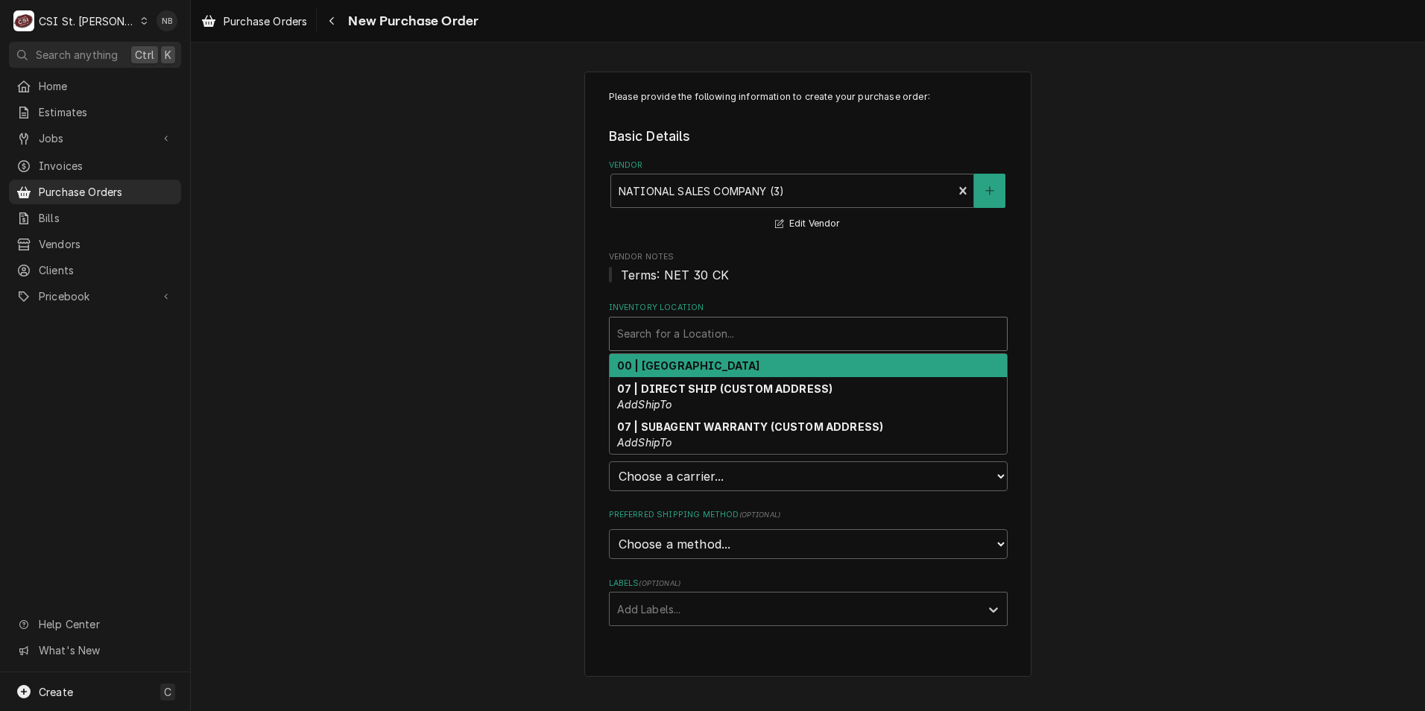
click at [728, 362] on strong "00 | STL WAREHOUSE" at bounding box center [688, 365] width 143 height 13
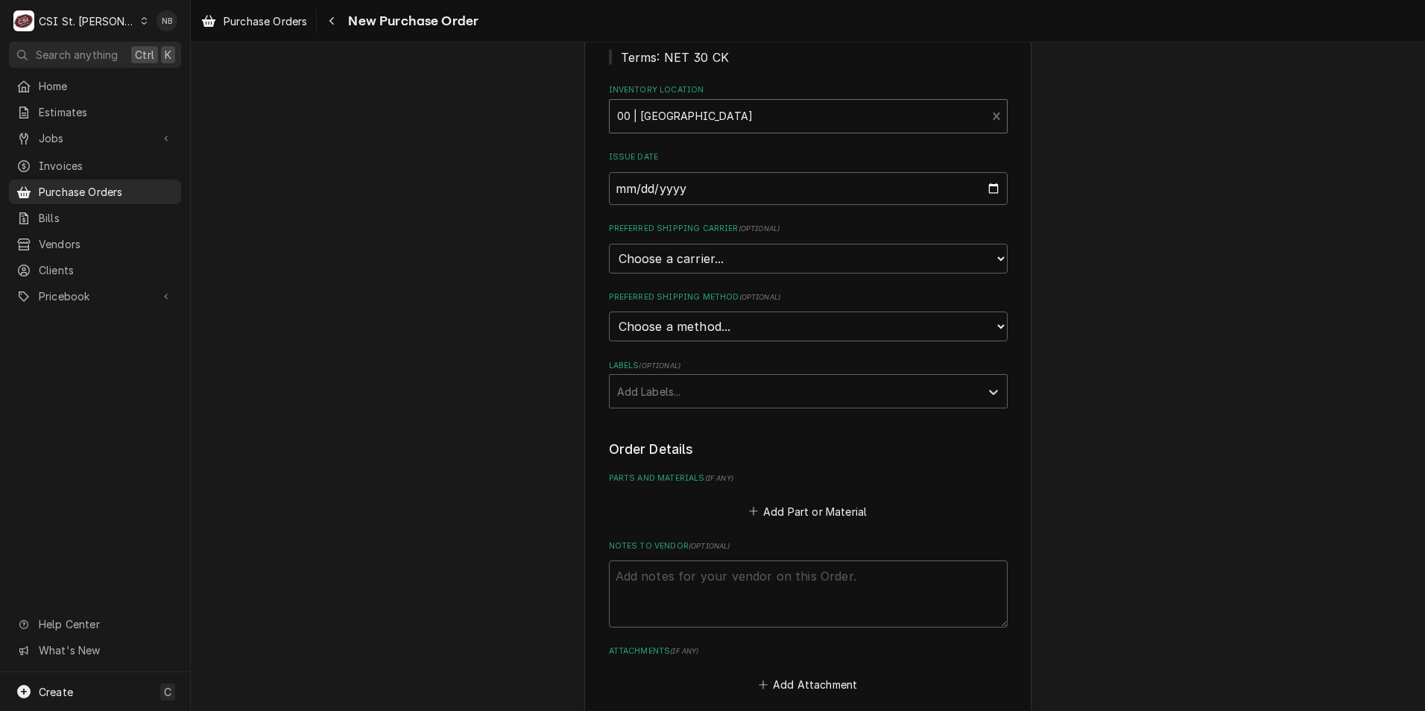
scroll to position [224, 0]
click at [759, 327] on select "Choose a method... Ground Next Day Early AM Next Day Air 2 Day Air Other" at bounding box center [808, 321] width 399 height 30
click at [739, 374] on div "Labels" at bounding box center [795, 385] width 356 height 27
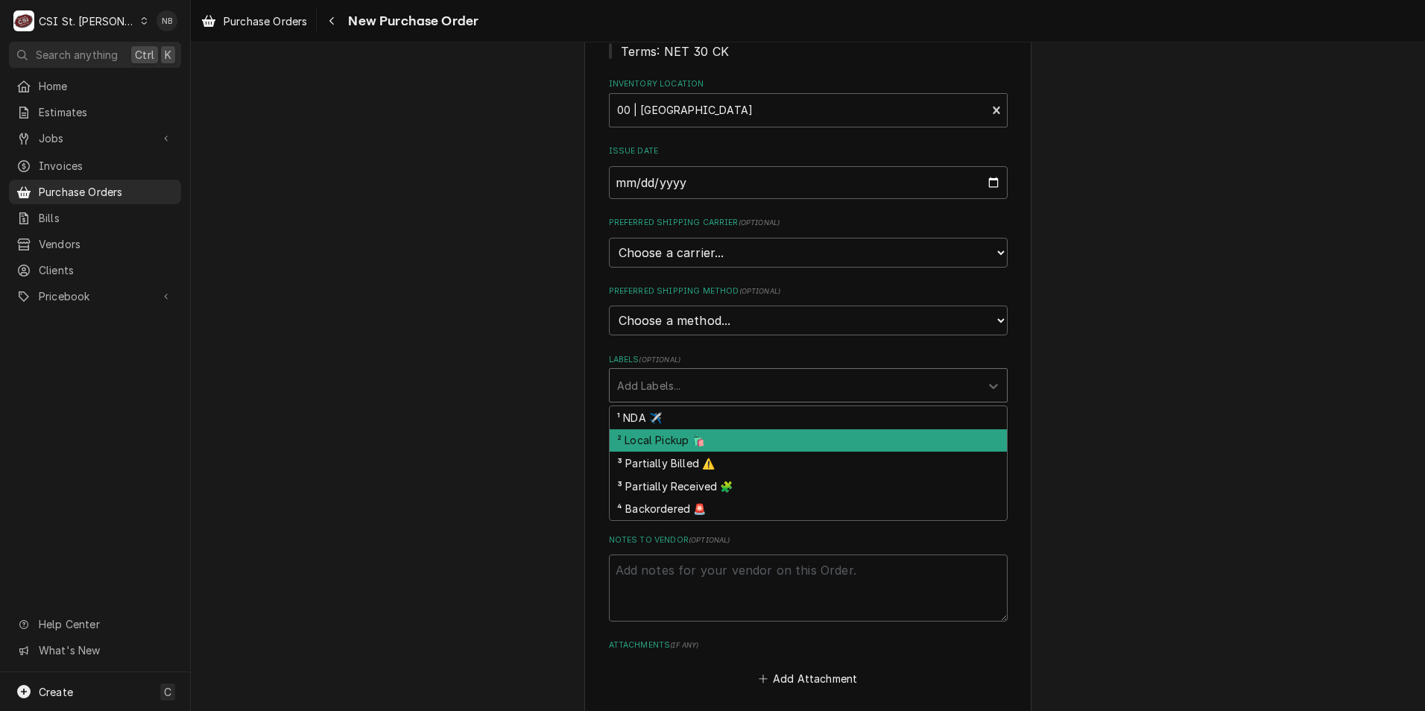
click at [723, 444] on div "² Local Pickup 🛍️" at bounding box center [808, 440] width 397 height 23
type textarea "x"
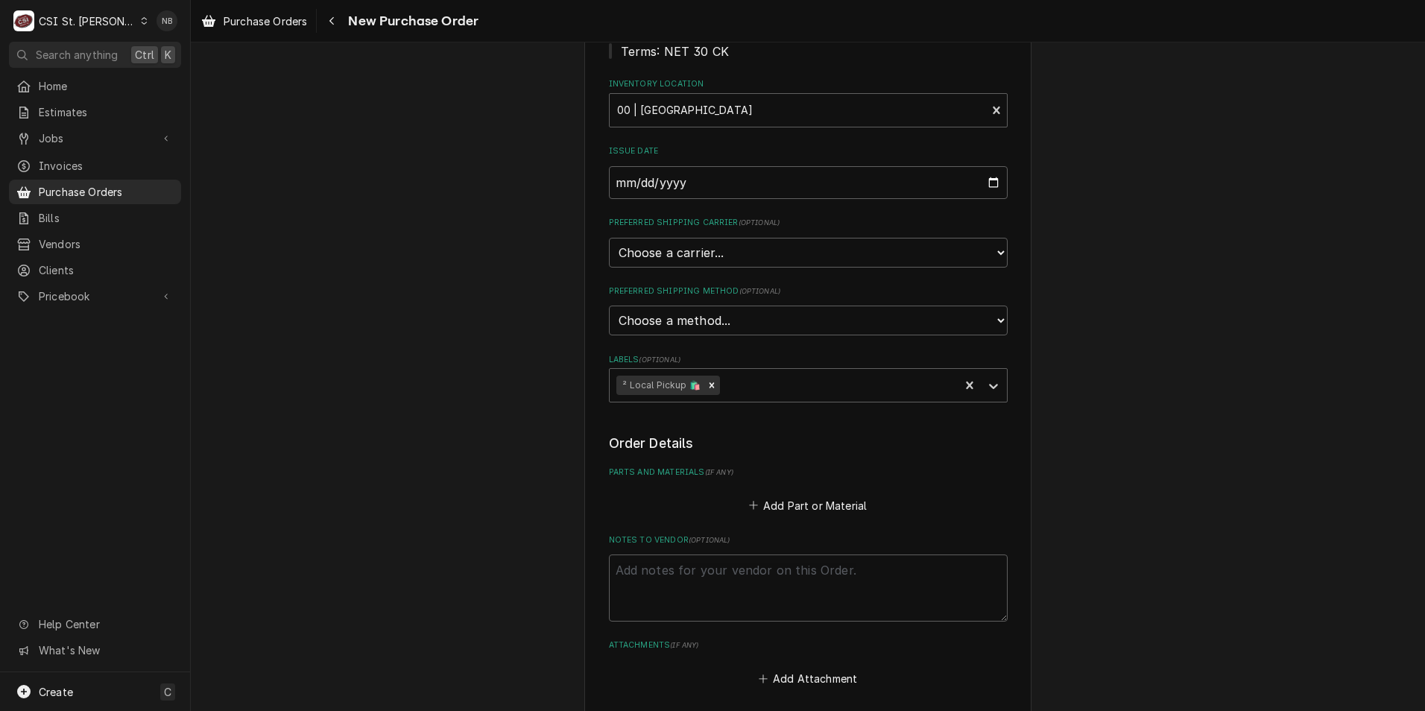
click at [747, 446] on legend "Order Details" at bounding box center [808, 443] width 399 height 19
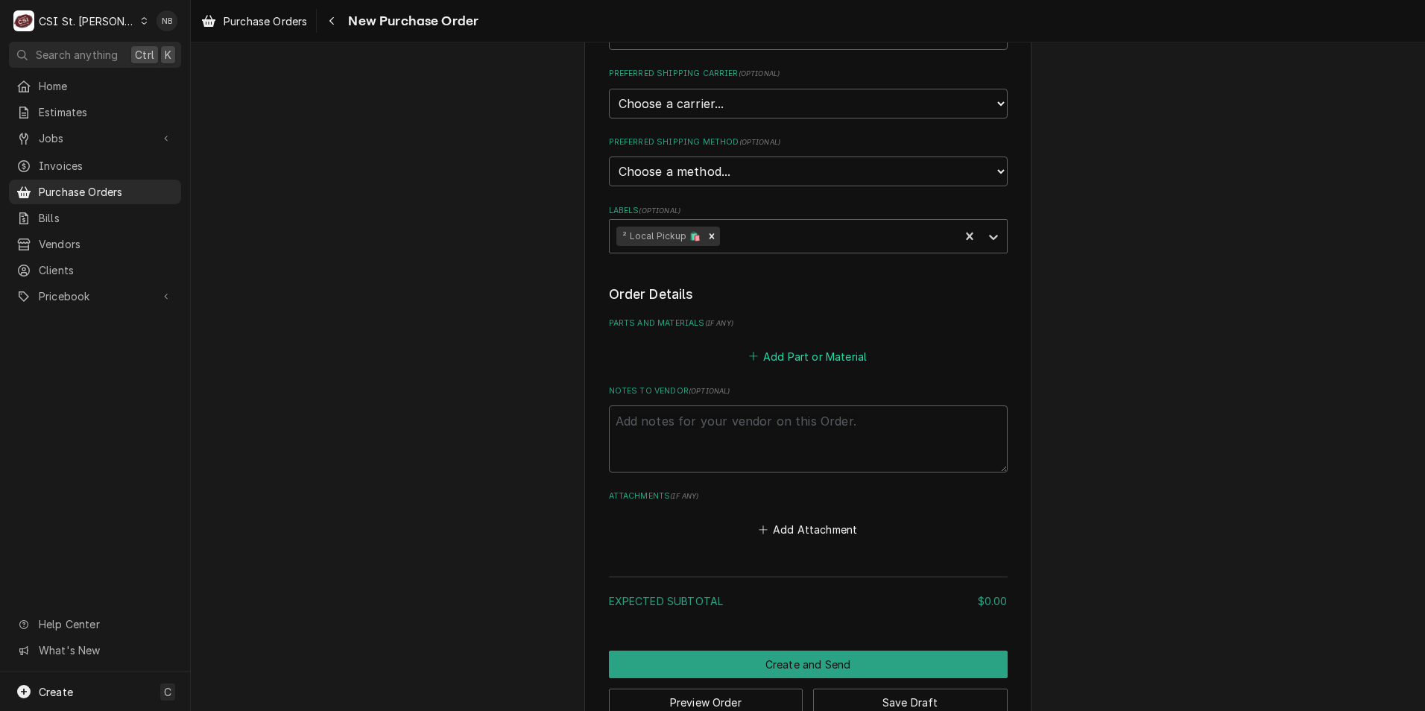
click at [810, 357] on button "Add Part or Material" at bounding box center [807, 356] width 123 height 21
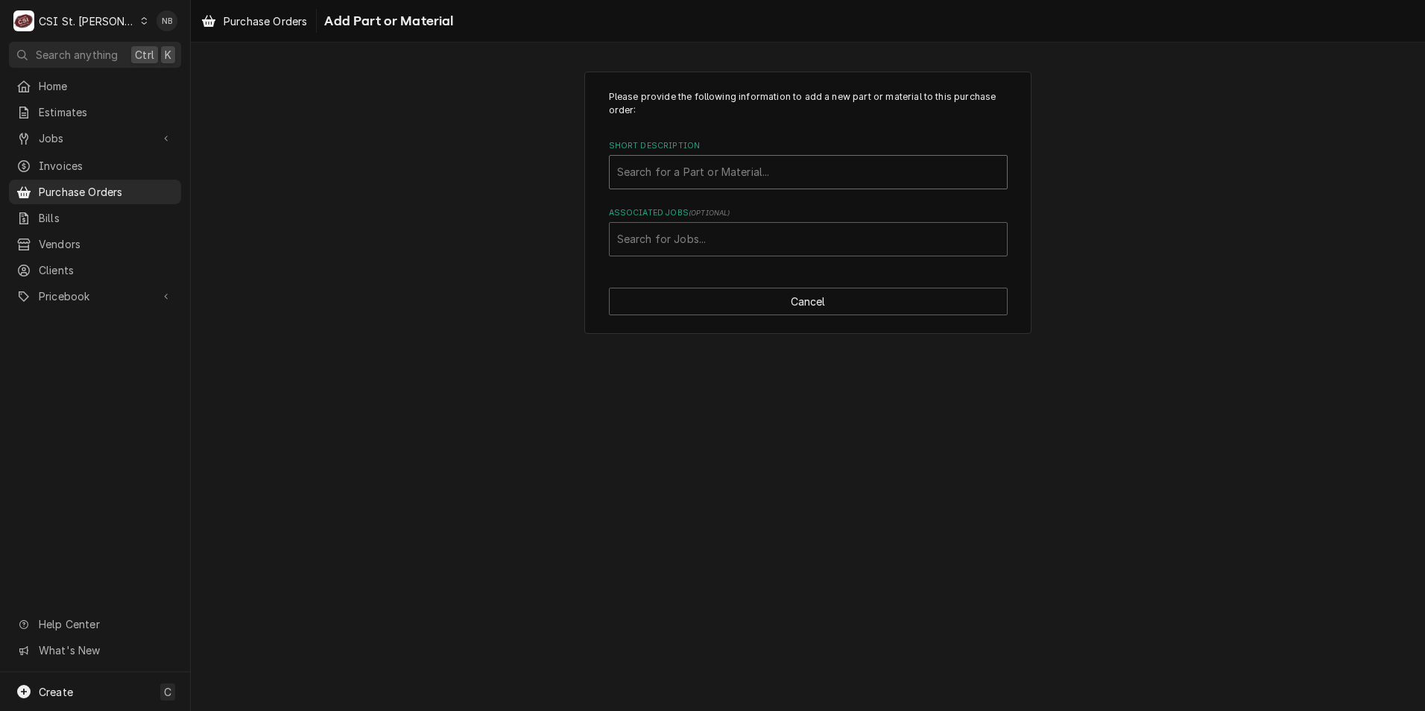
click at [791, 170] on div "Short Description" at bounding box center [808, 172] width 382 height 27
type input "6"
type input "M"
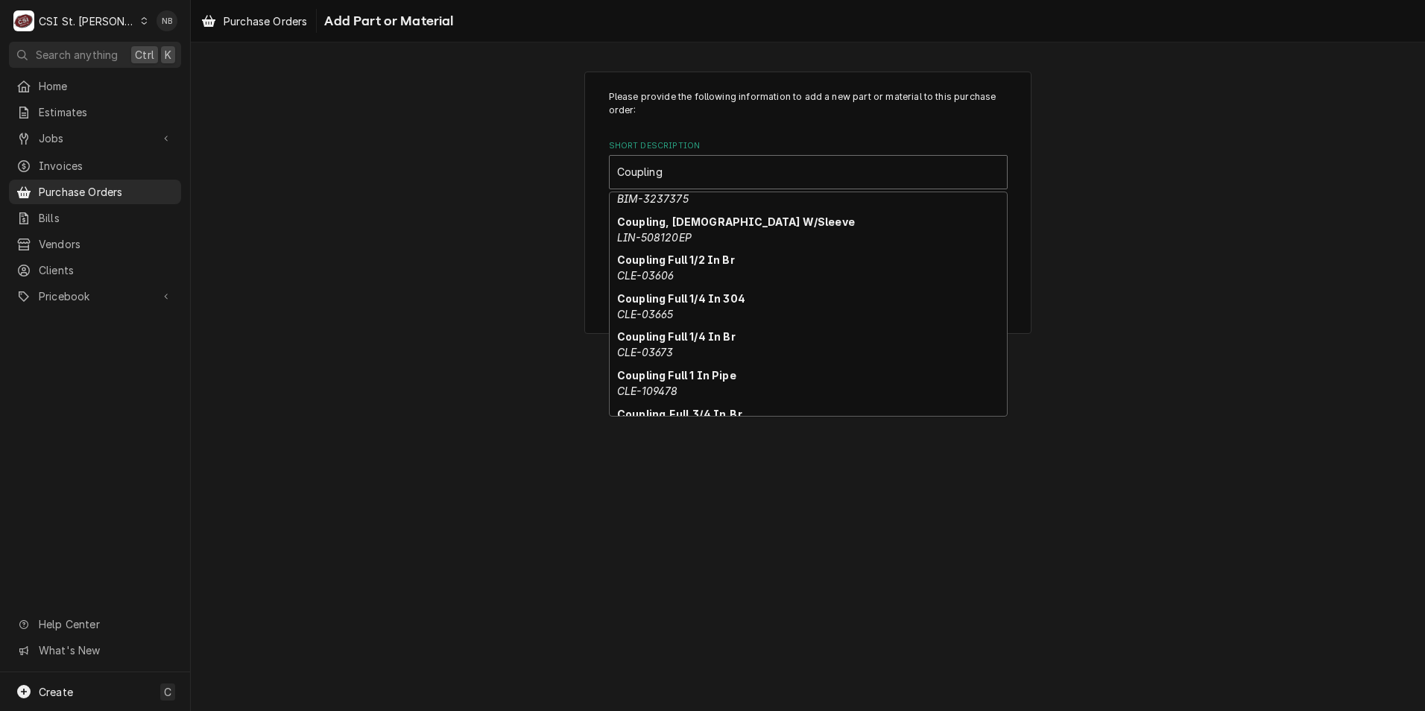
scroll to position [2619, 0]
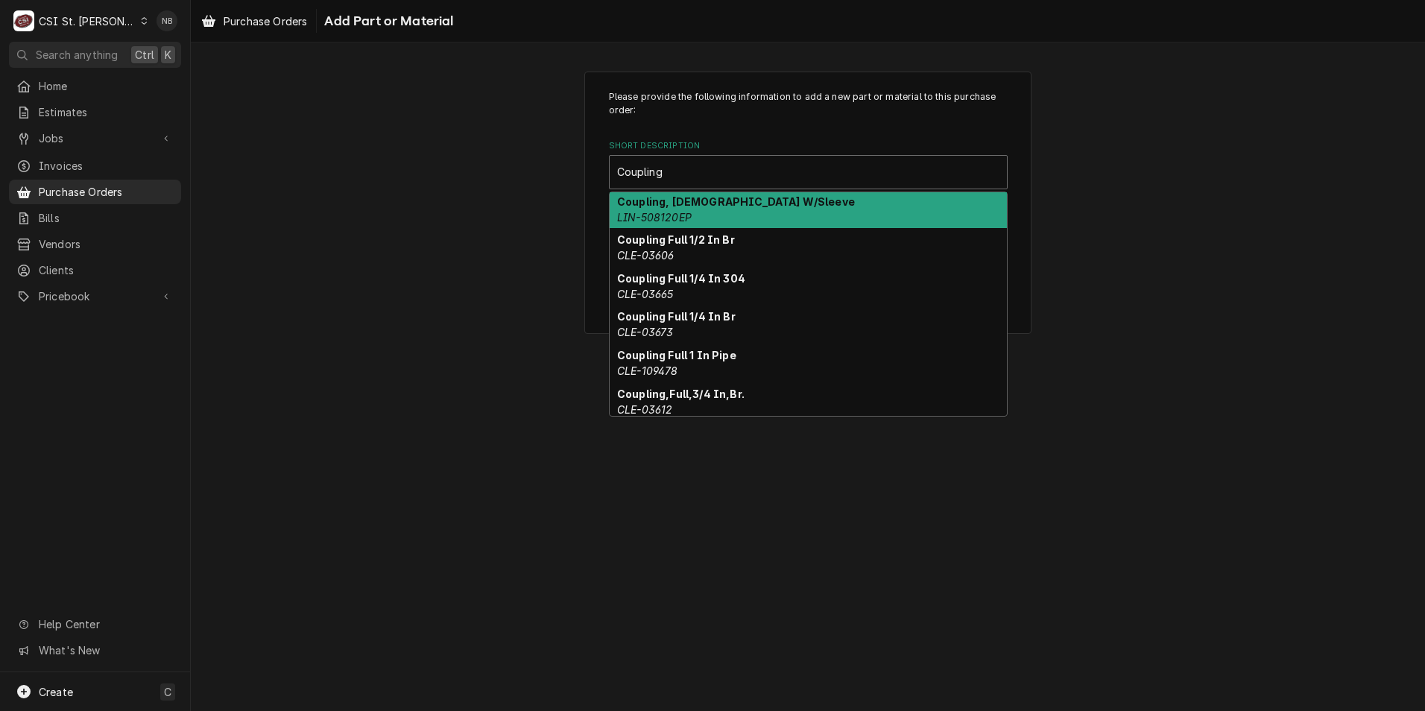
type input "Coupling"
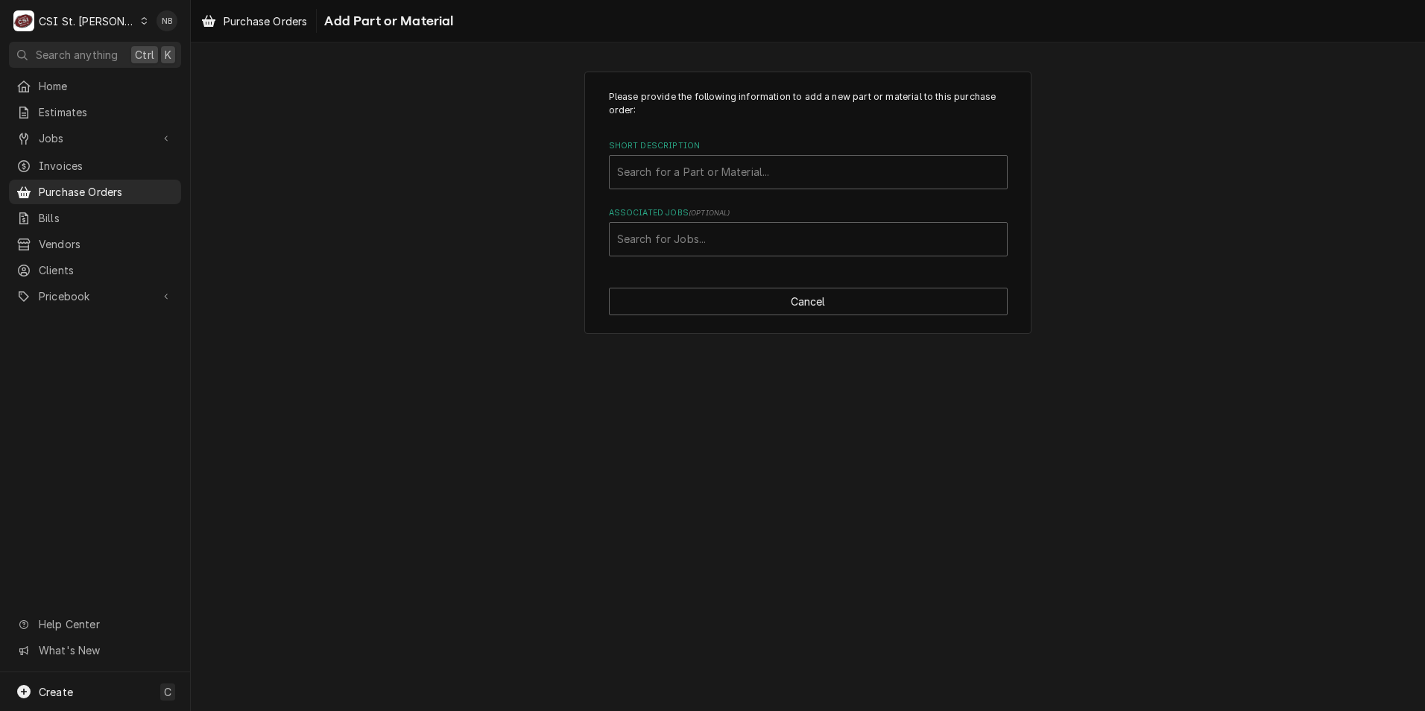
click at [522, 78] on div "Please provide the following information to add a new part or material to this …" at bounding box center [808, 202] width 1234 height 289
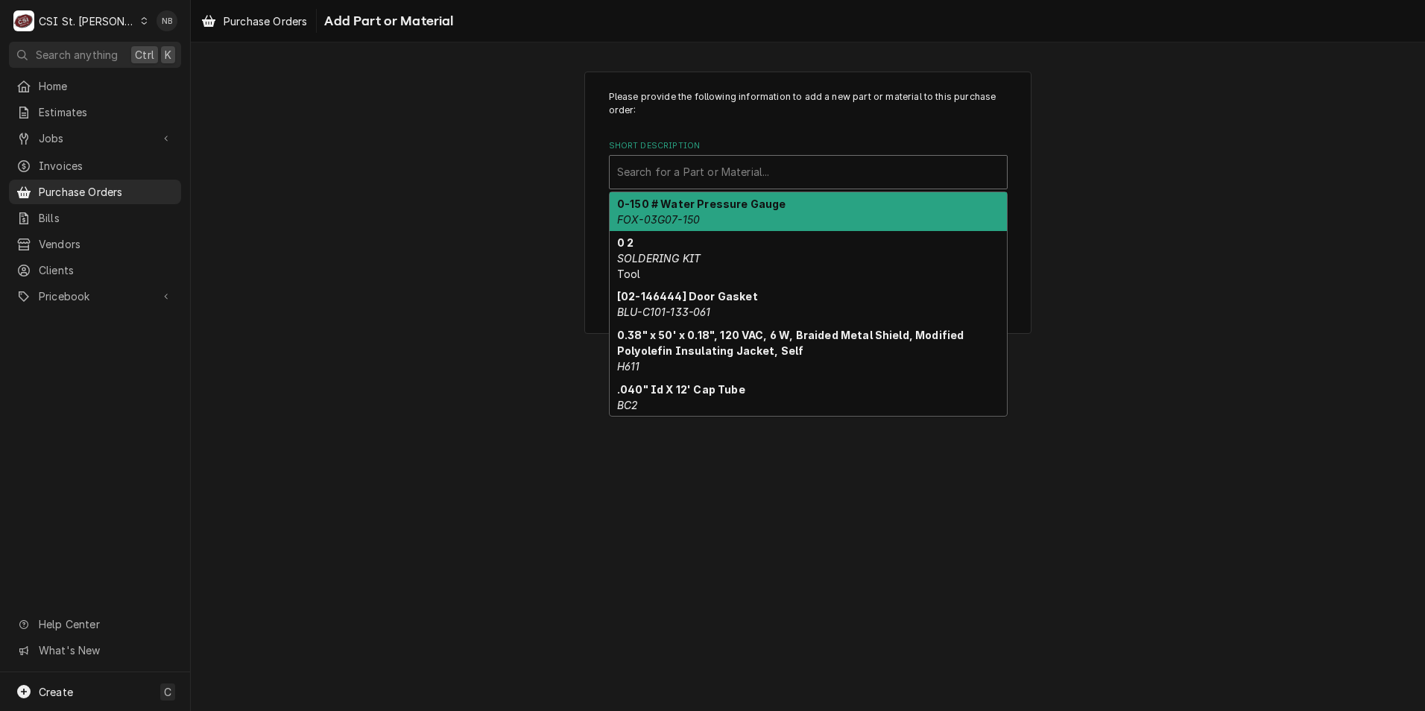
click at [759, 178] on div "Short Description" at bounding box center [808, 172] width 382 height 27
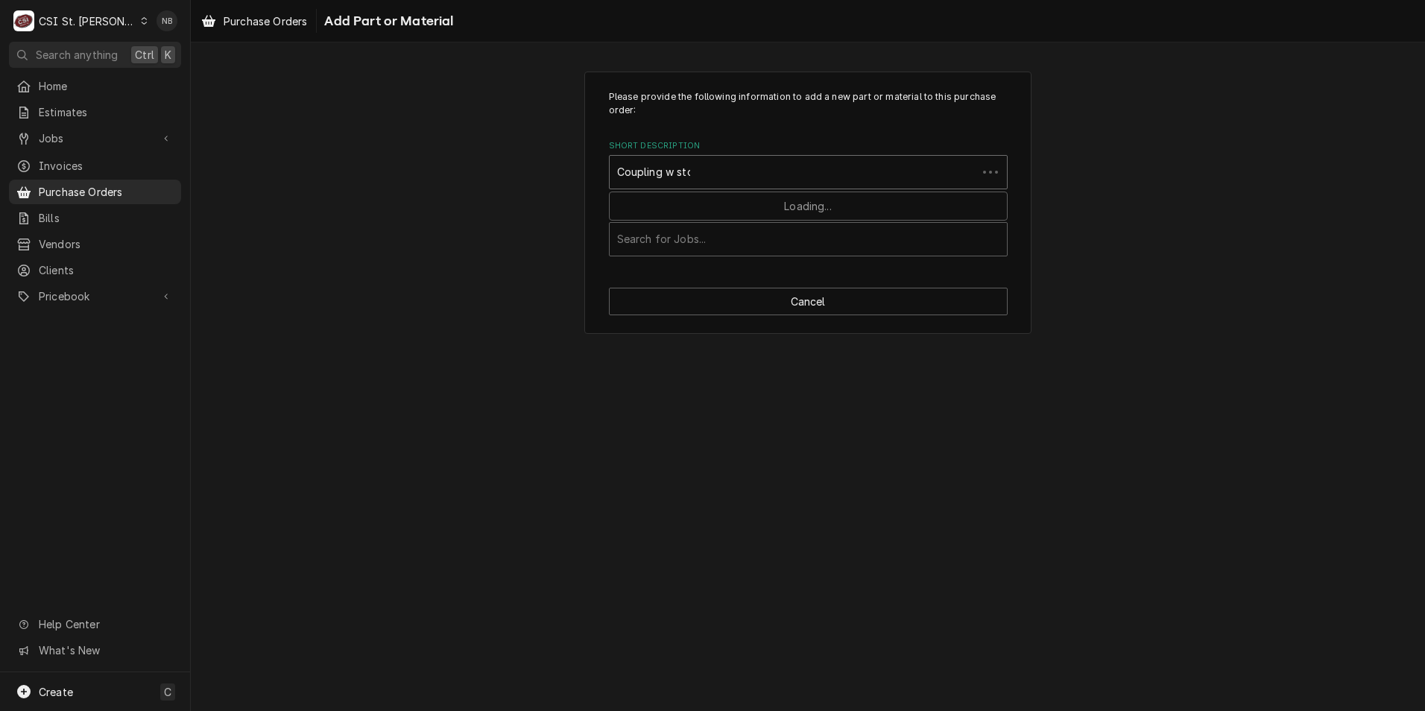
type input "Coupling w stop"
drag, startPoint x: 721, startPoint y: 174, endPoint x: 602, endPoint y: 164, distance: 119.7
click at [629, 168] on div "Short Description" at bounding box center [808, 172] width 382 height 27
click at [116, 289] on span "Pricebook" at bounding box center [95, 296] width 113 height 16
click at [98, 344] on span "Parts & Materials" at bounding box center [106, 349] width 135 height 16
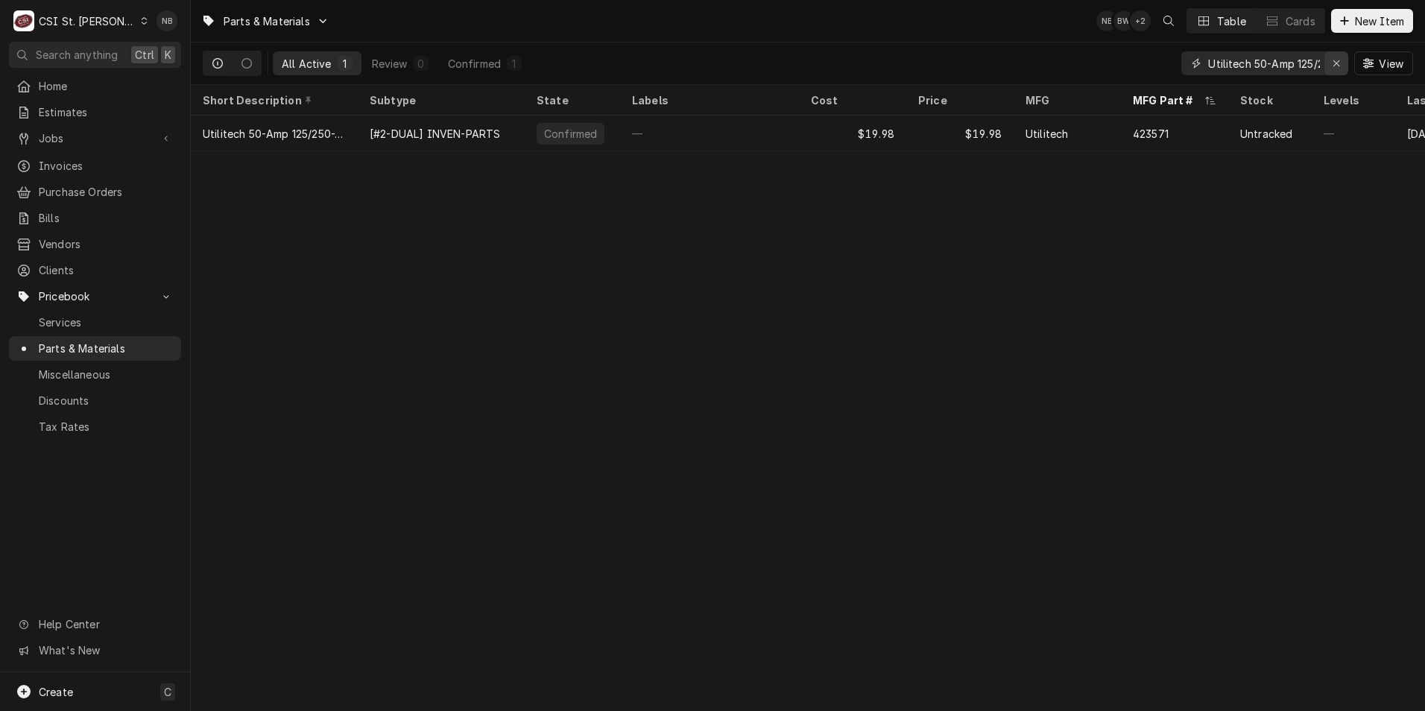
click at [1330, 57] on div "Erase input" at bounding box center [1336, 63] width 15 height 15
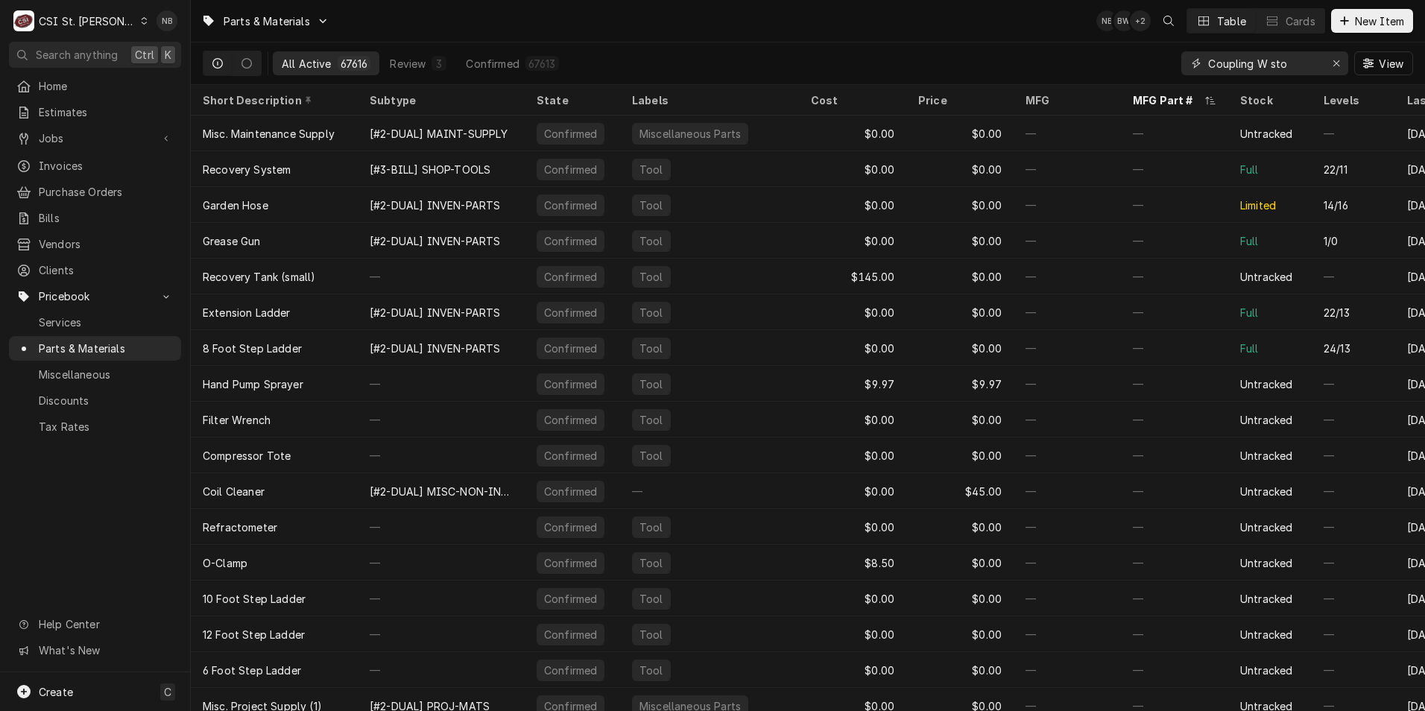
type input "Coupling W stop"
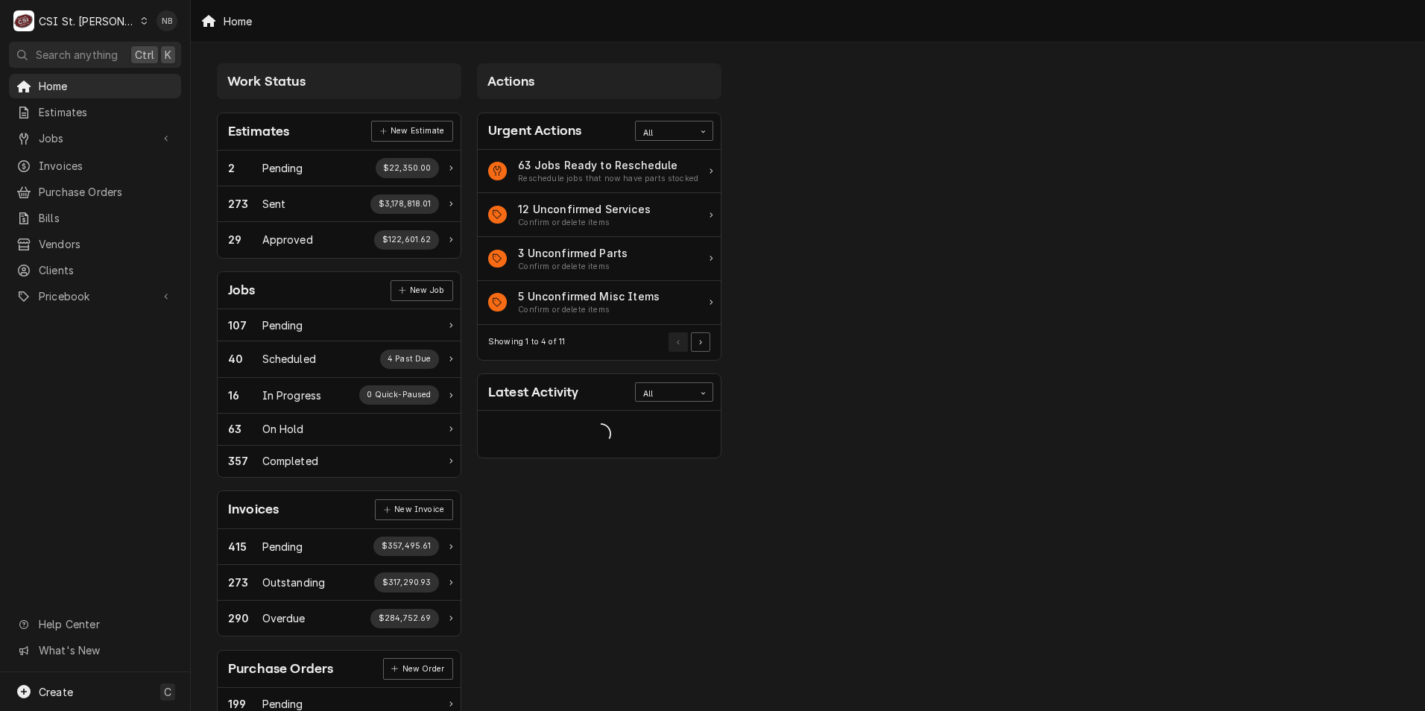
click at [95, 146] on div "Jobs Jobs Job Series" at bounding box center [95, 139] width 172 height 26
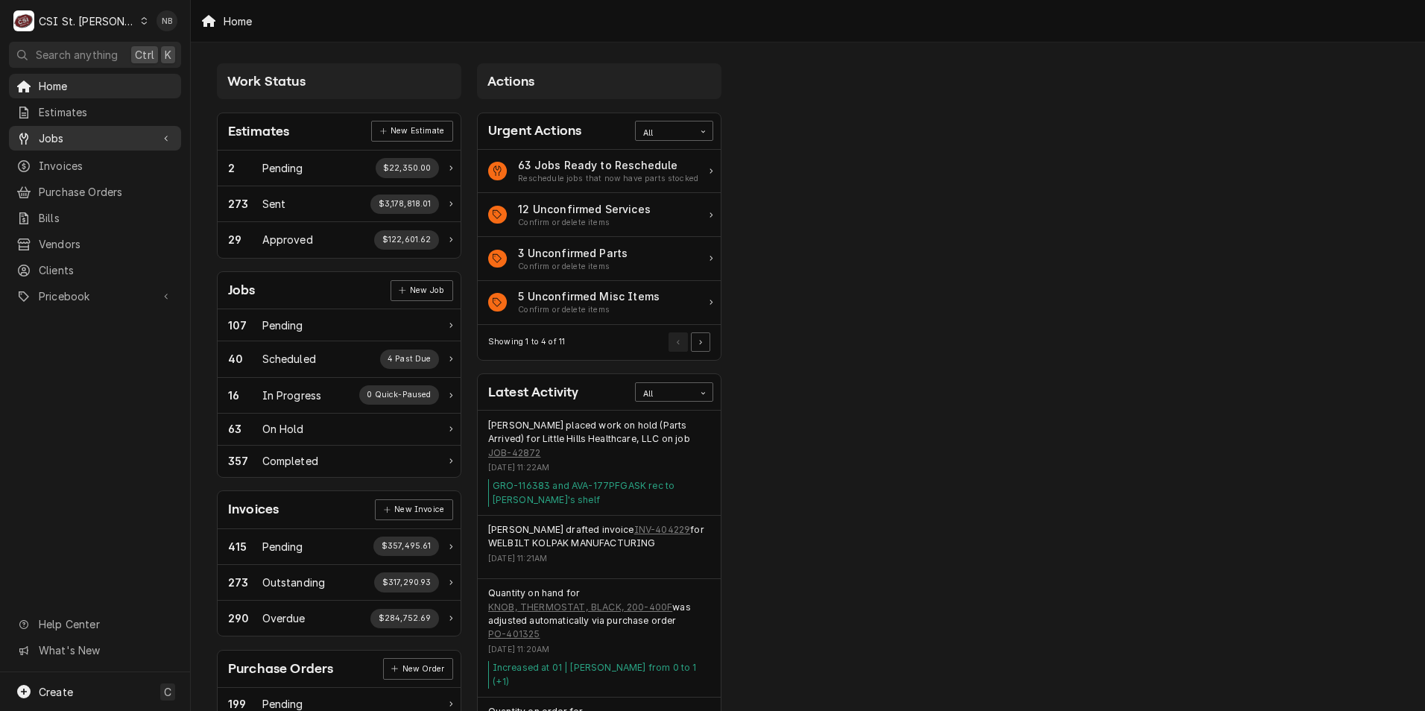
click at [106, 139] on span "Jobs" at bounding box center [95, 138] width 113 height 16
click at [101, 157] on span "Jobs" at bounding box center [106, 165] width 135 height 16
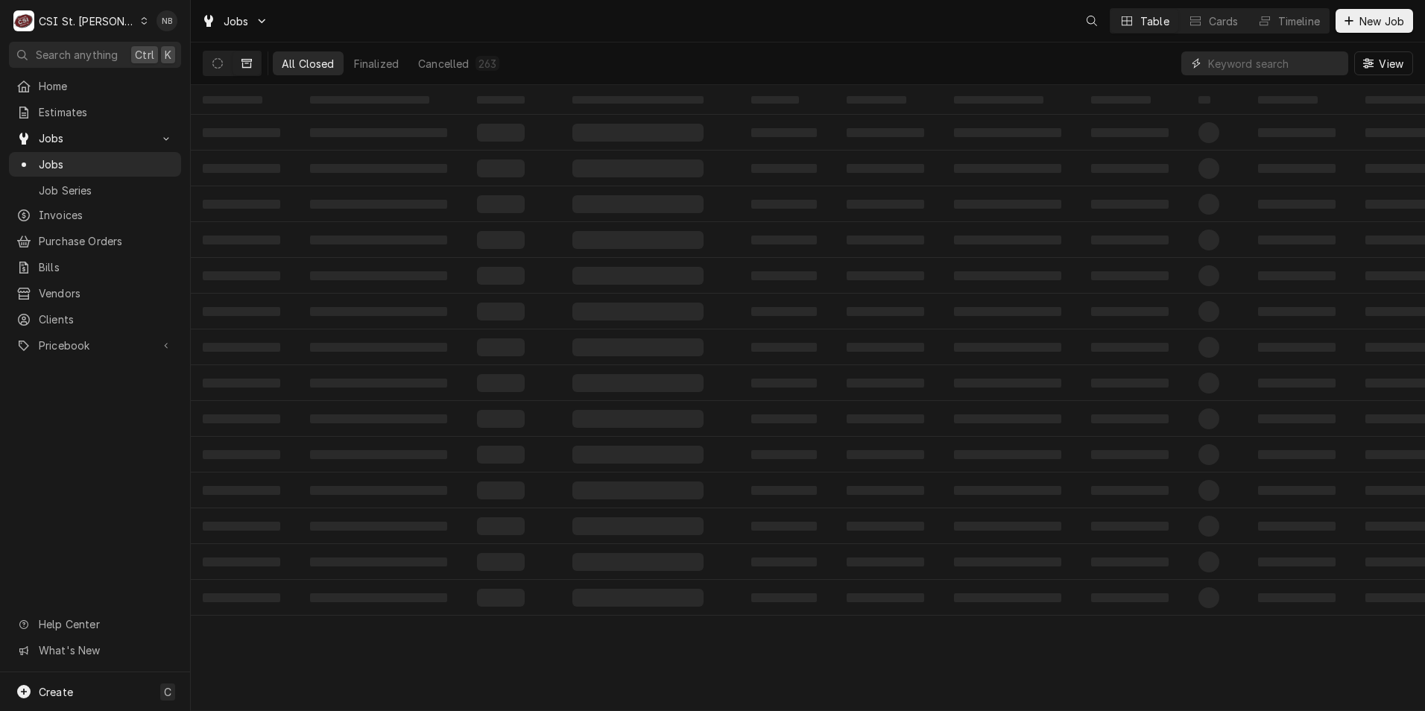
click at [1259, 67] on input "Dynamic Content Wrapper" at bounding box center [1274, 63] width 133 height 24
type input "42957"
click at [89, 350] on div "Home Estimates Jobs Jobs Job Series Invoices Purchase Orders Bills Vendors Clie…" at bounding box center [95, 373] width 190 height 599
click at [100, 338] on span "Pricebook" at bounding box center [95, 346] width 113 height 16
click at [212, 59] on icon "Dynamic Content Wrapper" at bounding box center [217, 63] width 10 height 10
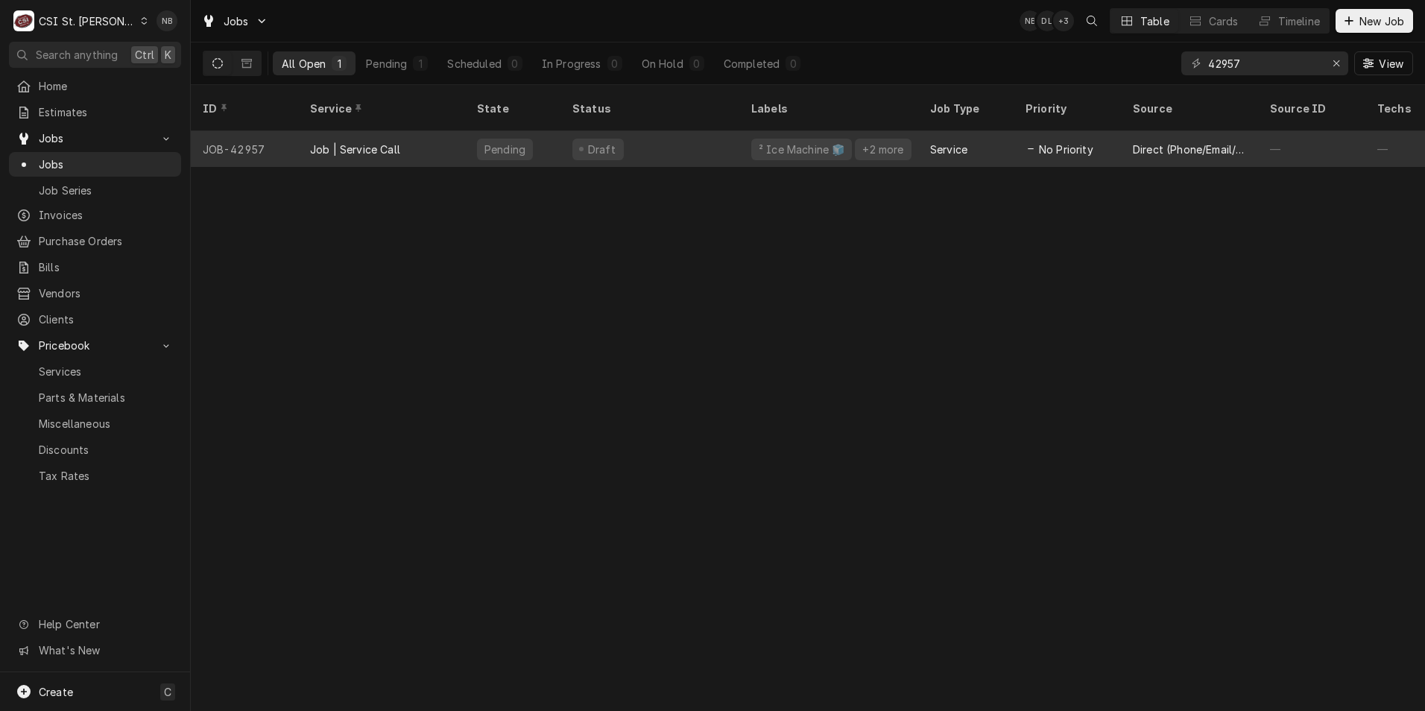
click at [443, 134] on div "Job | Service Call" at bounding box center [381, 149] width 167 height 36
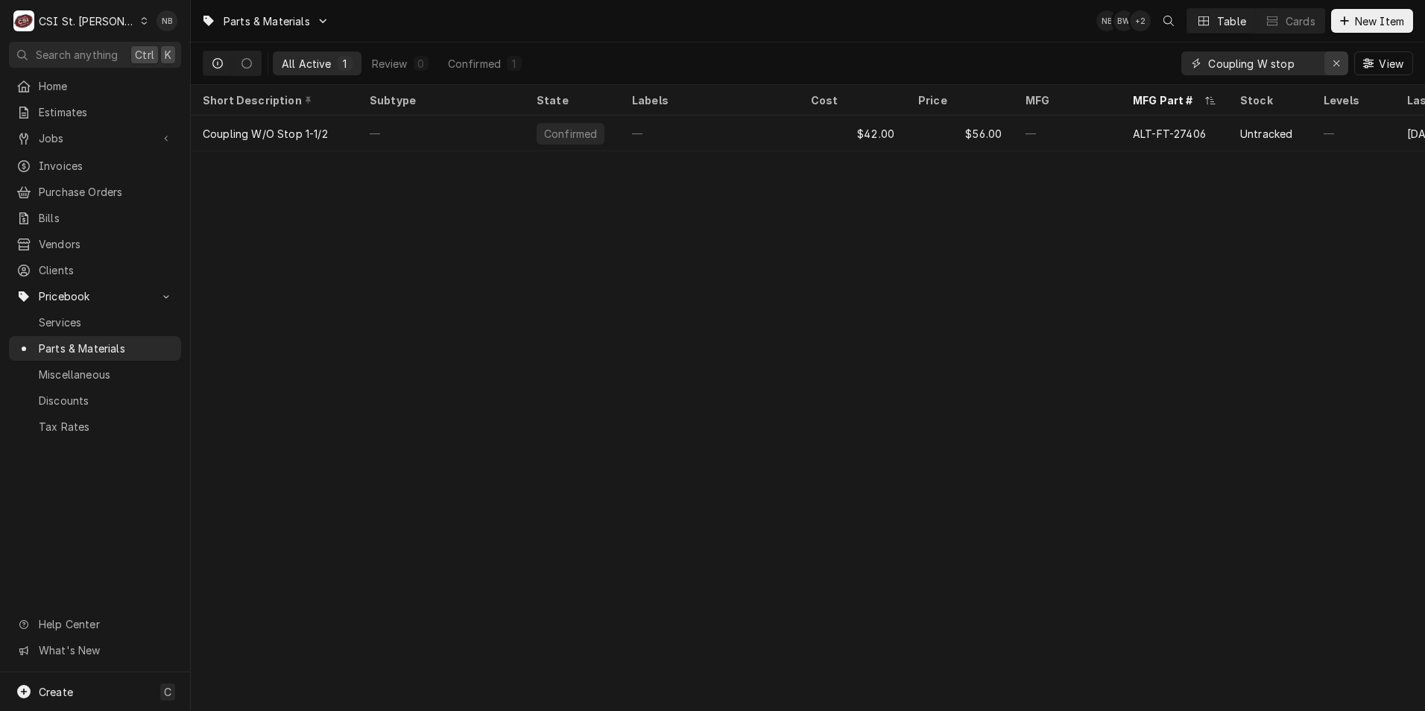
click at [1335, 56] on div "Erase input" at bounding box center [1336, 63] width 15 height 15
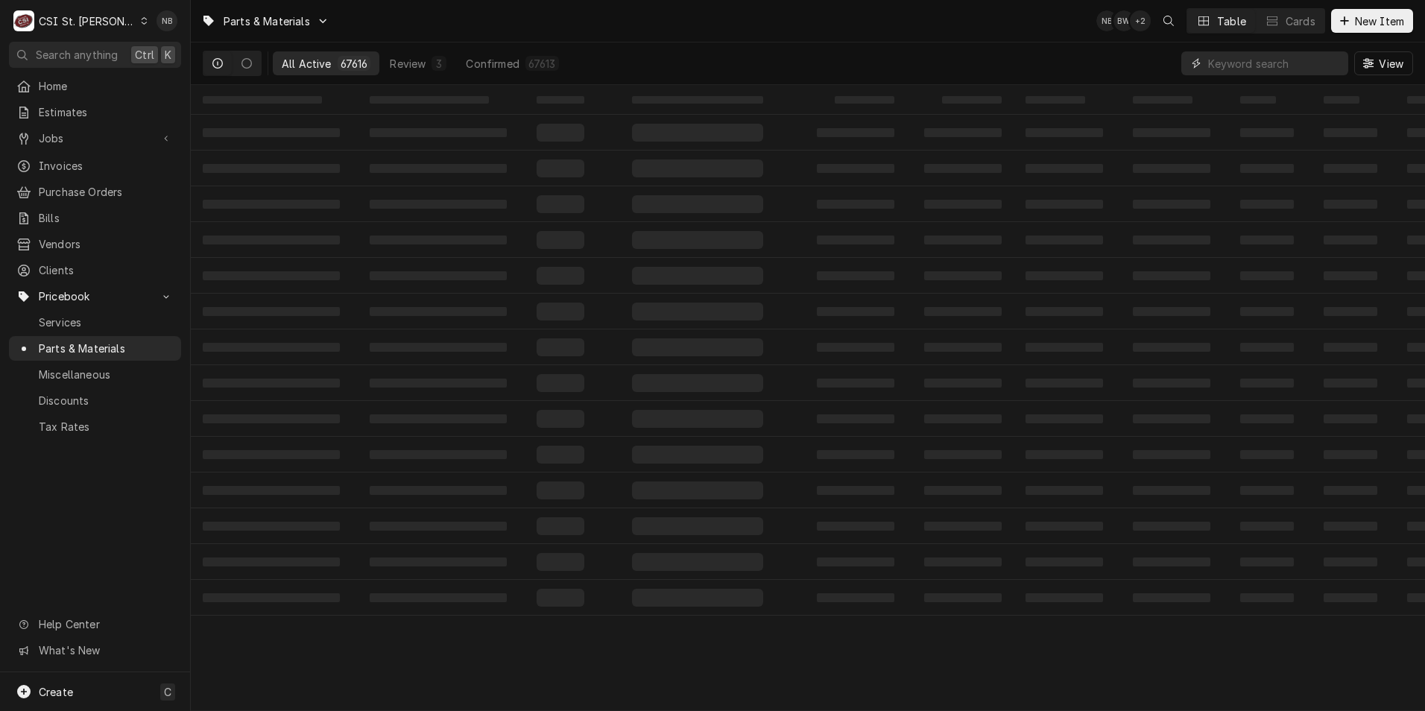
paste input "MAN-000008173"
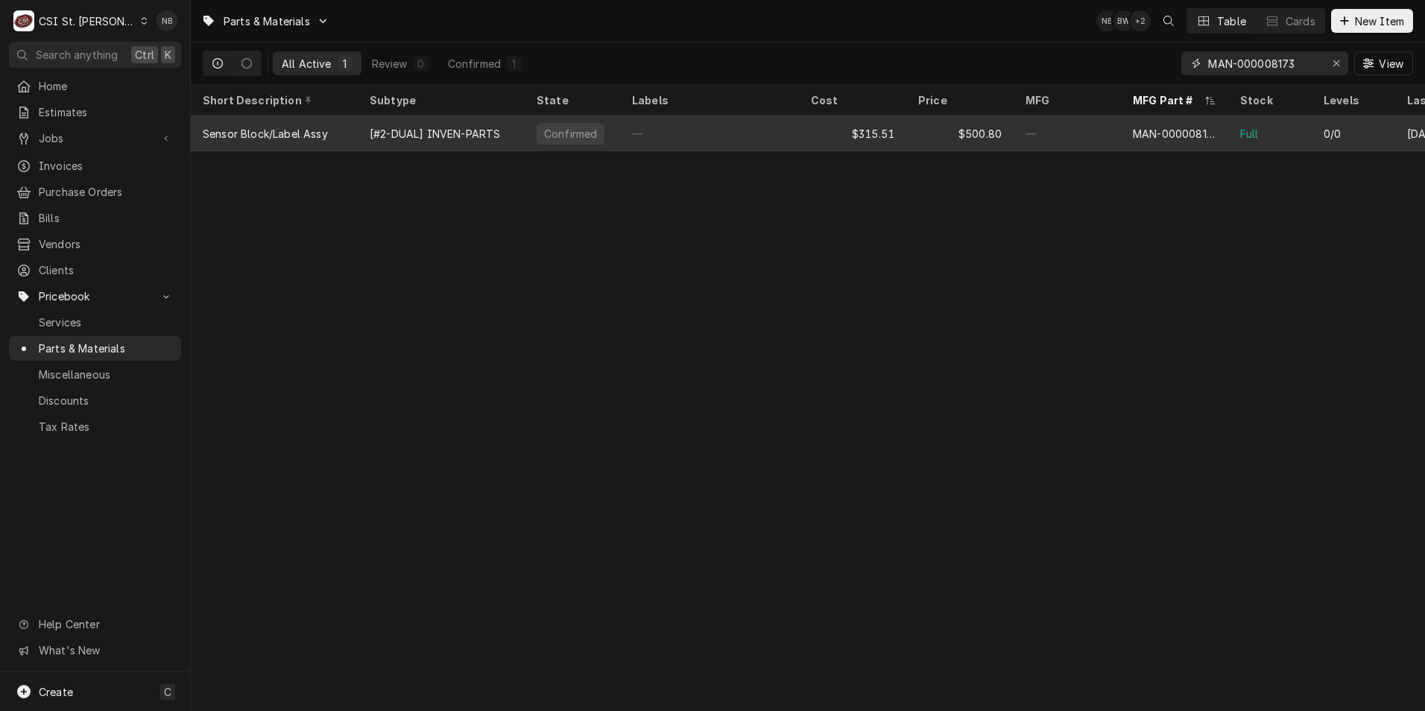
type input "MAN-000008173"
click at [807, 121] on div "$315.51" at bounding box center [852, 134] width 107 height 36
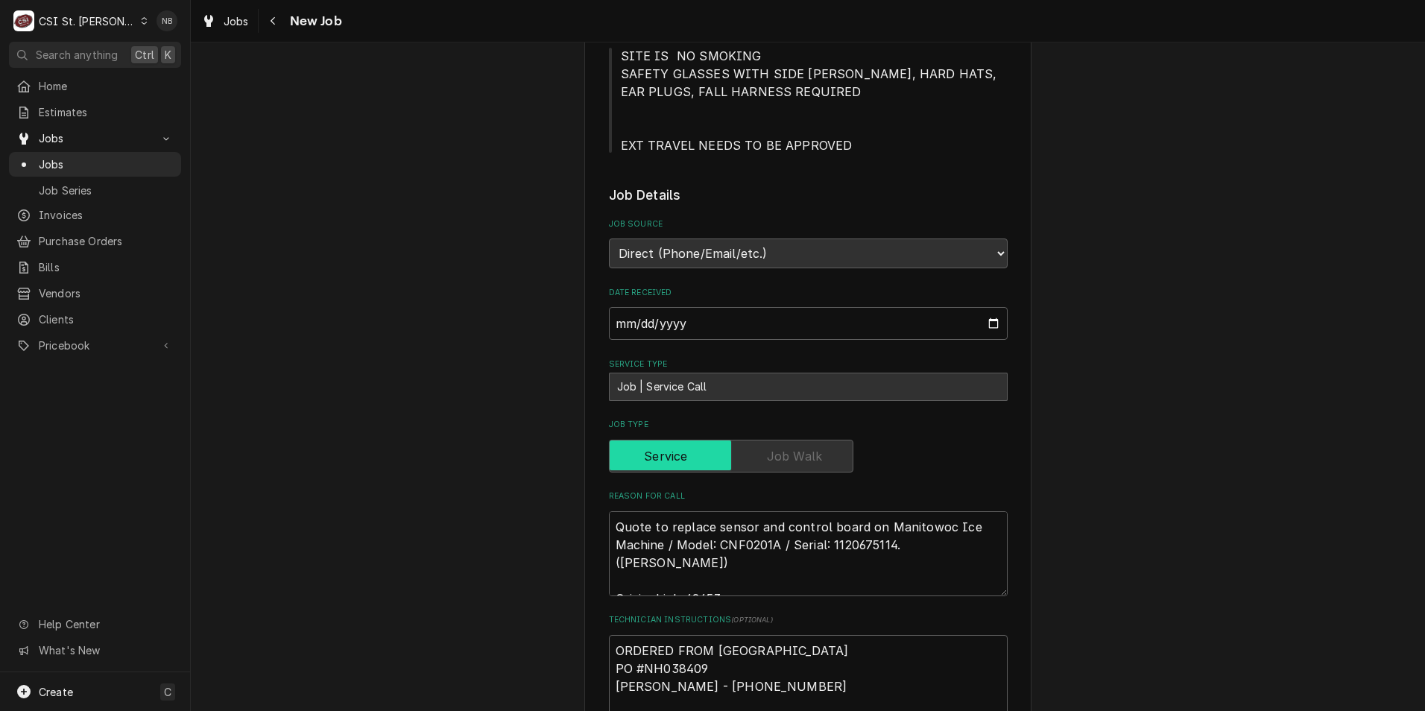
scroll to position [373, 0]
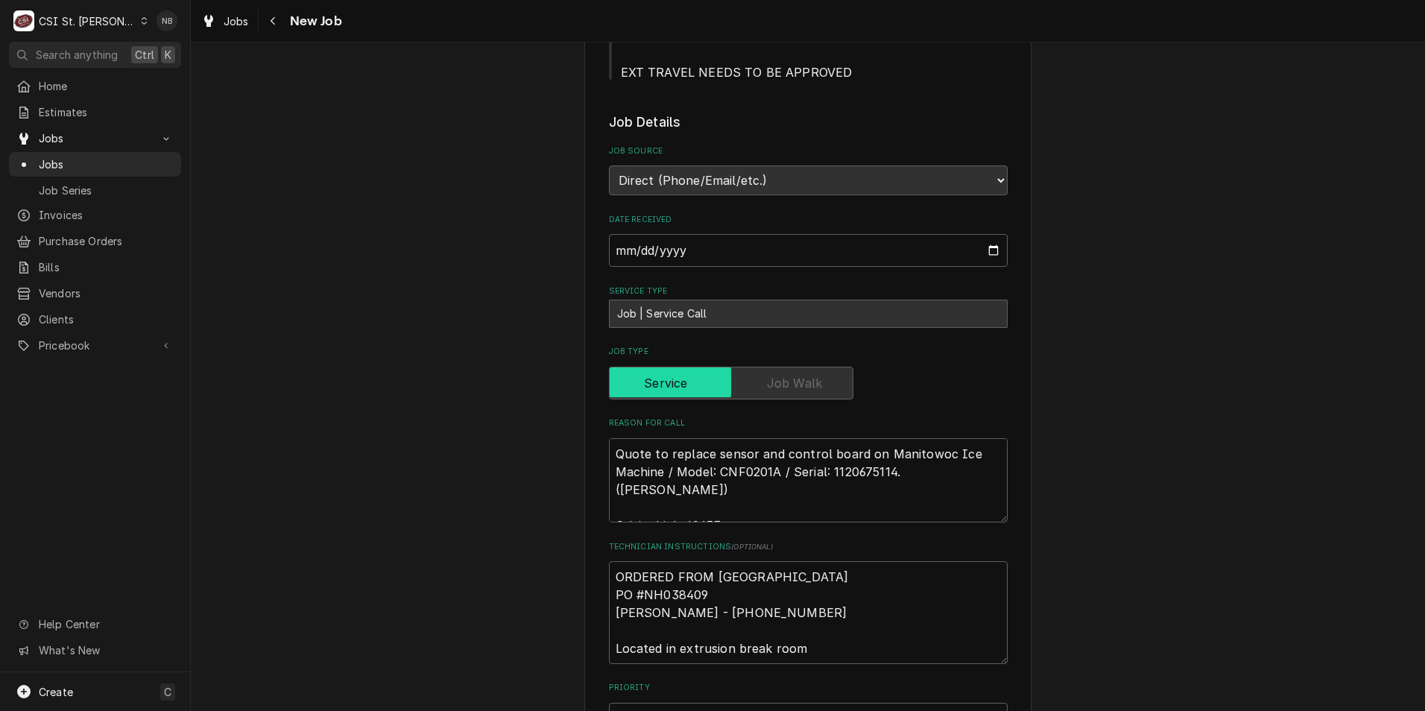
type textarea "x"
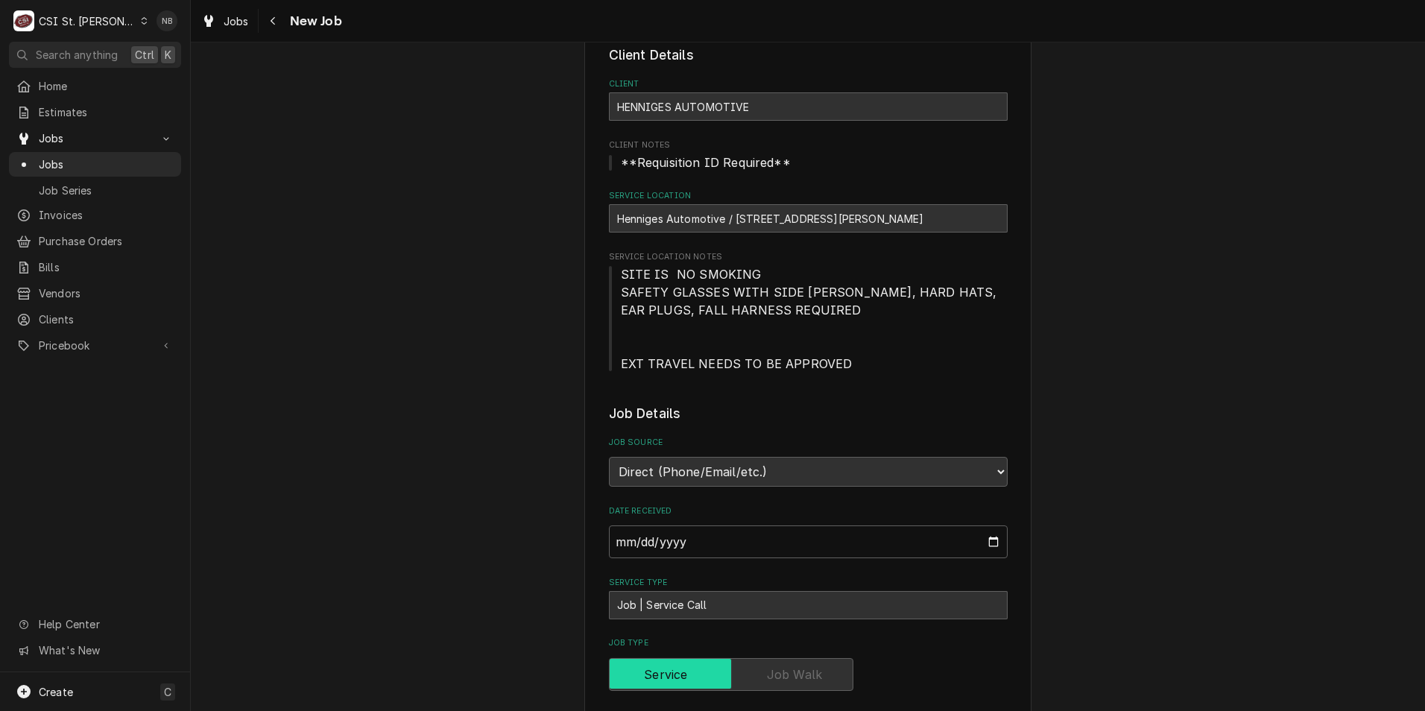
scroll to position [0, 0]
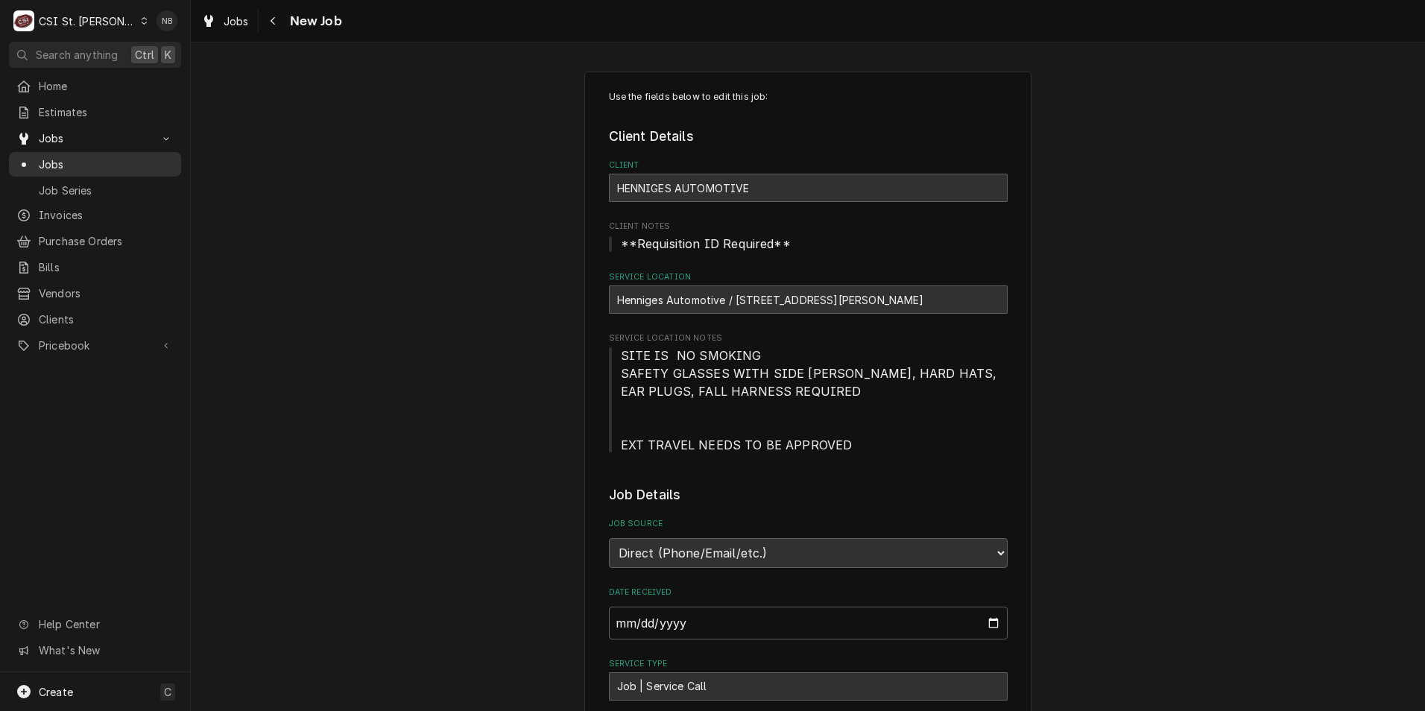
click at [75, 157] on span "Jobs" at bounding box center [106, 165] width 135 height 16
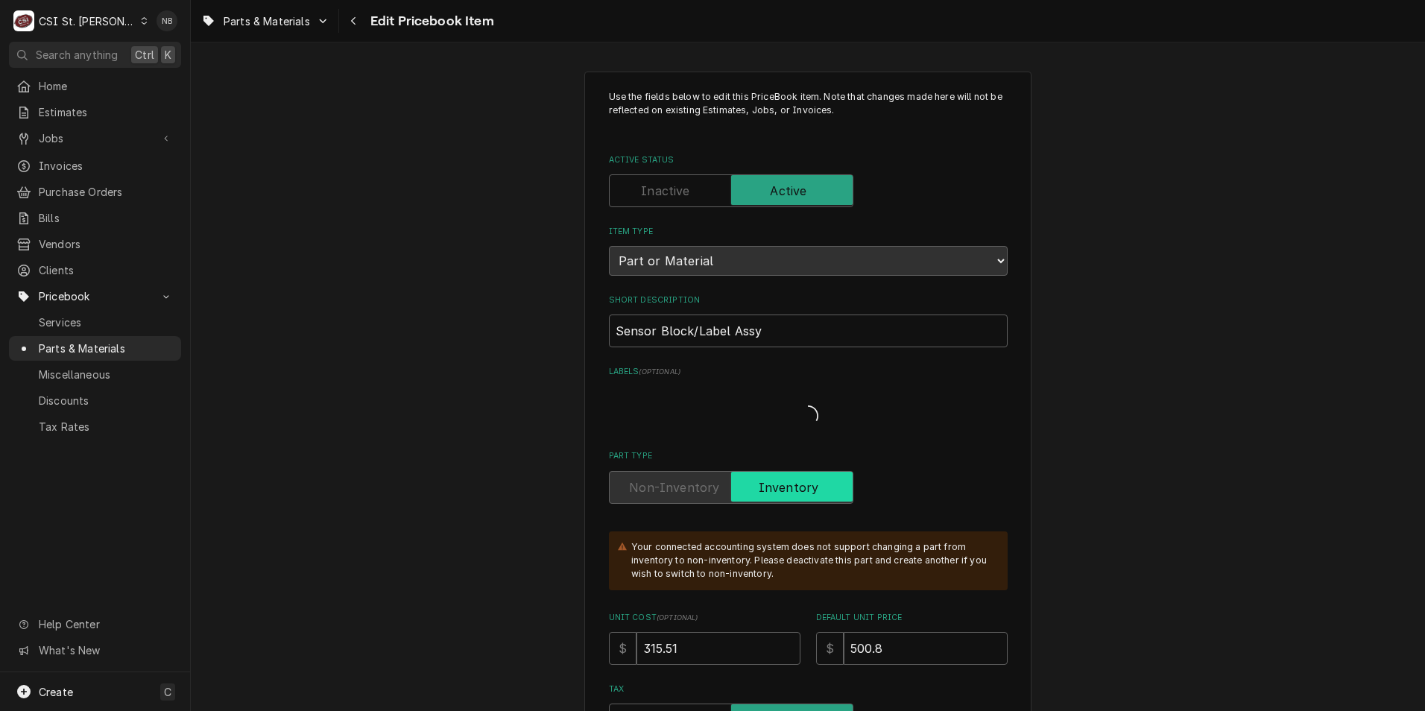
type textarea "x"
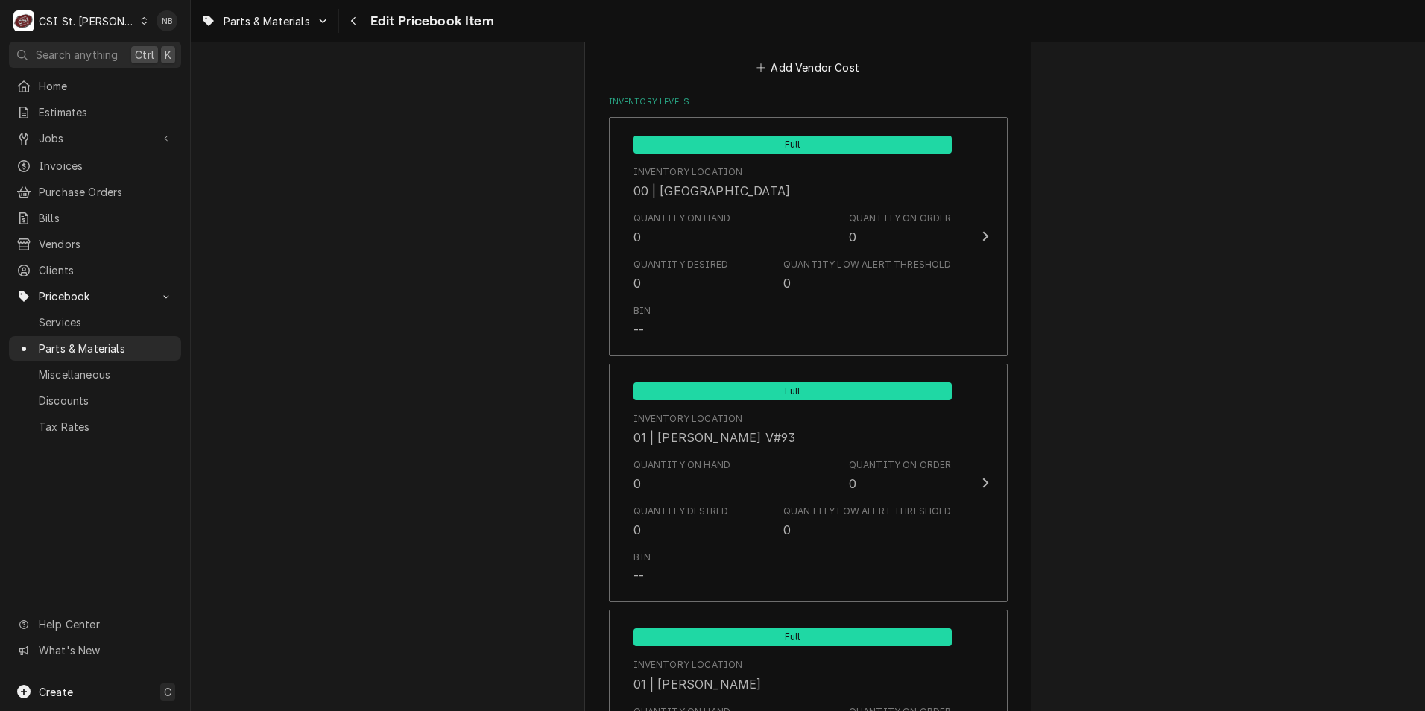
scroll to position [1565, 0]
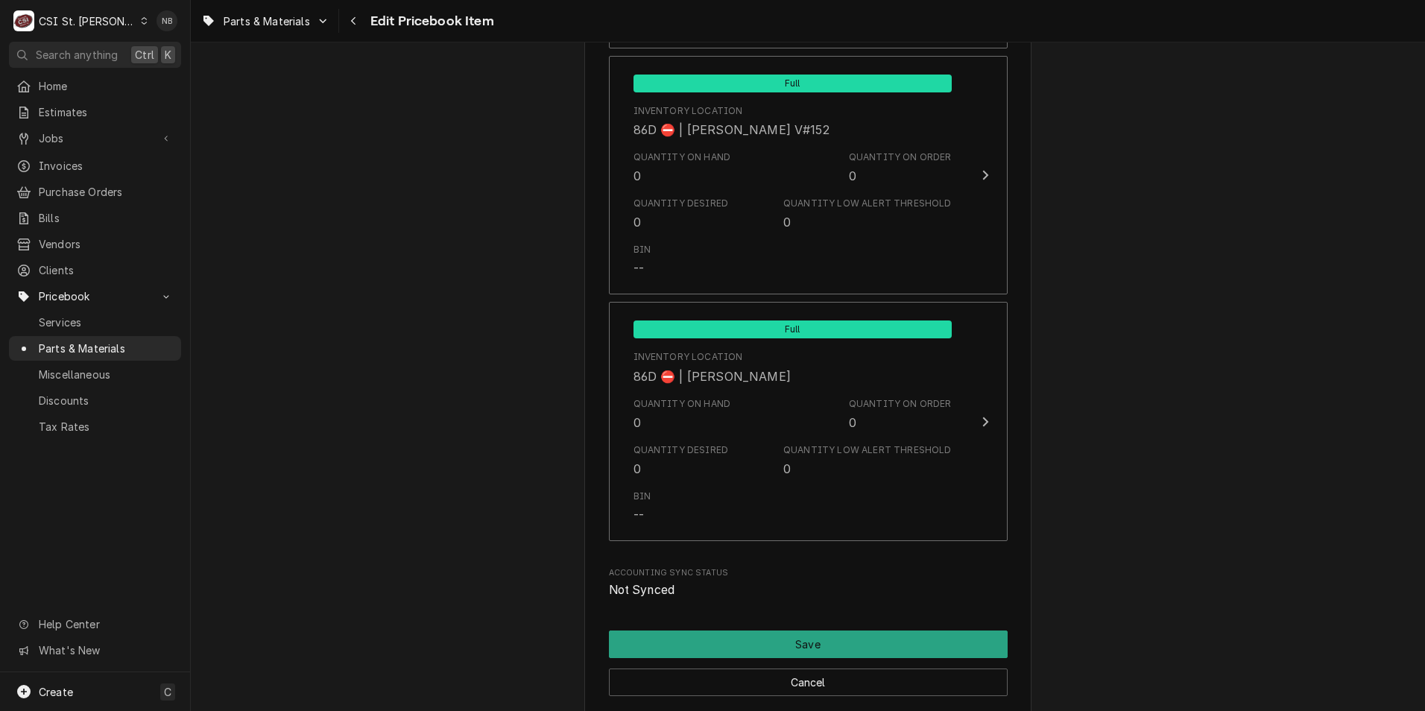
scroll to position [12720, 0]
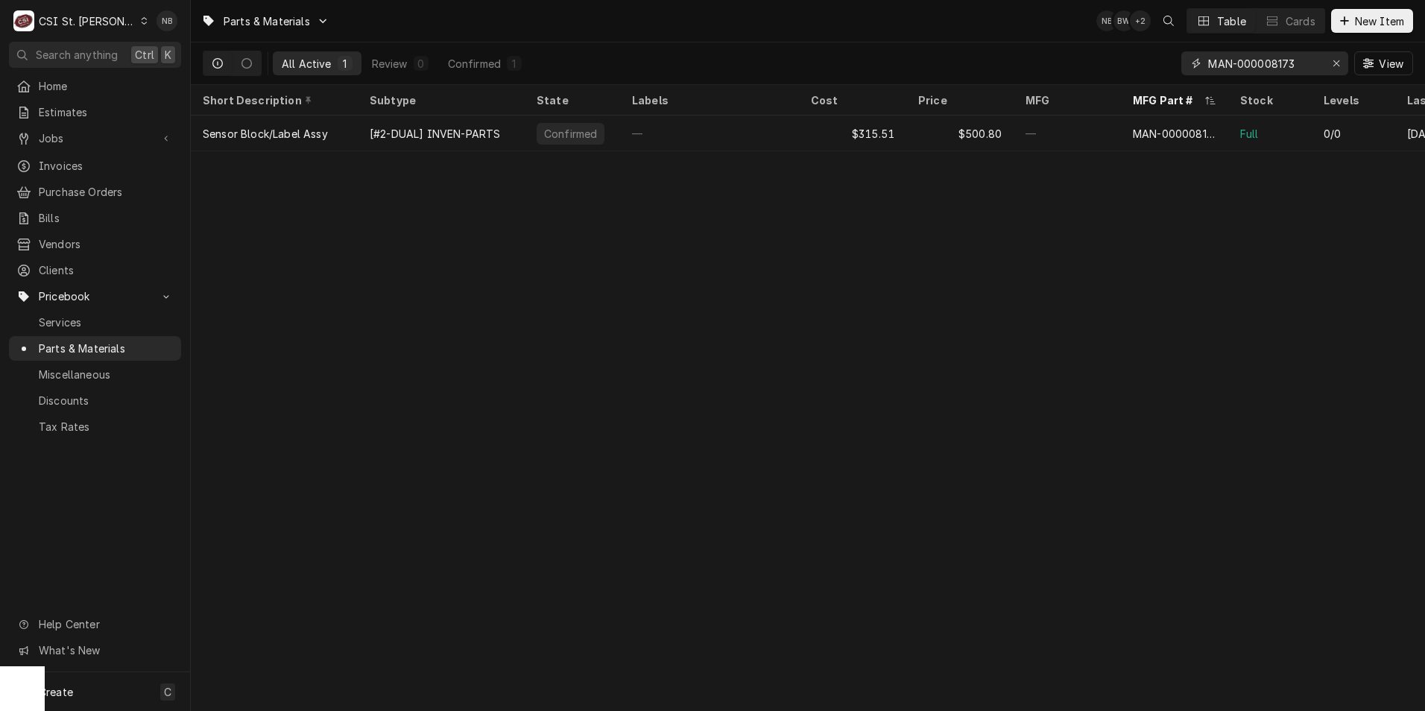
drag, startPoint x: 1297, startPoint y: 64, endPoint x: 1275, endPoint y: 63, distance: 22.4
click at [1275, 63] on input "MAN-000008173" at bounding box center [1264, 63] width 112 height 24
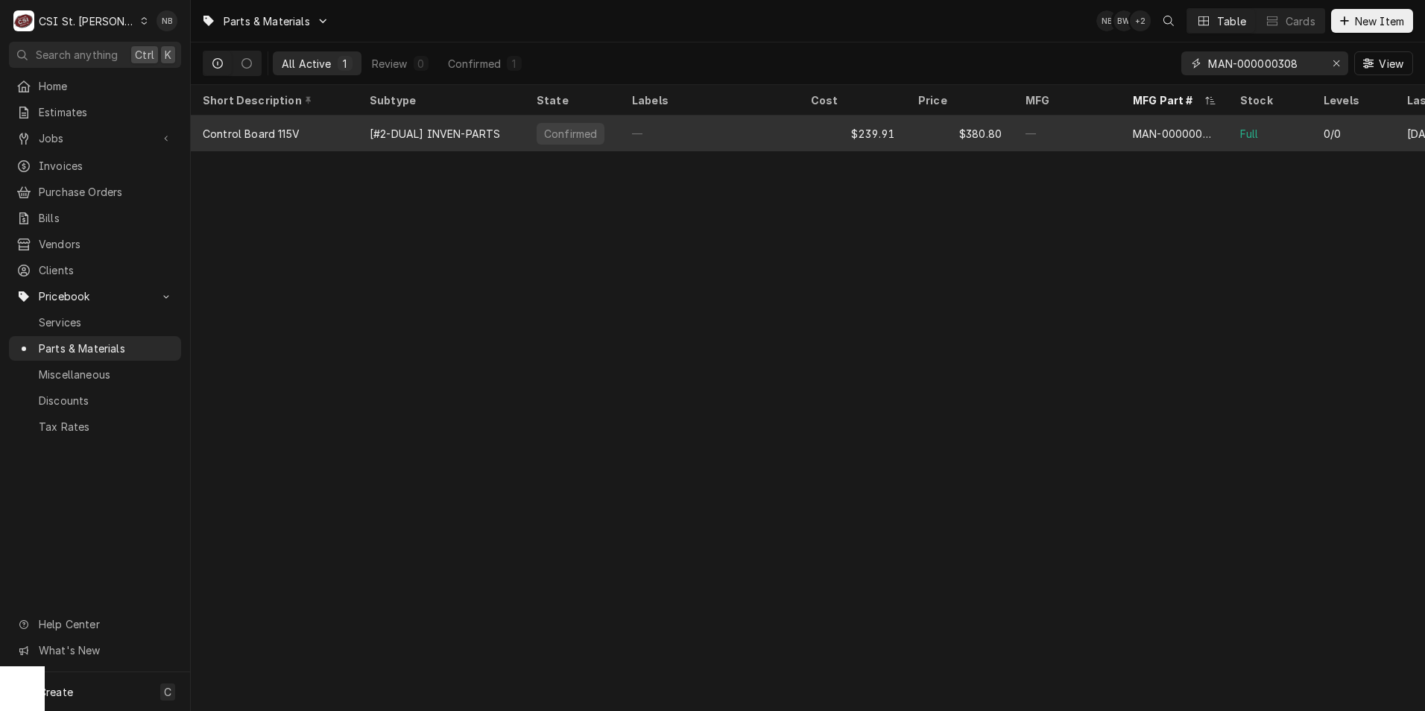
type input "MAN-000000308"
click at [908, 137] on div "$380.80" at bounding box center [959, 134] width 107 height 36
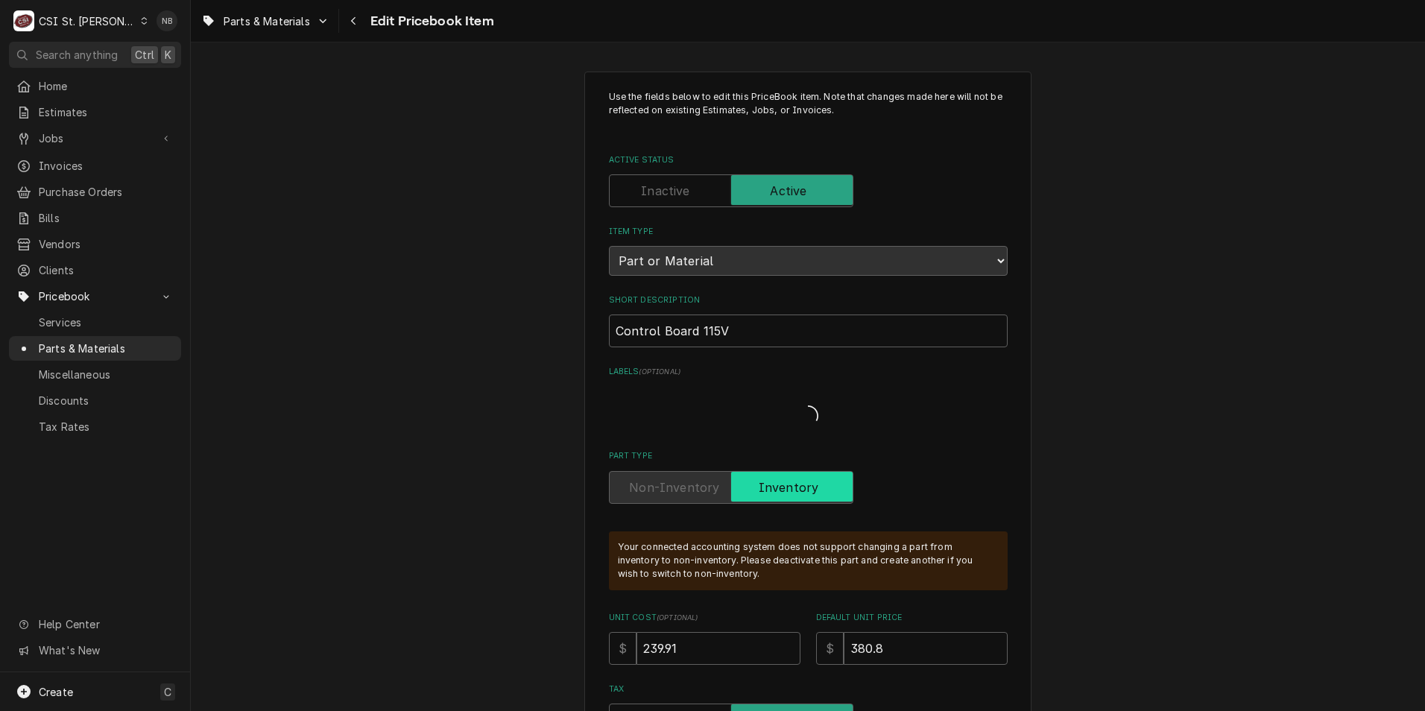
type textarea "x"
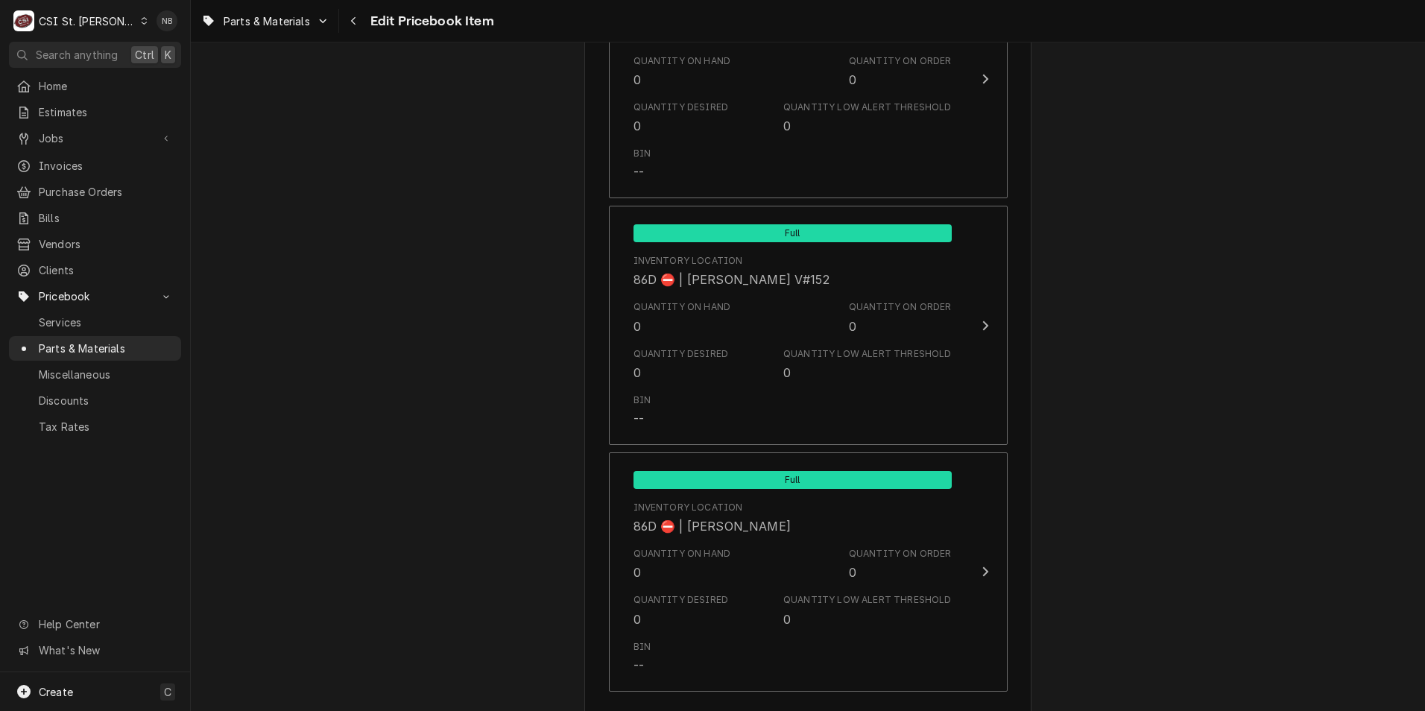
scroll to position [12300, 0]
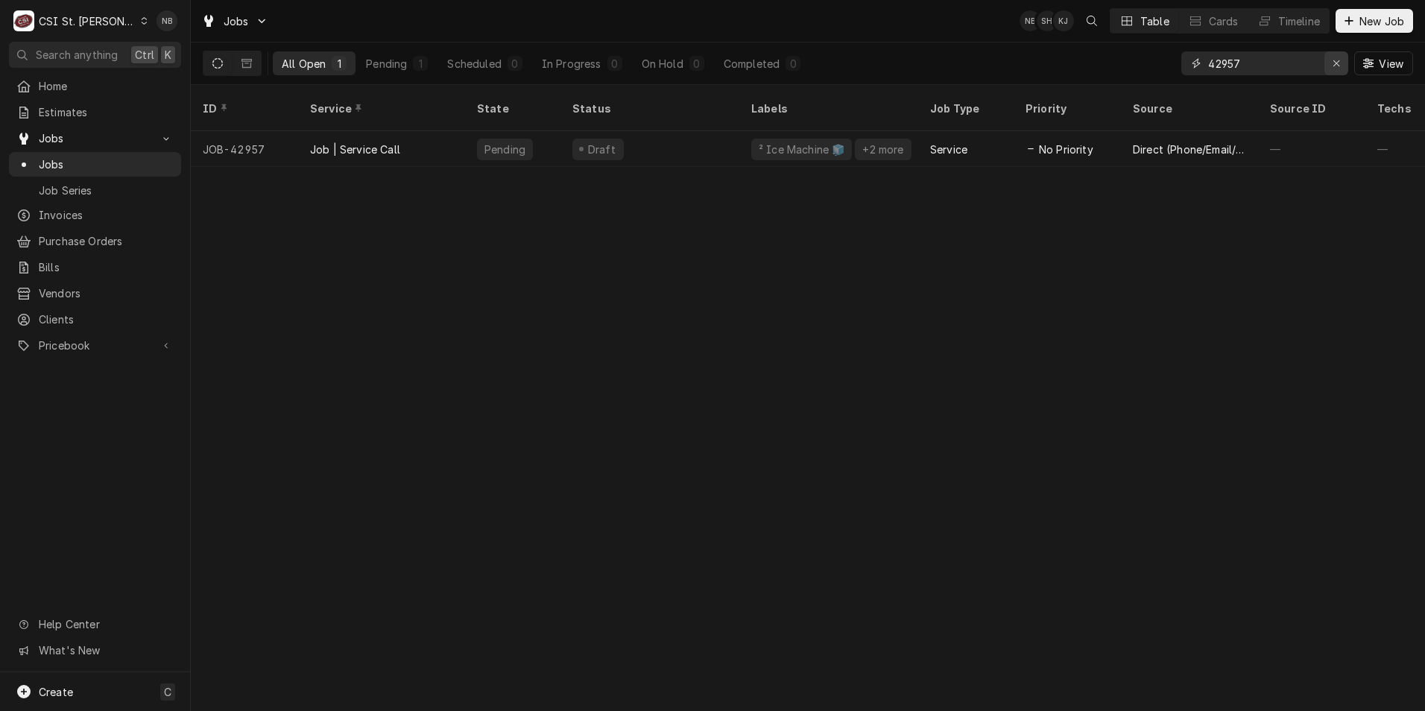
click at [1333, 64] on icon "Erase input" at bounding box center [1337, 63] width 8 height 10
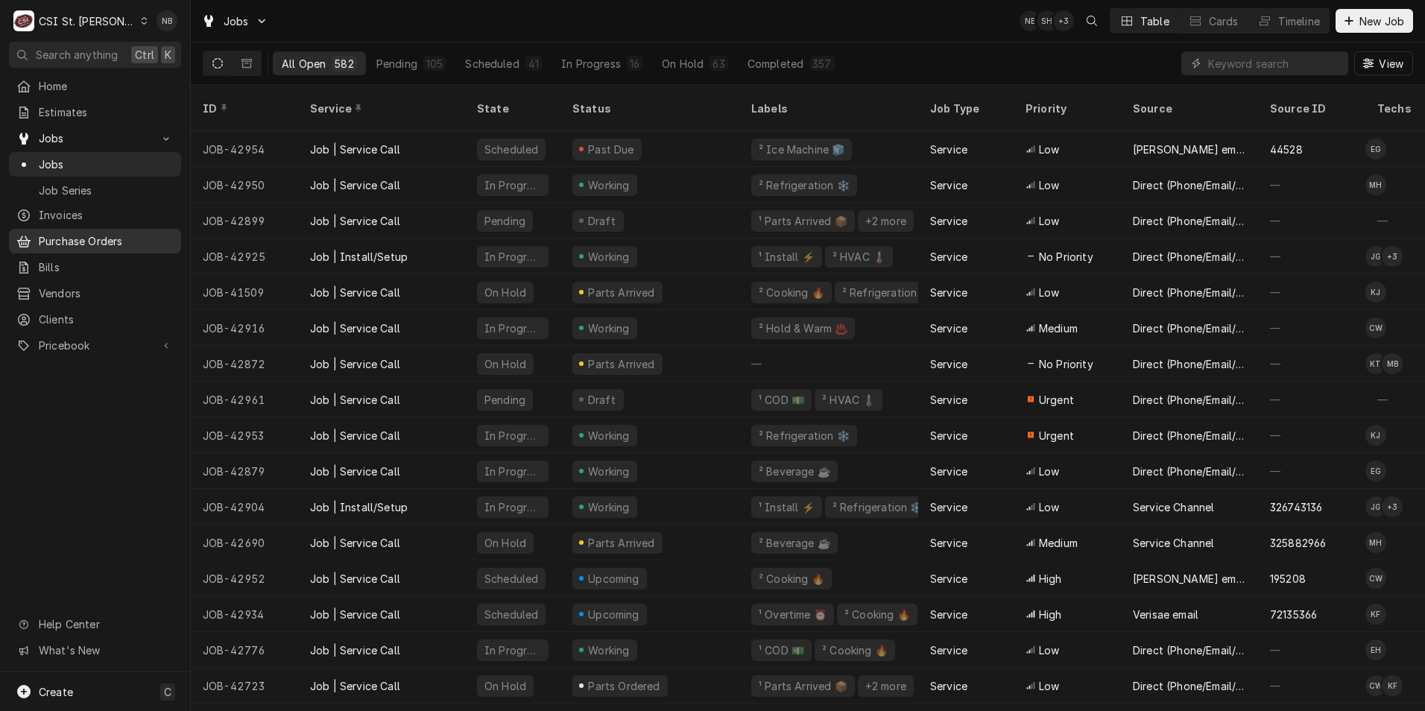
click at [106, 235] on span "Purchase Orders" at bounding box center [106, 241] width 135 height 16
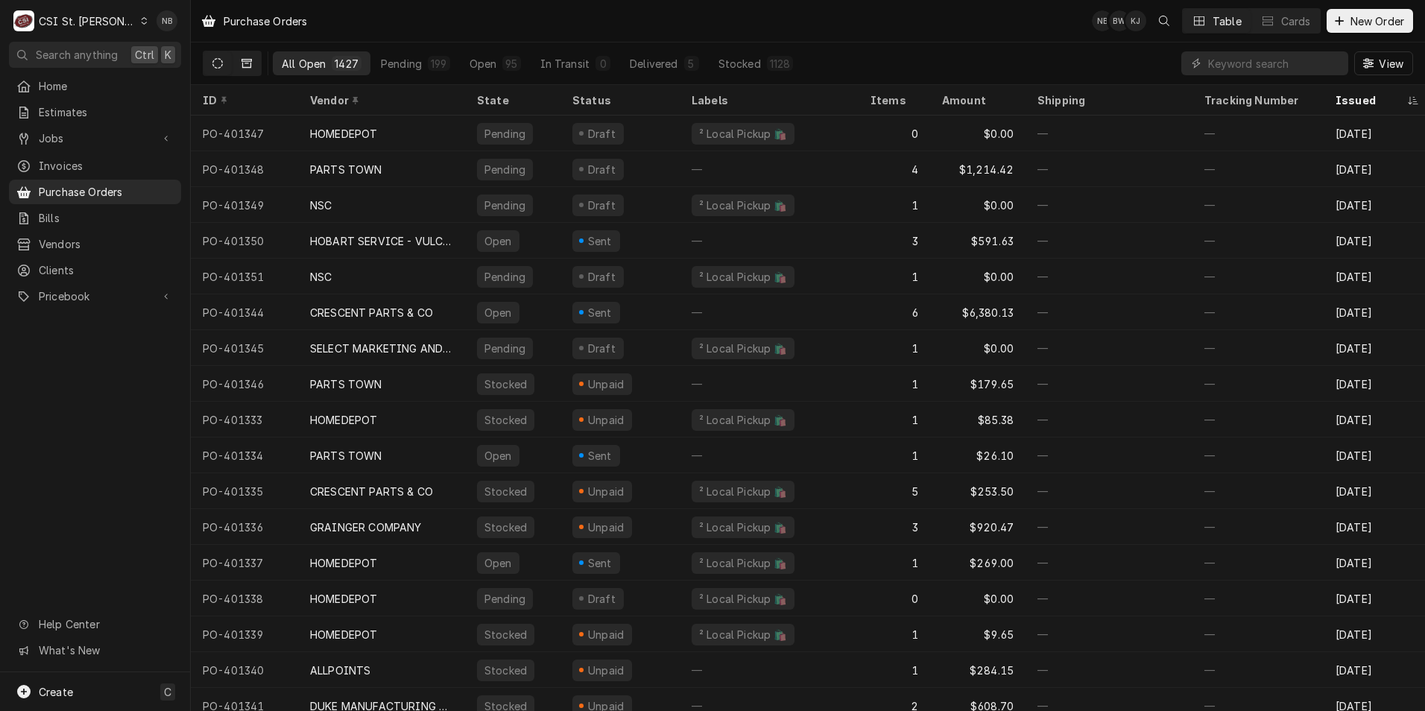
click at [253, 66] on button "Dynamic Content Wrapper" at bounding box center [247, 63] width 28 height 24
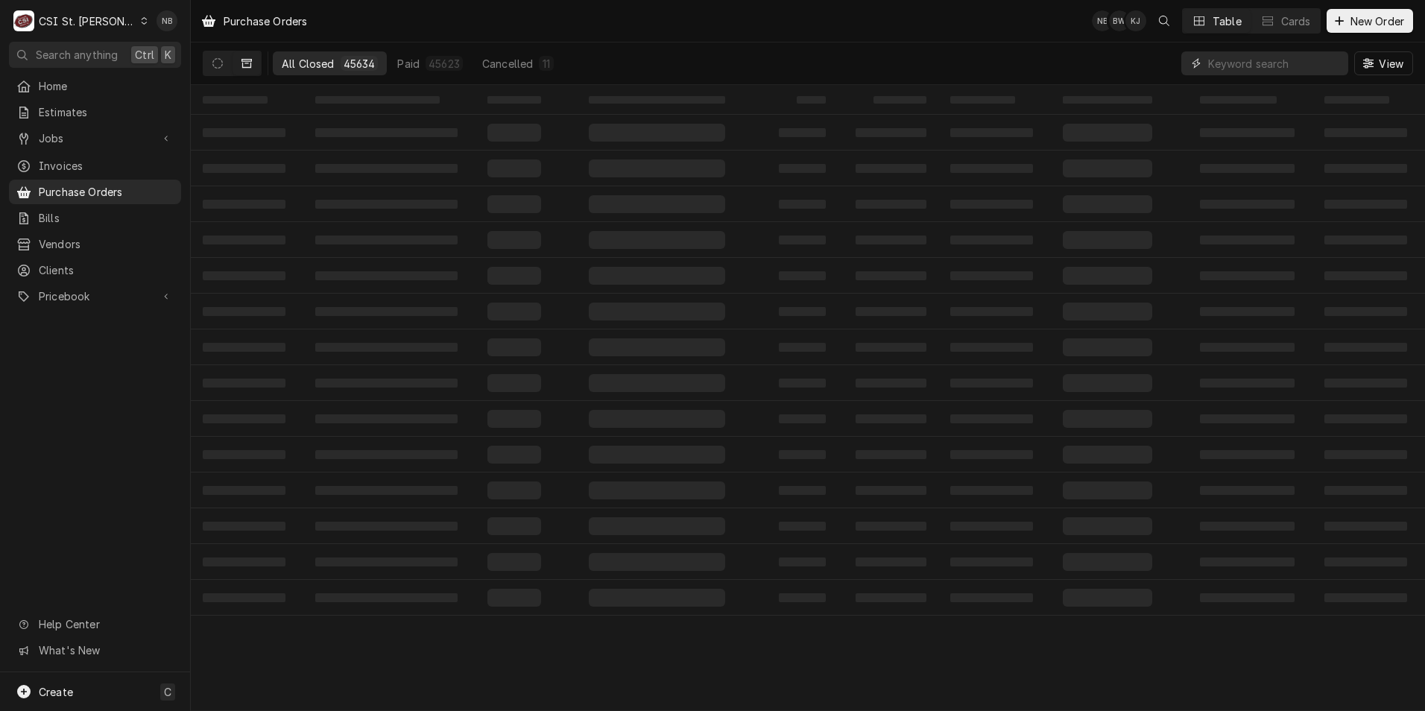
click at [1276, 60] on input "Dynamic Content Wrapper" at bounding box center [1274, 63] width 133 height 24
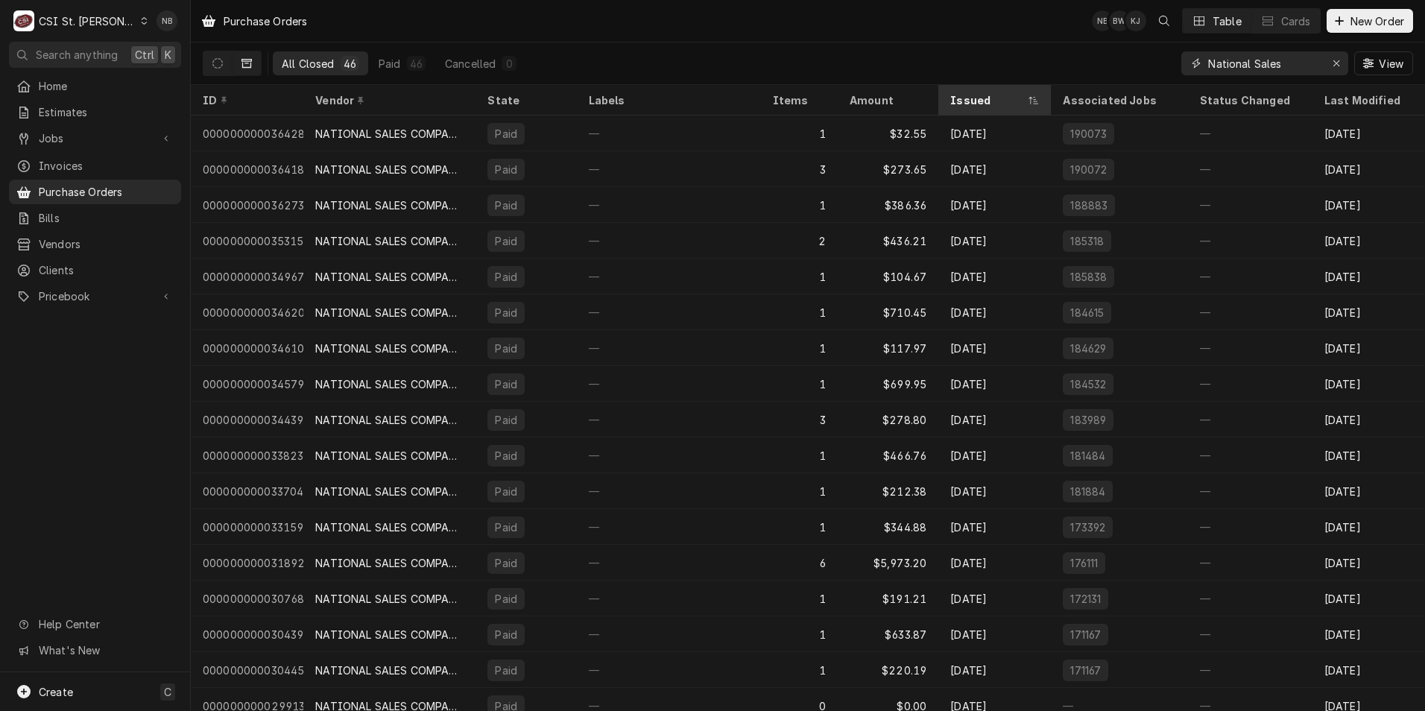
type input "National Sales"
click at [964, 92] on div "Issued" at bounding box center [994, 100] width 107 height 25
click at [974, 96] on div "Issued" at bounding box center [987, 100] width 74 height 16
click at [974, 96] on div "Issued" at bounding box center [993, 100] width 86 height 16
click at [974, 96] on div "Issued" at bounding box center [987, 100] width 74 height 16
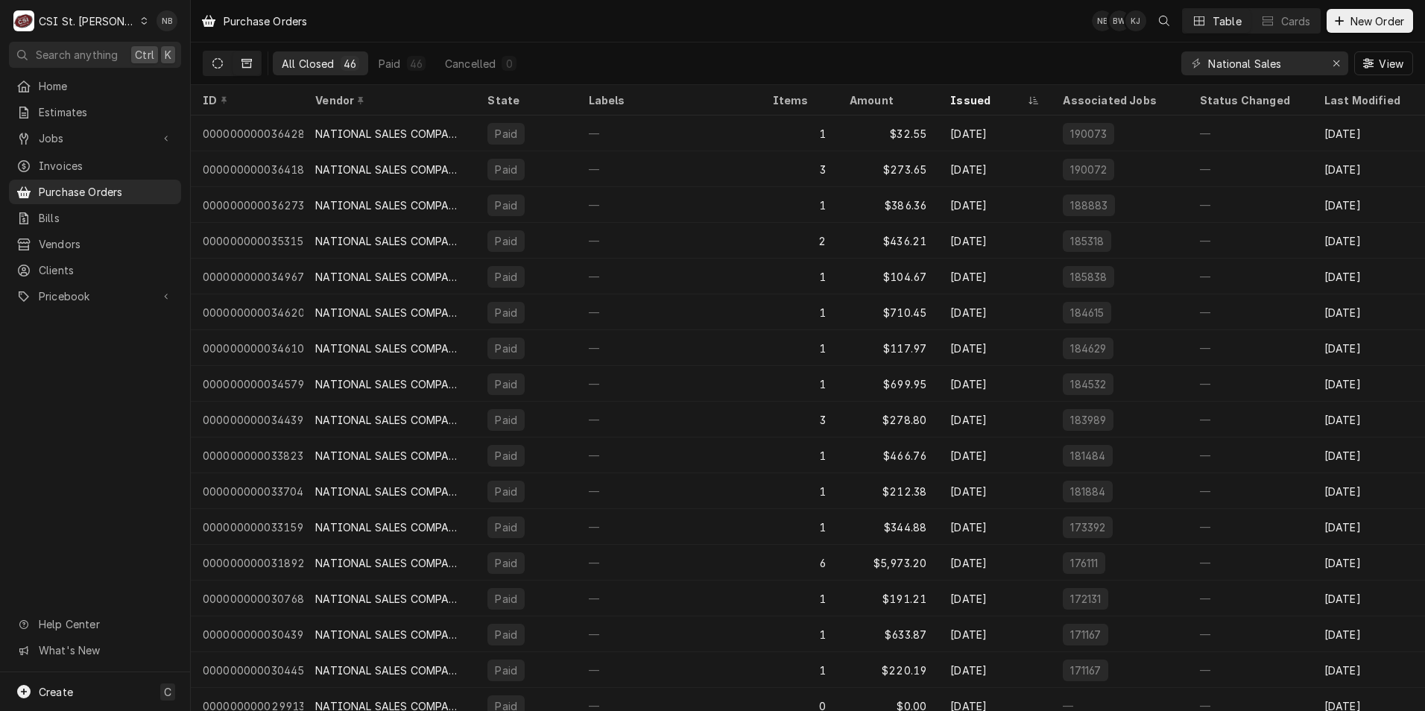
click at [214, 65] on icon "Dynamic Content Wrapper" at bounding box center [217, 63] width 10 height 10
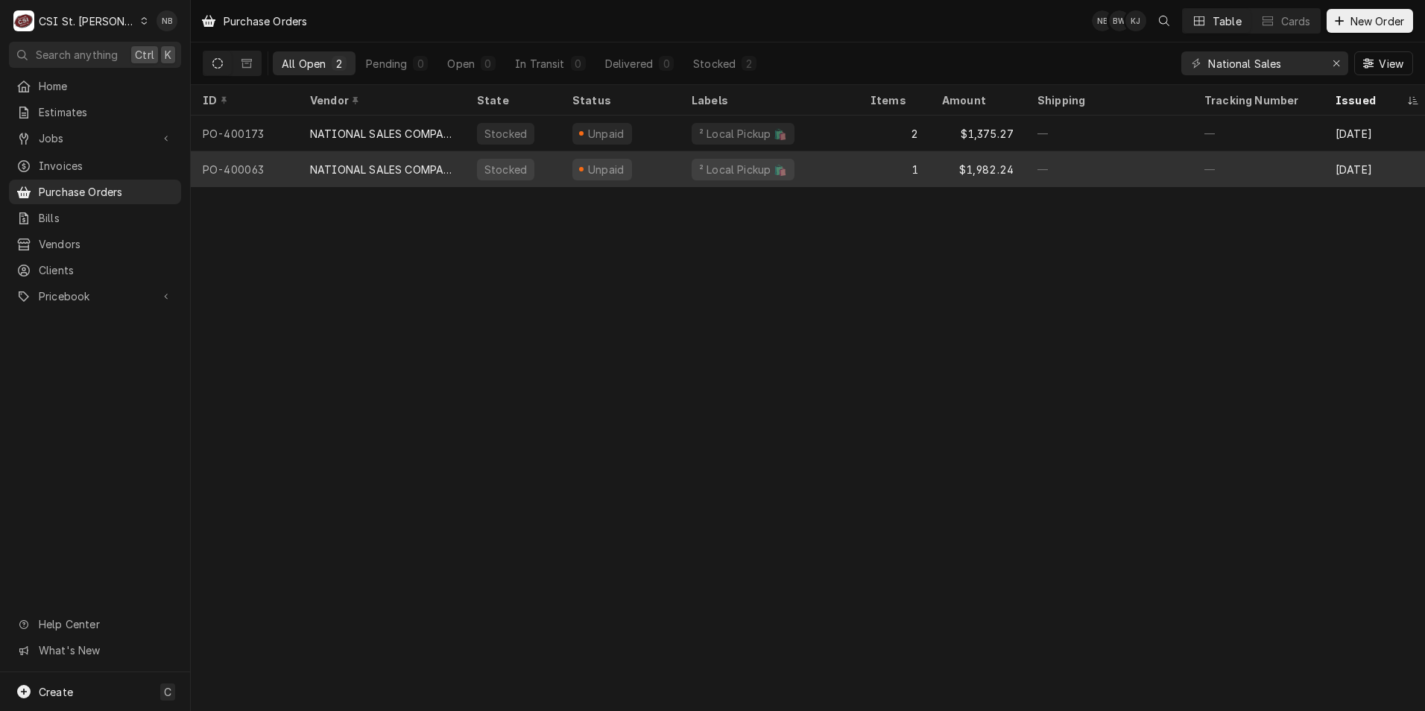
click at [555, 165] on div "Stocked" at bounding box center [512, 169] width 95 height 36
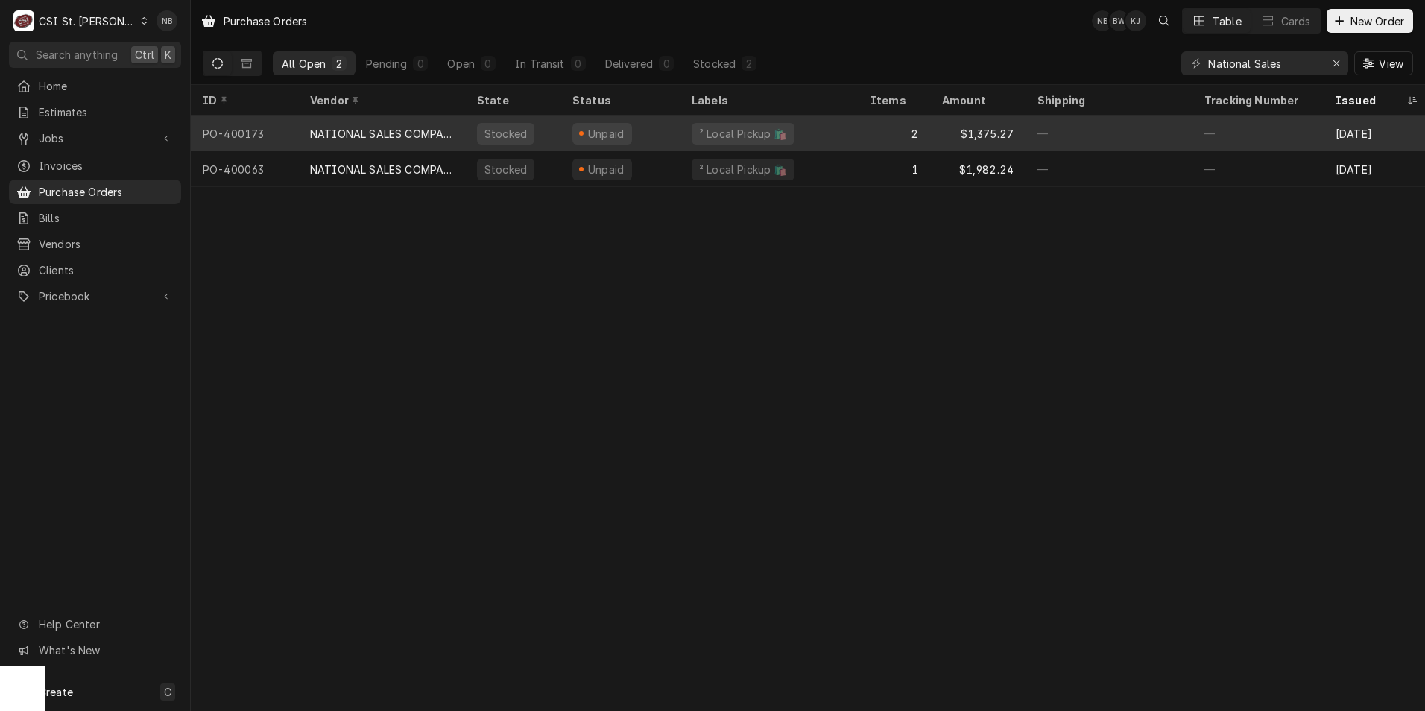
click at [670, 142] on div "Unpaid" at bounding box center [620, 134] width 119 height 36
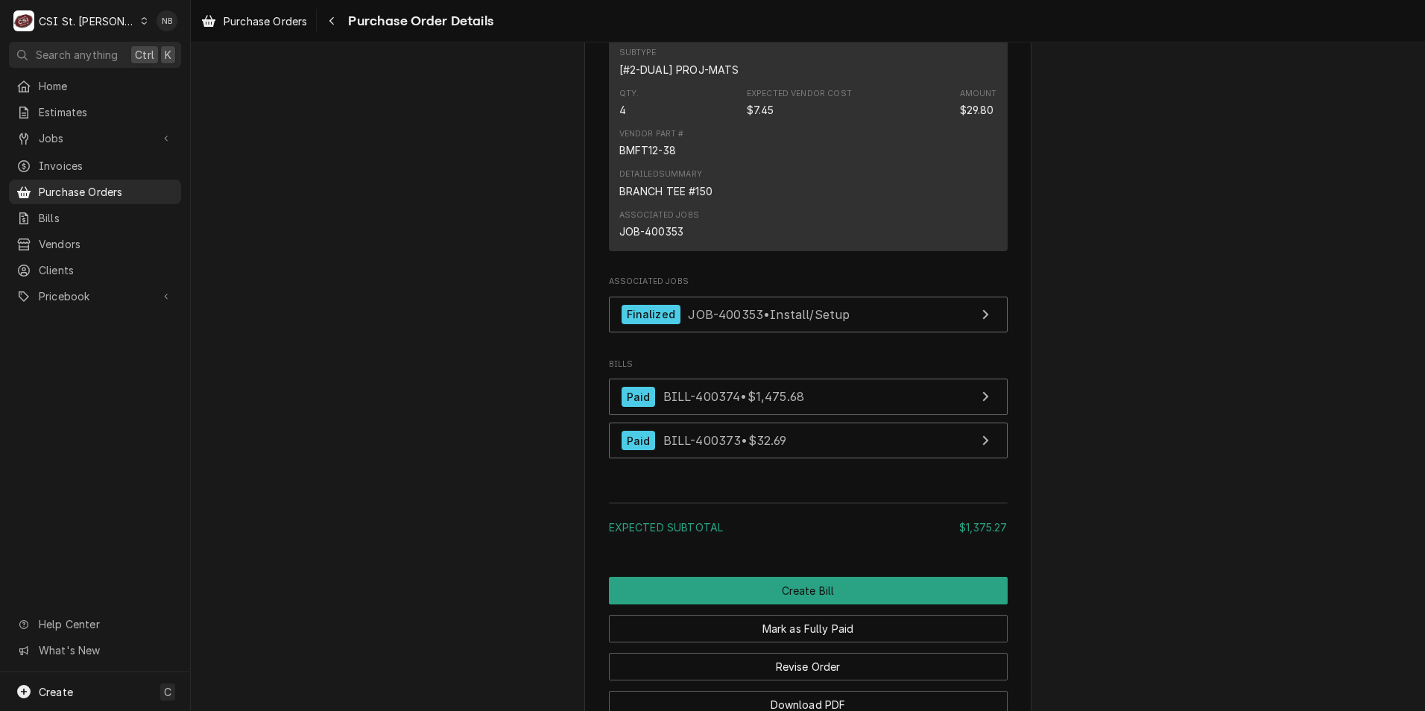
scroll to position [1267, 0]
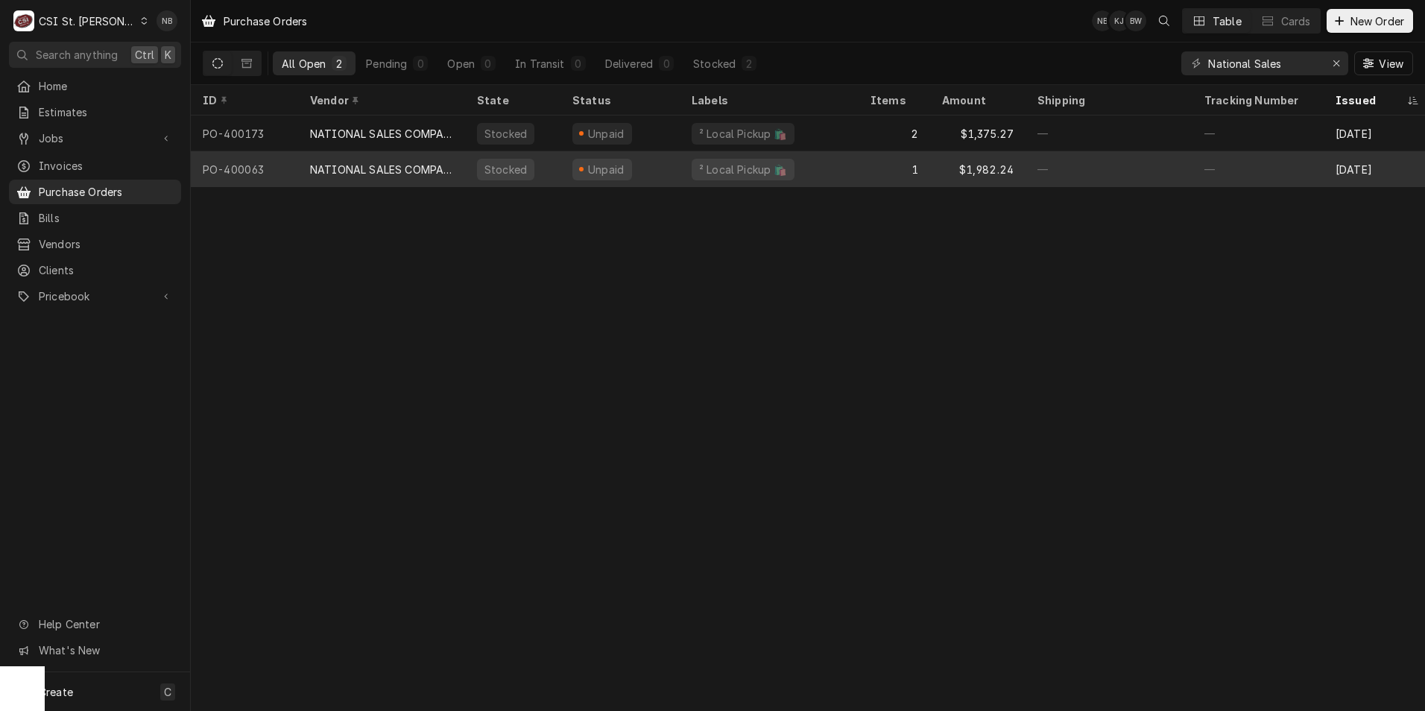
click at [820, 156] on div "² Local Pickup 🛍️" at bounding box center [769, 169] width 179 height 36
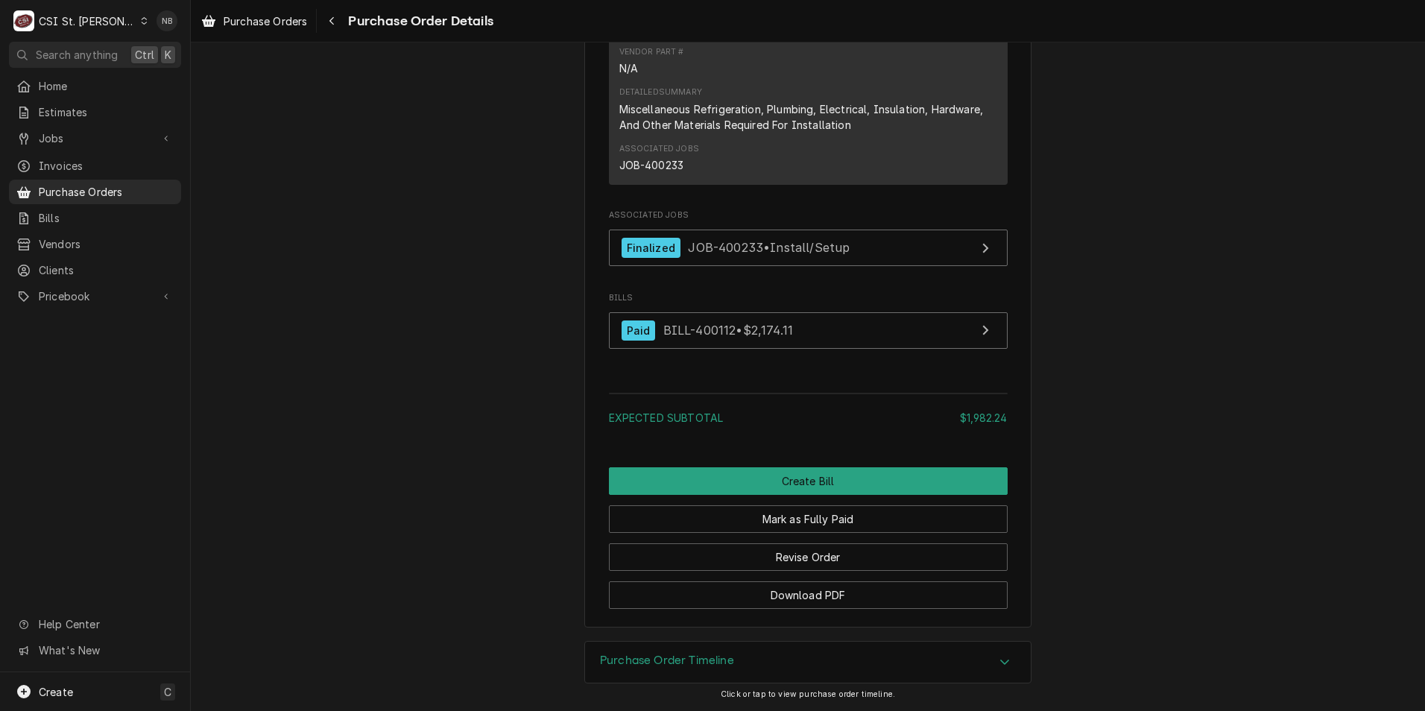
scroll to position [1073, 0]
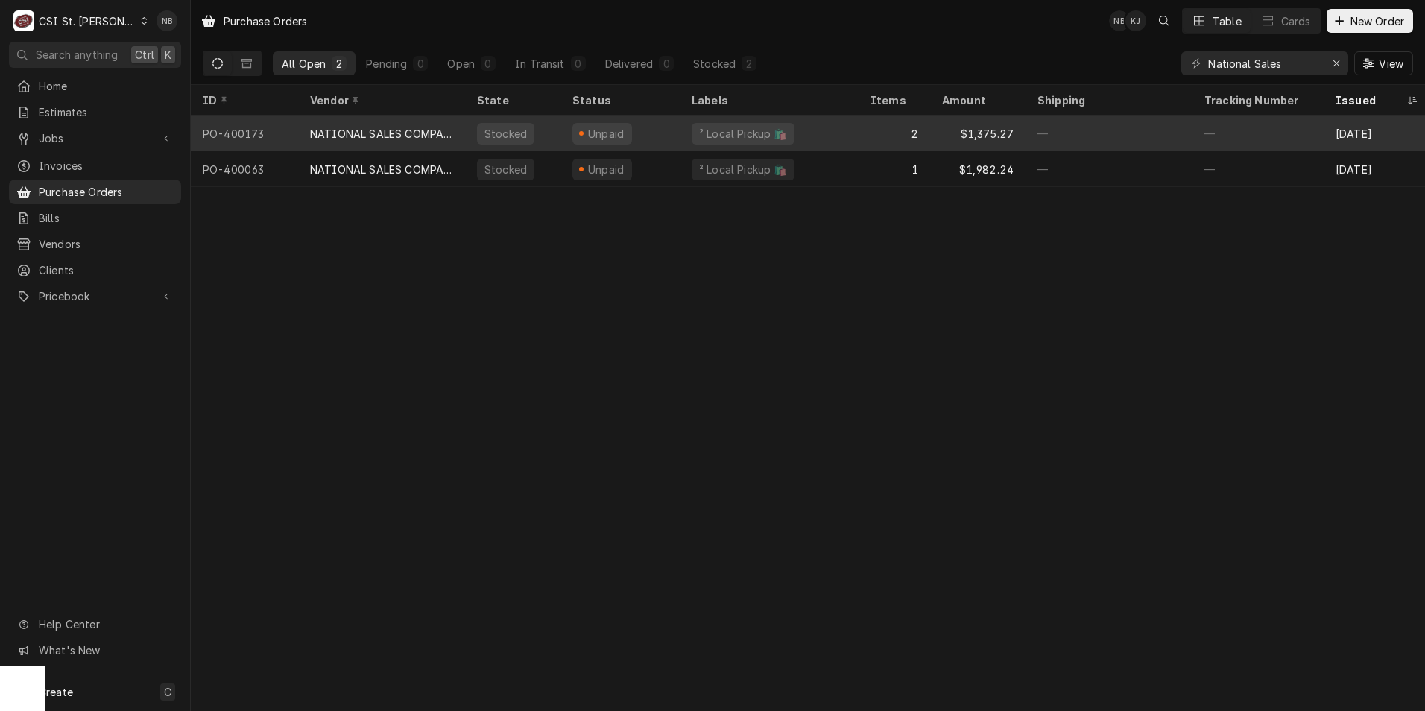
click at [826, 135] on div "² Local Pickup 🛍️" at bounding box center [769, 134] width 179 height 36
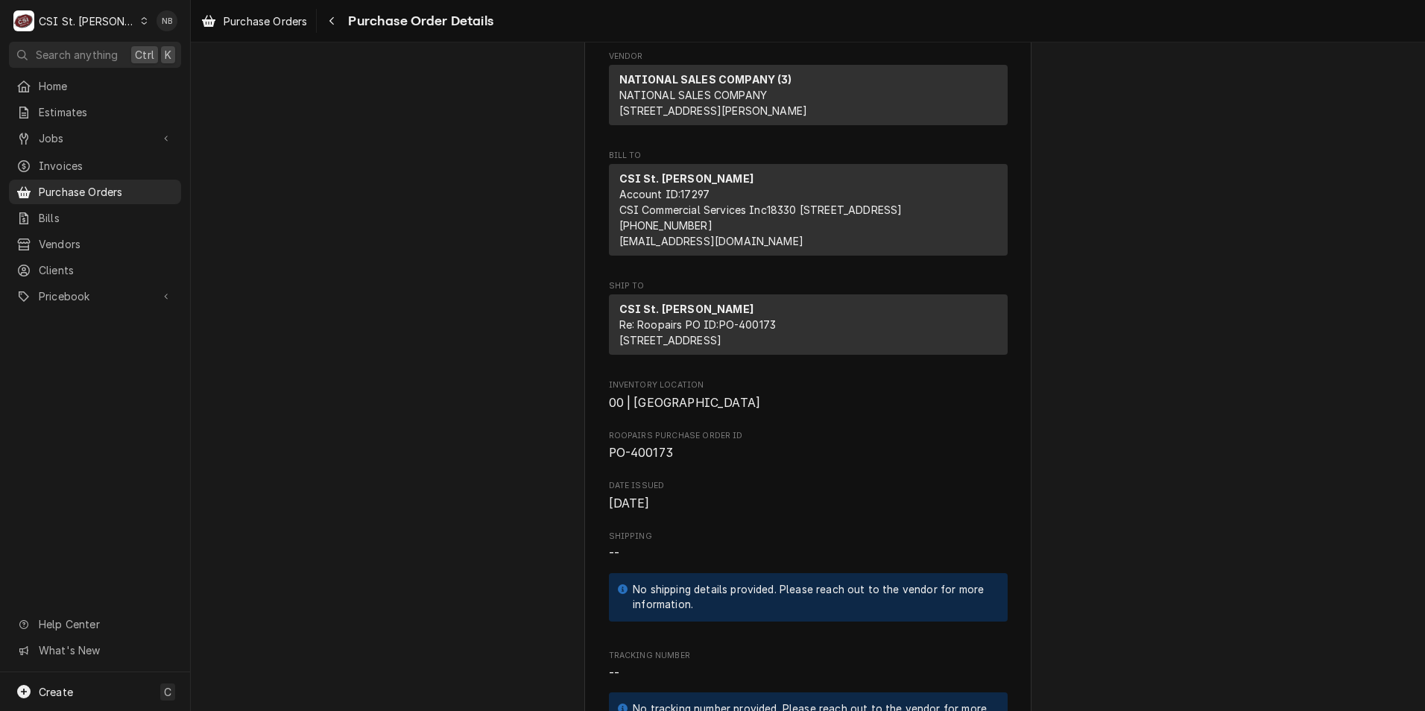
scroll to position [63, 0]
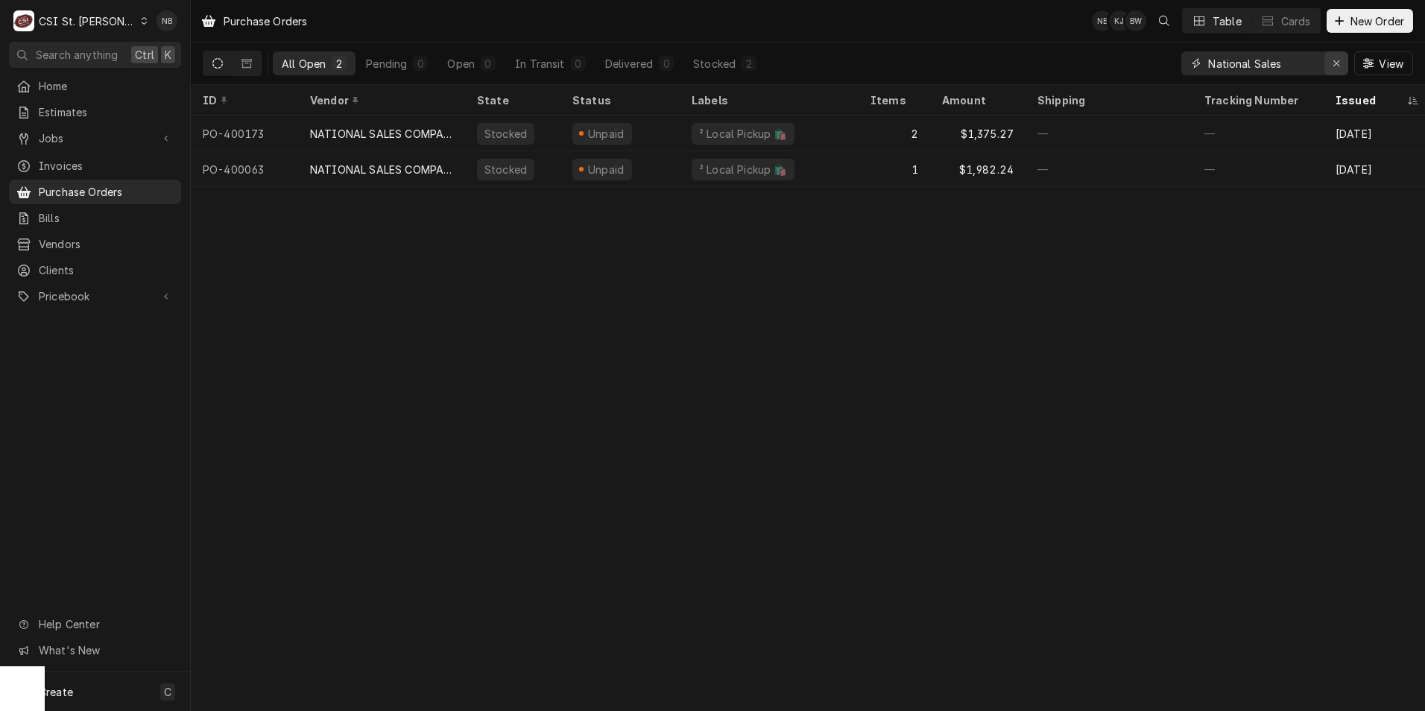
click at [1336, 68] on icon "Erase input" at bounding box center [1337, 63] width 8 height 10
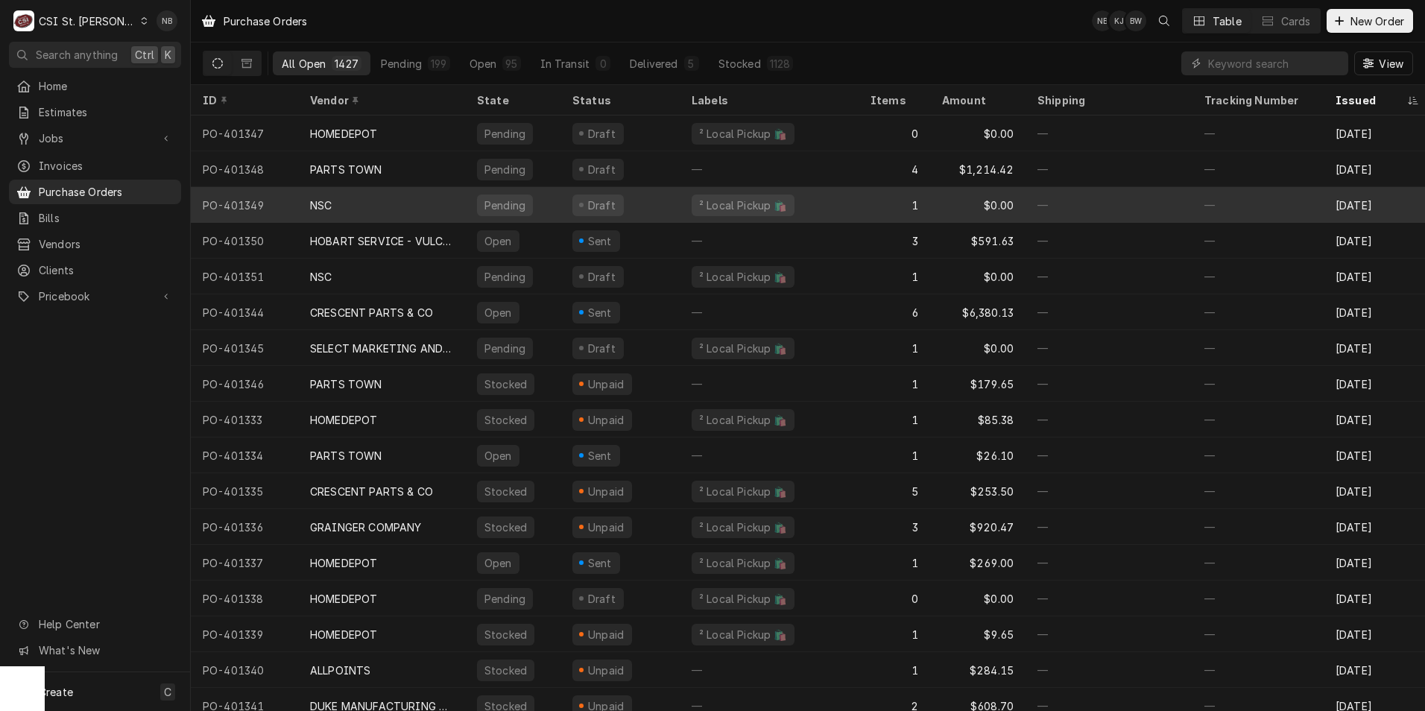
click at [817, 201] on div "² Local Pickup 🛍️" at bounding box center [769, 205] width 179 height 36
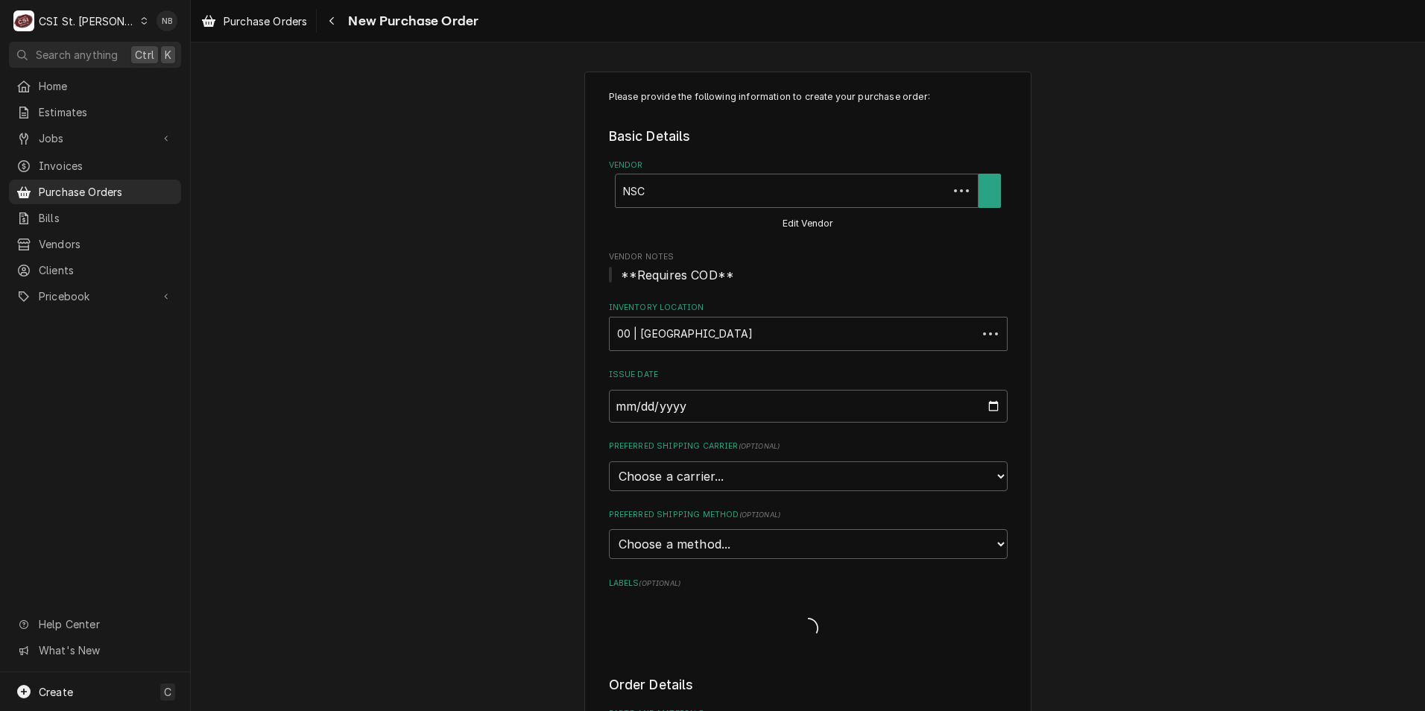
type textarea "x"
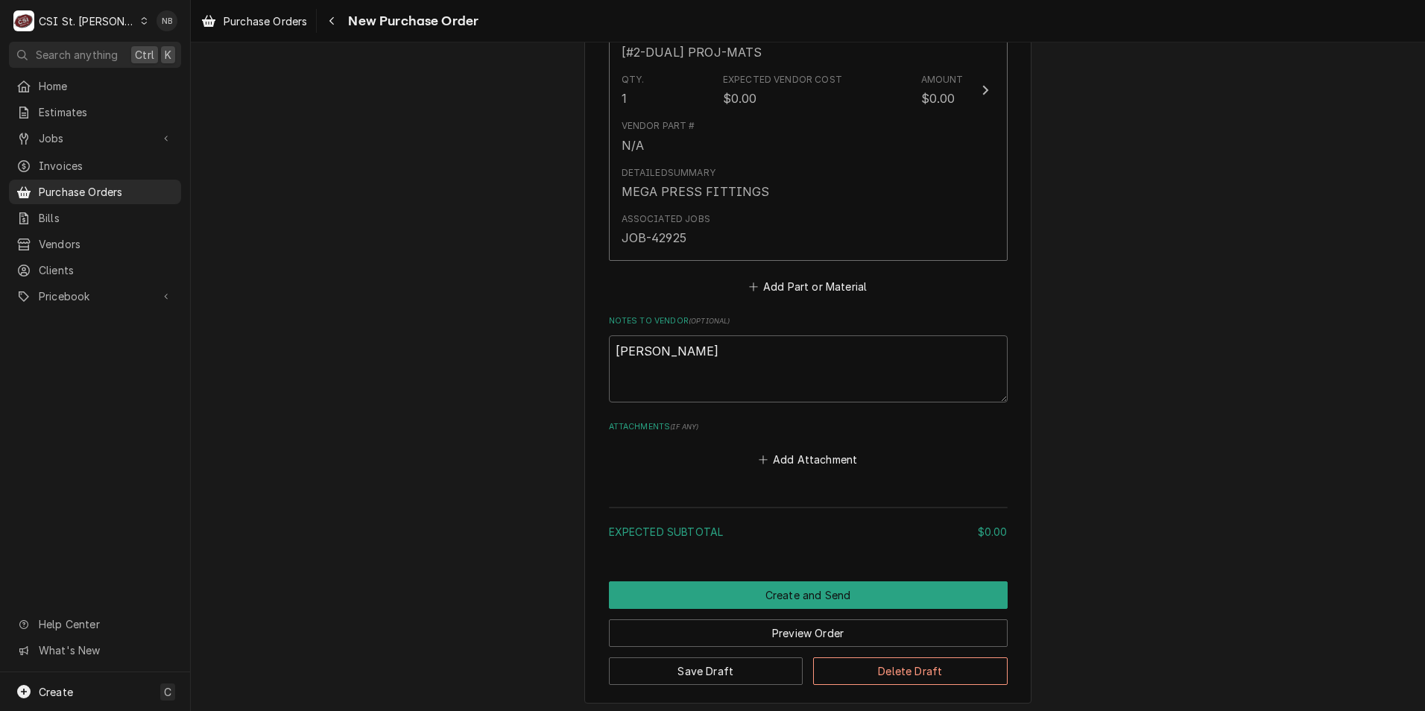
scroll to position [867, 0]
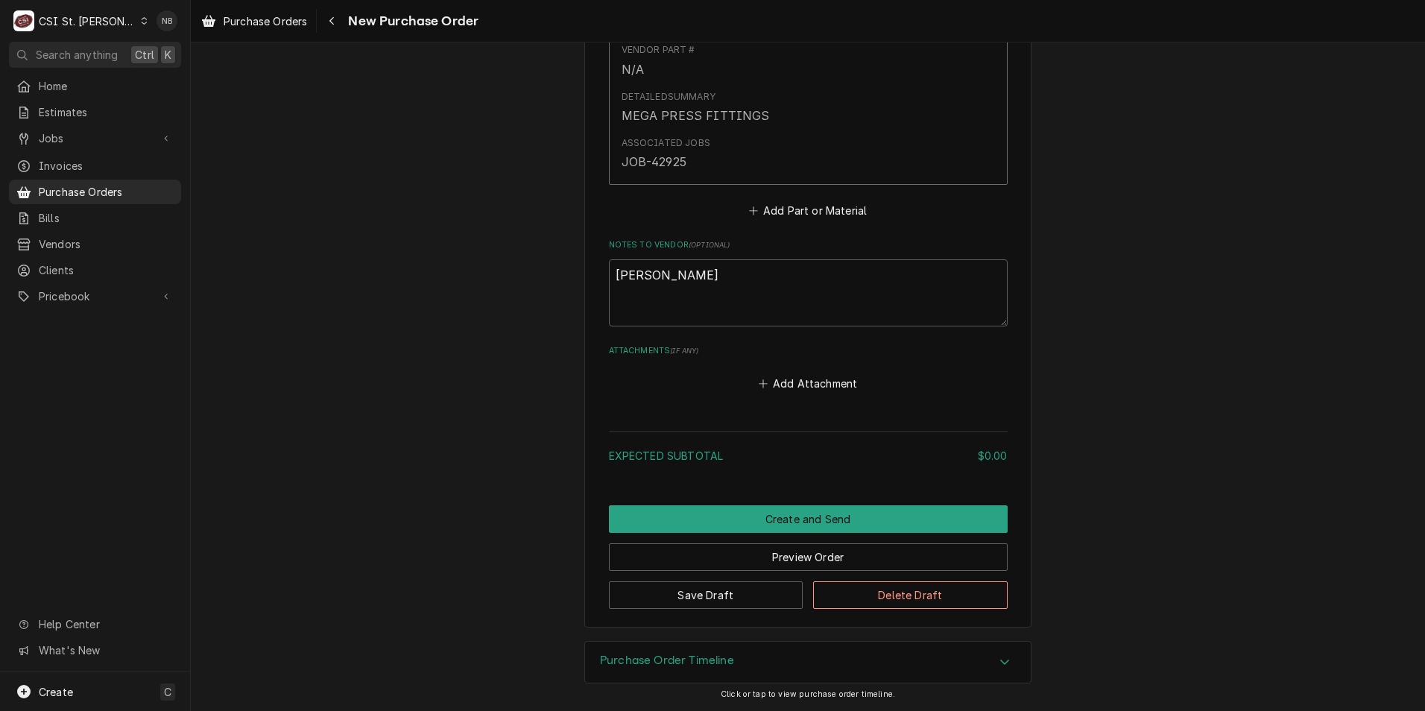
click at [807, 665] on div "Purchase Order Timeline" at bounding box center [808, 663] width 446 height 42
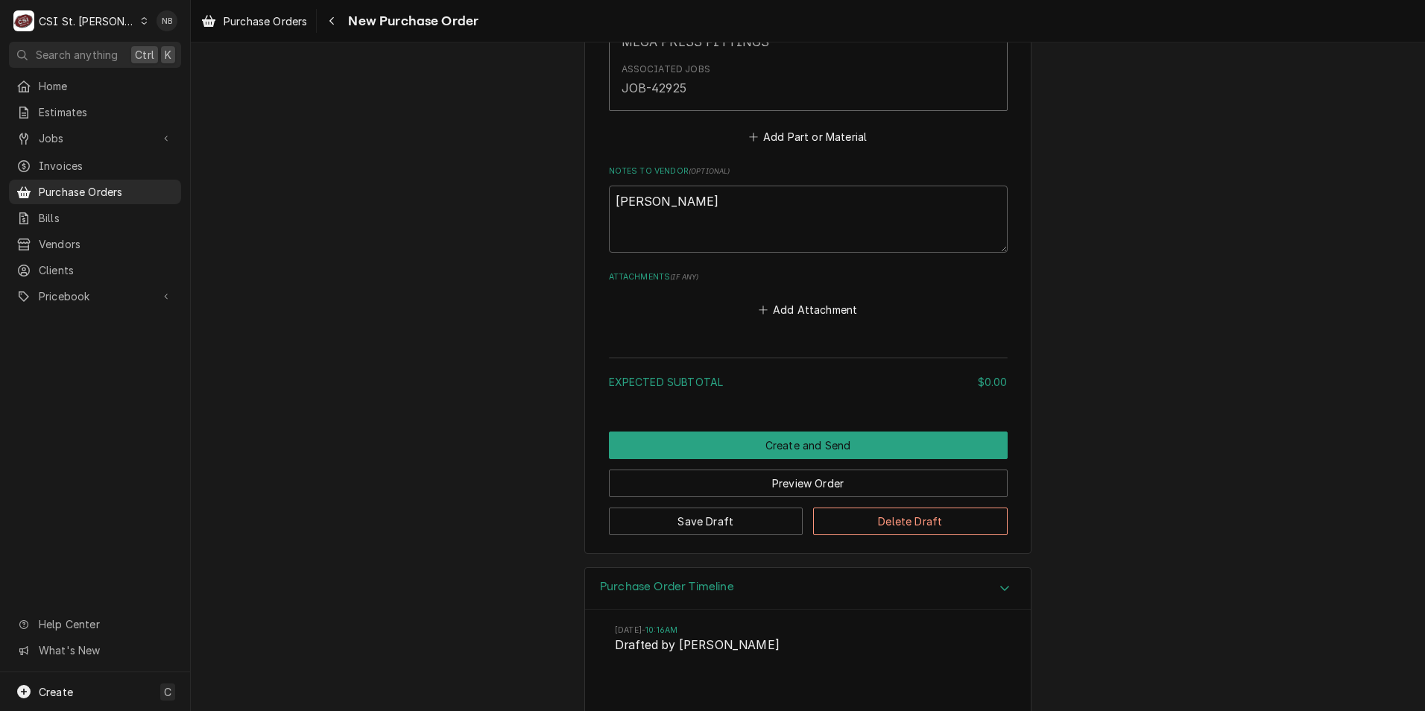
scroll to position [1005, 0]
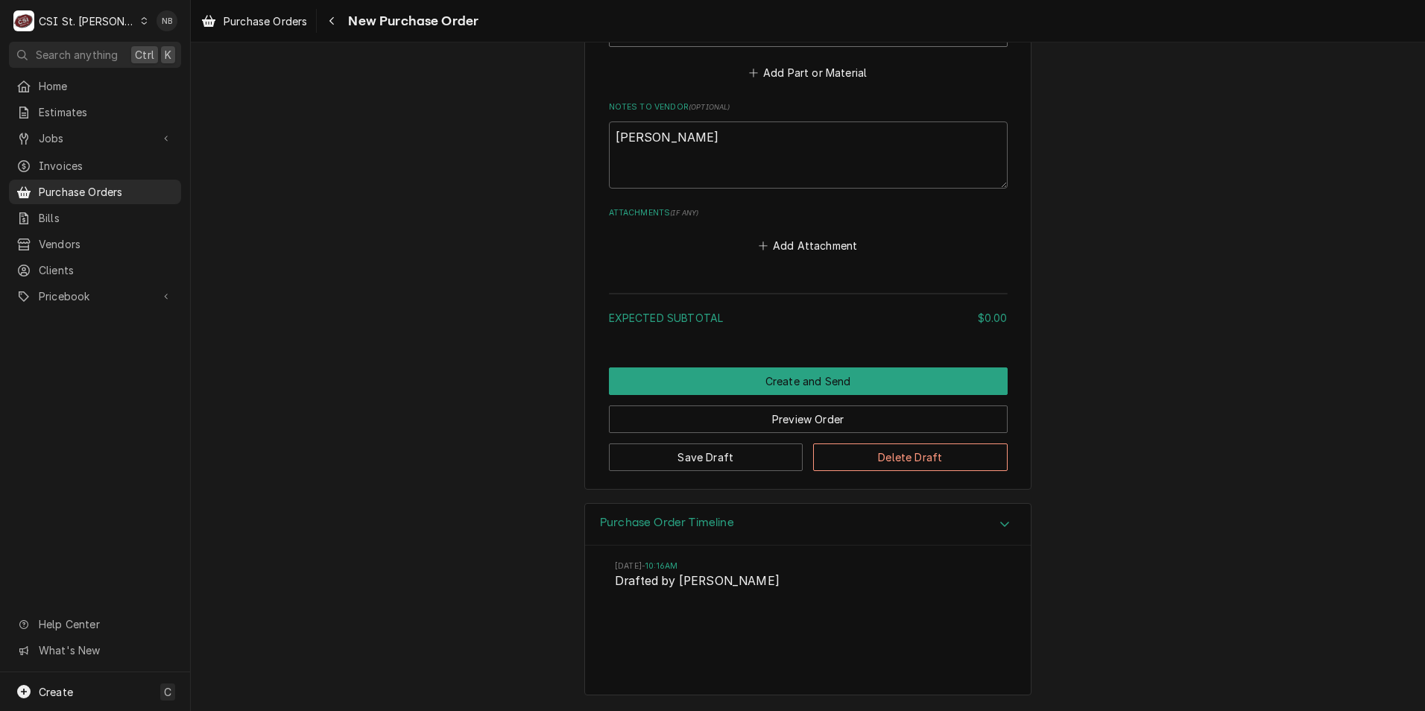
click at [874, 535] on div "Purchase Order Timeline" at bounding box center [808, 525] width 446 height 42
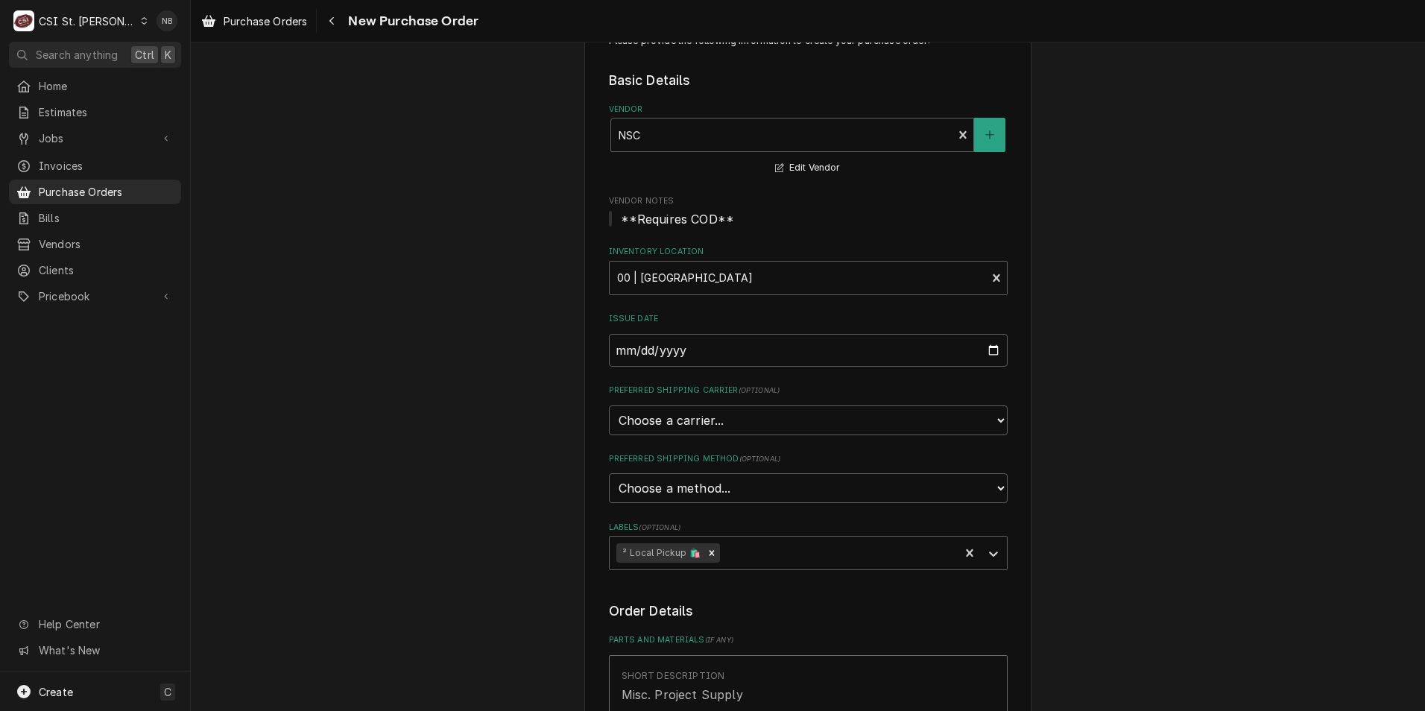
scroll to position [0, 0]
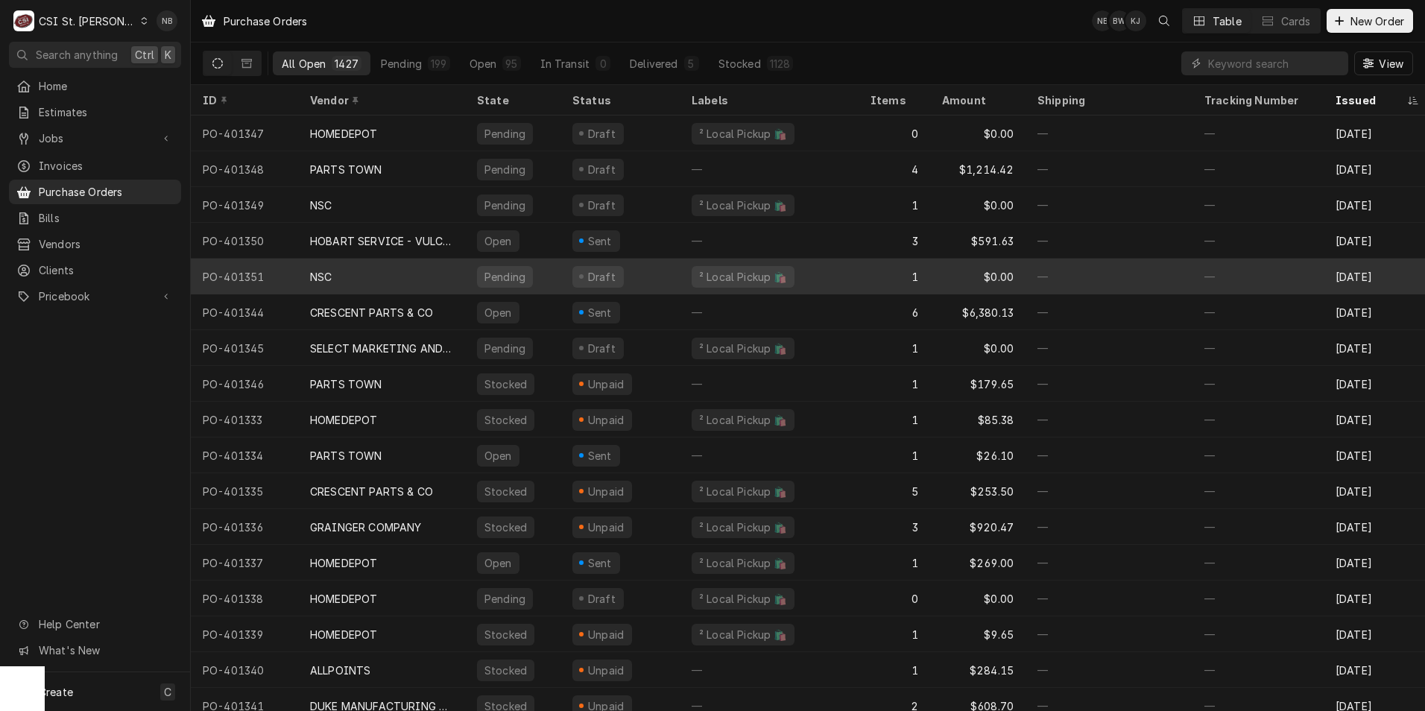
click at [865, 275] on div "1" at bounding box center [895, 277] width 72 height 36
click at [419, 274] on div "NSC" at bounding box center [381, 277] width 167 height 36
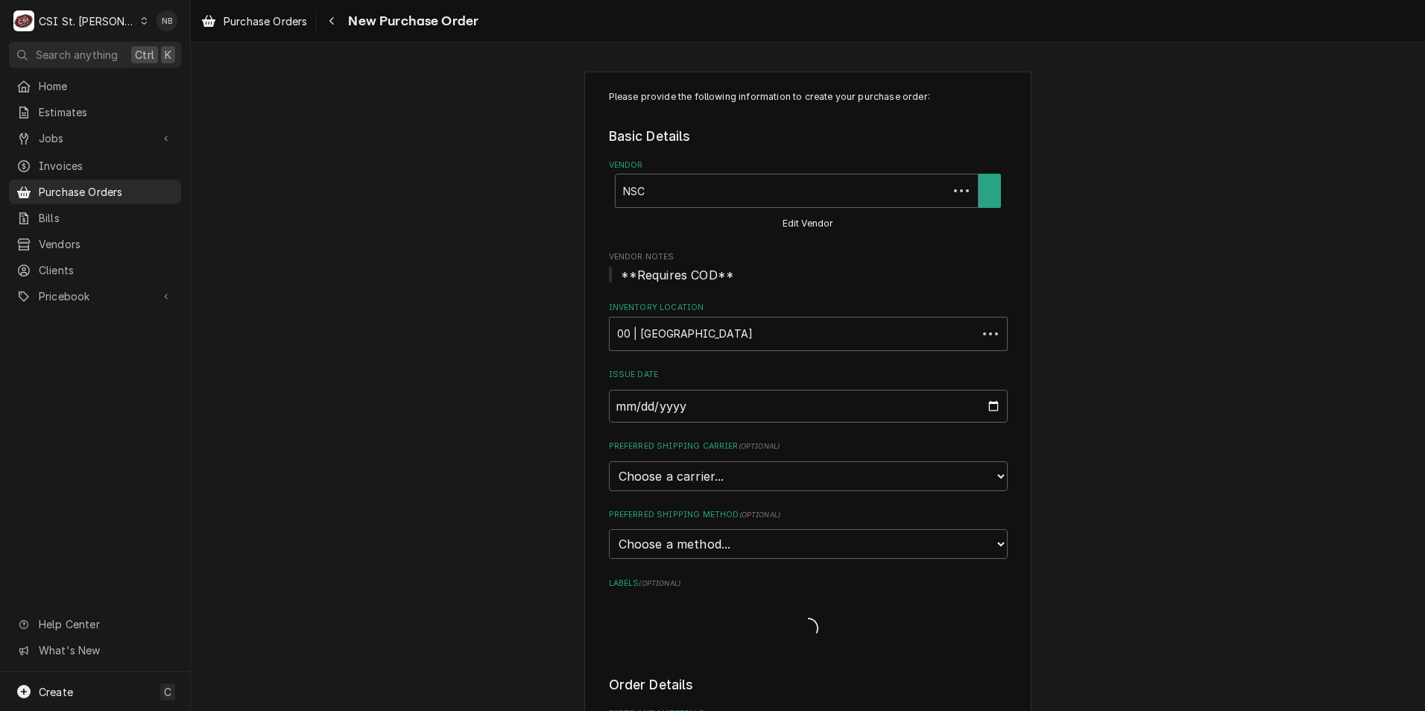
type textarea "x"
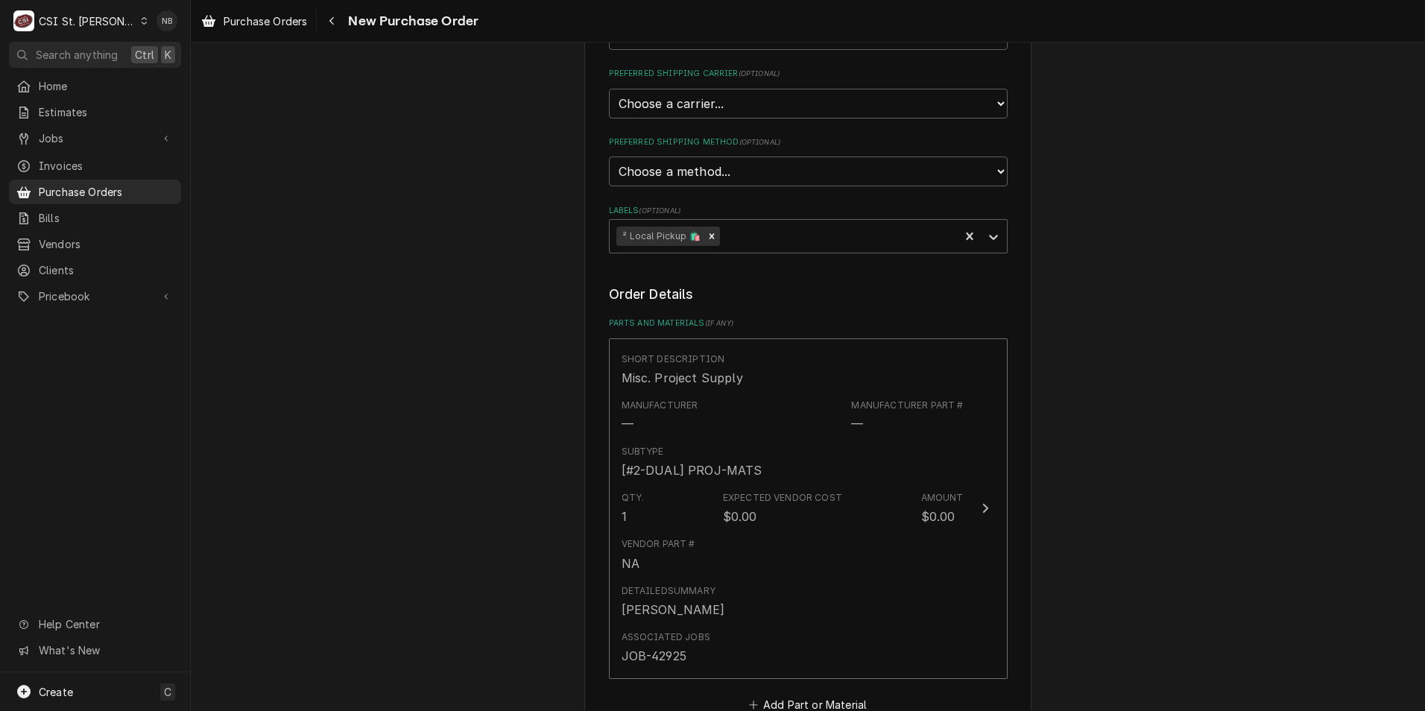
scroll to position [522, 0]
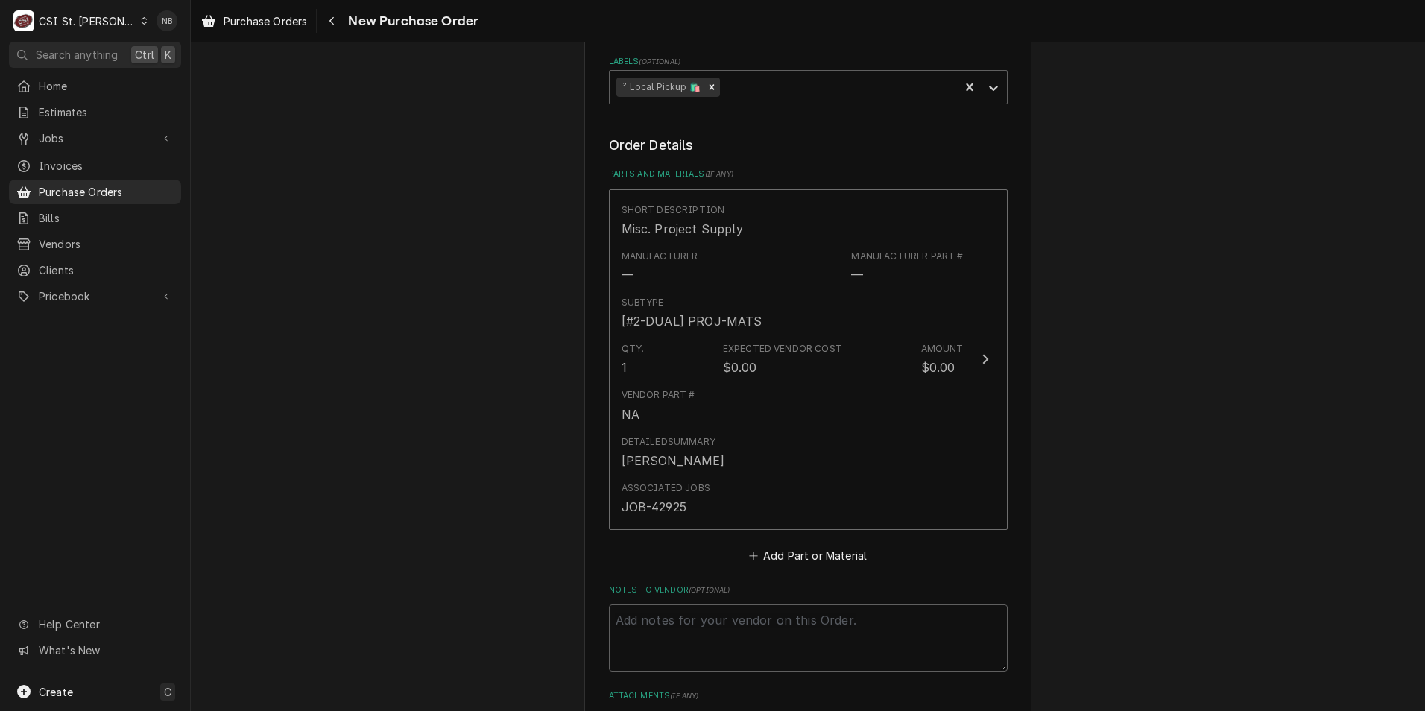
drag, startPoint x: 0, startPoint y: 0, endPoint x: 420, endPoint y: 274, distance: 501.0
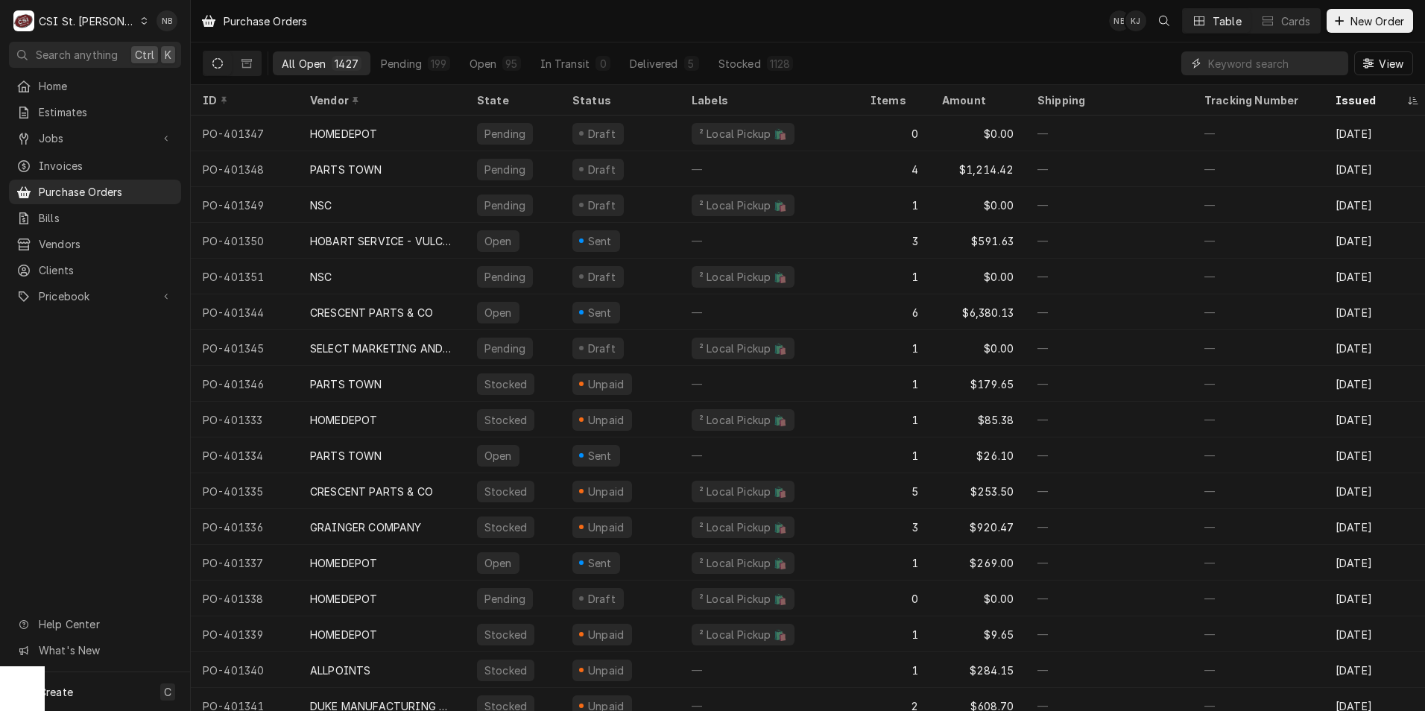
click at [1256, 64] on input "Dynamic Content Wrapper" at bounding box center [1274, 63] width 133 height 24
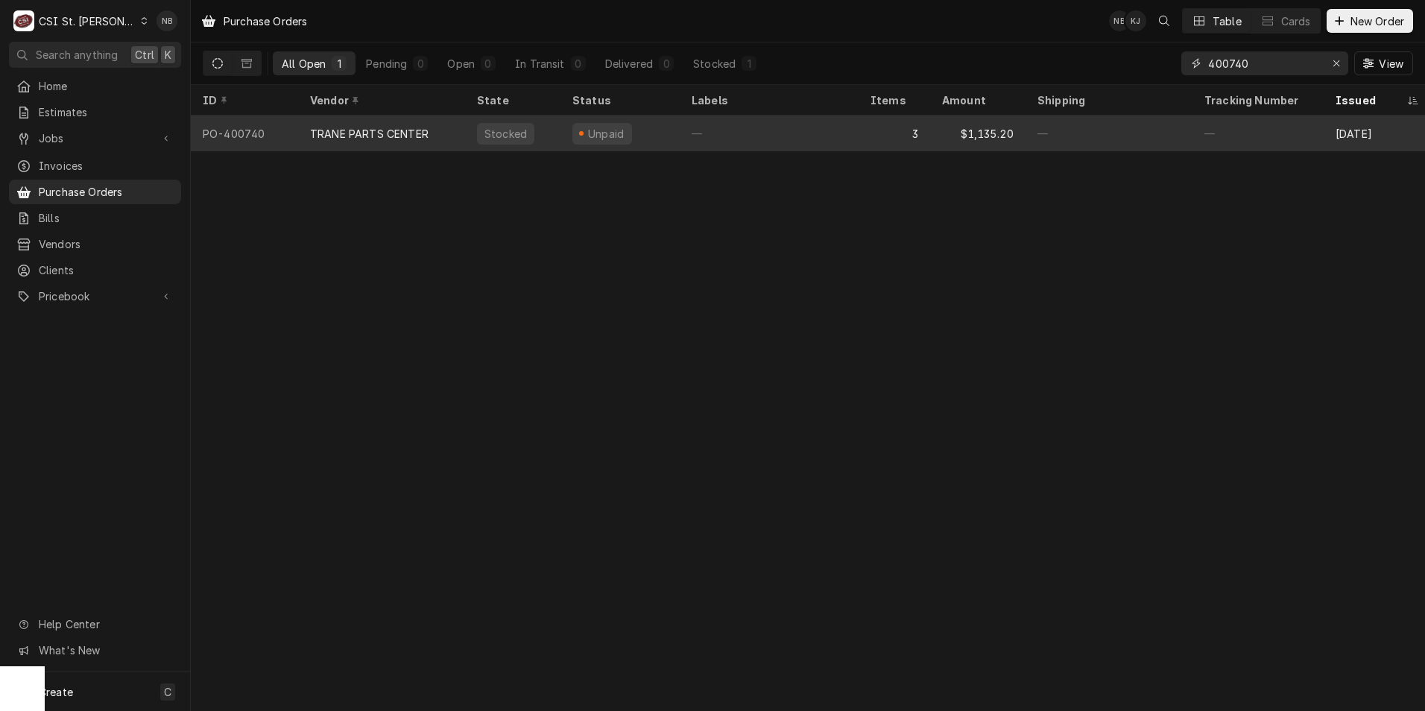
type input "400740"
click at [440, 134] on div "TRANE PARTS CENTER" at bounding box center [381, 134] width 167 height 36
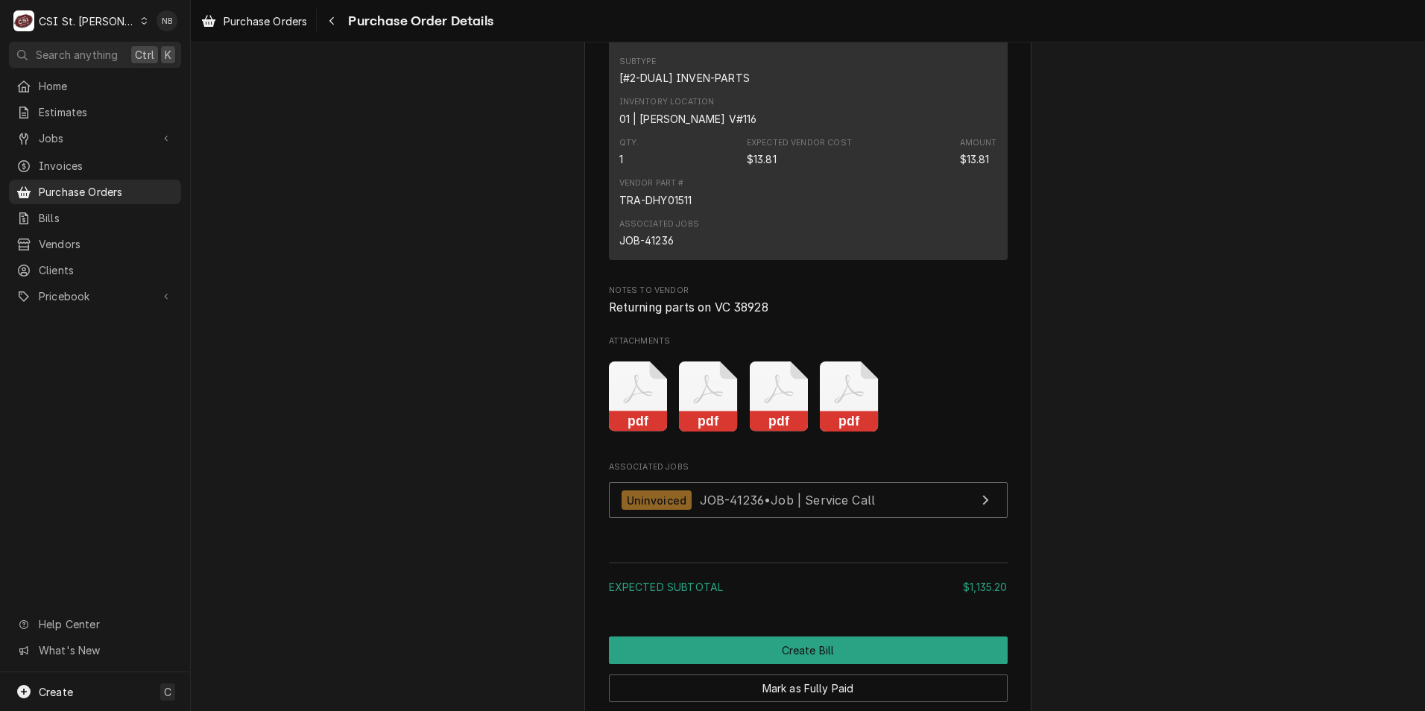
scroll to position [1714, 0]
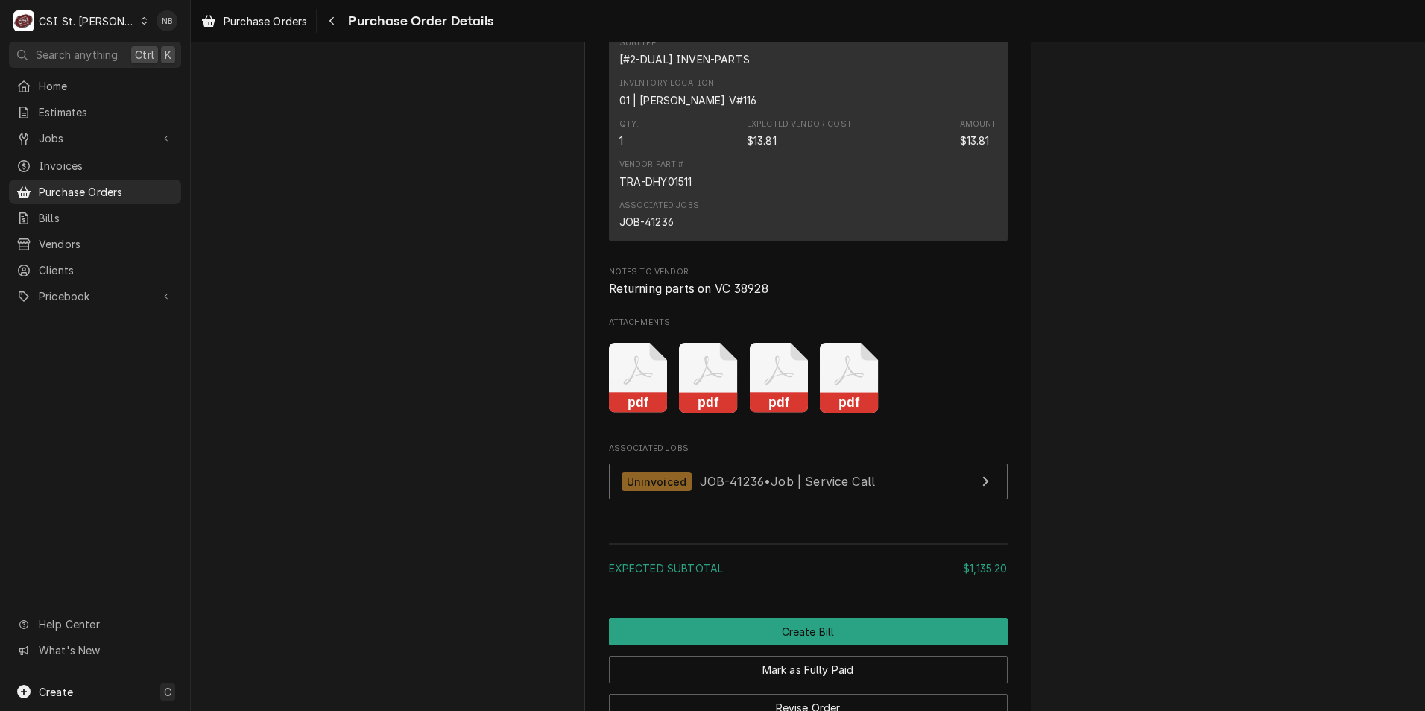
click at [653, 414] on icon "Attachments" at bounding box center [638, 378] width 59 height 71
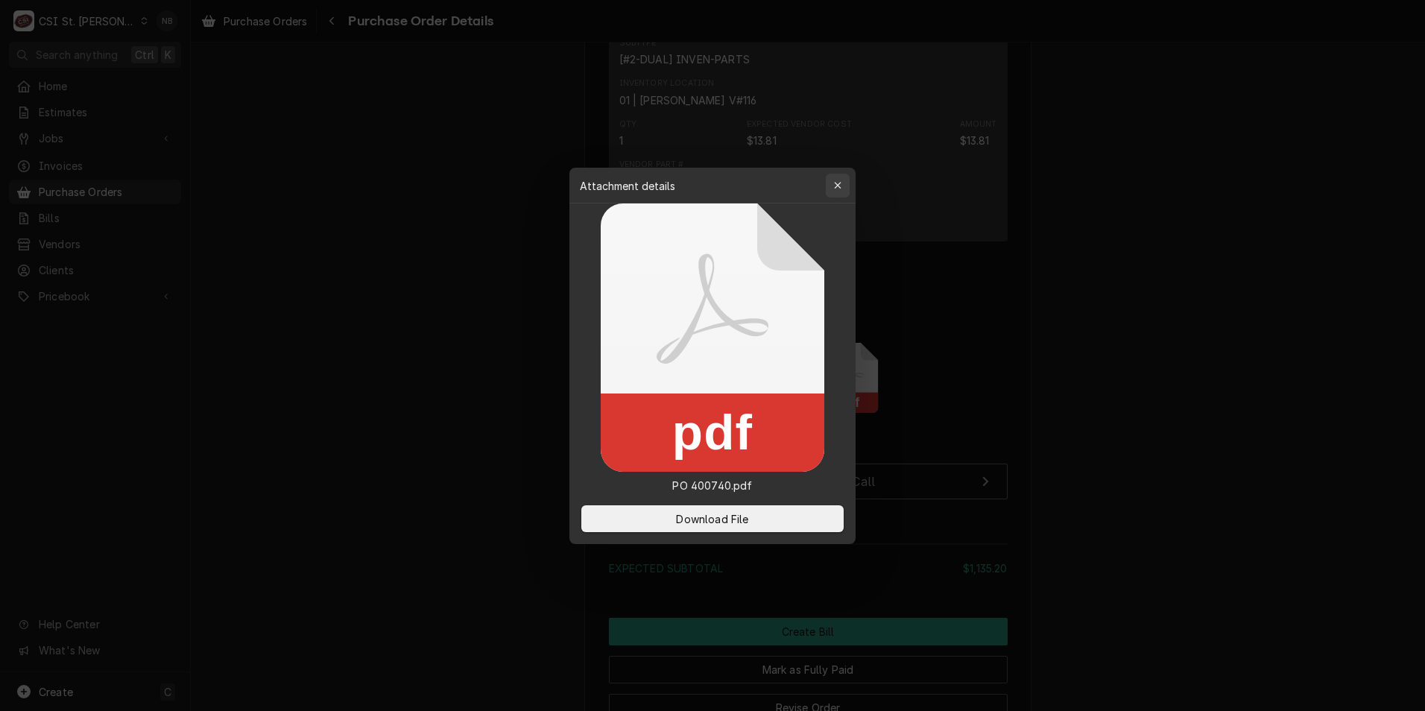
click at [835, 180] on div "button" at bounding box center [837, 185] width 15 height 15
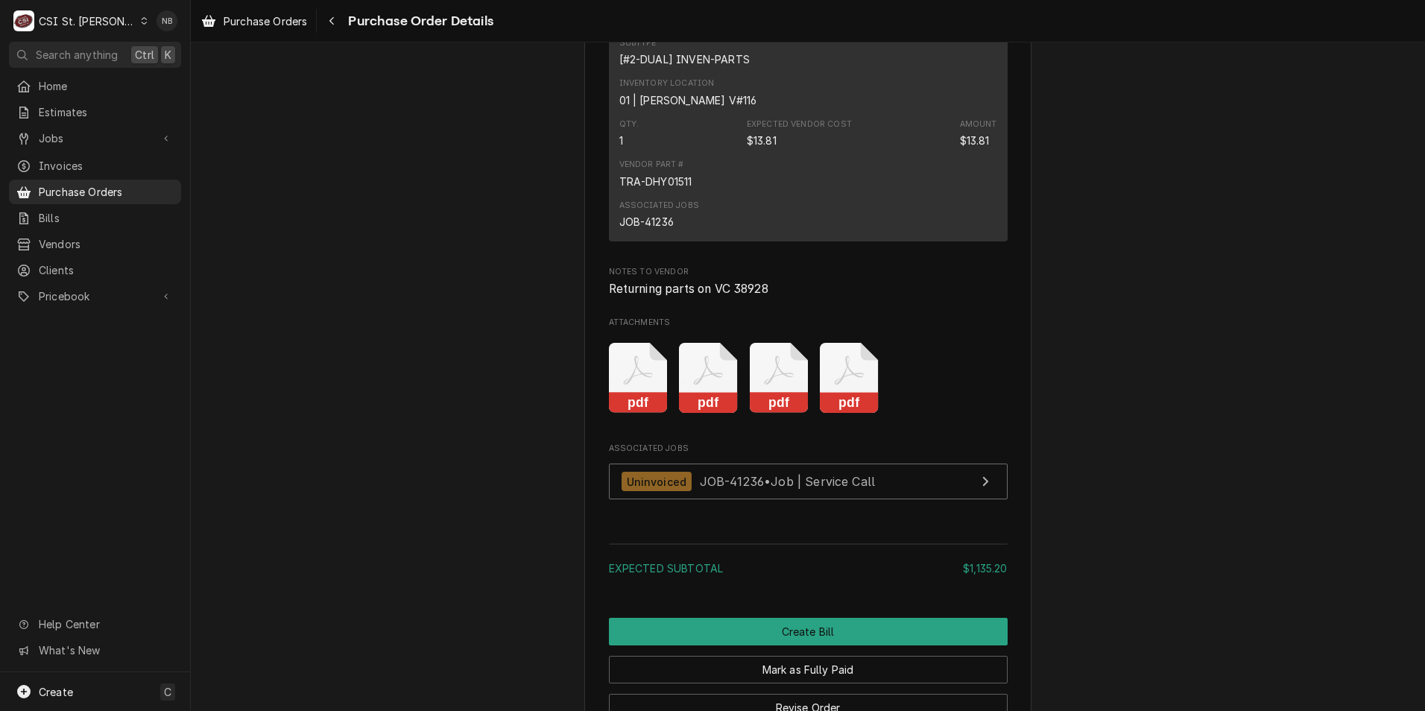
click at [698, 414] on icon "Attachments" at bounding box center [708, 378] width 59 height 71
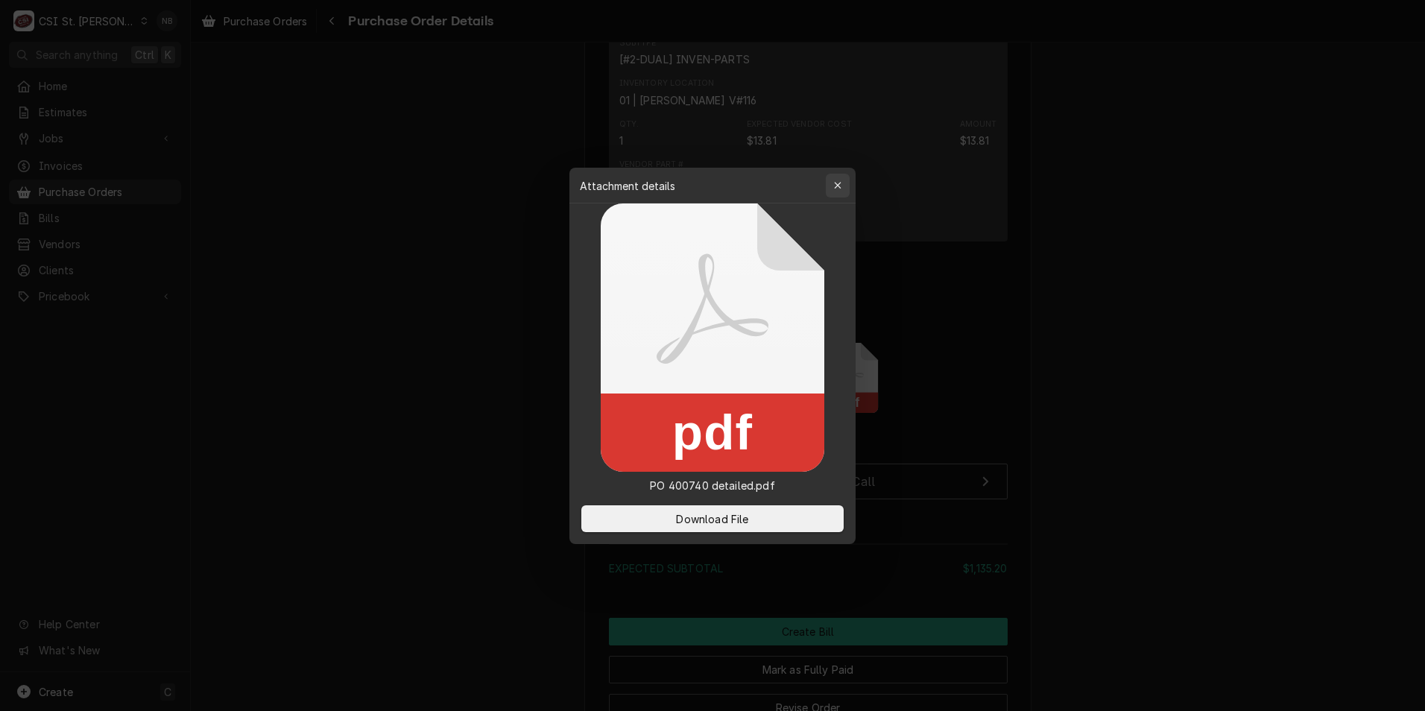
click at [838, 187] on icon "button" at bounding box center [838, 185] width 8 height 10
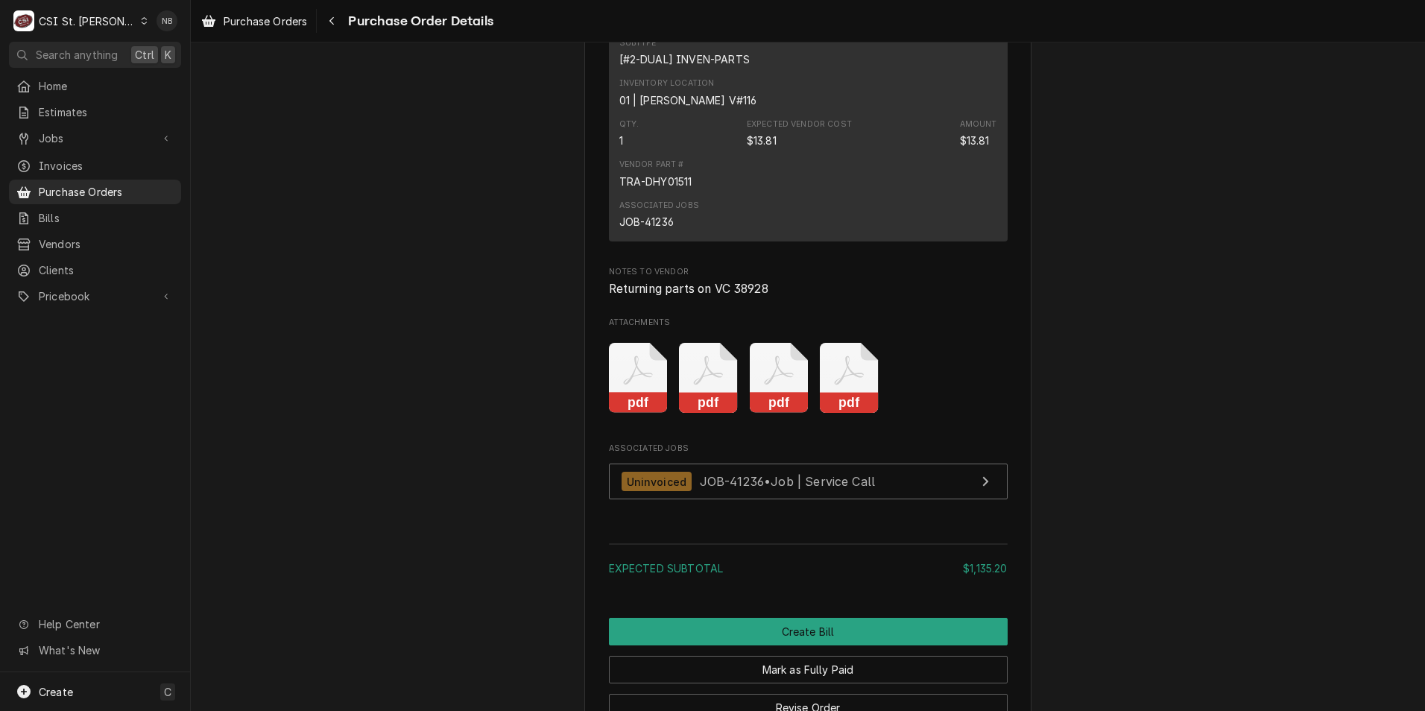
click at [762, 414] on icon "Attachments" at bounding box center [779, 378] width 59 height 71
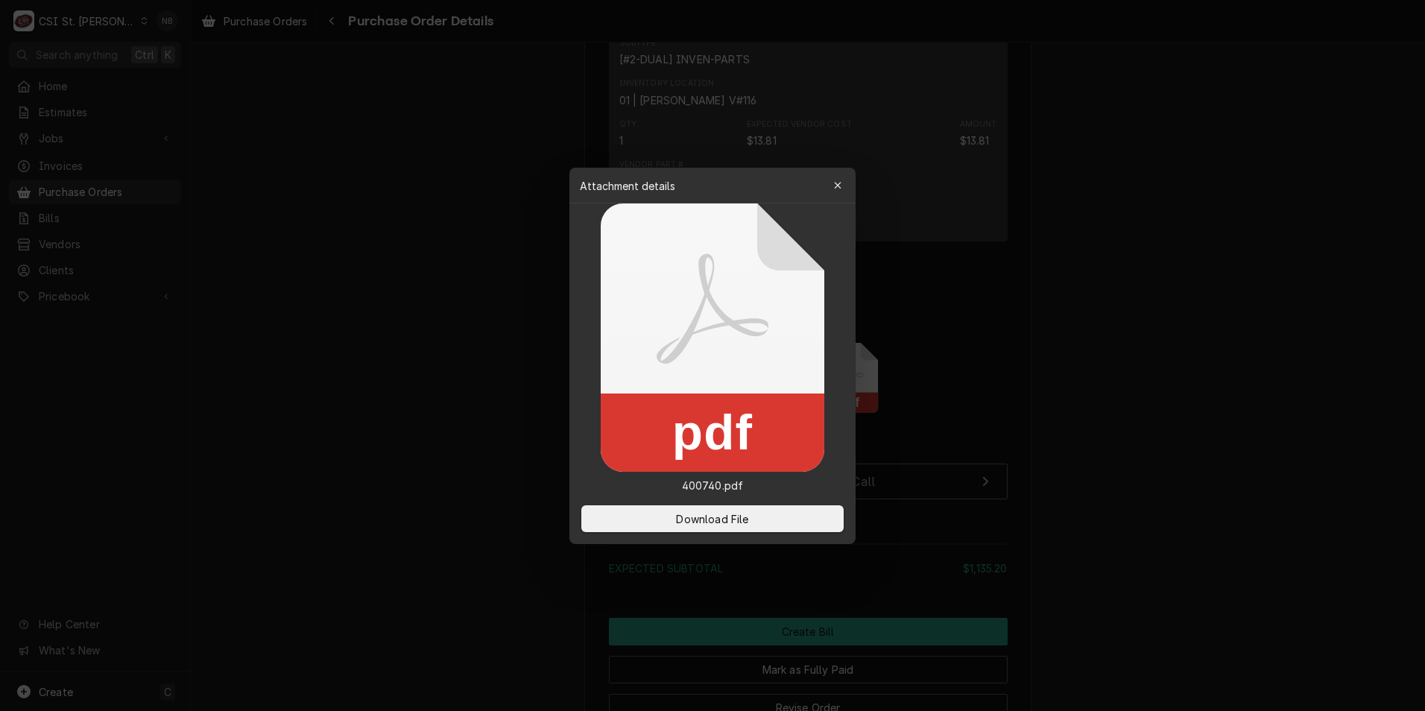
click at [839, 190] on icon "button" at bounding box center [838, 185] width 8 height 10
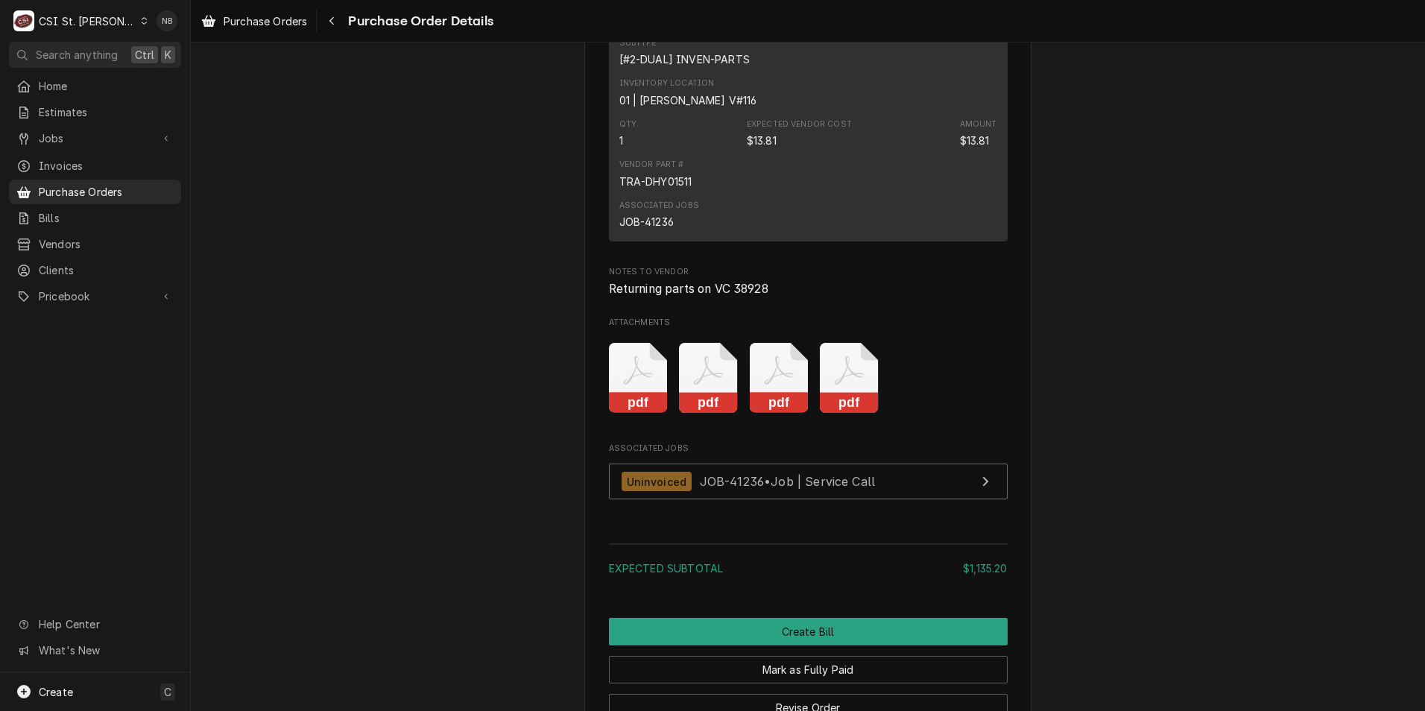
click at [855, 399] on div "pdf pdf pdf pdf" at bounding box center [808, 378] width 399 height 94
click at [847, 414] on icon "Attachments" at bounding box center [849, 378] width 59 height 71
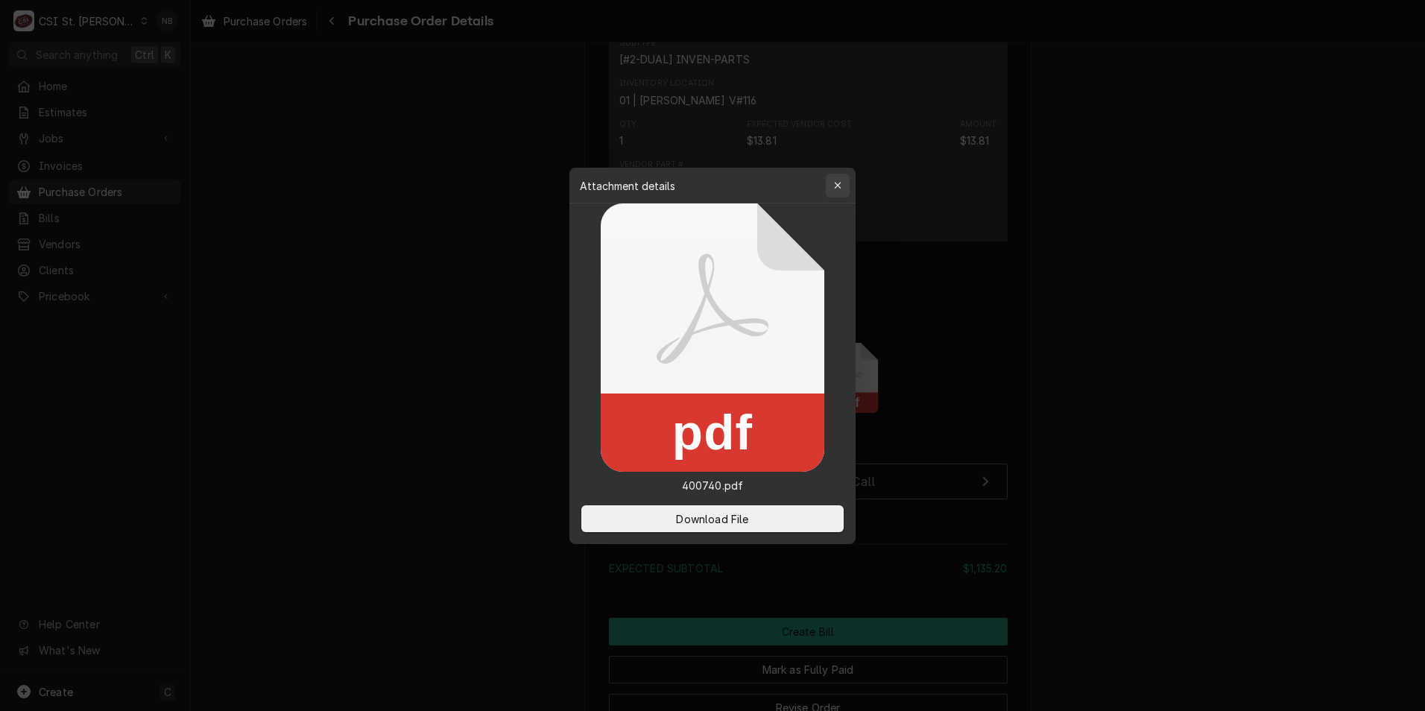
click at [839, 183] on icon "button" at bounding box center [838, 185] width 8 height 10
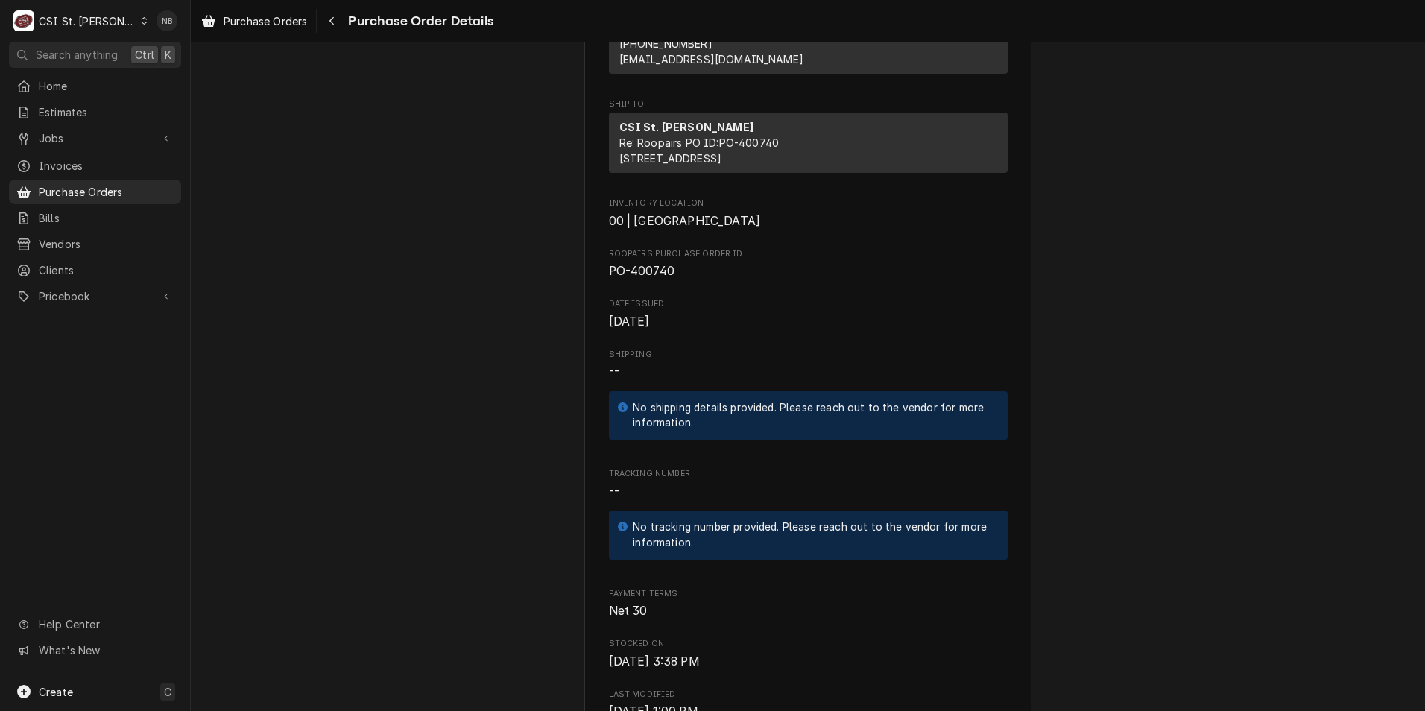
scroll to position [0, 0]
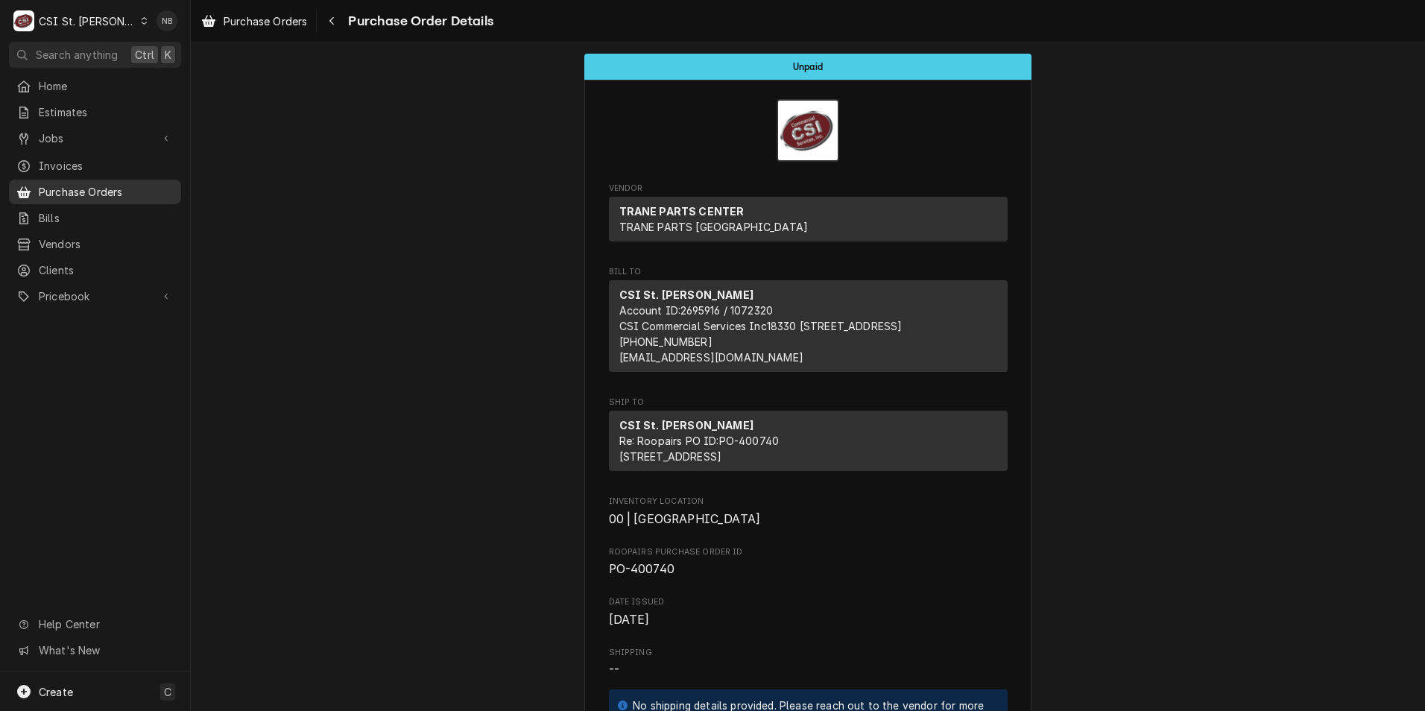
click at [104, 184] on span "Purchase Orders" at bounding box center [106, 192] width 135 height 16
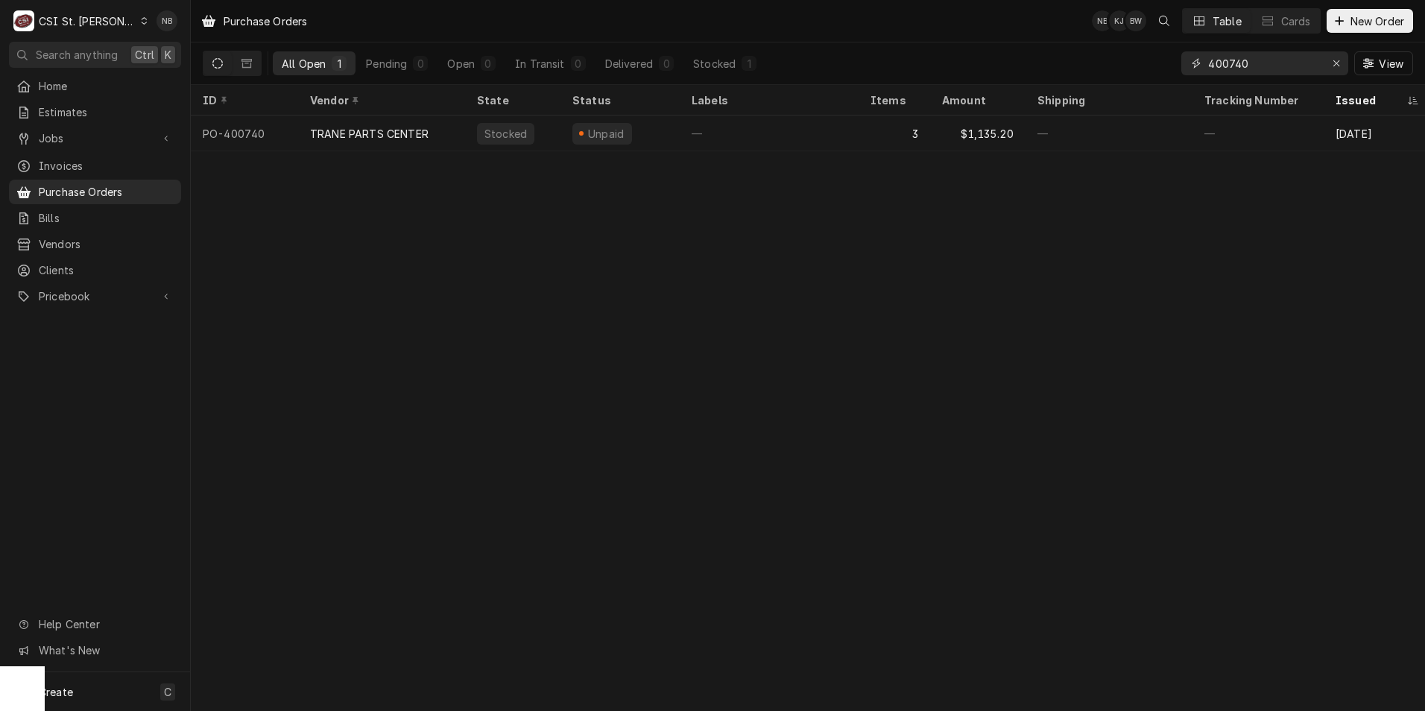
click at [1223, 72] on input "400740" at bounding box center [1264, 63] width 112 height 24
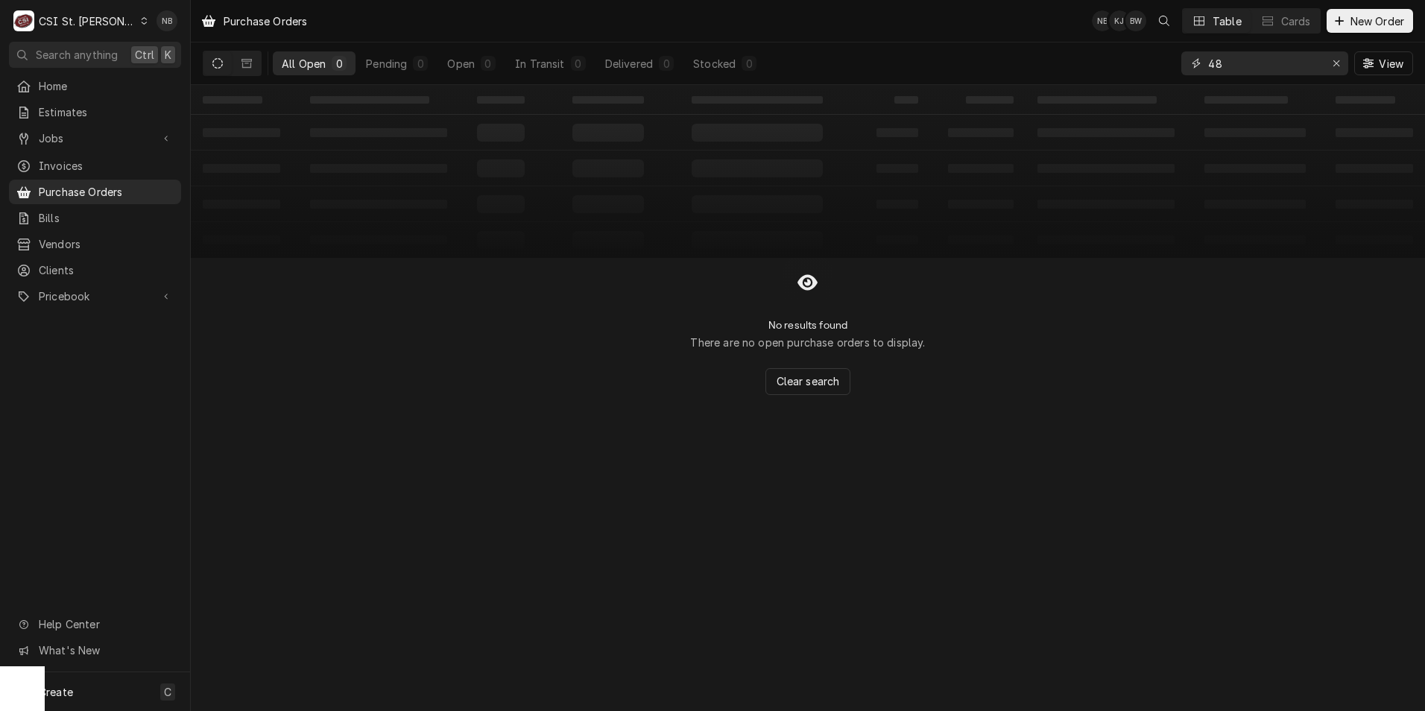
type input "4"
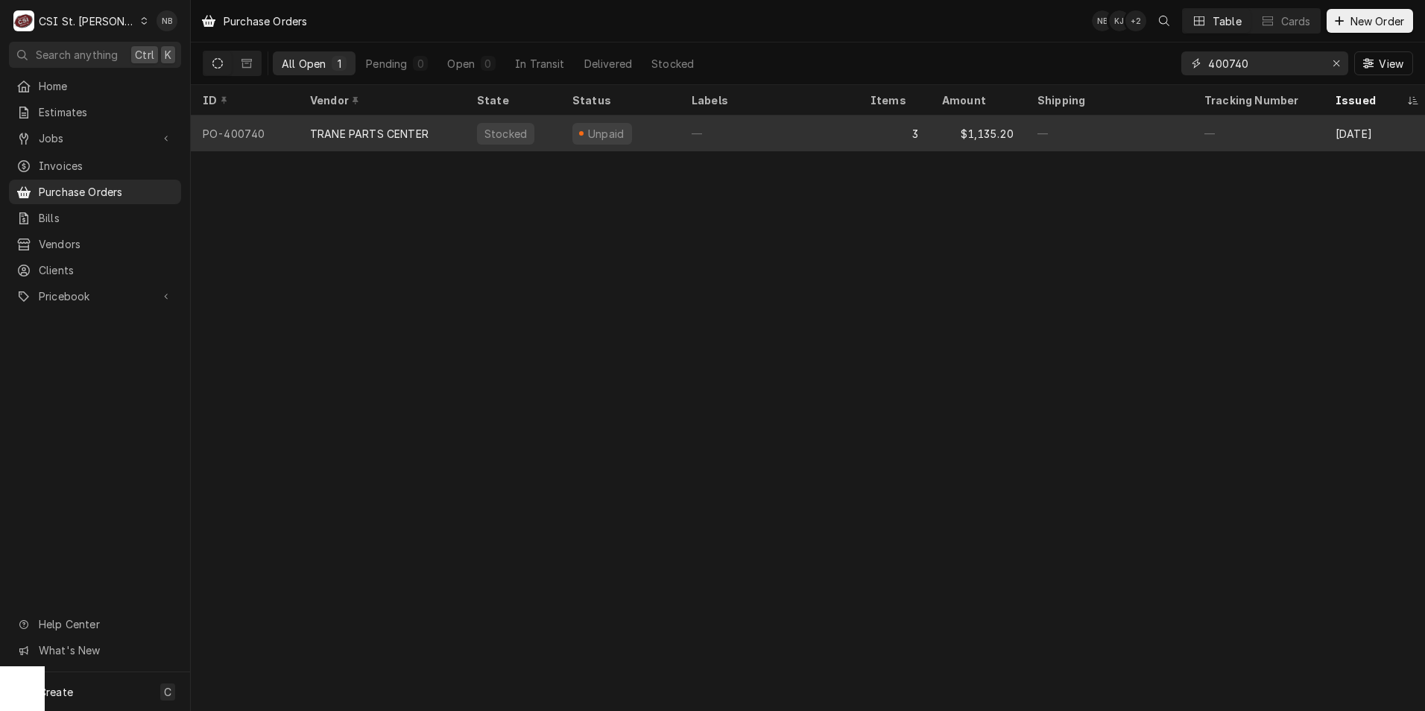
type input "400740"
click at [659, 134] on div "Unpaid" at bounding box center [620, 134] width 119 height 36
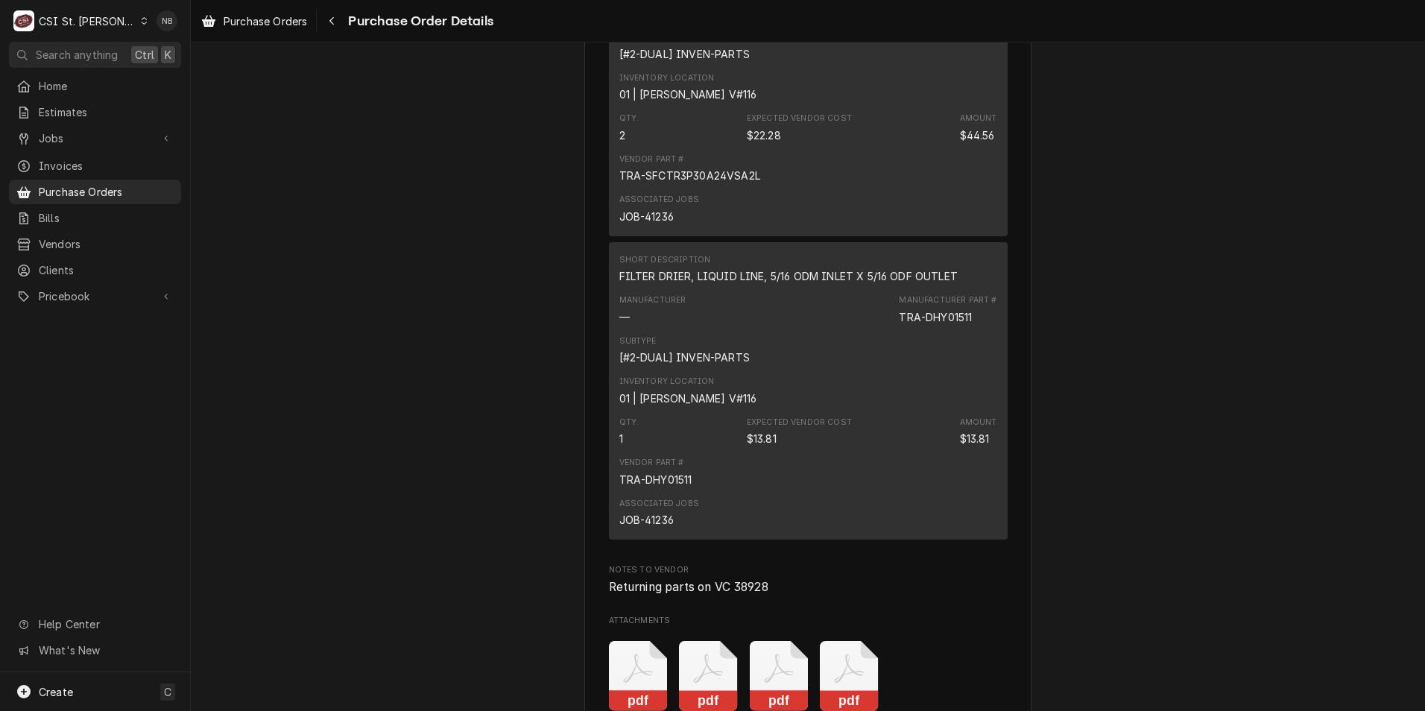
scroll to position [1565, 0]
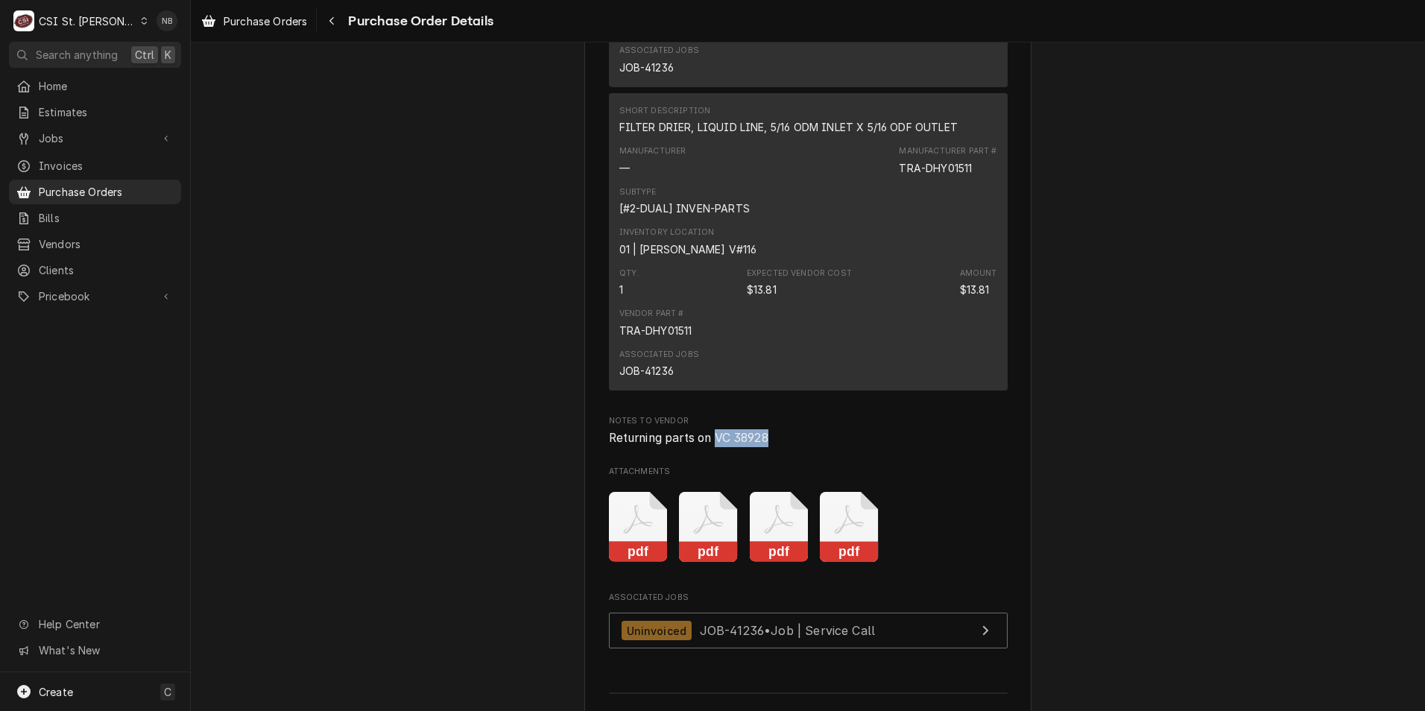
drag, startPoint x: 777, startPoint y: 502, endPoint x: 712, endPoint y: 503, distance: 64.9
click at [712, 447] on span "Returning parts on VC 38928" at bounding box center [808, 438] width 399 height 18
drag, startPoint x: 712, startPoint y: 503, endPoint x: 737, endPoint y: 504, distance: 25.4
copy span "VC 38928"
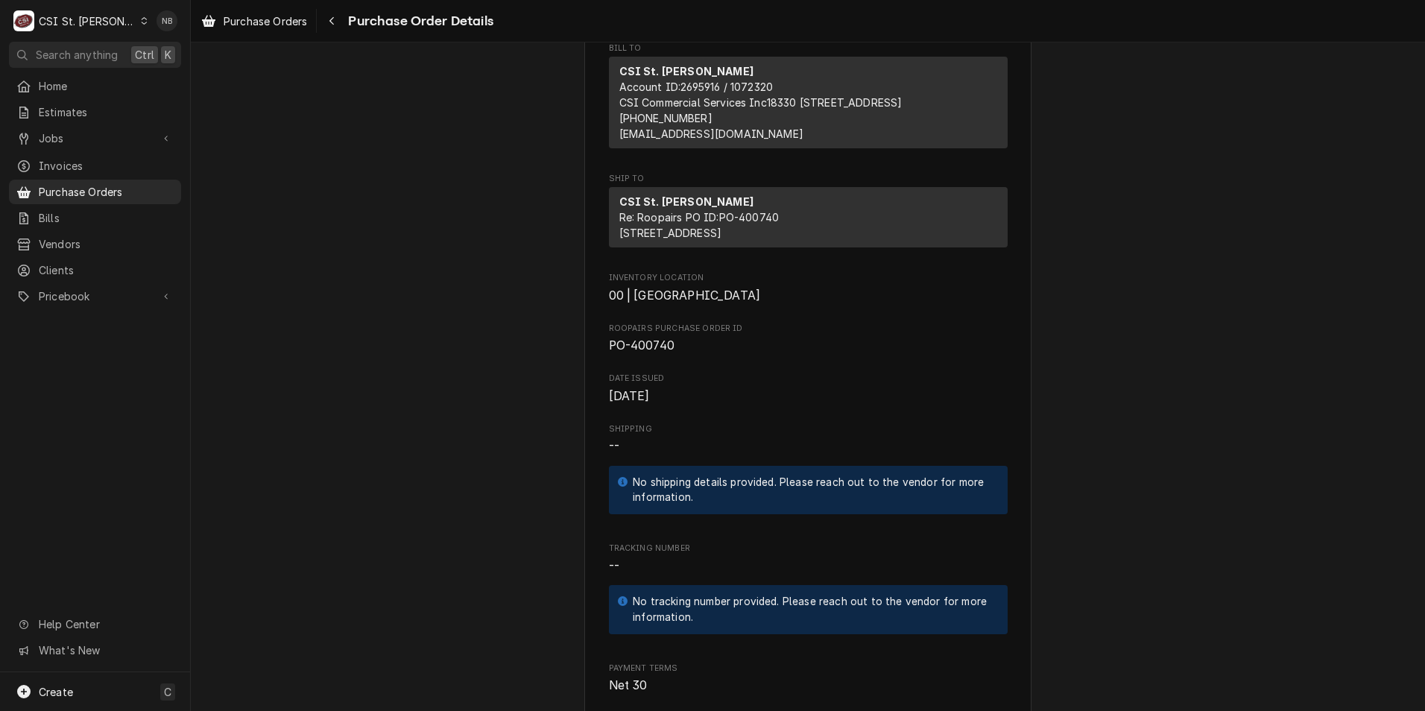
scroll to position [0, 0]
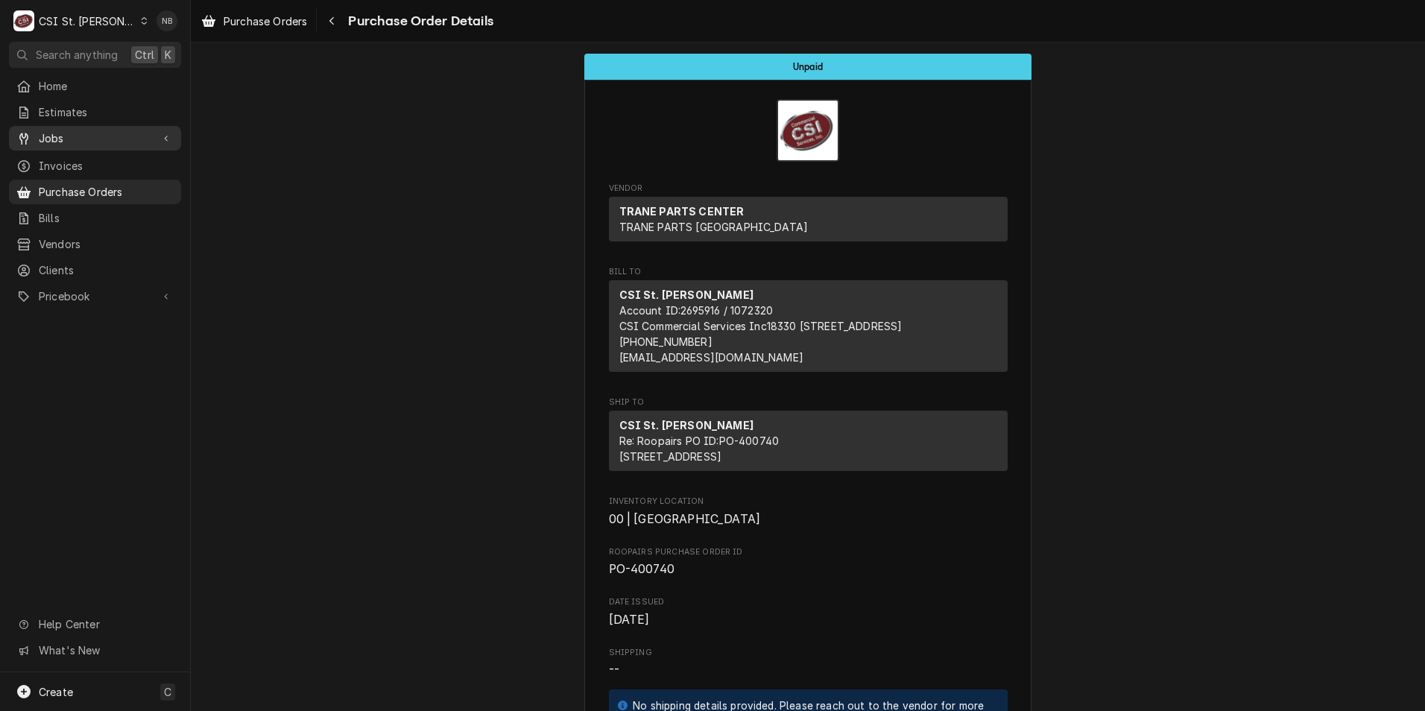
click at [75, 130] on span "Jobs" at bounding box center [95, 138] width 113 height 16
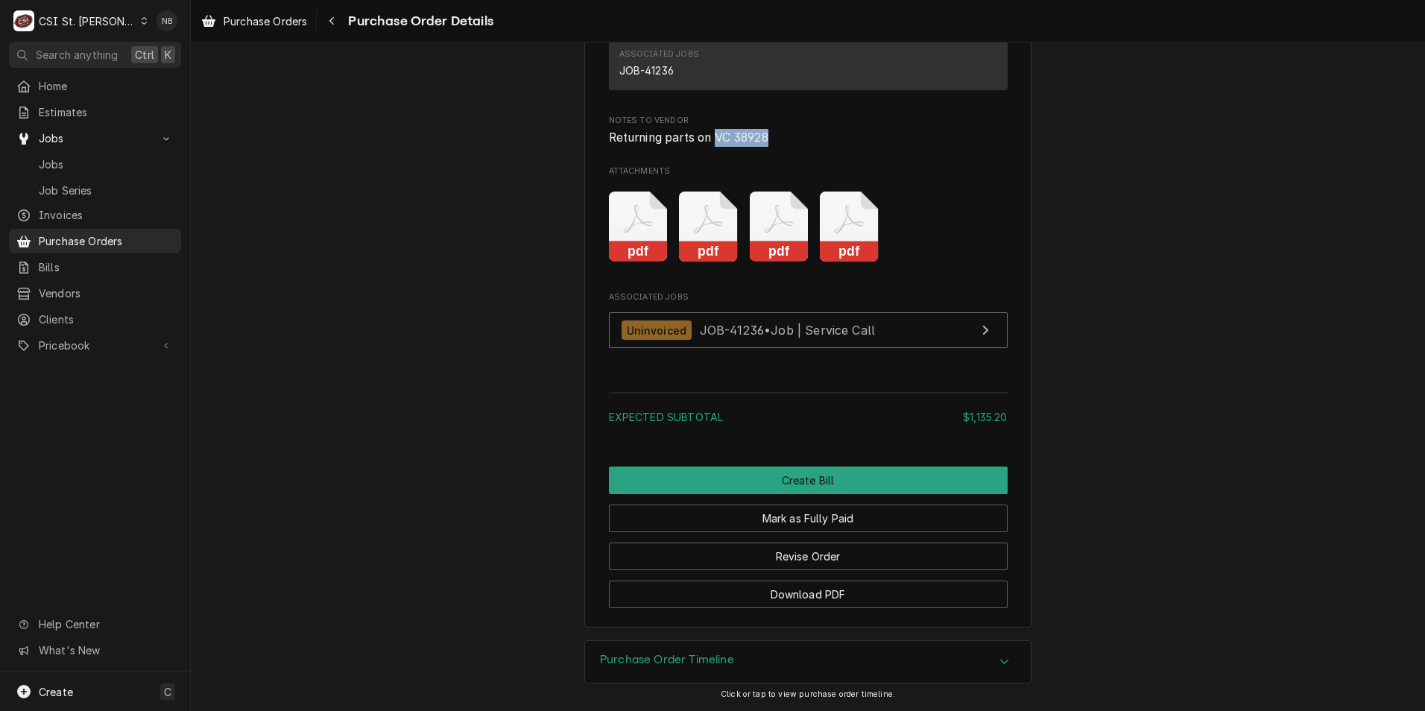
scroll to position [1928, 0]
click at [851, 327] on span "JOB-41236 • Job | Service Call" at bounding box center [788, 330] width 176 height 15
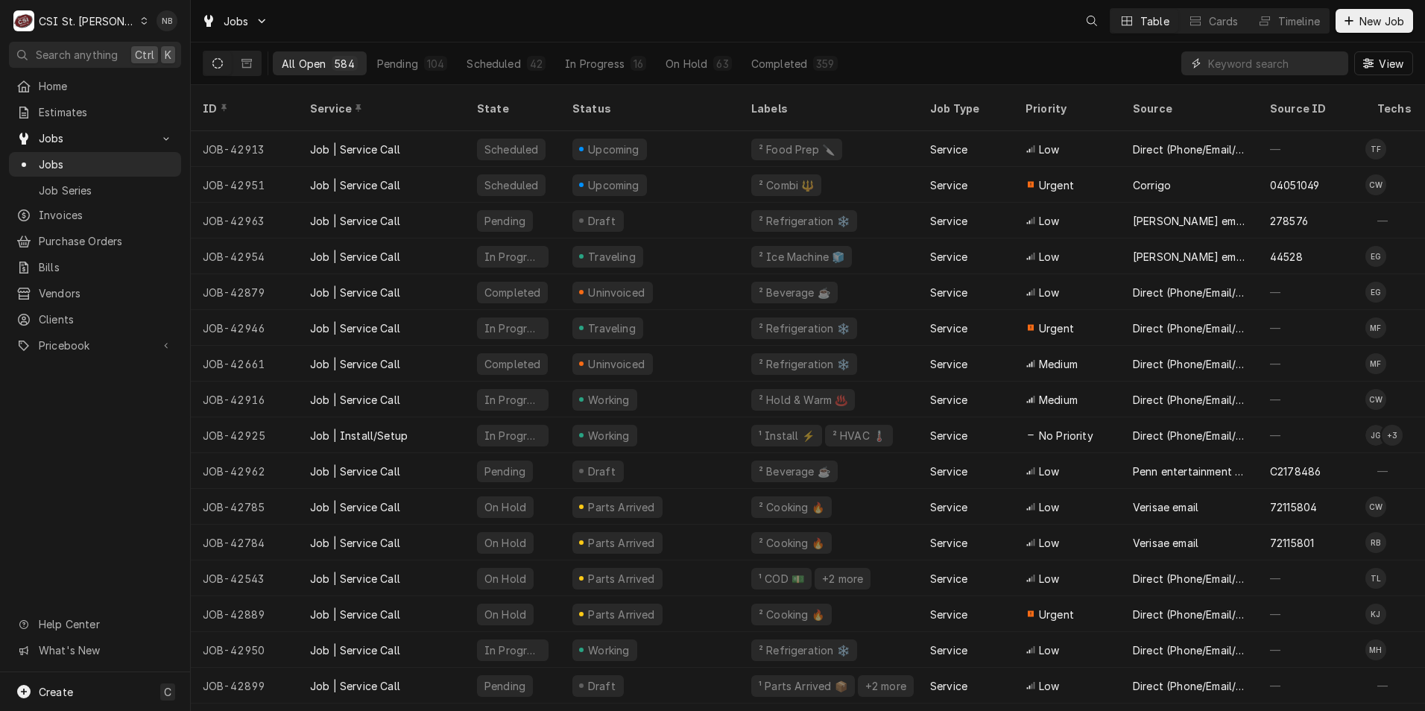
click at [1230, 66] on input "Dynamic Content Wrapper" at bounding box center [1274, 63] width 133 height 24
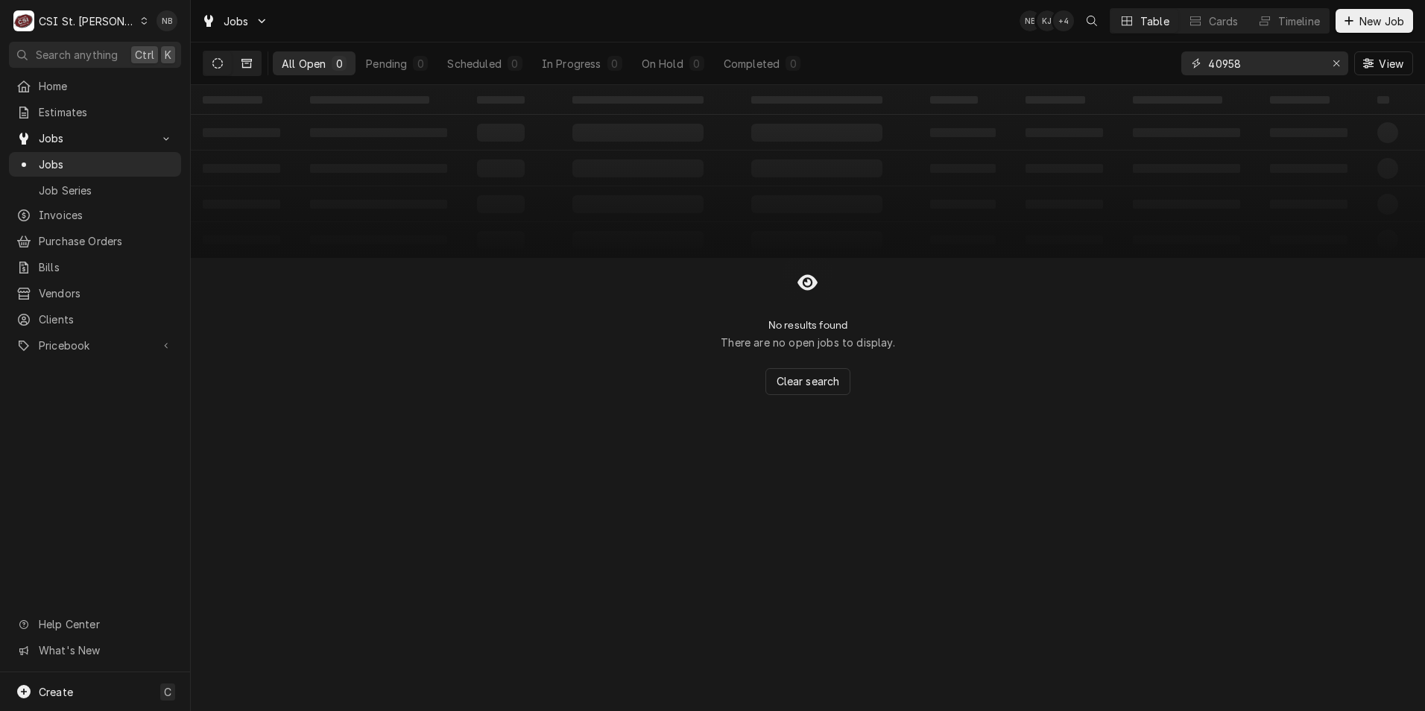
type input "40958"
click at [250, 62] on icon "Dynamic Content Wrapper" at bounding box center [247, 63] width 10 height 10
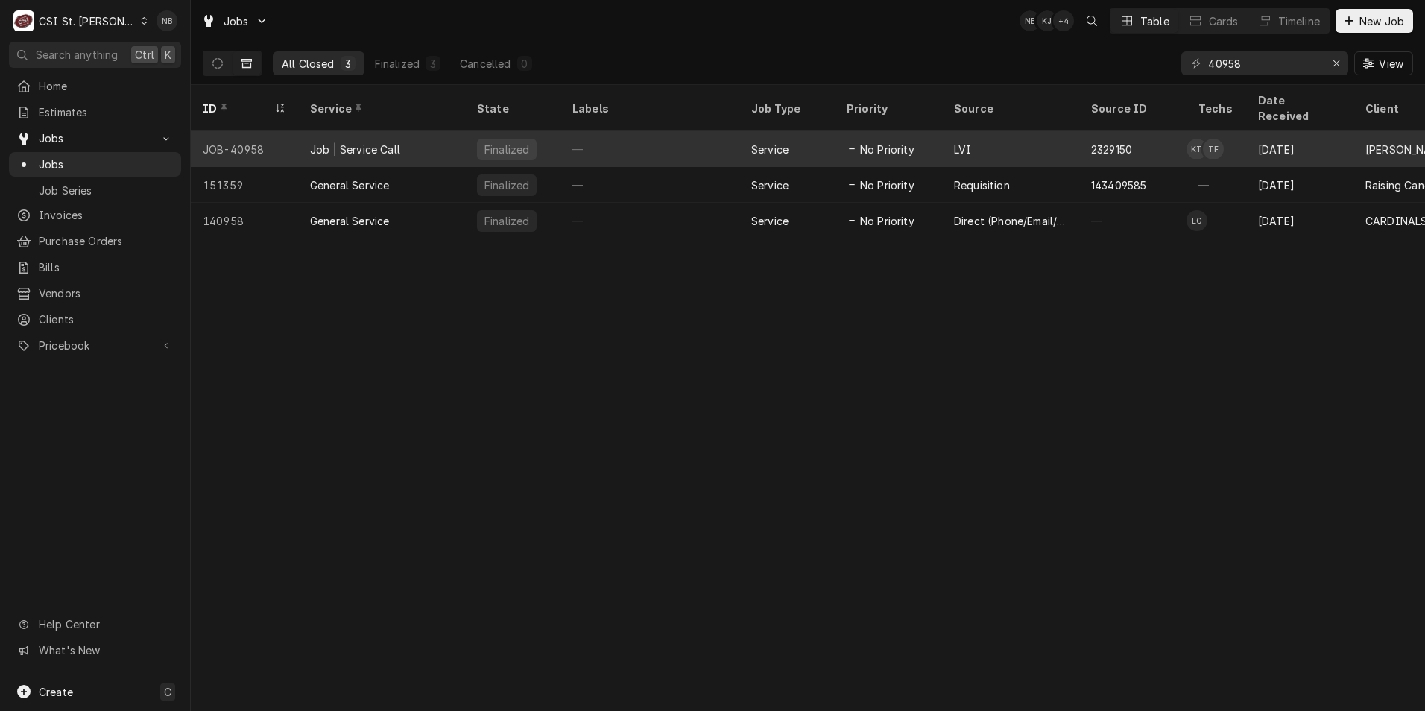
click at [392, 142] on div "Job | Service Call" at bounding box center [355, 150] width 90 height 16
